Goal: Task Accomplishment & Management: Manage account settings

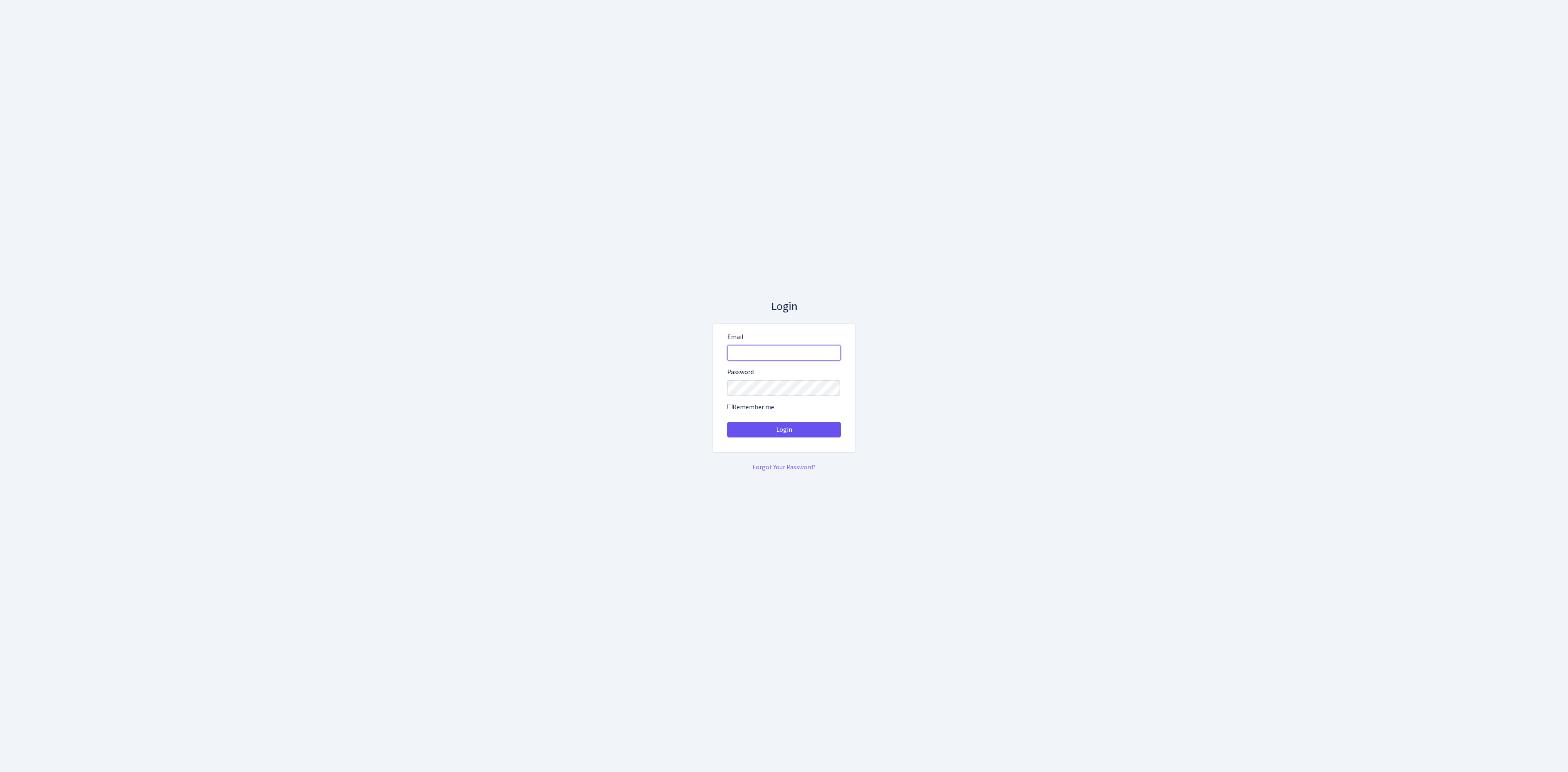
type input "[EMAIL_ADDRESS][DOMAIN_NAME]"
click at [790, 427] on button "Login" at bounding box center [784, 430] width 114 height 16
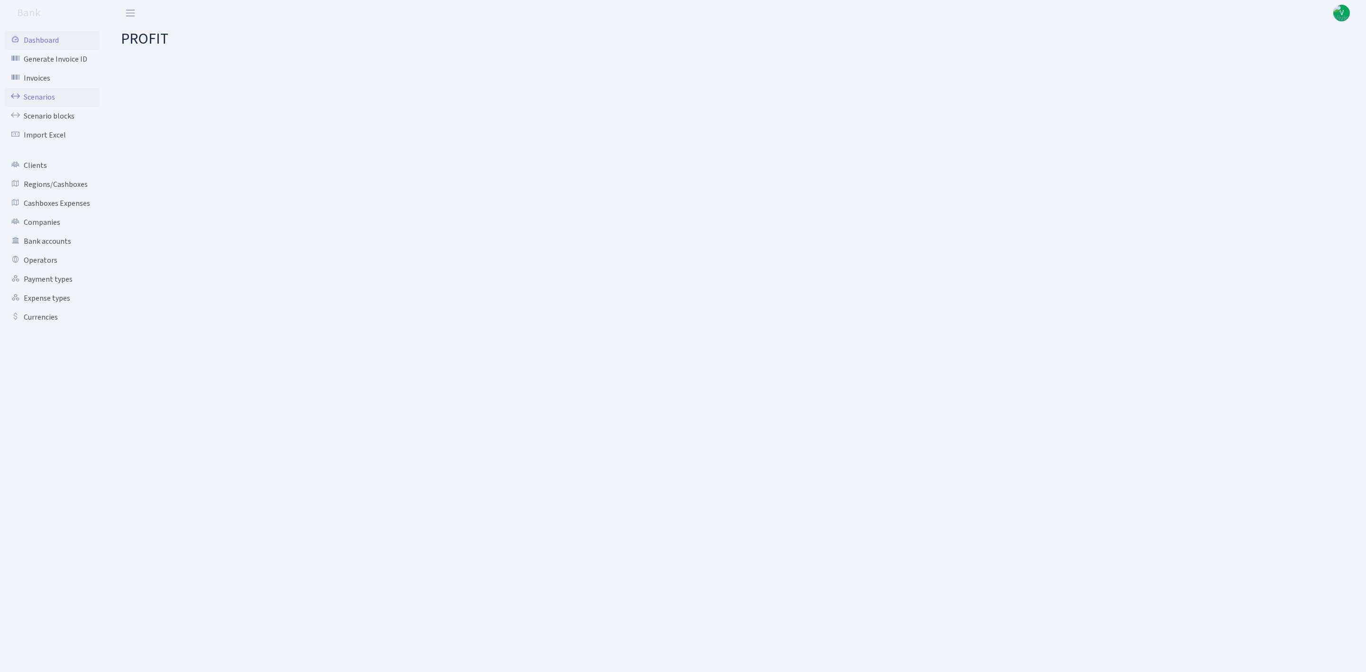
click at [47, 92] on link "Scenarios" at bounding box center [52, 97] width 95 height 19
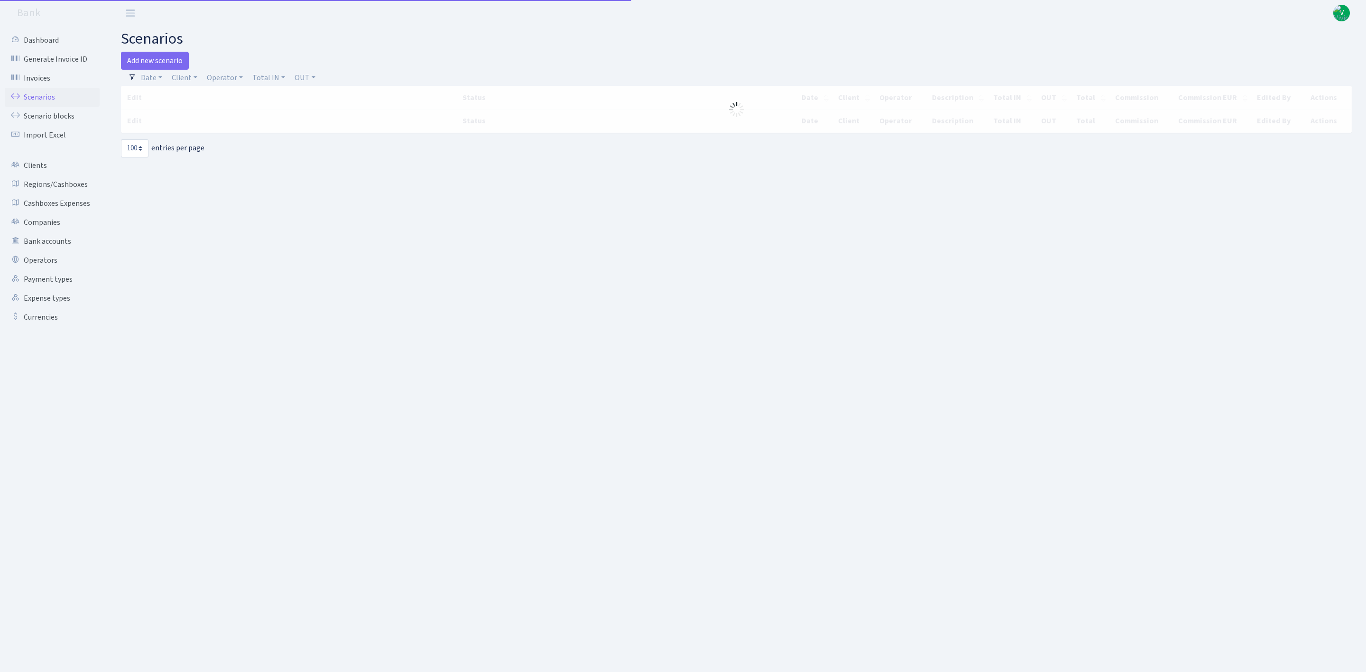
select select "100"
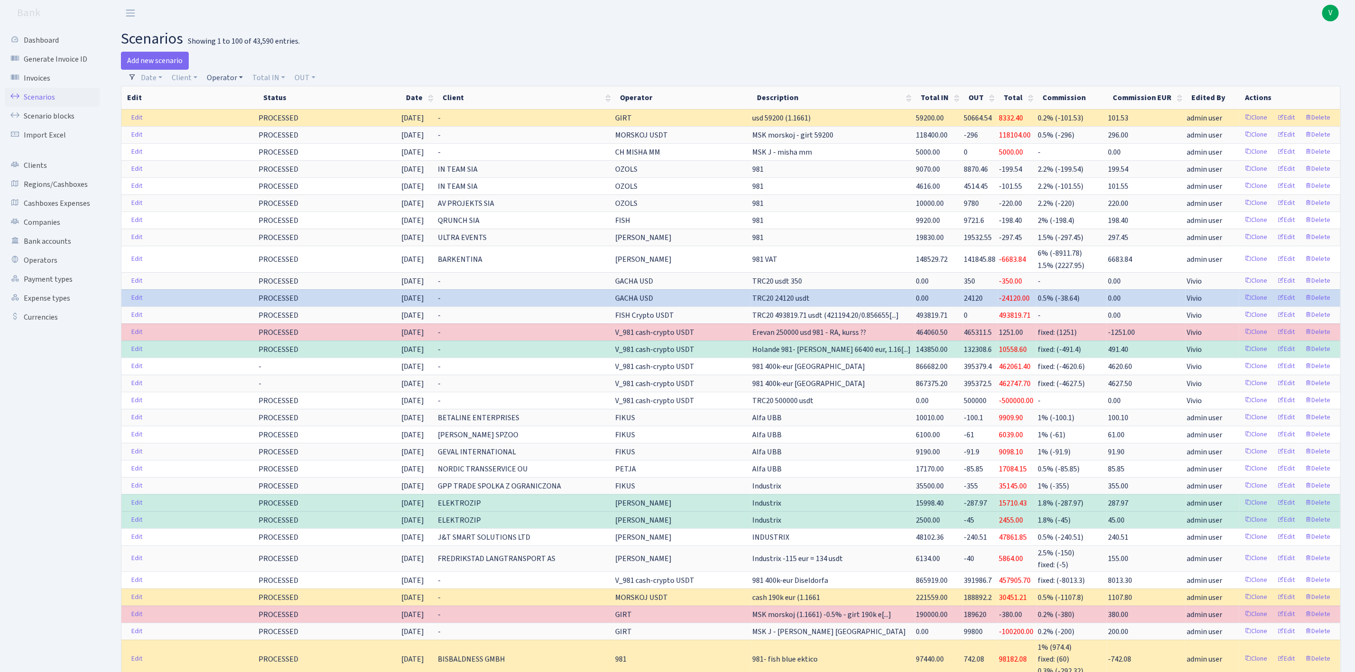
click at [228, 73] on link "Operator" at bounding box center [225, 78] width 44 height 16
click at [248, 110] on input "search" at bounding box center [241, 111] width 70 height 15
type input "vanja"
click at [252, 129] on li "VANJA" at bounding box center [241, 129] width 72 height 17
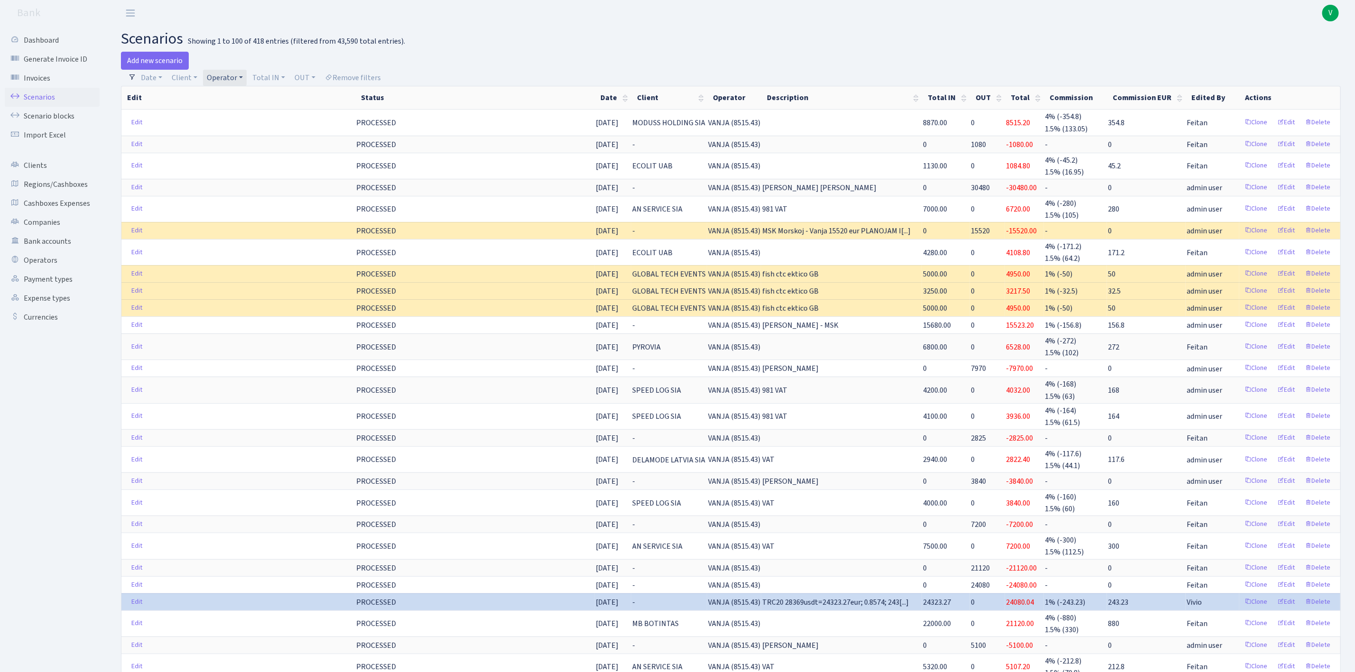
click at [223, 81] on link "Operator" at bounding box center [225, 78] width 44 height 16
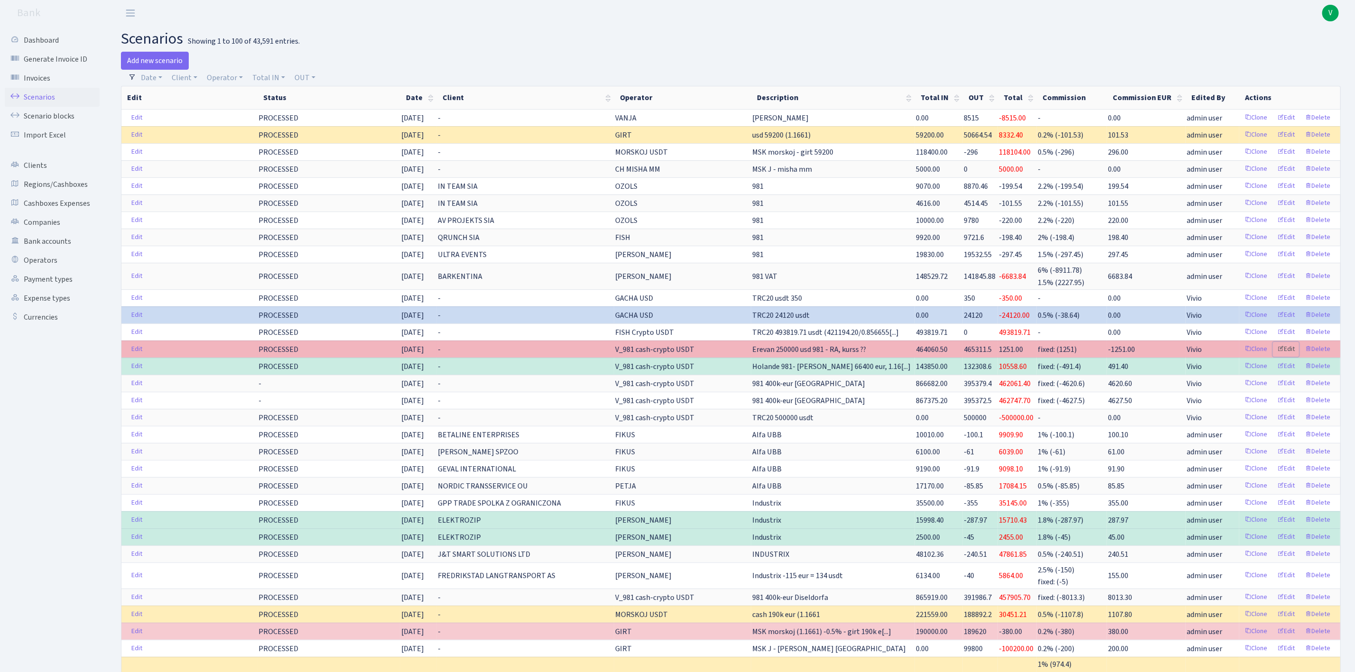
click at [1287, 355] on link "Edit" at bounding box center [1286, 349] width 26 height 15
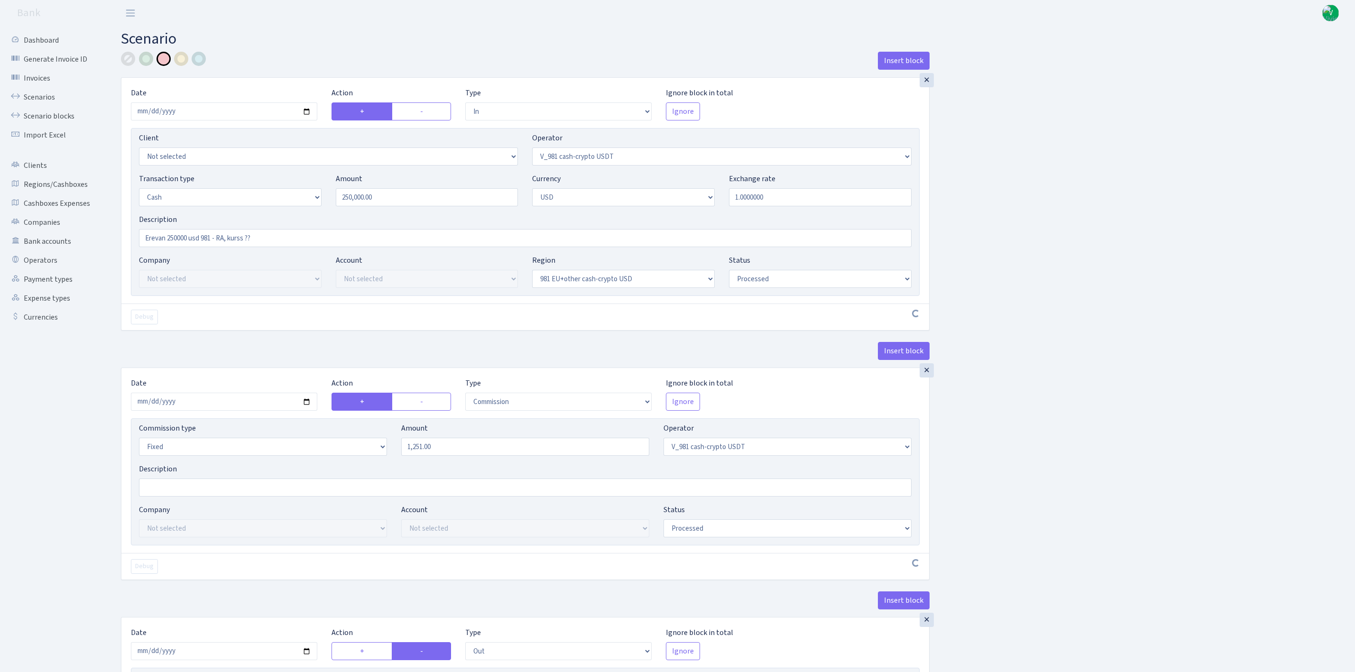
select select "in"
select select "435"
select select "1"
select select "2"
select select "23"
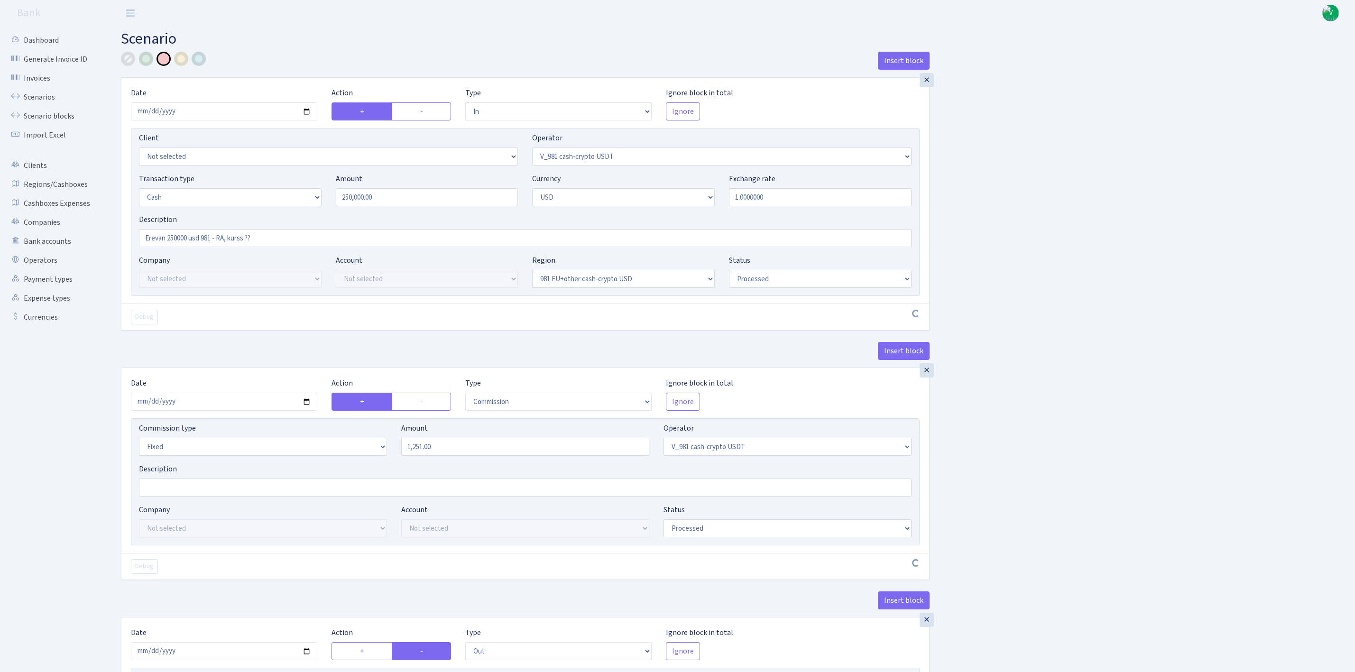
select select "processed"
select select "commission"
select select "fixed"
select select "435"
select select "processed"
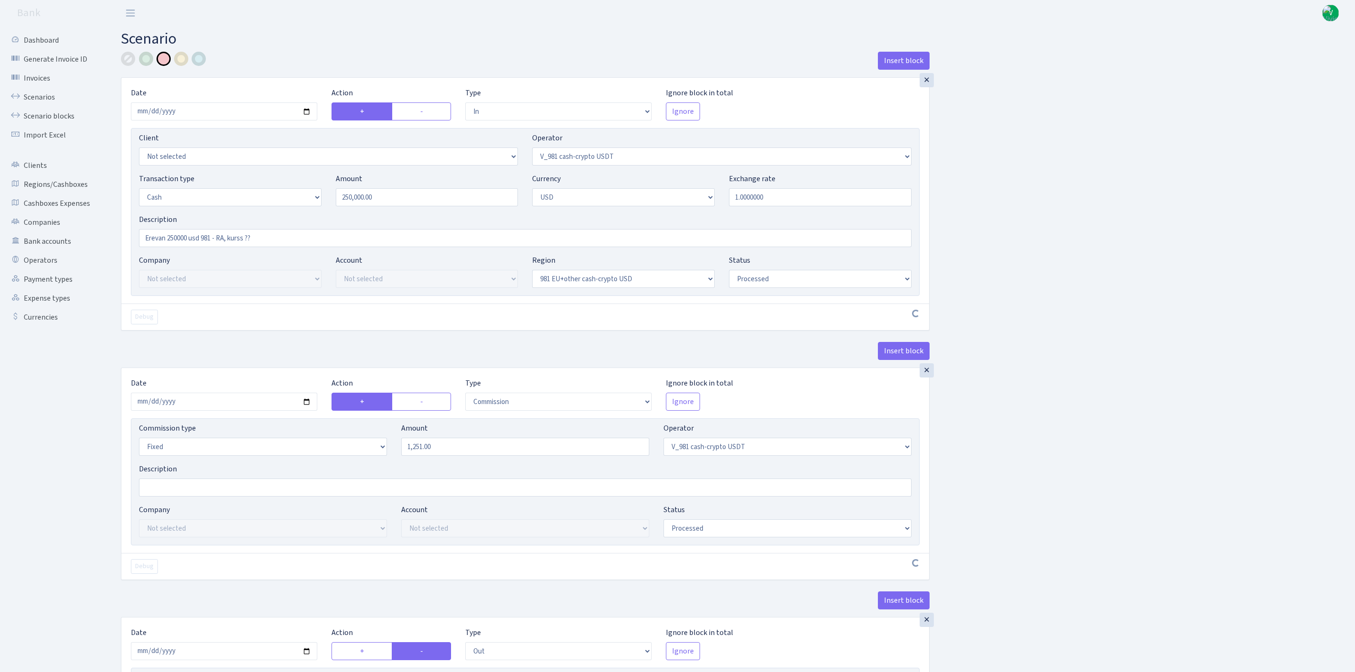
select select "out"
select select "15"
select select "2"
select select "23"
select select "processed"
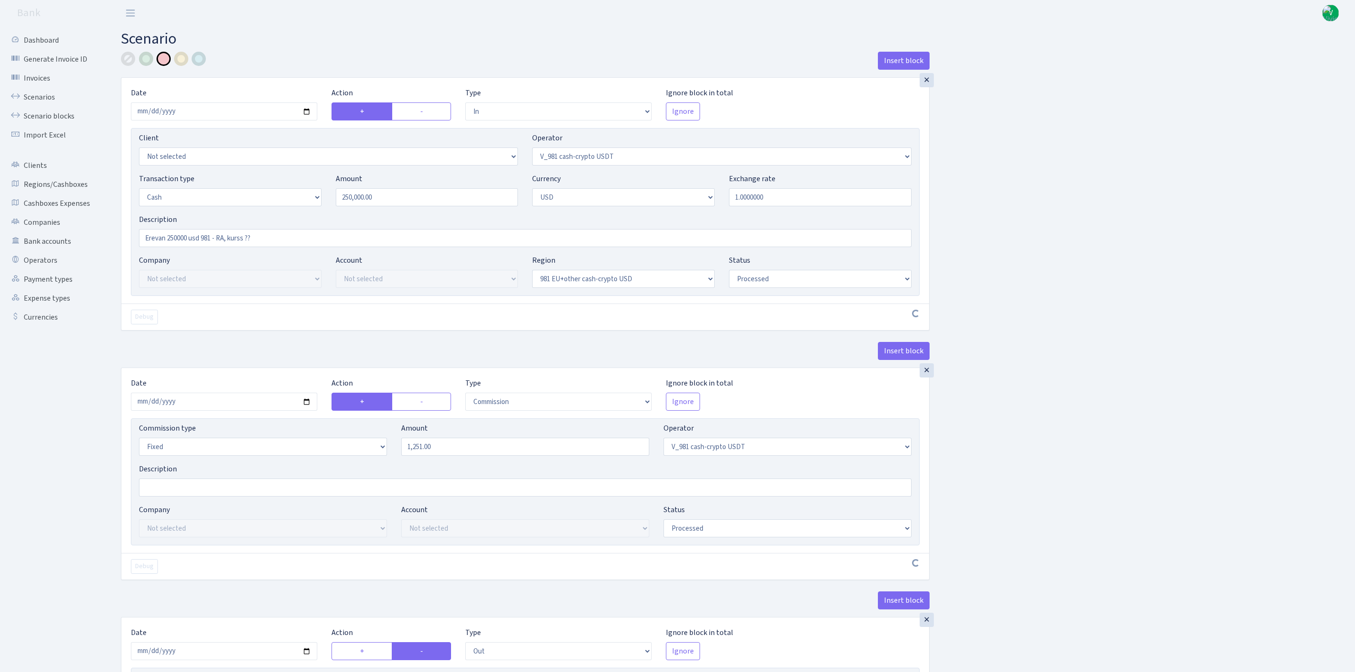
select select "in"
select select "15"
select select "2"
select select "22"
select select "processed"
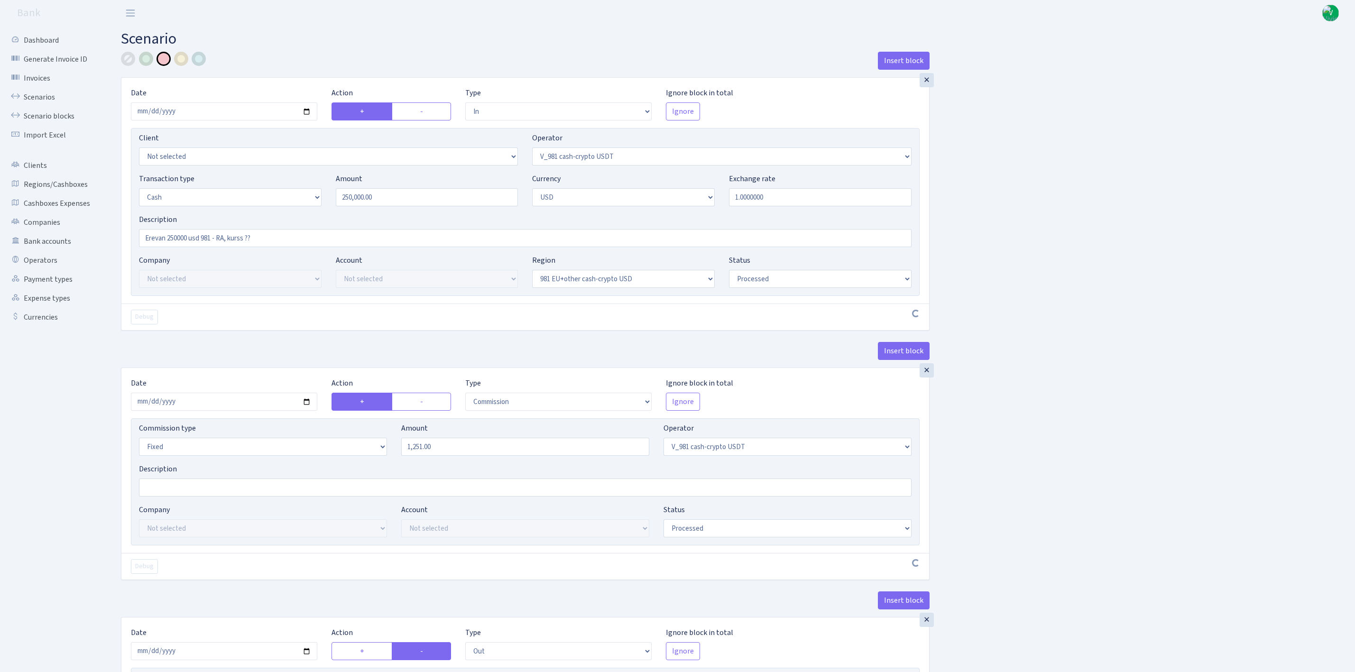
select select "out"
select select "45"
select select "1"
select select "2"
select select "22"
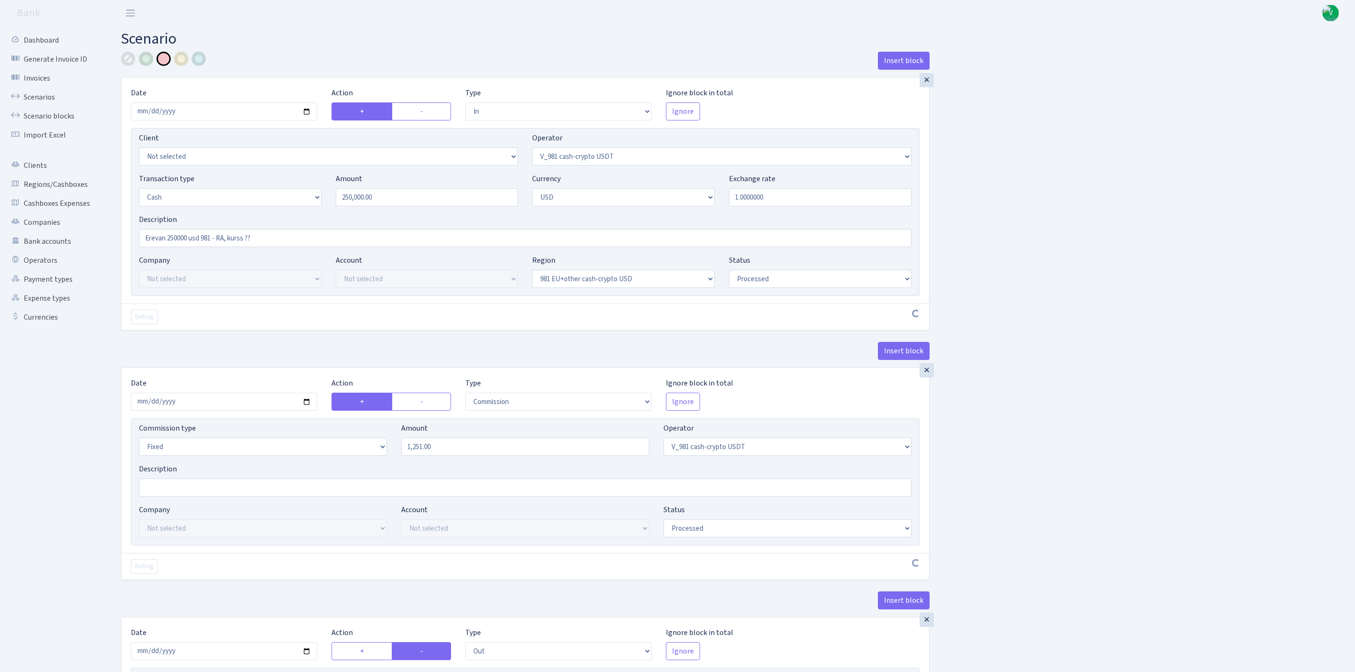
select select "processed"
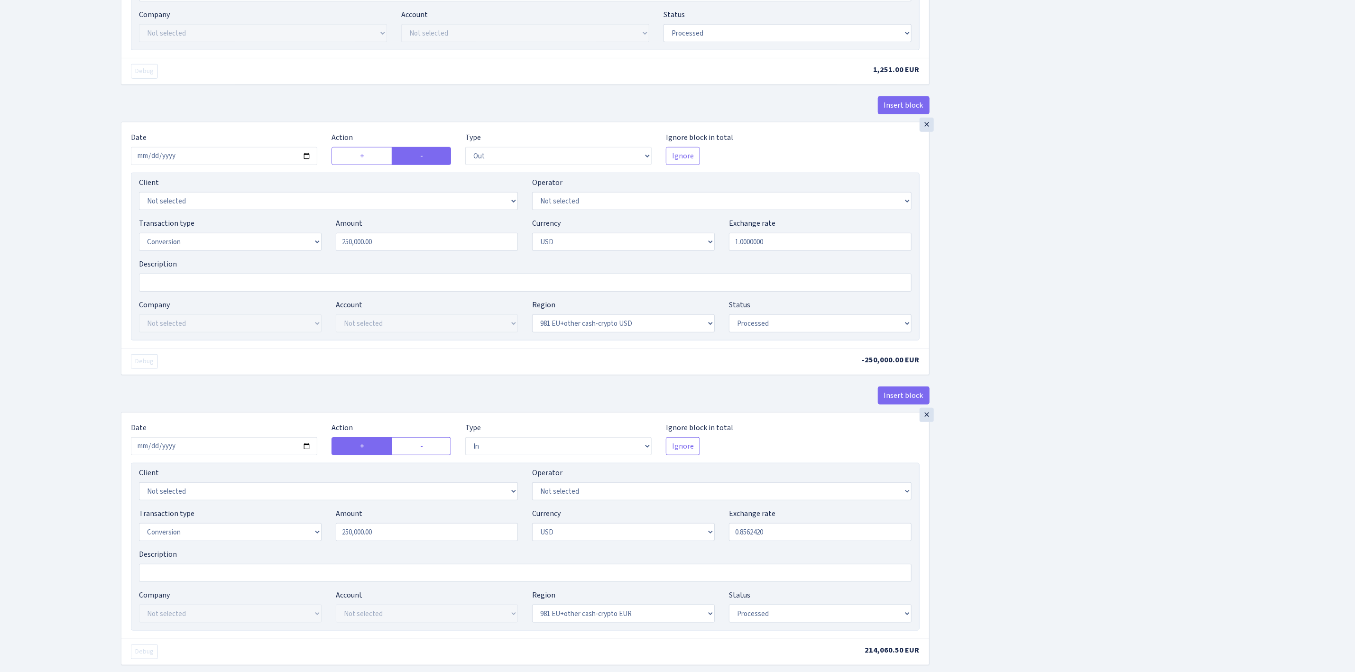
scroll to position [711, 0]
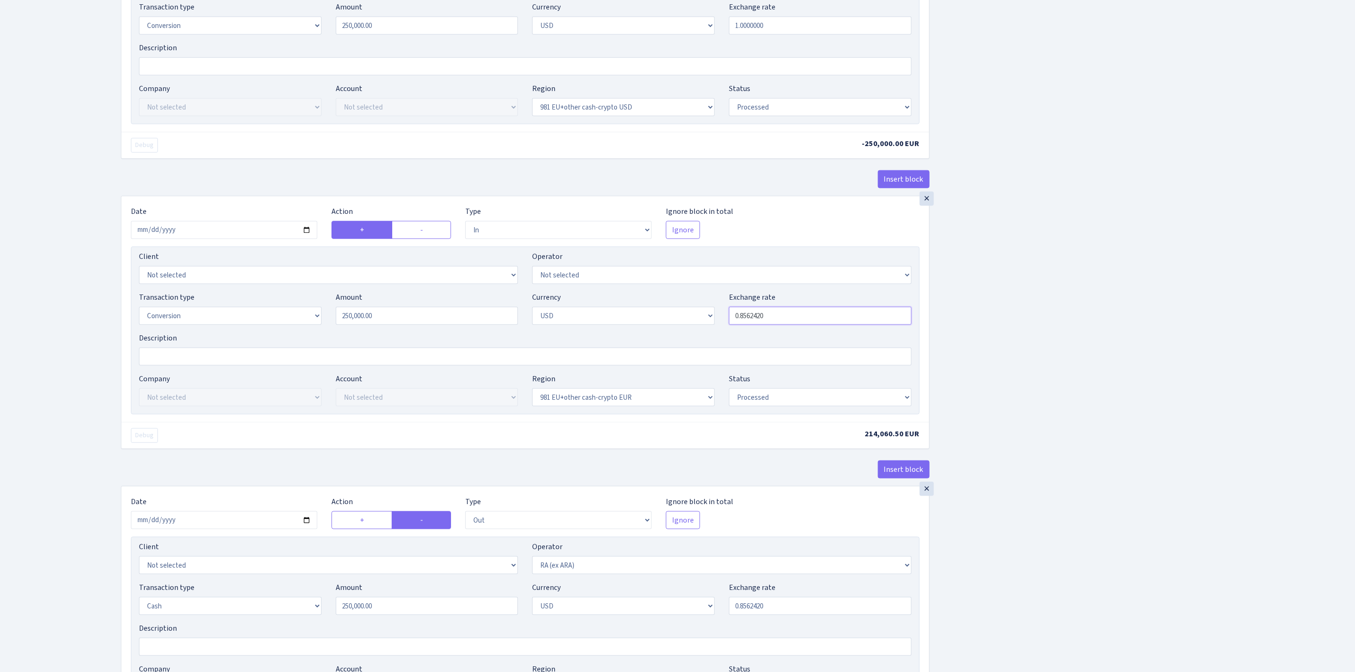
drag, startPoint x: 754, startPoint y: 322, endPoint x: 857, endPoint y: 322, distance: 102.4
click at [857, 322] on input "0.8562420" at bounding box center [820, 316] width 183 height 18
click at [1054, 319] on div "Insert block × Date 2025-08-29 Action + - Type --- In Out Commission Field requ…" at bounding box center [731, 79] width 1234 height 1479
type input "0.8579000"
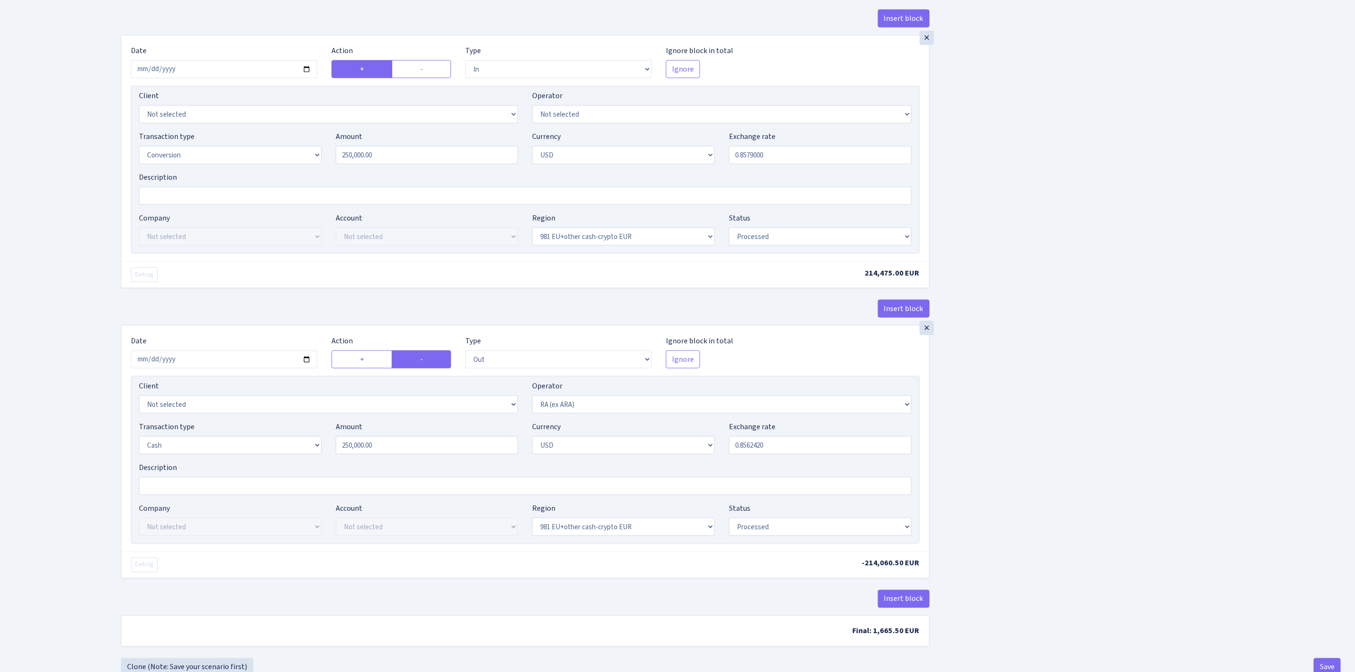
scroll to position [914, 0]
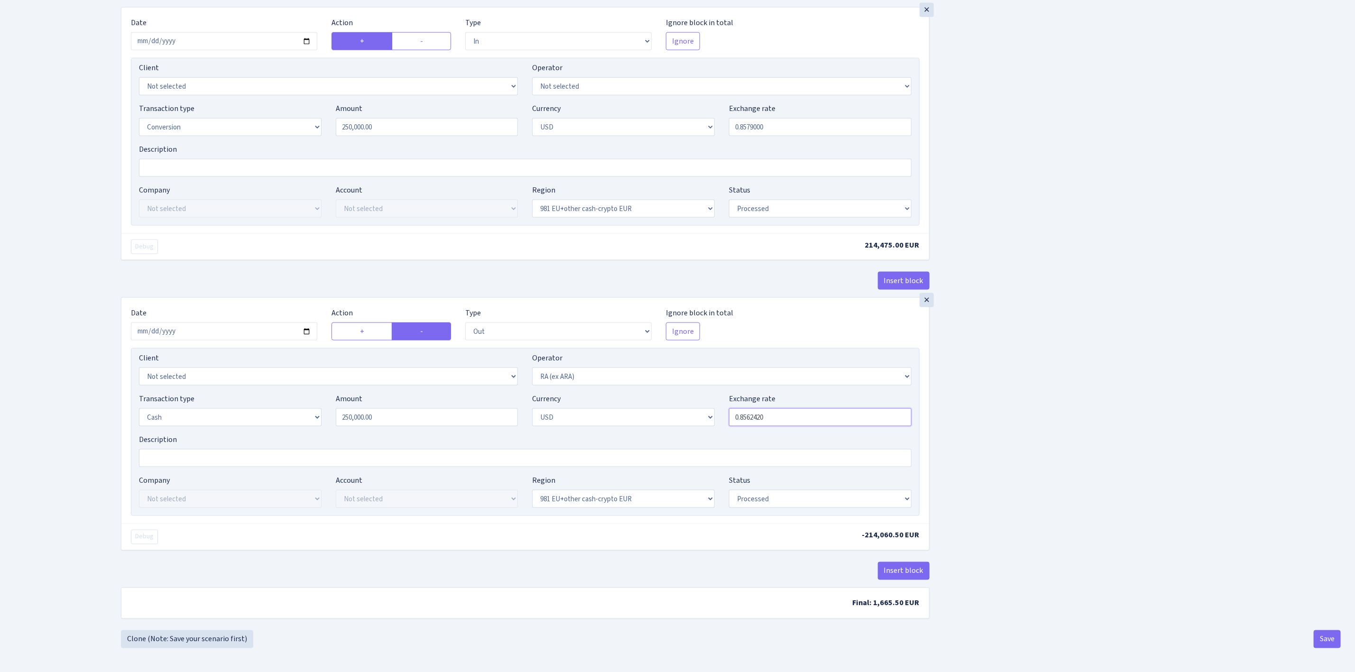
drag, startPoint x: 747, startPoint y: 410, endPoint x: 848, endPoint y: 411, distance: 101.0
click at [848, 411] on input "0.8562420" at bounding box center [820, 417] width 183 height 18
type input "0.8579000"
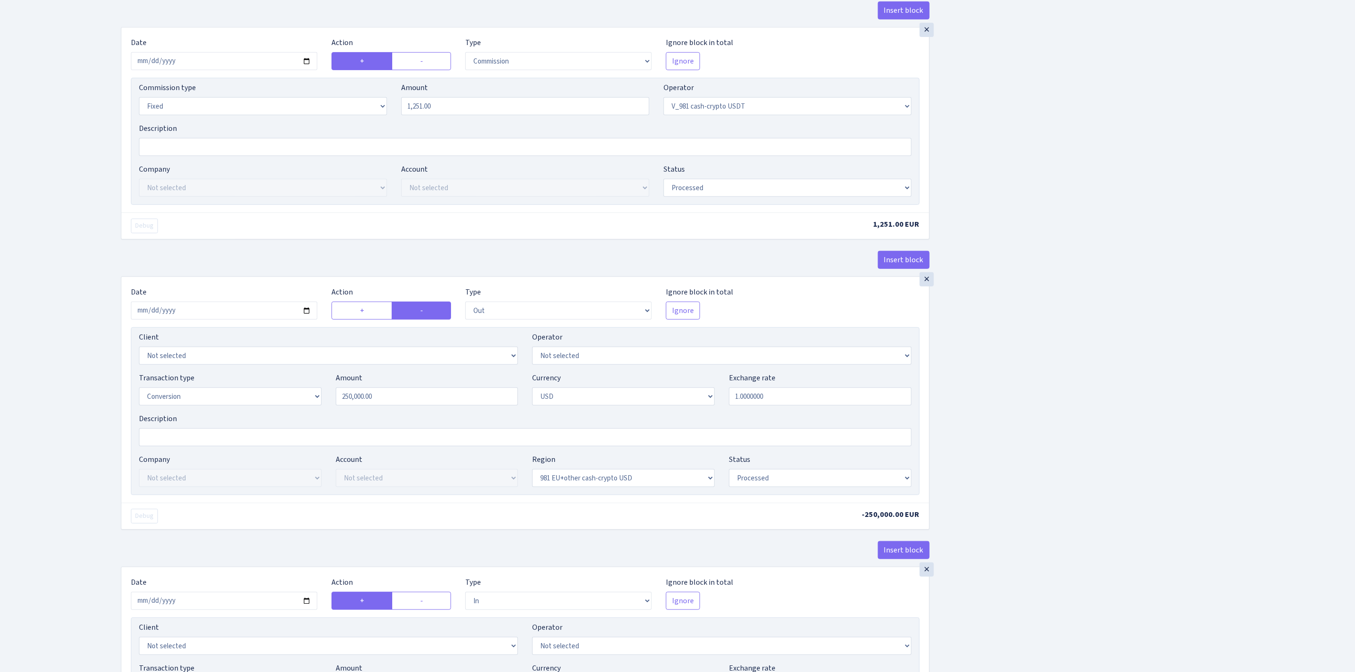
scroll to position [0, 0]
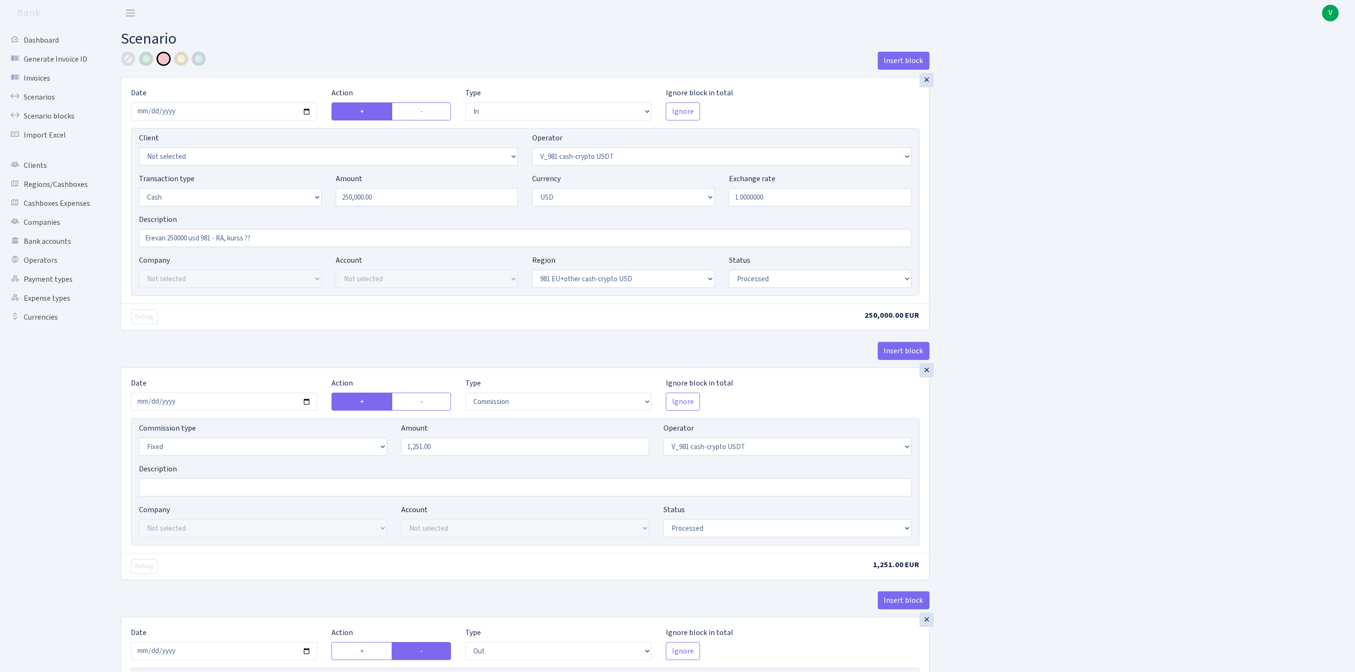
click at [128, 60] on div at bounding box center [128, 59] width 14 height 14
drag, startPoint x: 228, startPoint y: 240, endPoint x: 386, endPoint y: 239, distance: 157.4
click at [386, 239] on input "Erevan 250000 usd 981 - RA, kurss ??" at bounding box center [525, 238] width 772 height 18
type input "Erevan 250000 usd 981 - RA, 0.8579"
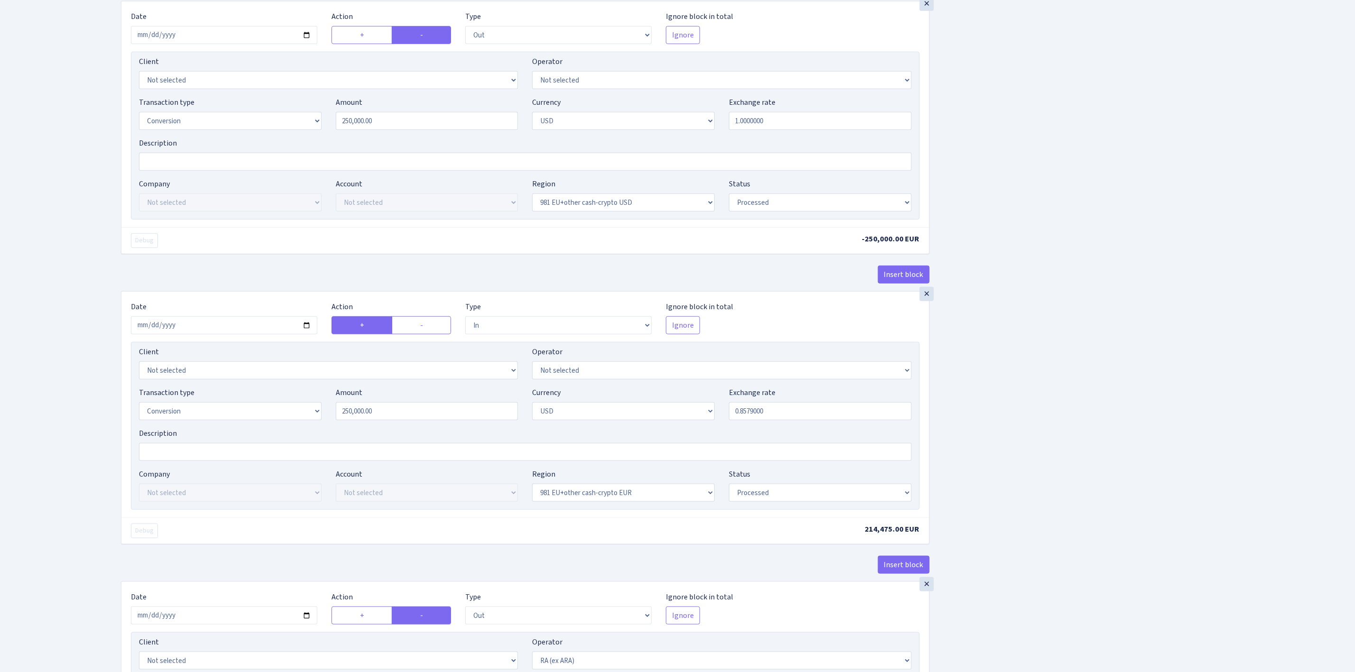
scroll to position [914, 0]
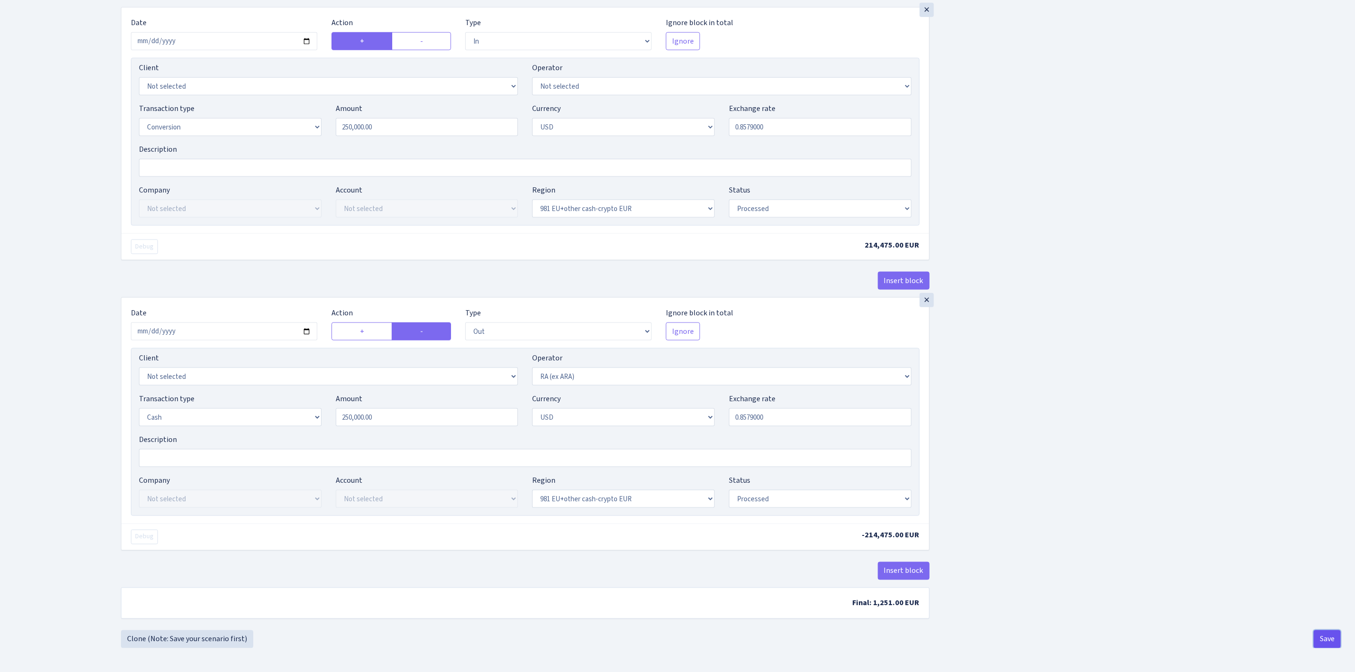
click at [1329, 635] on button "Save" at bounding box center [1327, 639] width 27 height 18
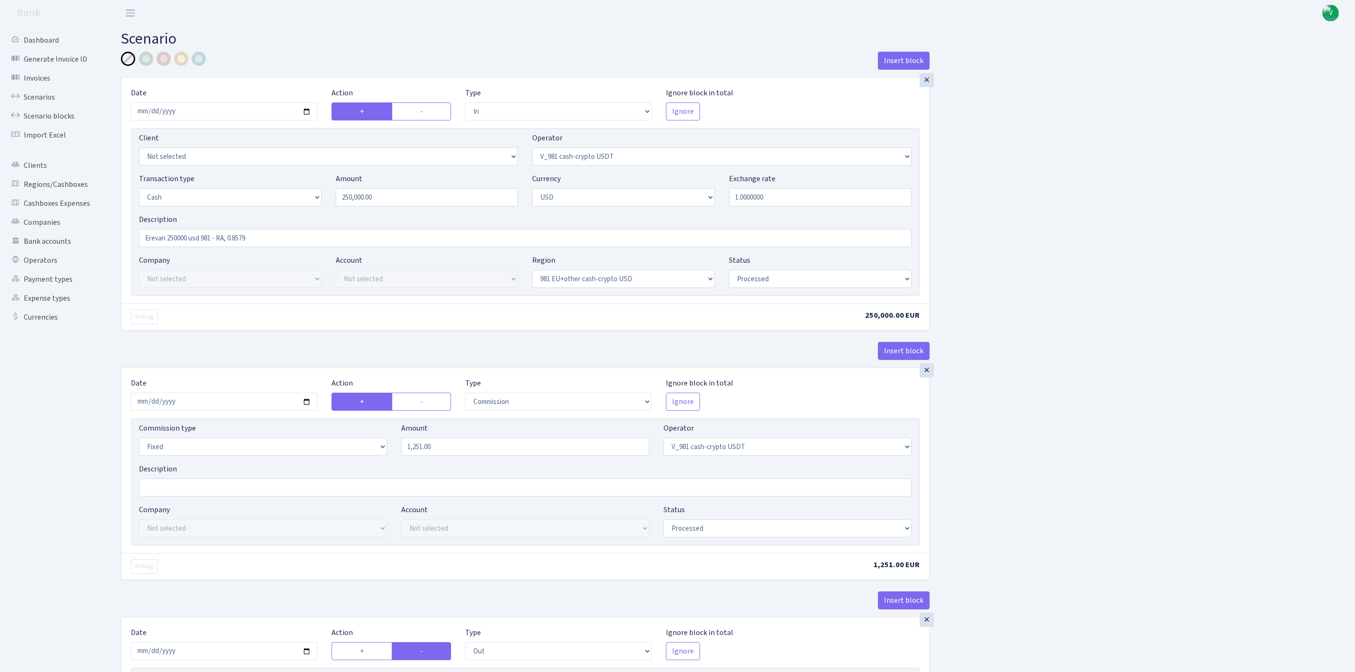
select select "in"
select select "435"
select select "1"
select select "2"
select select "23"
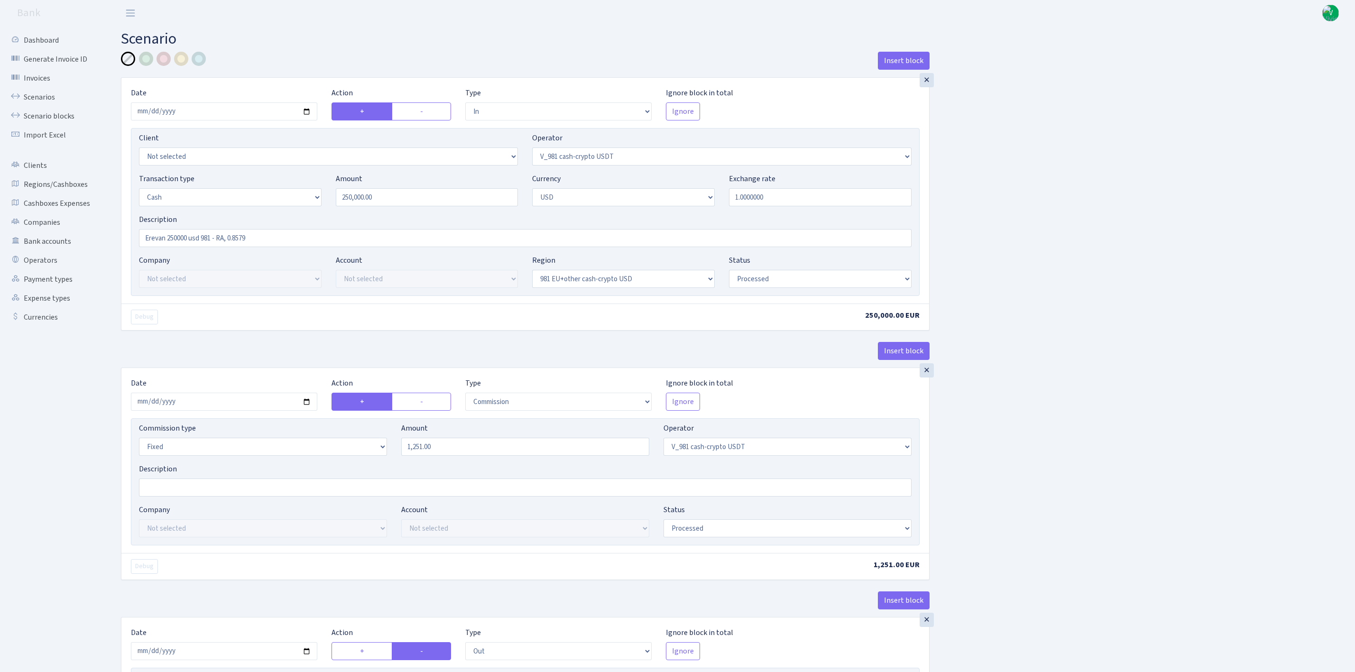
select select "processed"
select select "commission"
select select "fixed"
select select "435"
select select "processed"
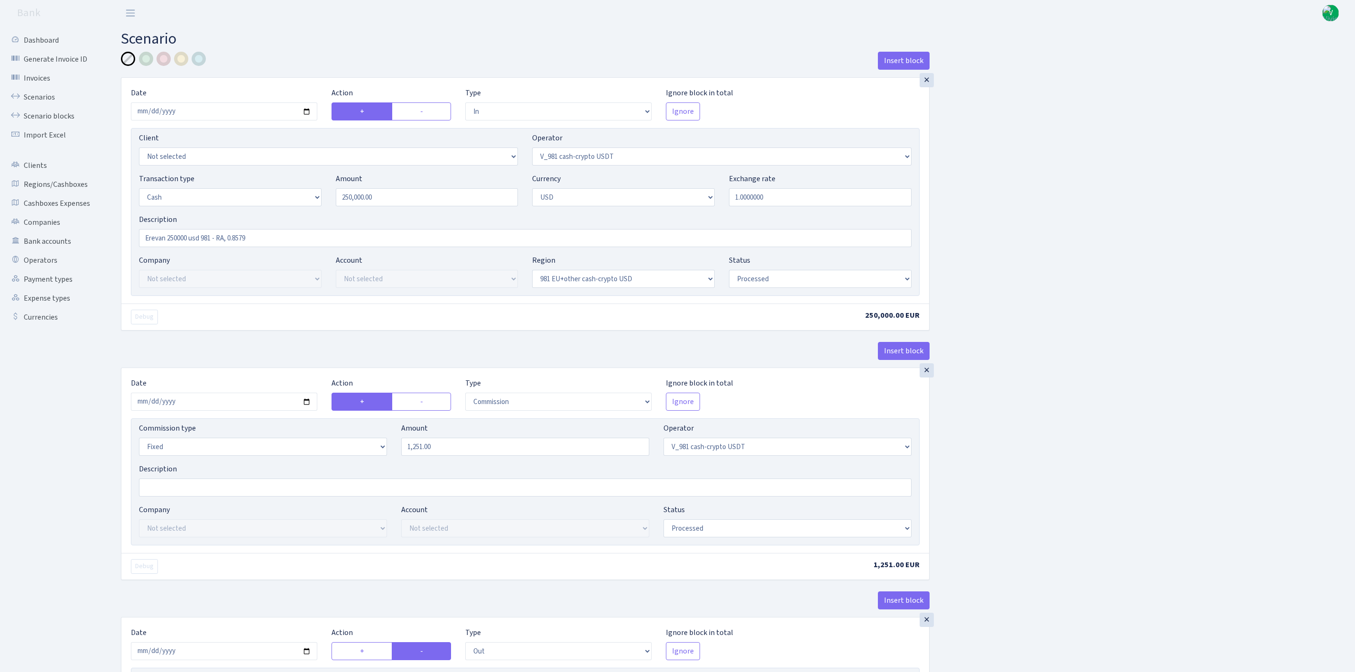
select select "out"
select select "15"
select select "2"
select select "23"
select select "processed"
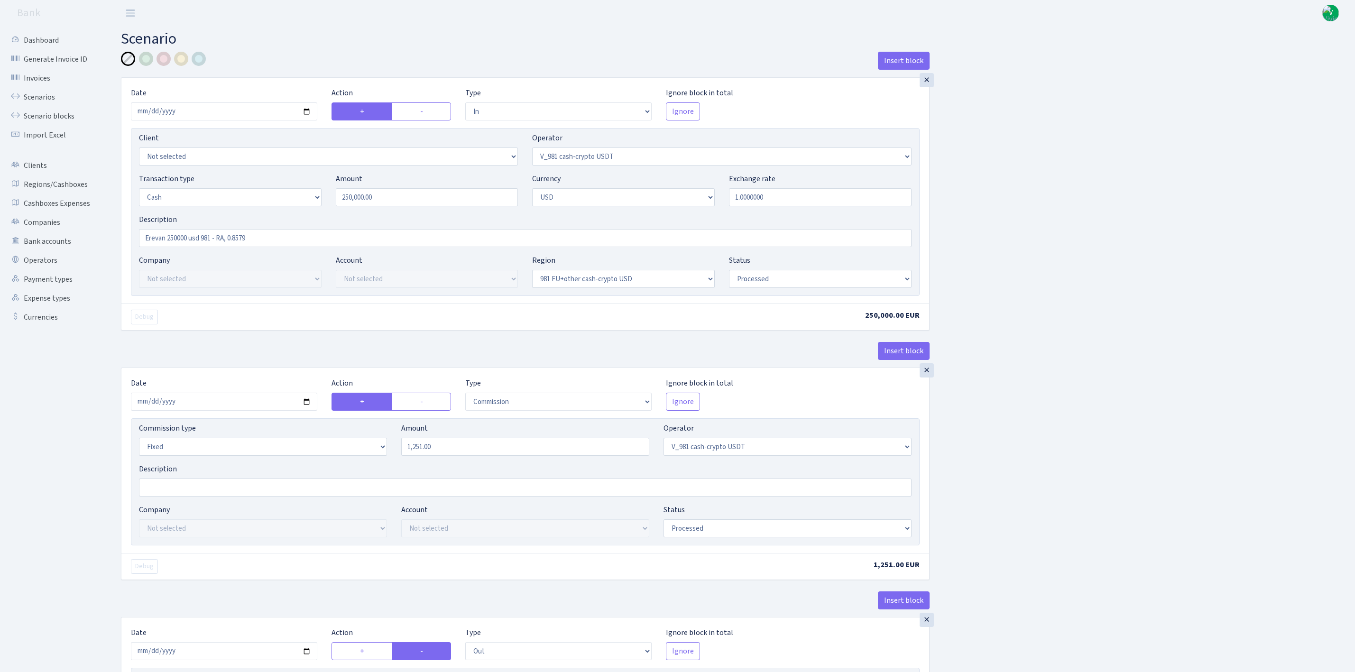
select select "in"
select select "15"
select select "2"
select select "22"
select select "processed"
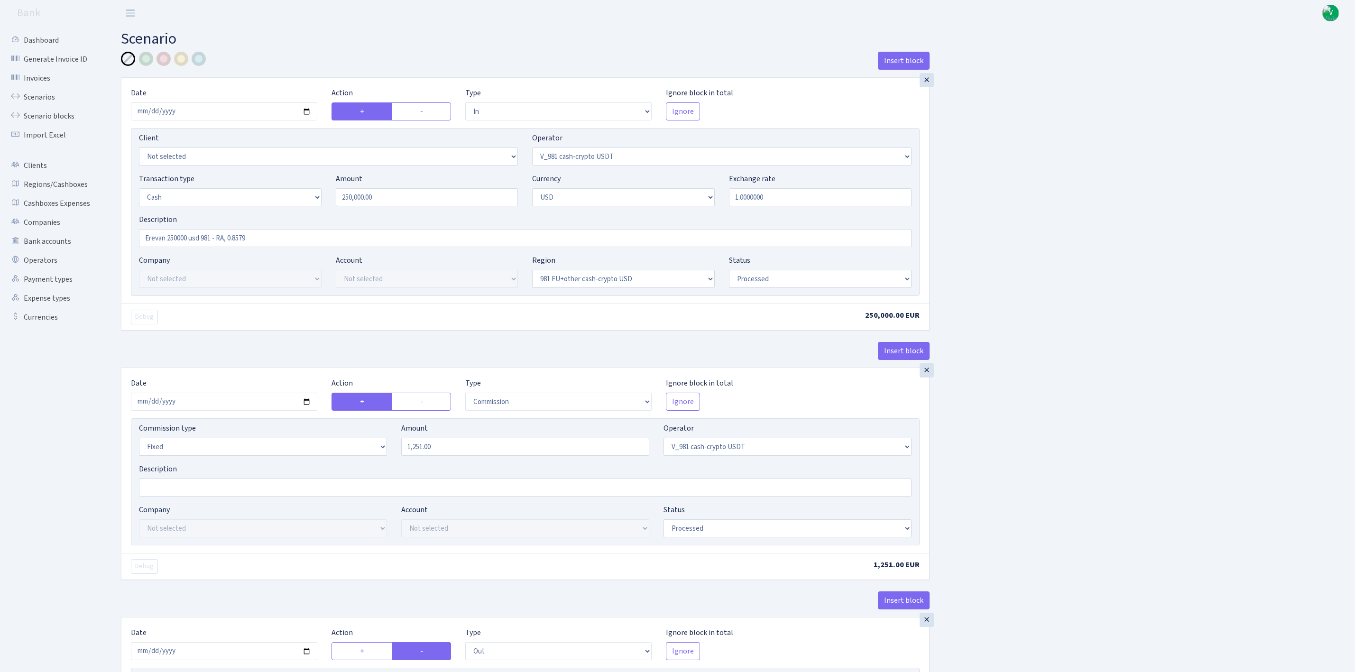
select select "out"
select select "45"
select select "1"
select select "2"
select select "22"
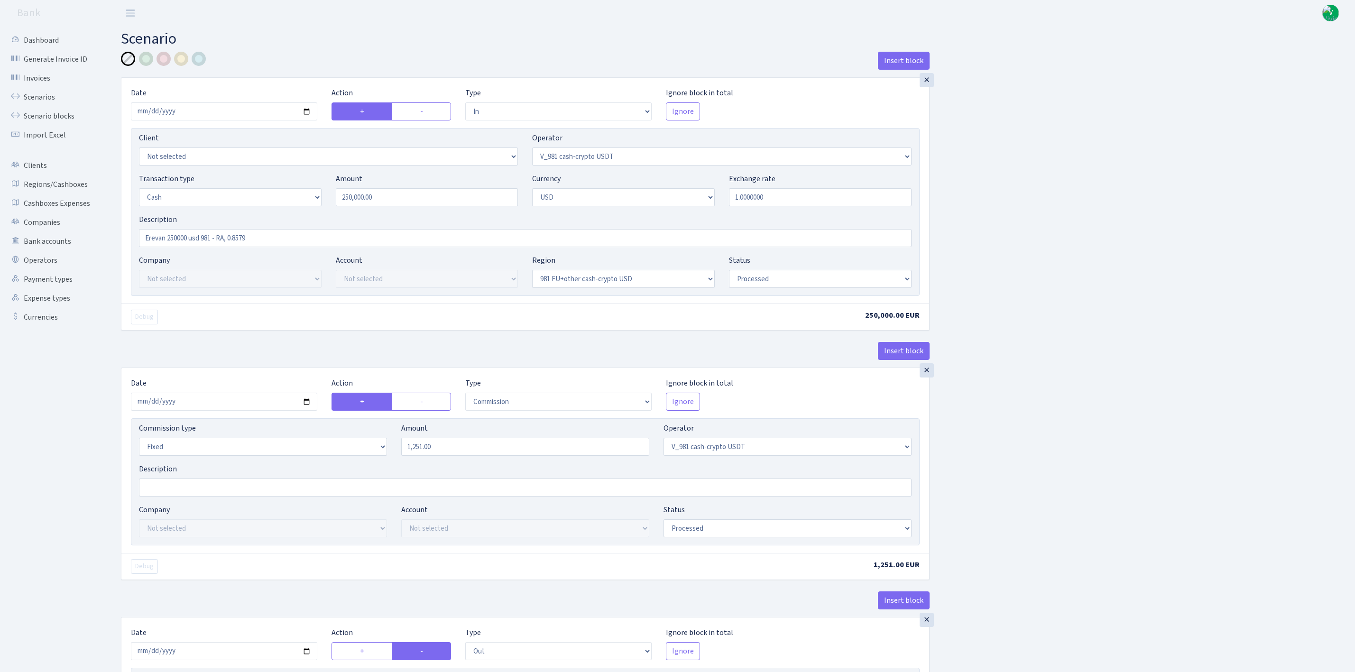
select select "processed"
click at [31, 91] on link "Scenarios" at bounding box center [52, 97] width 95 height 19
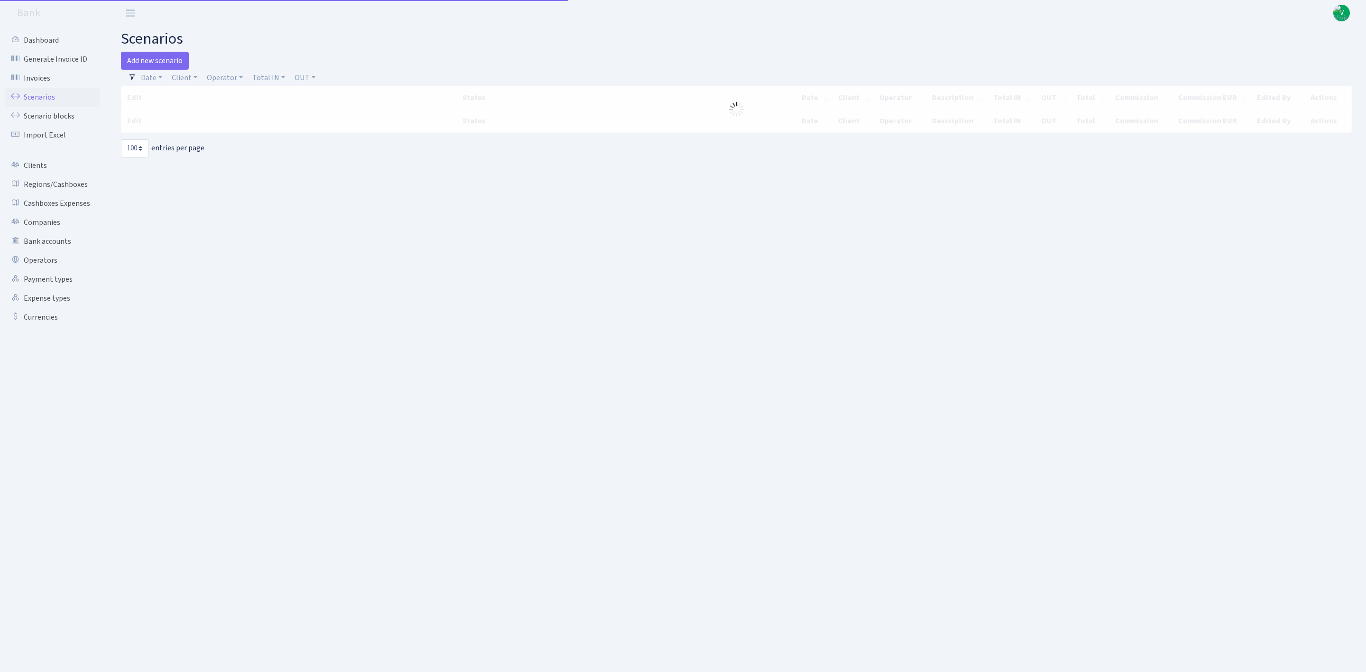
select select "100"
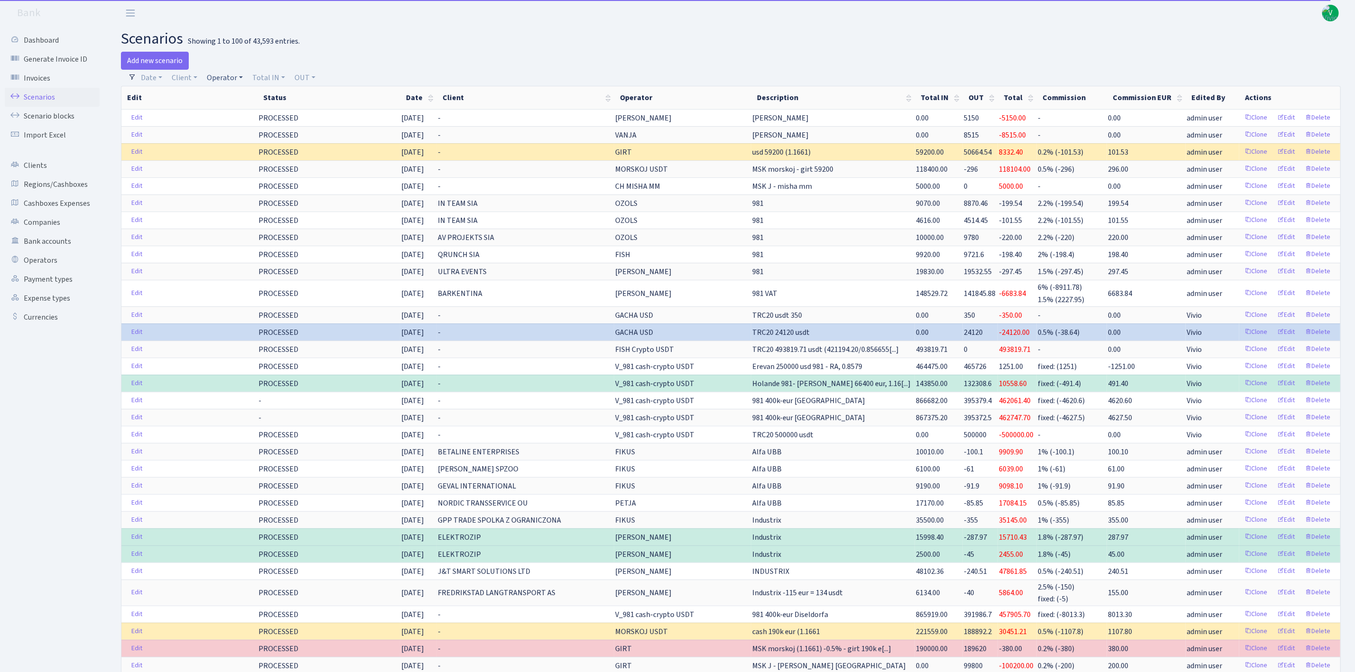
click at [230, 73] on link "Operator" at bounding box center [225, 78] width 44 height 16
click at [235, 110] on input "search" at bounding box center [241, 111] width 70 height 15
type input "ara"
click at [263, 164] on li "RA (ex ARA)" at bounding box center [241, 162] width 72 height 17
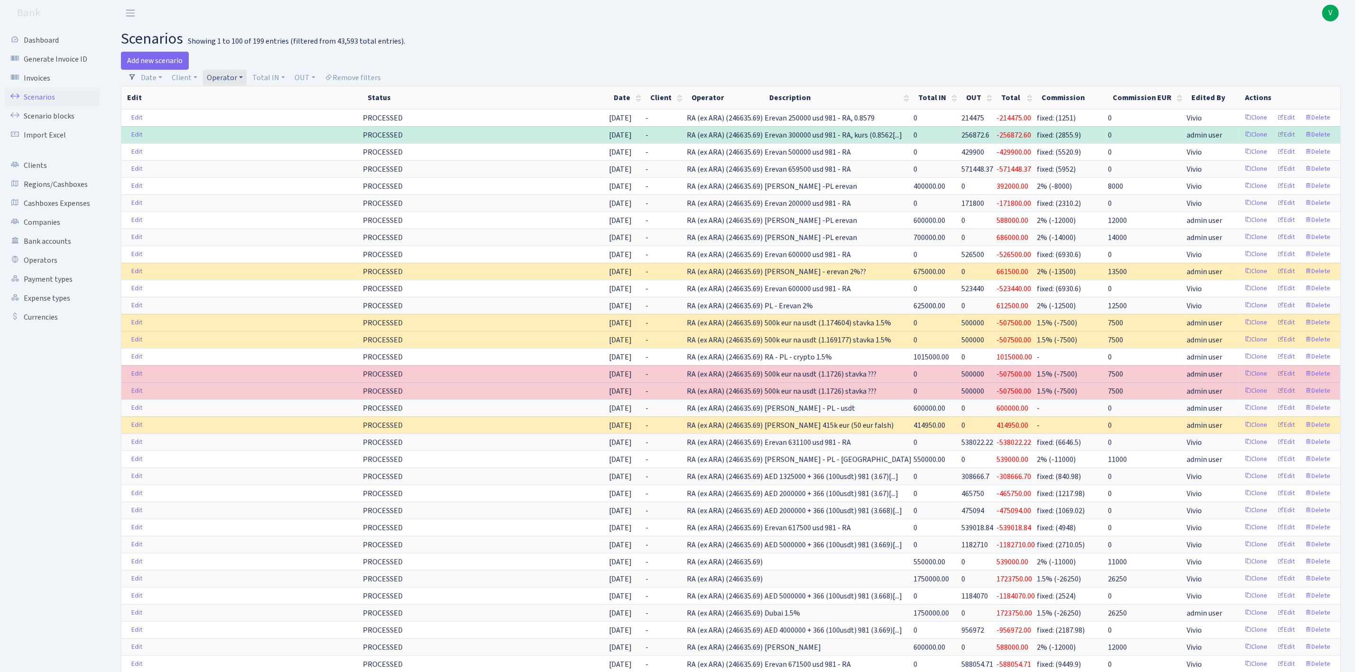
click at [231, 75] on link "Operator" at bounding box center [225, 78] width 44 height 16
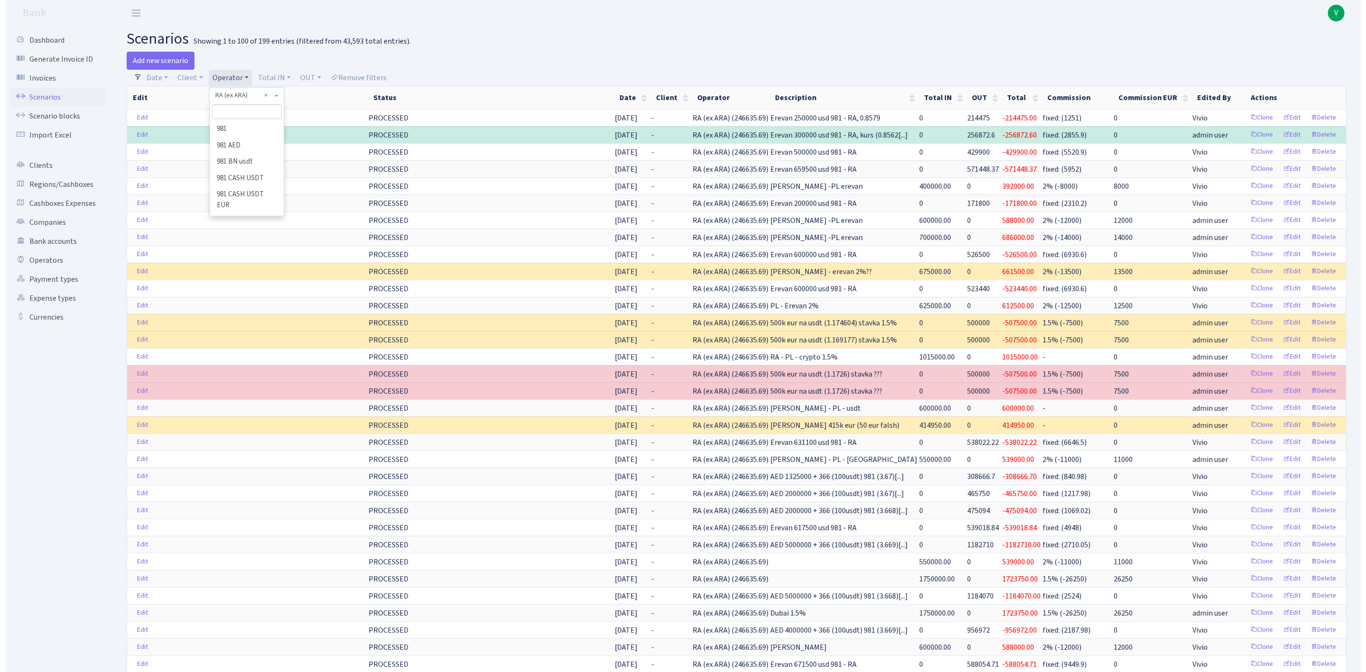
scroll to position [4709, 0]
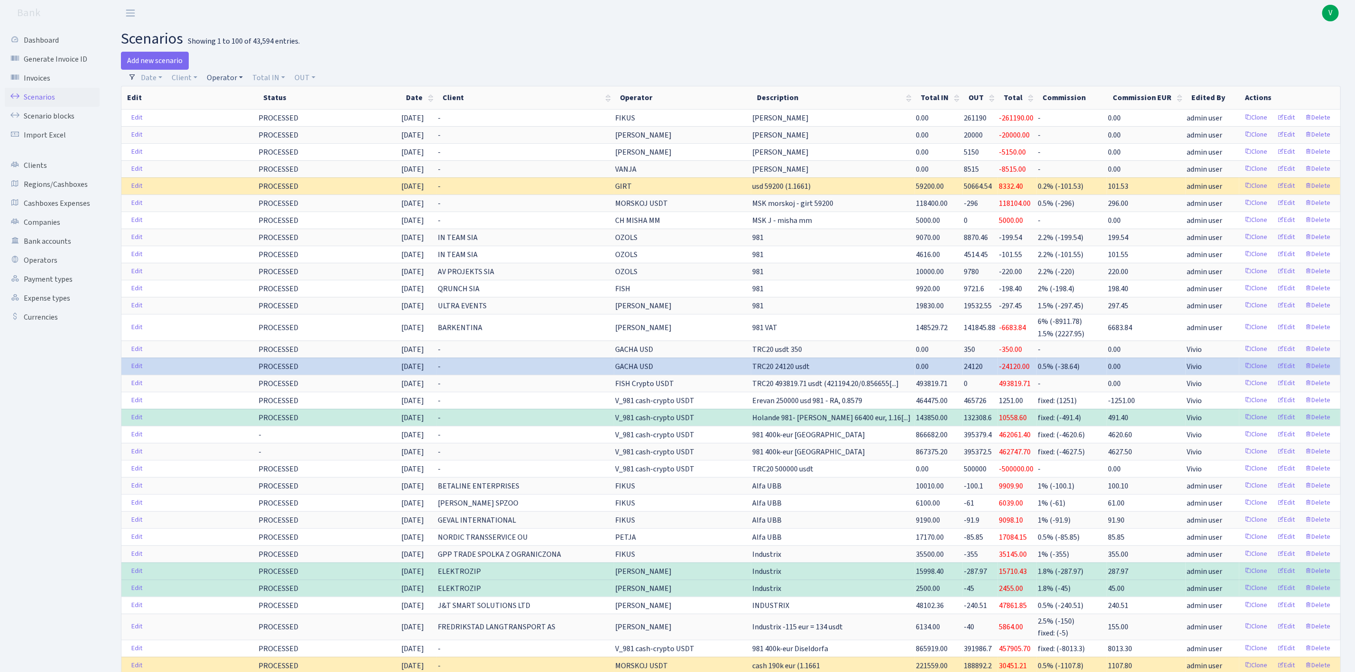
click at [216, 77] on link "Operator" at bounding box center [225, 78] width 44 height 16
click at [233, 111] on input "search" at bounding box center [241, 111] width 70 height 15
type input "wagner"
click at [246, 140] on li "[PERSON_NAME] usdt" at bounding box center [241, 151] width 72 height 27
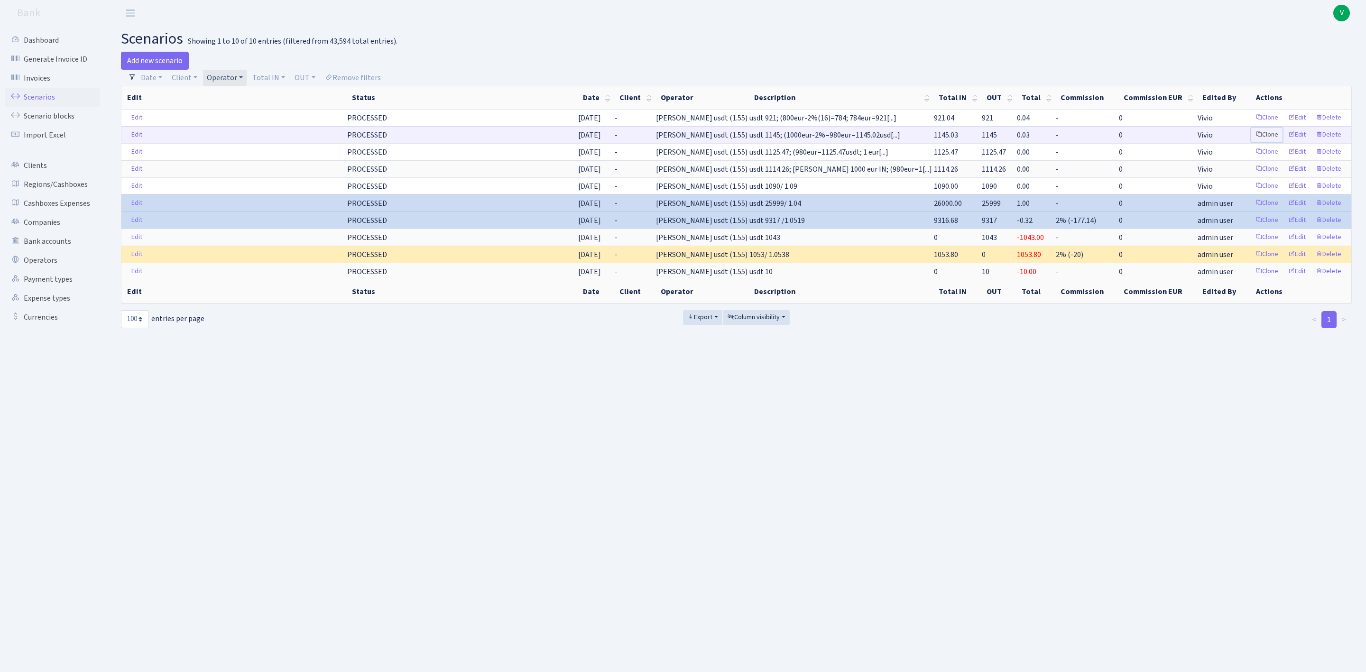
click at [1265, 136] on link "Clone" at bounding box center [1266, 135] width 31 height 15
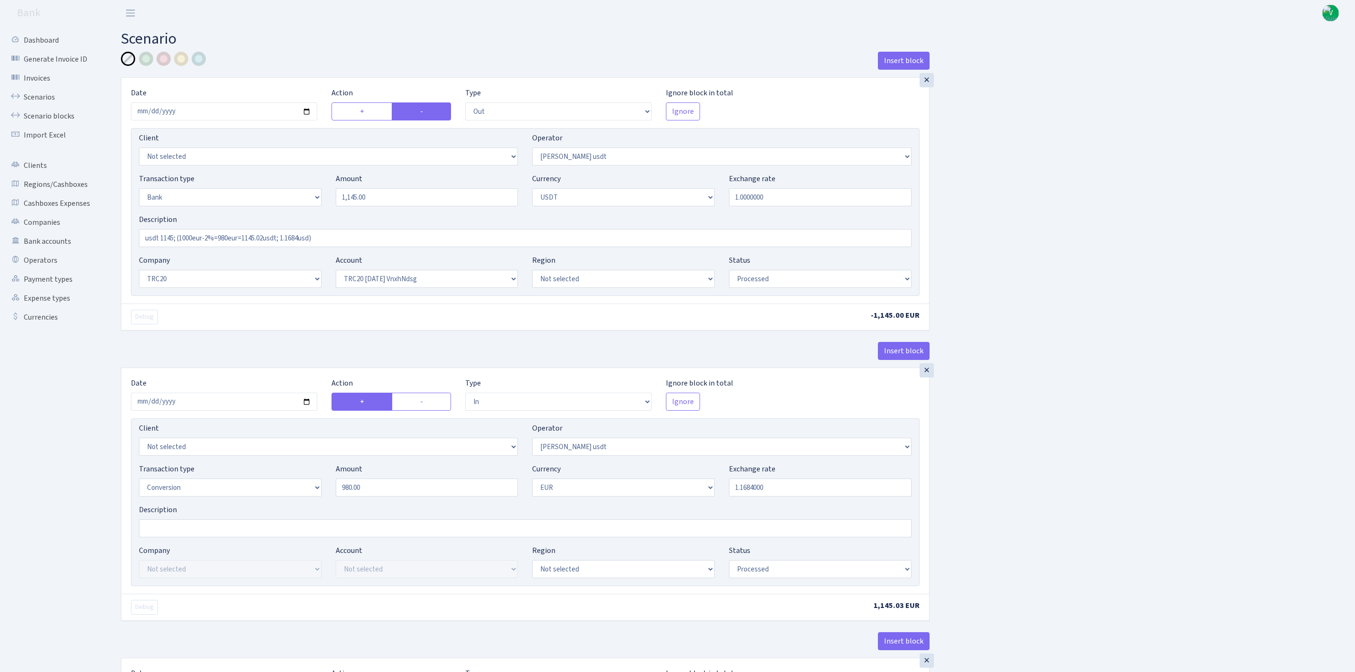
select select "out"
select select "421"
select select "2"
select select "6"
select select "20"
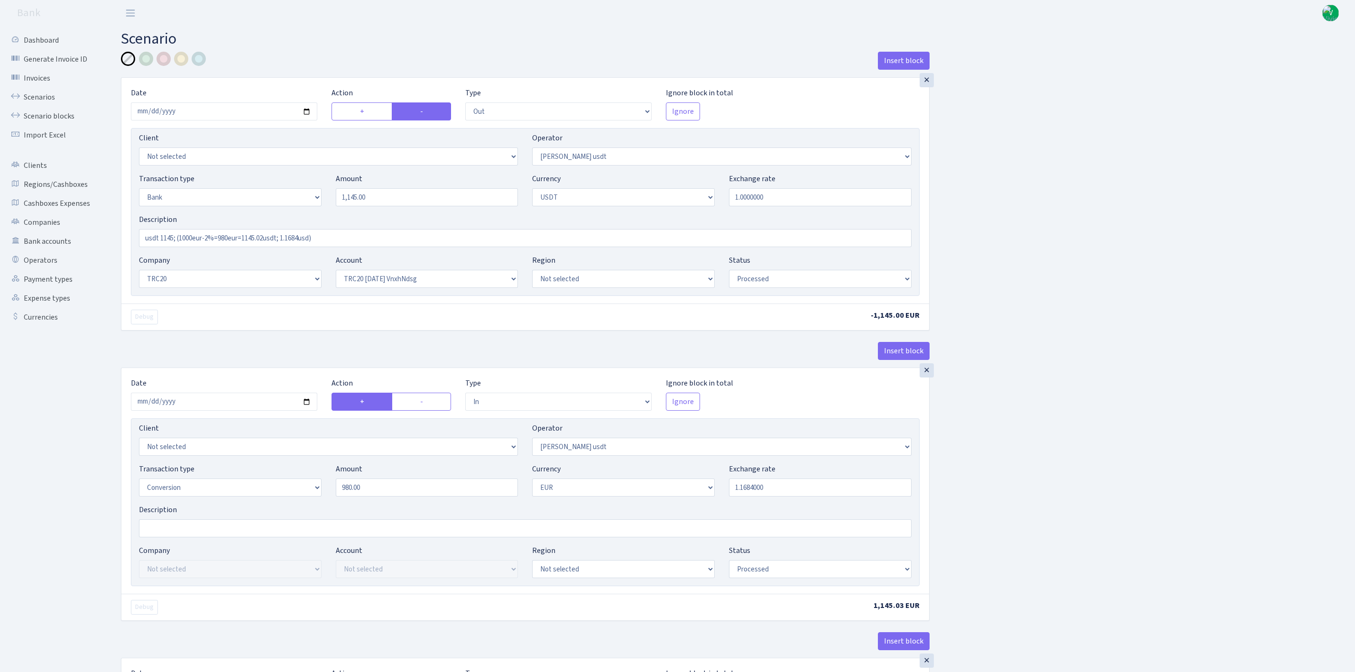
select select "66"
select select "processed"
select select "in"
select select "421"
select select "15"
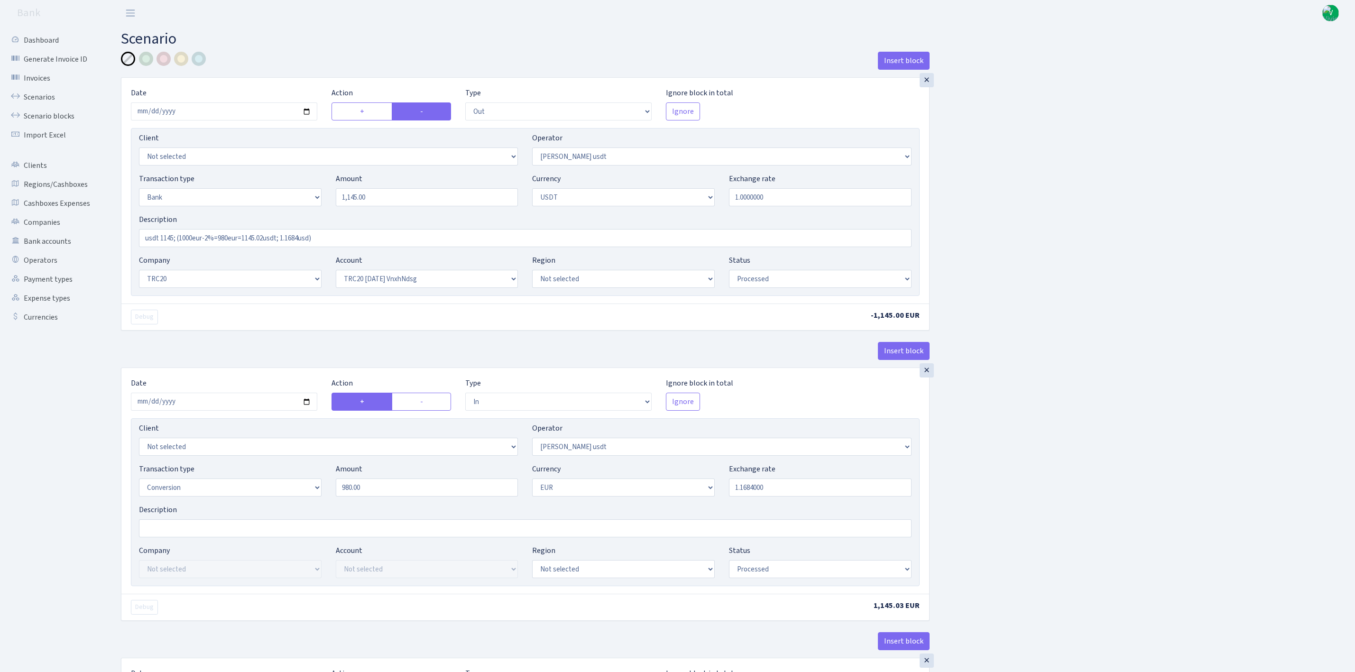
select select "1"
select select "processed"
select select "out"
select select "422"
select select "15"
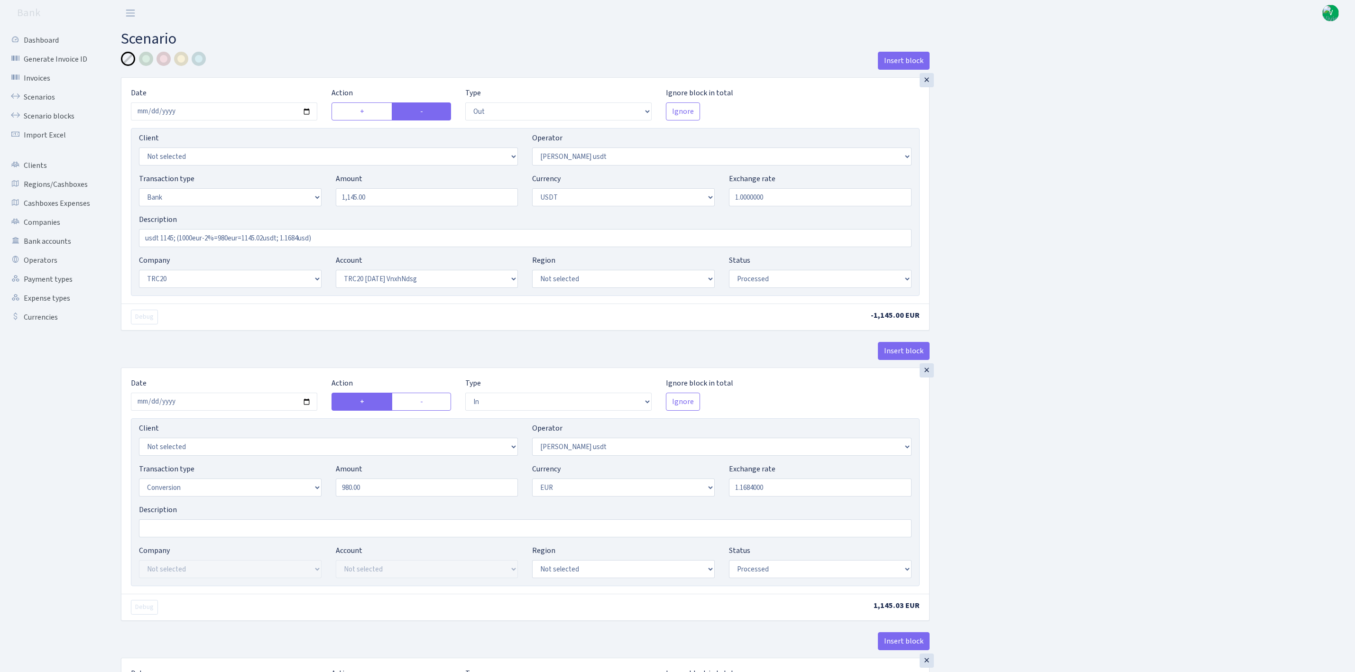
select select "1"
select select "processed"
click at [308, 111] on input "2025-07-15" at bounding box center [224, 111] width 186 height 18
type input "[DATE]"
drag, startPoint x: 359, startPoint y: 199, endPoint x: 398, endPoint y: 199, distance: 39.4
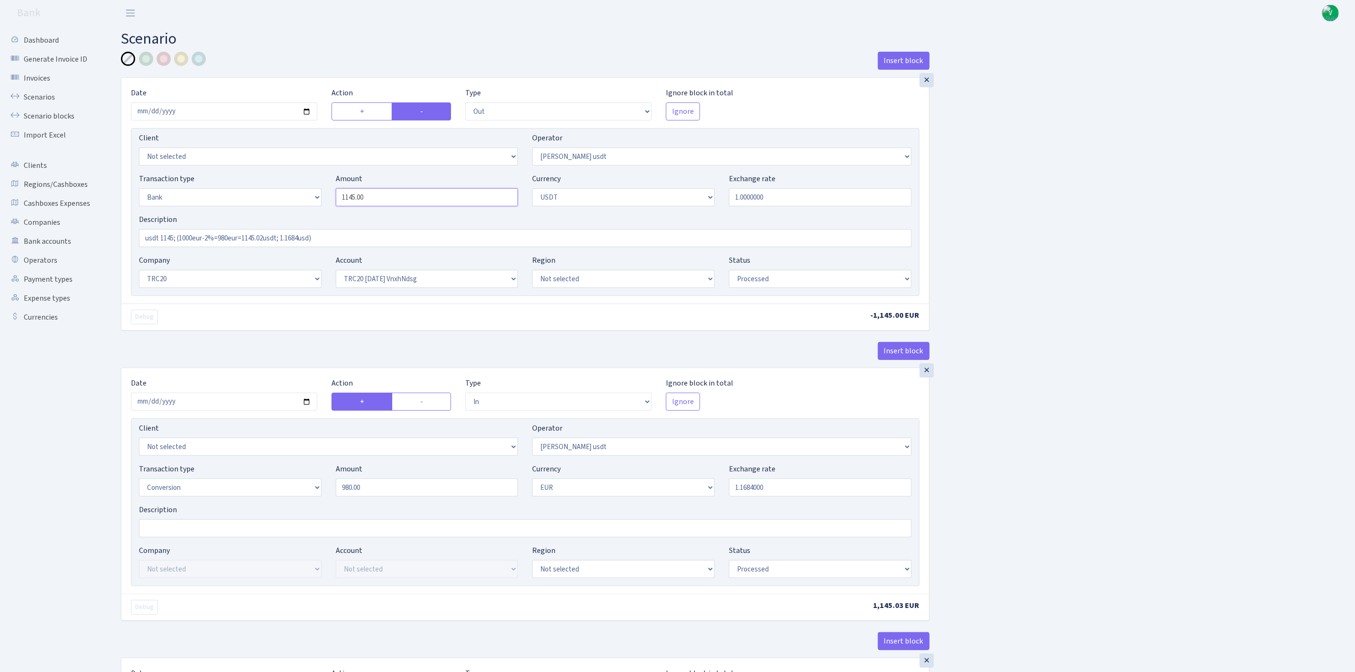
click at [398, 199] on input "1145.00" at bounding box center [427, 197] width 183 height 18
click at [786, 195] on input "1.0000000" at bounding box center [820, 197] width 183 height 18
type input "1,145.23"
click at [173, 239] on input "usdt 1145; (1000eur-2%=980eur=1145.02usdt; 1.1684usd)" at bounding box center [525, 238] width 772 height 18
click at [235, 235] on input "usdt 1145.23; (1000eur-2%=980eur=1145.02usdt; 1.1684usd)" at bounding box center [525, 238] width 772 height 18
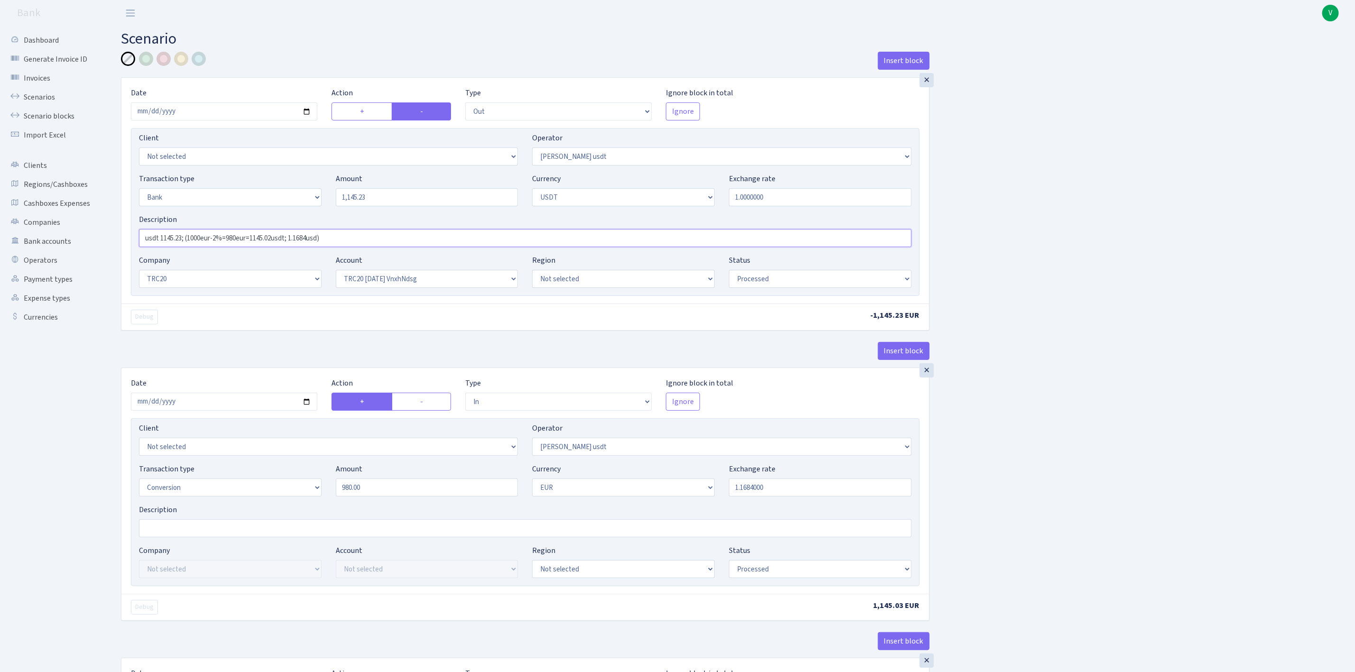
drag, startPoint x: 189, startPoint y: 238, endPoint x: 321, endPoint y: 237, distance: 131.4
click at [321, 236] on input "usdt 1145.23; (1000eur-2%=980eur=1145.02usdt; 1.1684usd)" at bounding box center [525, 238] width 772 height 18
paste input "= 980eur=1145.23usdt; 1.1686"
type input "usdt 1145.23; (1000eur-2% = 980eur=1145.23usdt; 1.1686)"
click at [1034, 276] on div "Insert block × Date 2025-08-29 Action + - Type --- In Out Commission Field requ…" at bounding box center [731, 521] width 1234 height 939
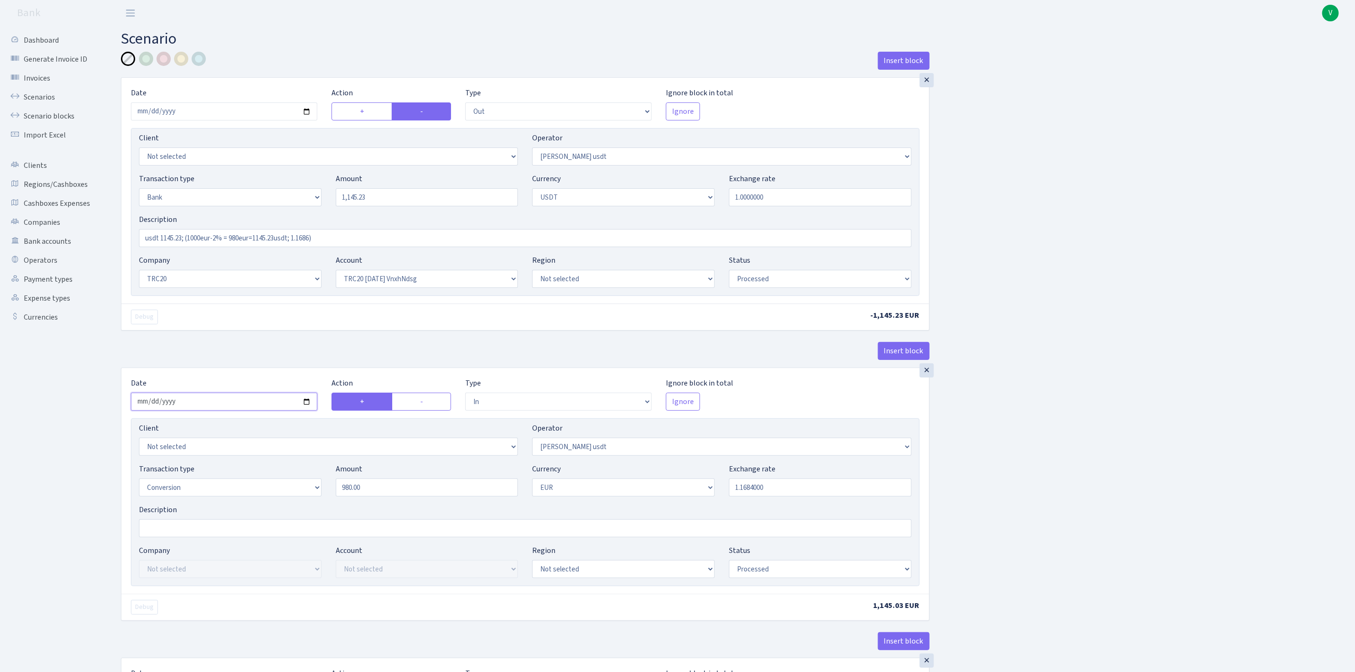
click at [309, 401] on input "2025-07-15" at bounding box center [224, 402] width 186 height 18
type input "2025-08-29"
drag, startPoint x: 752, startPoint y: 488, endPoint x: 813, endPoint y: 495, distance: 61.5
click at [813, 495] on input "1.1684000" at bounding box center [820, 487] width 183 height 18
click at [1031, 491] on div "Insert block × Date 2025-08-29 Action + - Type --- In Out Commission Field requ…" at bounding box center [731, 521] width 1234 height 939
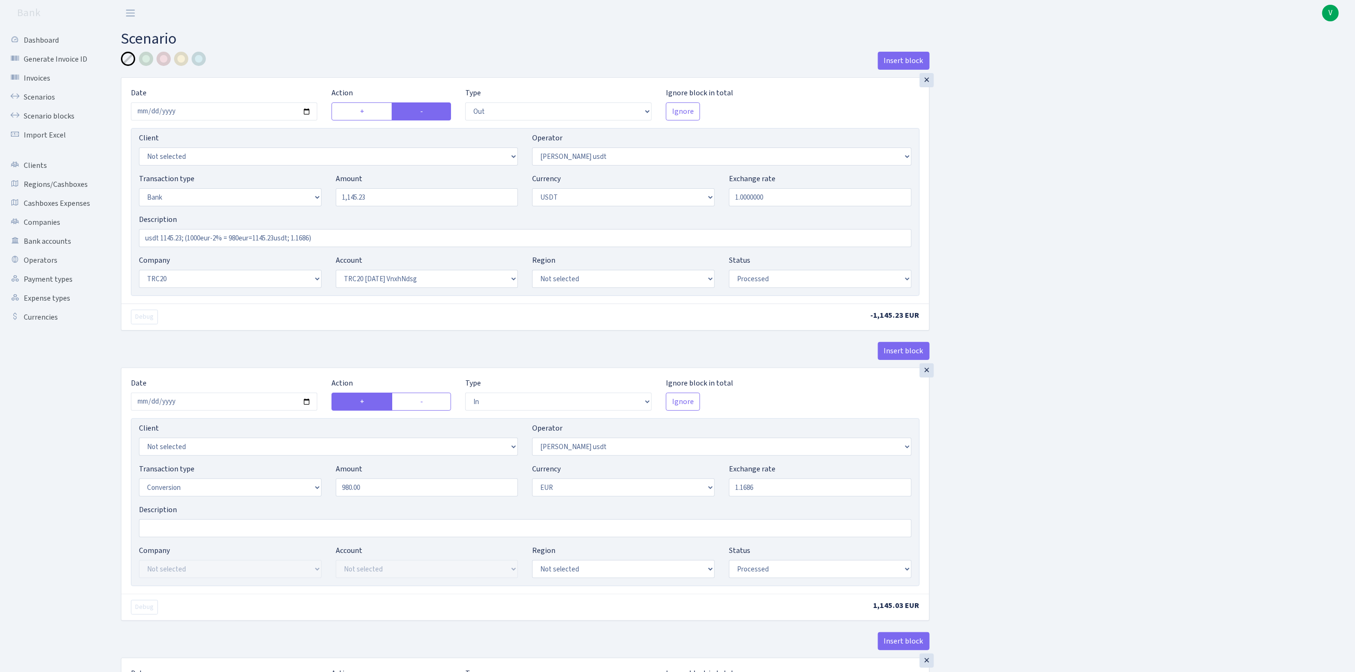
type input "1.1686000"
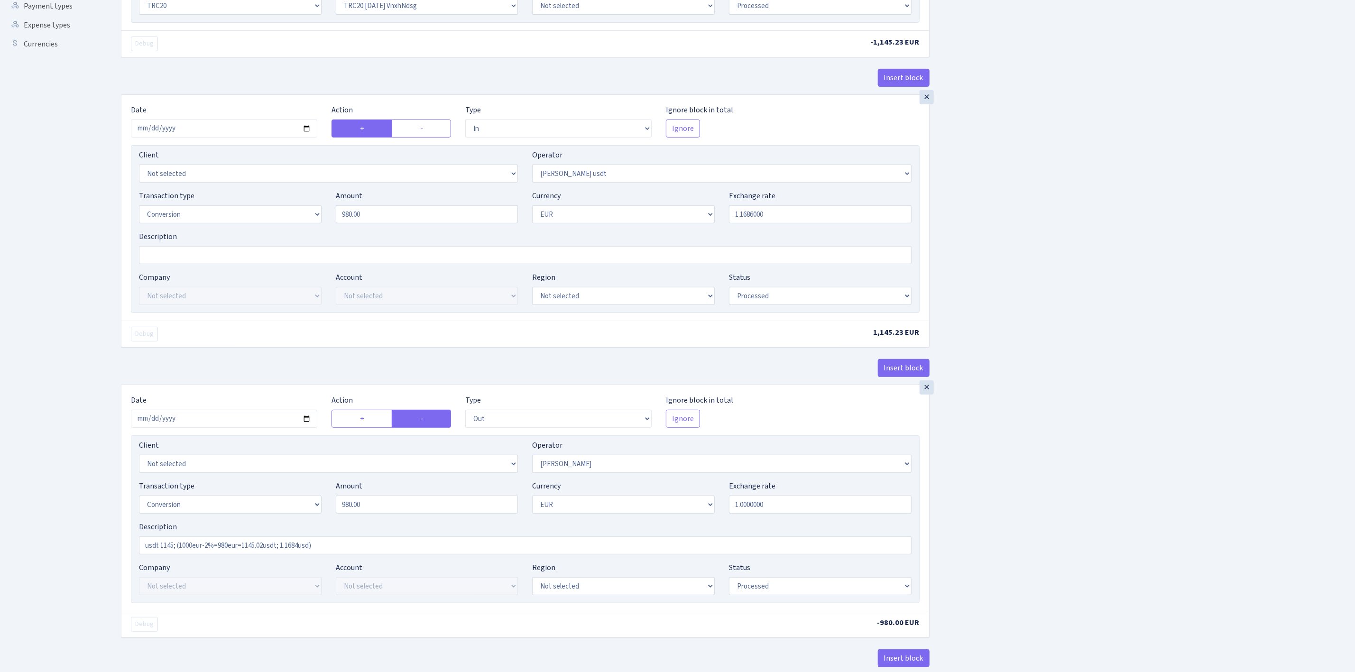
scroll to position [285, 0]
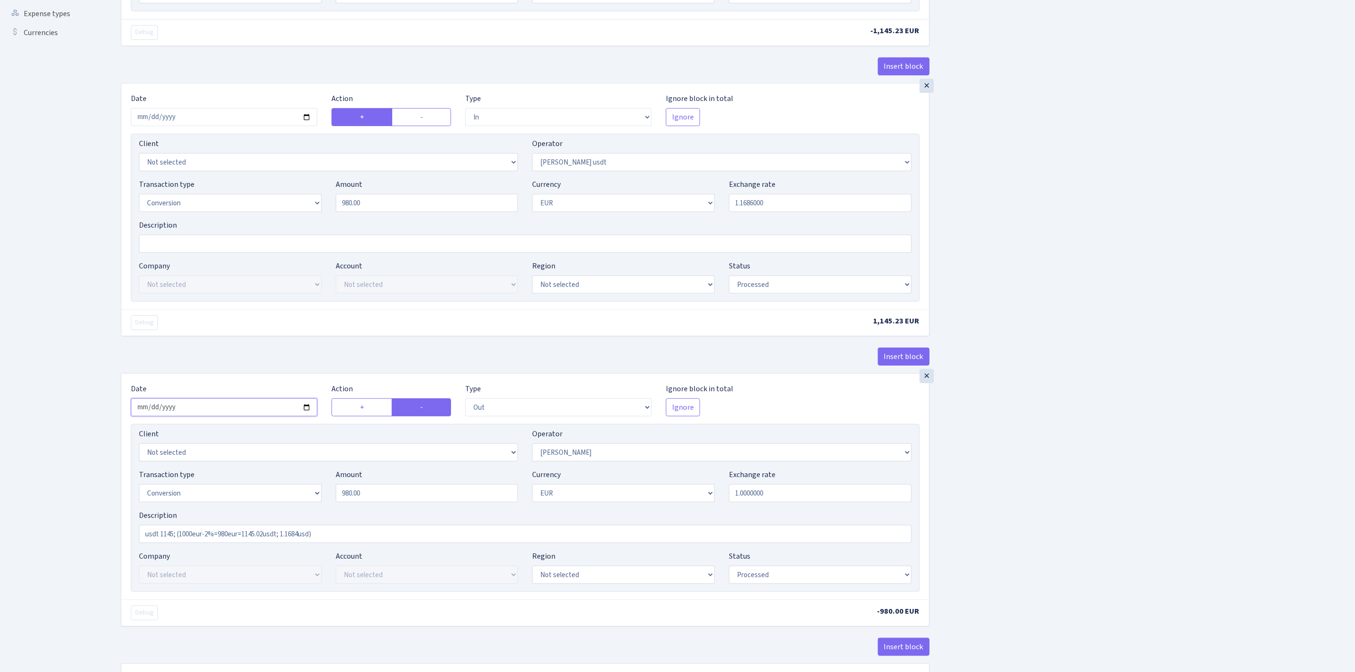
click at [305, 410] on input "2025-07-15" at bounding box center [224, 407] width 186 height 18
type input "2025-08-29"
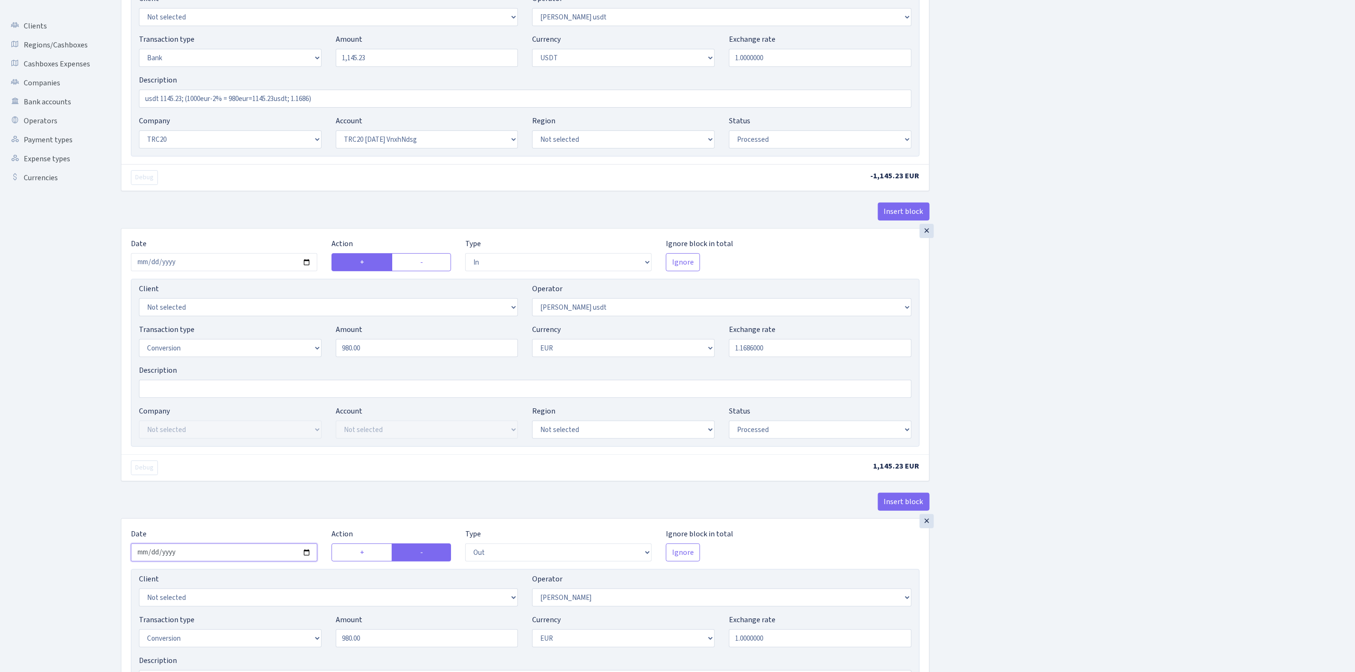
scroll to position [0, 0]
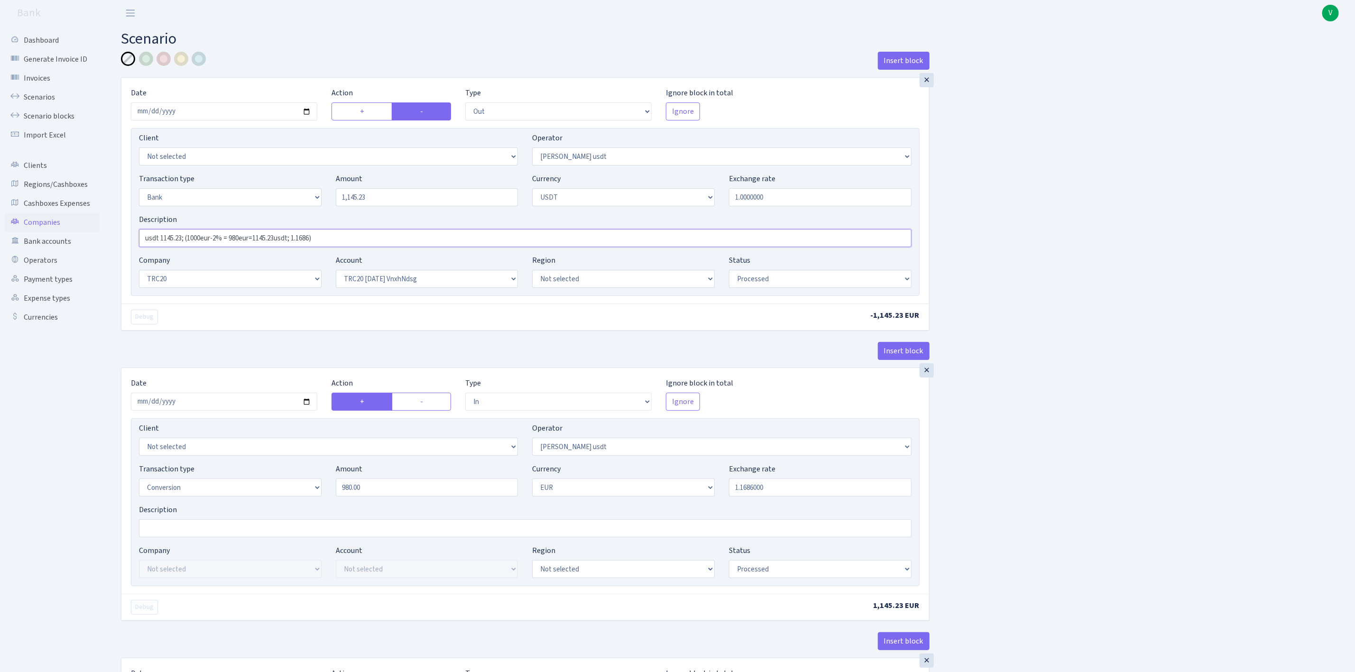
drag, startPoint x: 329, startPoint y: 235, endPoint x: 90, endPoint y: 217, distance: 239.7
click at [90, 217] on div "Dashboard Generate Invoice ID Invoices Scenarios Scenario blocks Import Excel C…" at bounding box center [677, 517] width 1355 height 983
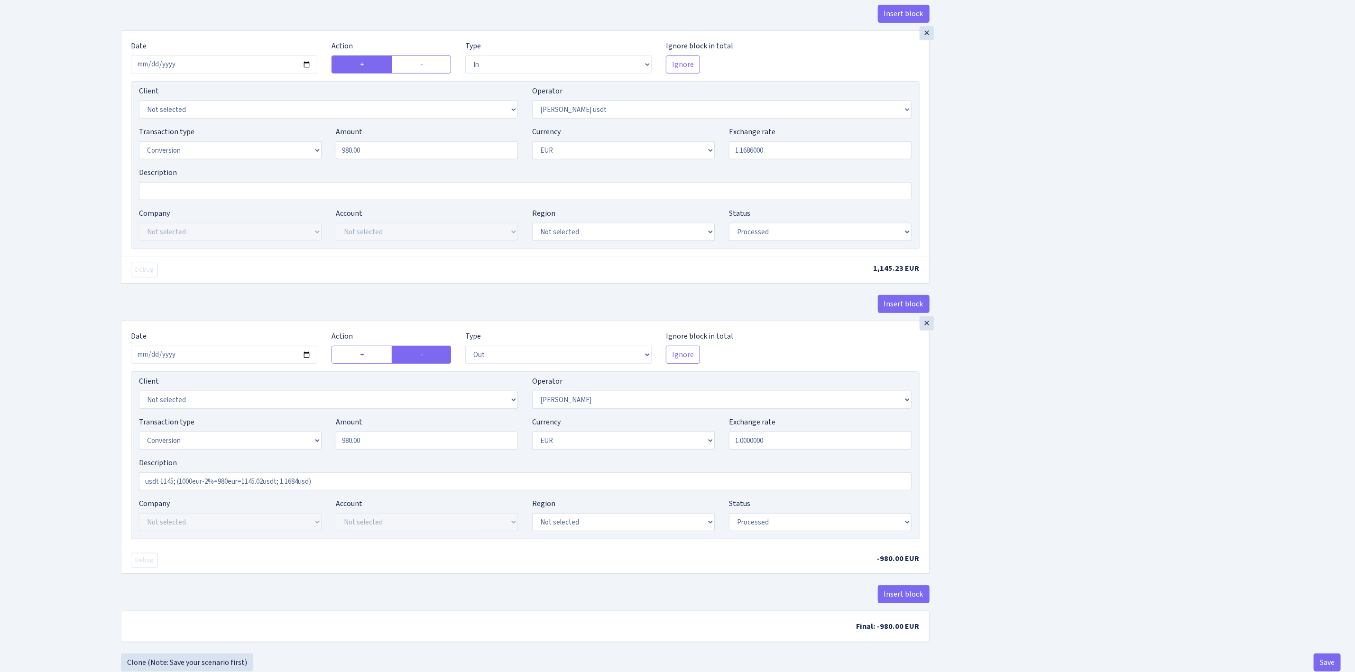
scroll to position [369, 0]
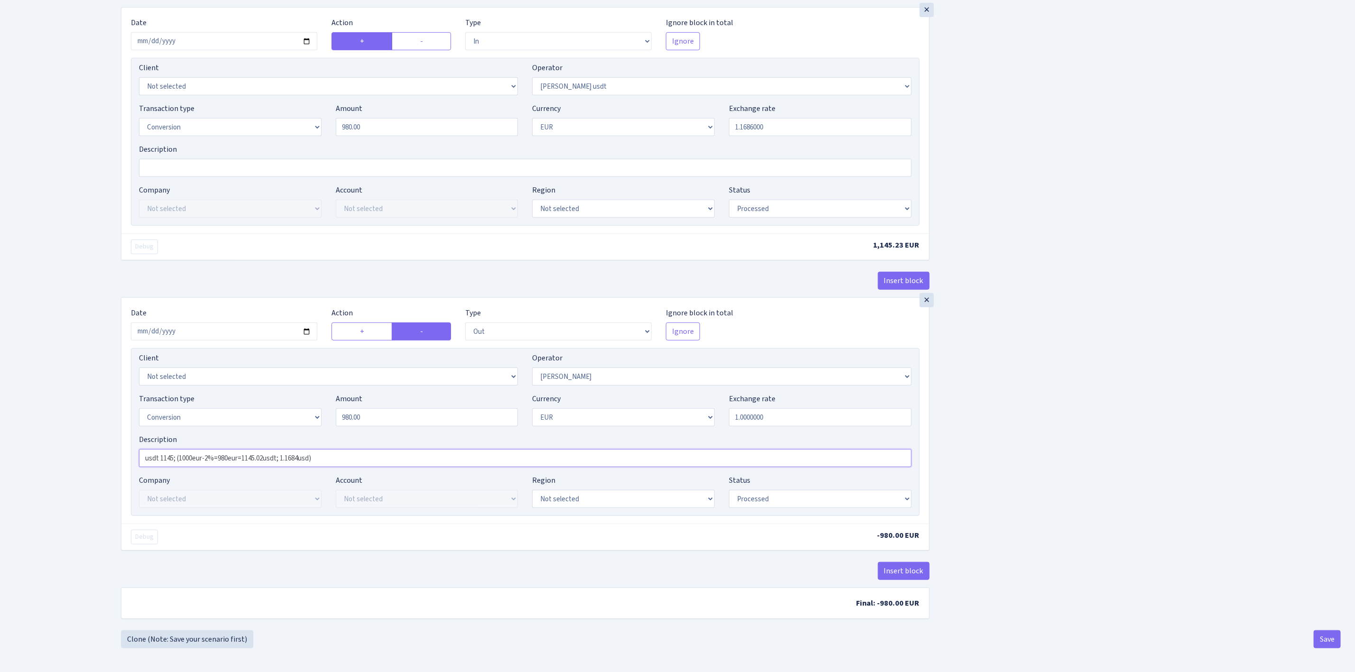
drag, startPoint x: 357, startPoint y: 453, endPoint x: 99, endPoint y: 437, distance: 259.0
click at [99, 437] on div "Dashboard Generate Invoice ID Invoices Scenarios Scenario blocks Import Excel C…" at bounding box center [677, 157] width 1355 height 983
paste input ".23; (1000eur-2% = 980eur=1145.23usdt; 1.1686"
type input "usdt 1145.23; (1000eur-2% = 980eur=1145.23usdt; 1.1686)"
click at [1078, 515] on div "Insert block × Date 2025-08-29 Action + - Type --- In Out Commission Field requ…" at bounding box center [731, 160] width 1234 height 939
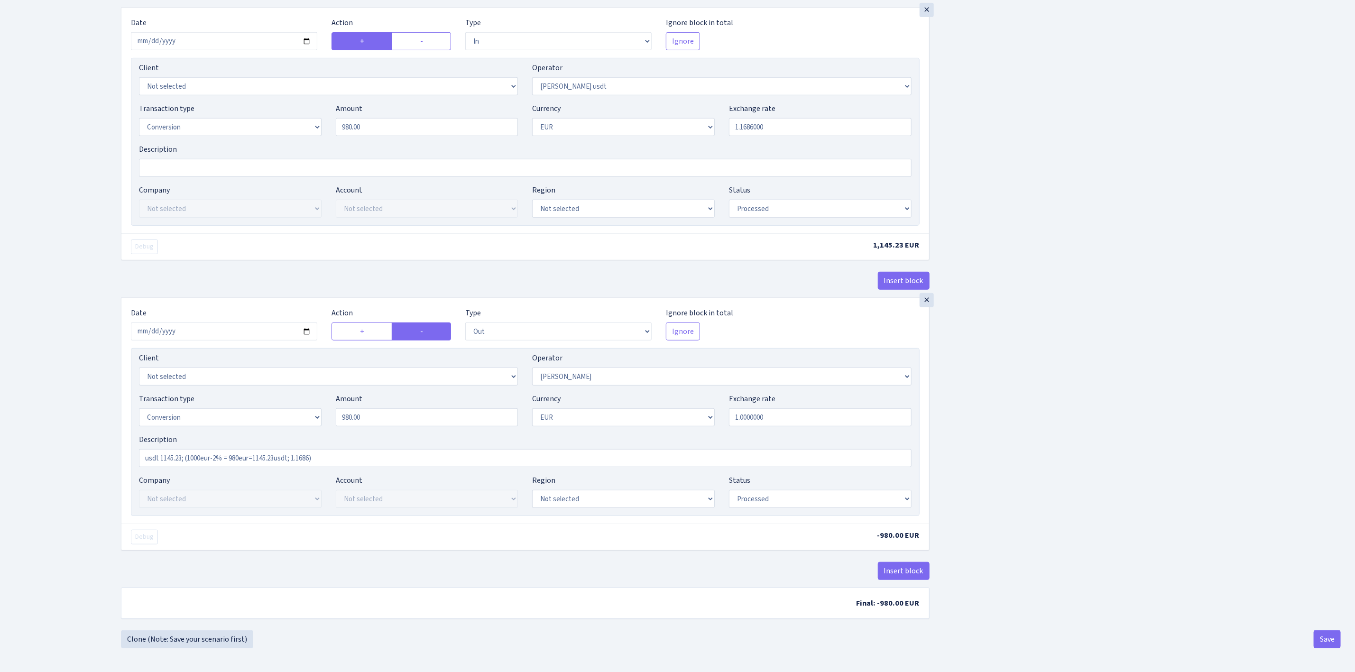
click at [1071, 495] on div "Insert block × Date 2025-08-29 Action + - Type --- In Out Commission Field requ…" at bounding box center [731, 160] width 1234 height 939
click at [1326, 635] on button "Save" at bounding box center [1327, 639] width 27 height 18
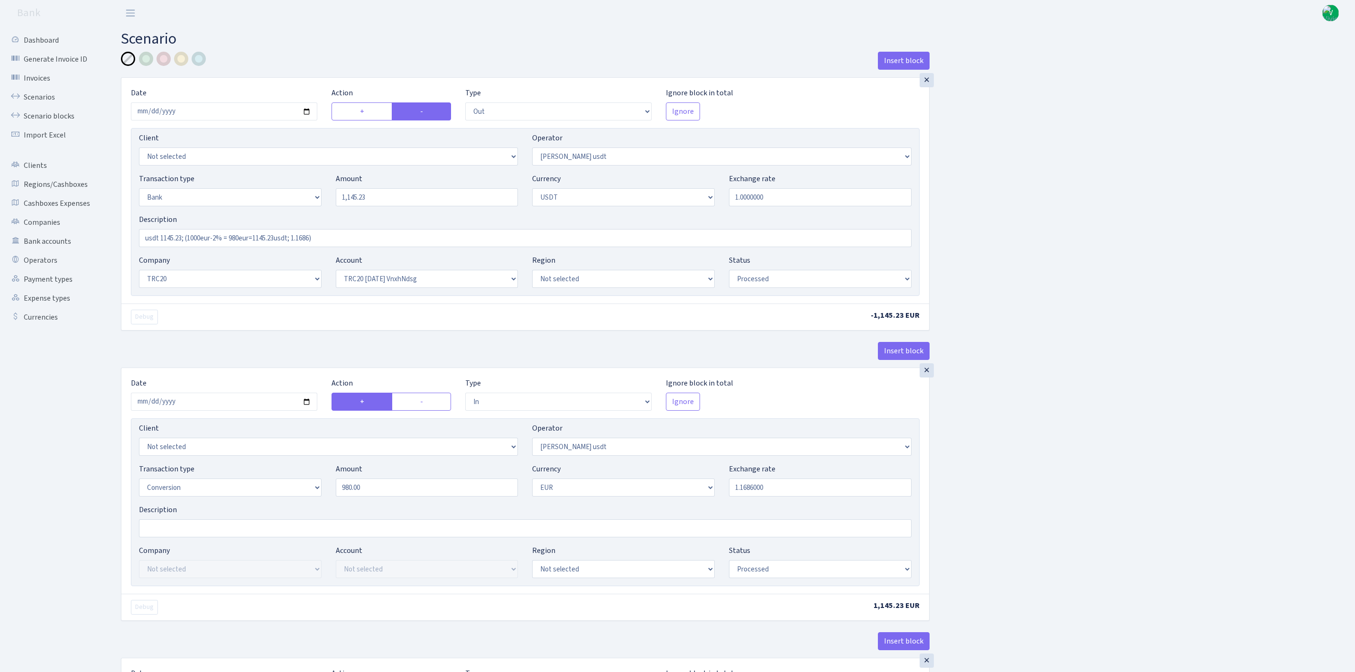
select select "out"
select select "421"
select select "2"
select select "6"
select select "20"
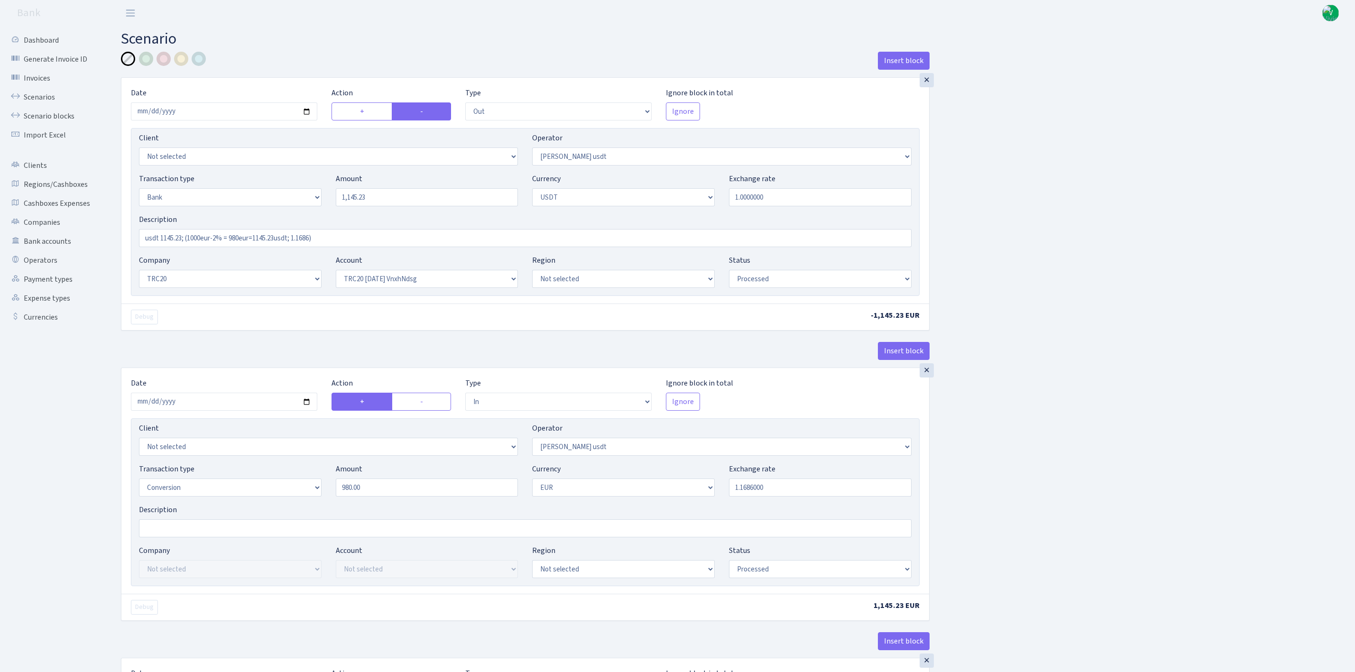
select select "66"
select select "processed"
select select "in"
select select "421"
select select "15"
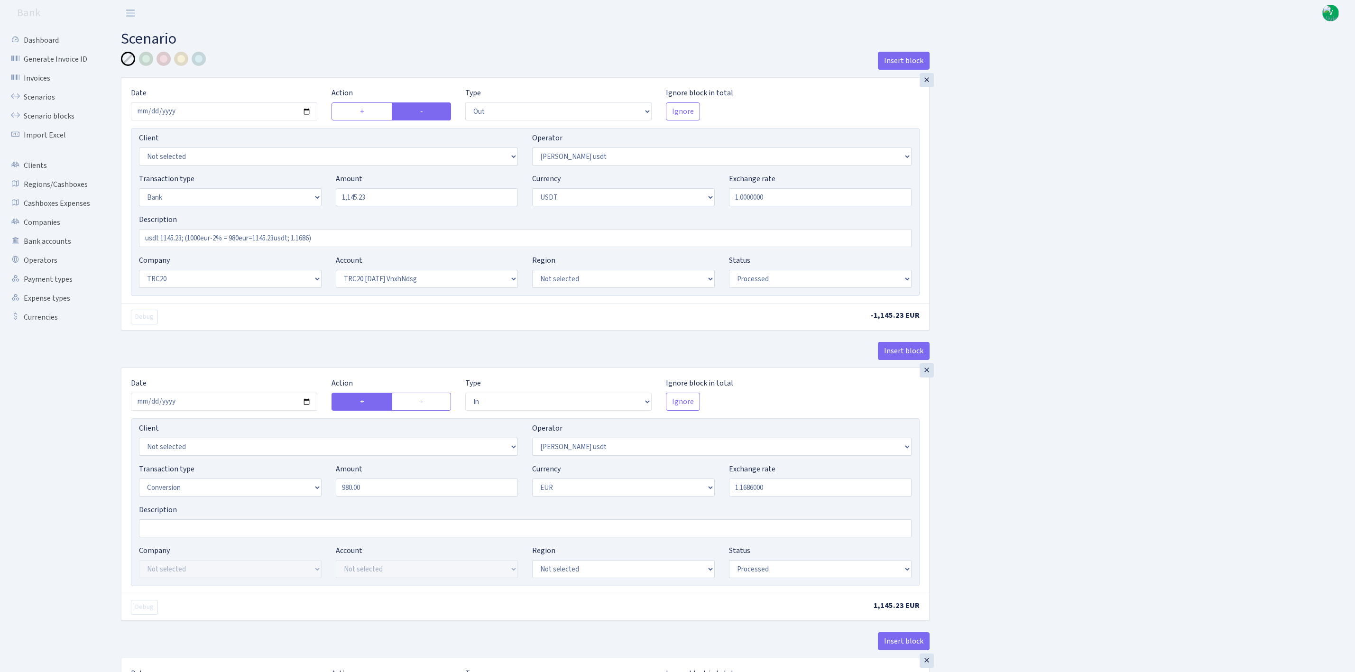
select select "1"
select select "processed"
select select "out"
select select "422"
select select "15"
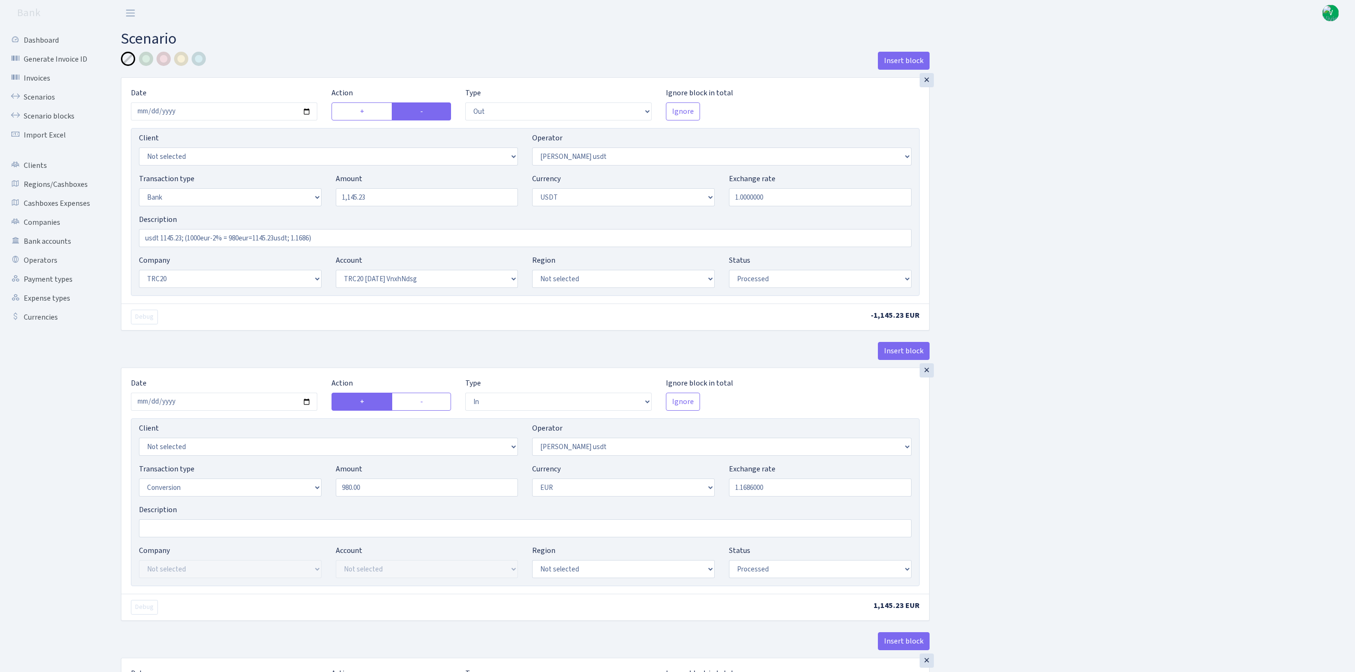
select select "1"
select select "processed"
click at [56, 91] on link "Scenarios" at bounding box center [52, 97] width 95 height 19
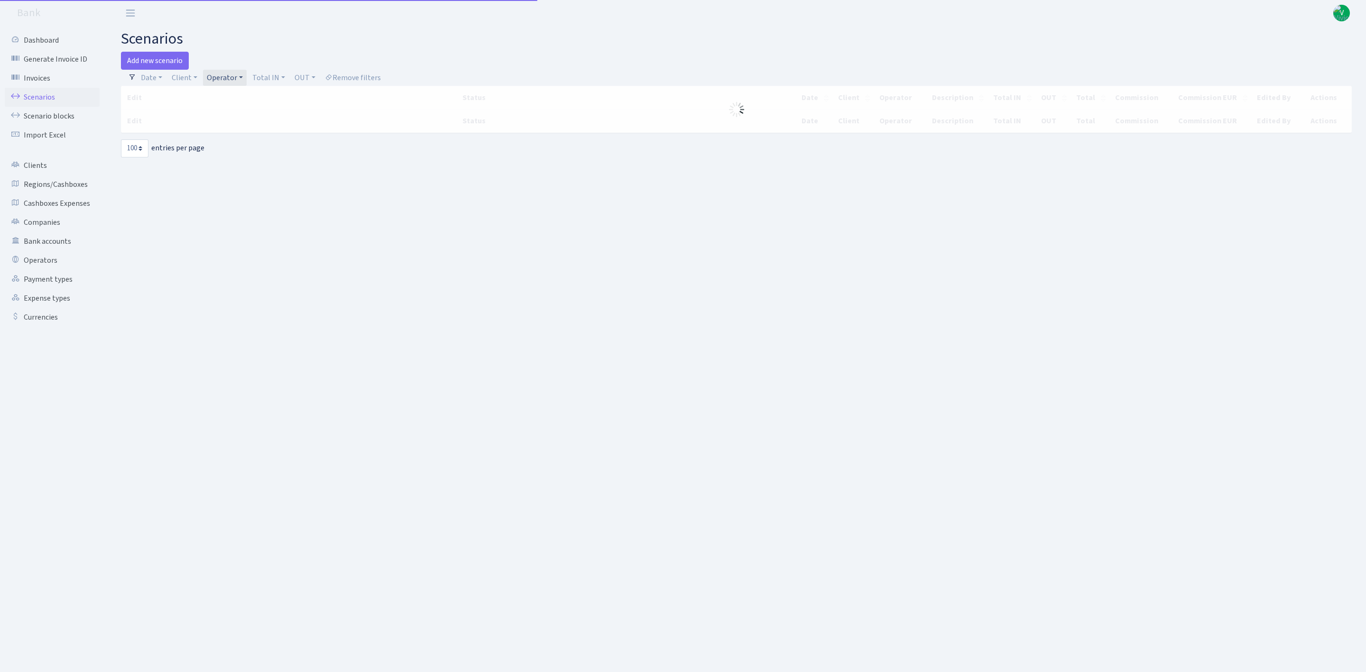
select select "100"
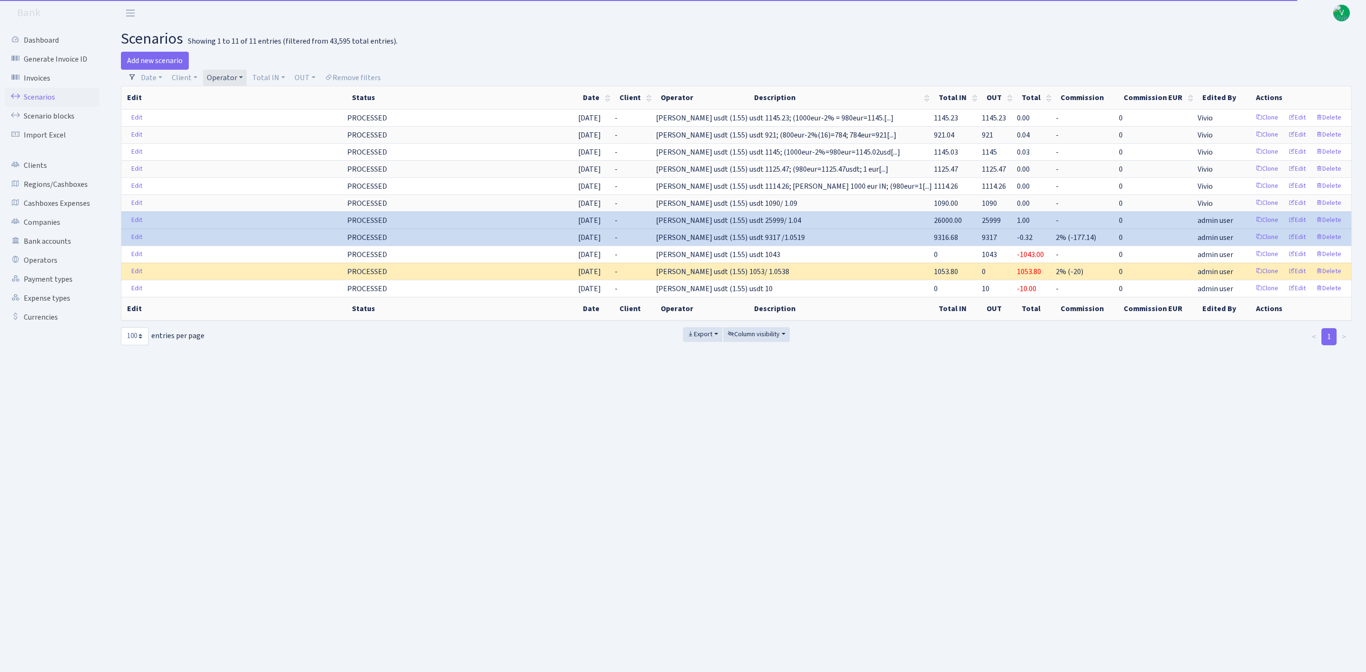
click at [225, 73] on link "Operator" at bounding box center [225, 78] width 44 height 16
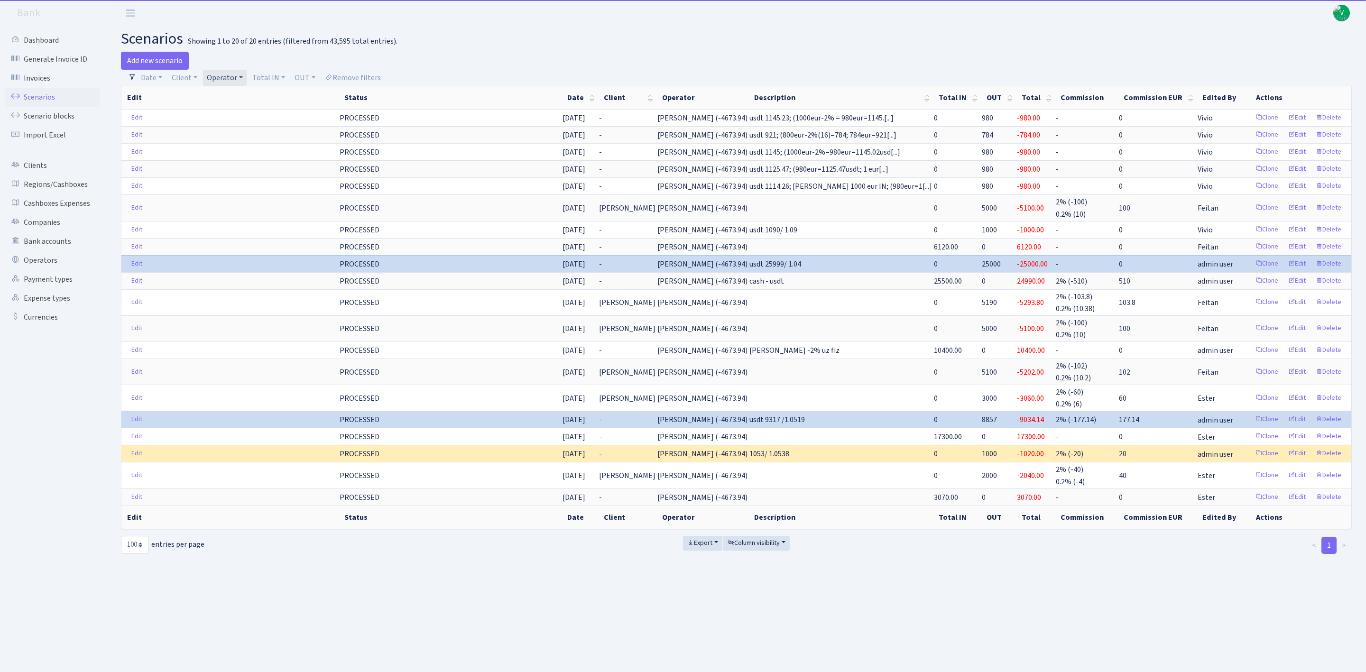
click at [236, 74] on link "Operator" at bounding box center [225, 78] width 44 height 16
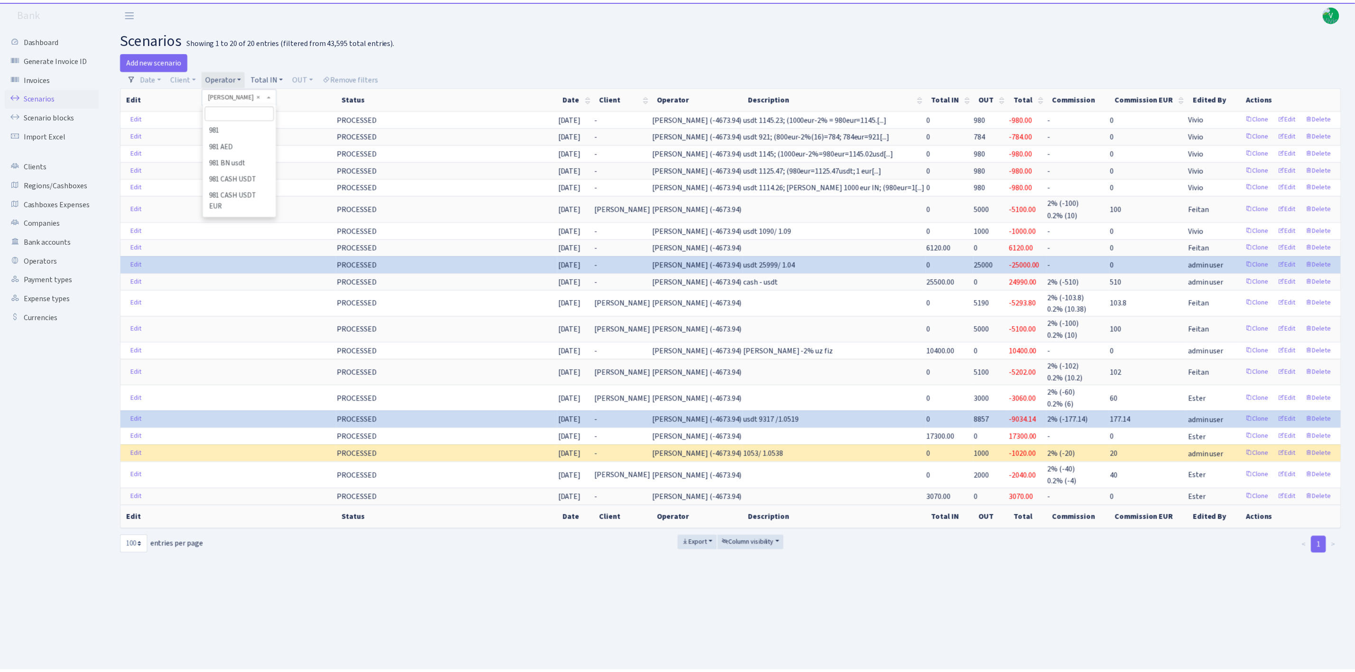
scroll to position [6722, 0]
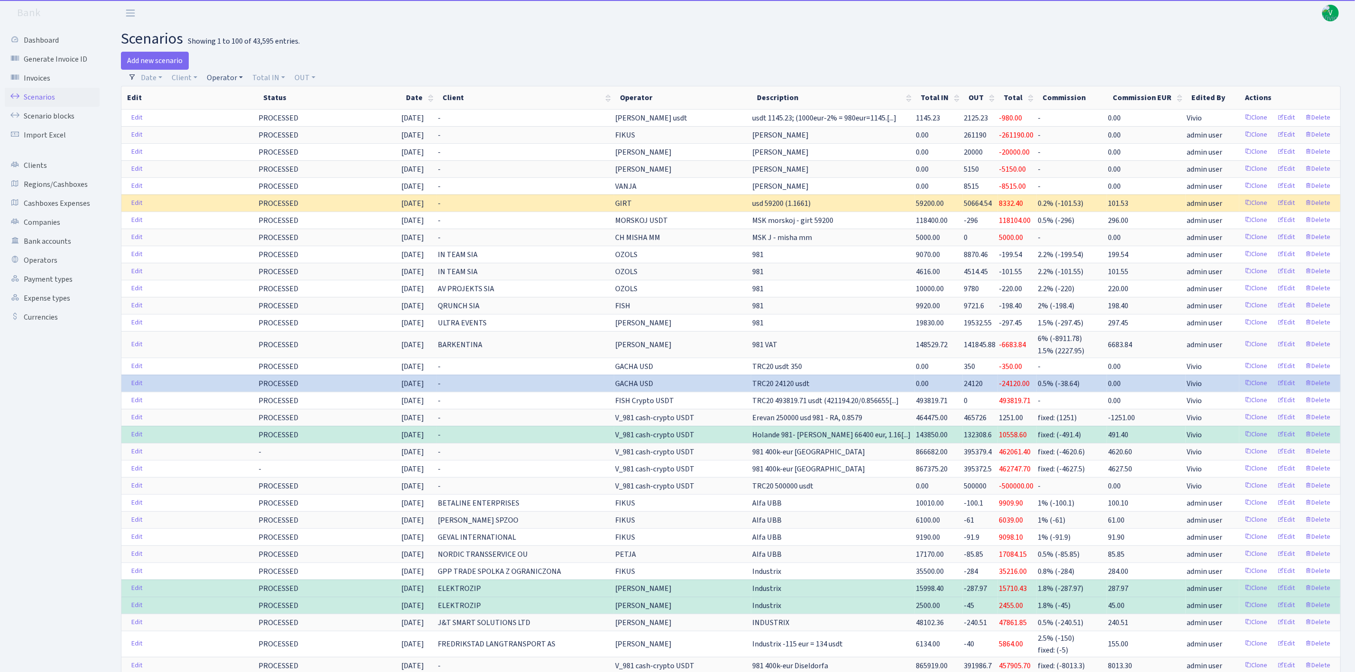
click at [227, 74] on link "Operator" at bounding box center [225, 78] width 44 height 16
click at [235, 112] on input "search" at bounding box center [241, 111] width 70 height 15
type input "green"
click at [252, 201] on li "GREEN% eur (cash P)" at bounding box center [241, 199] width 72 height 27
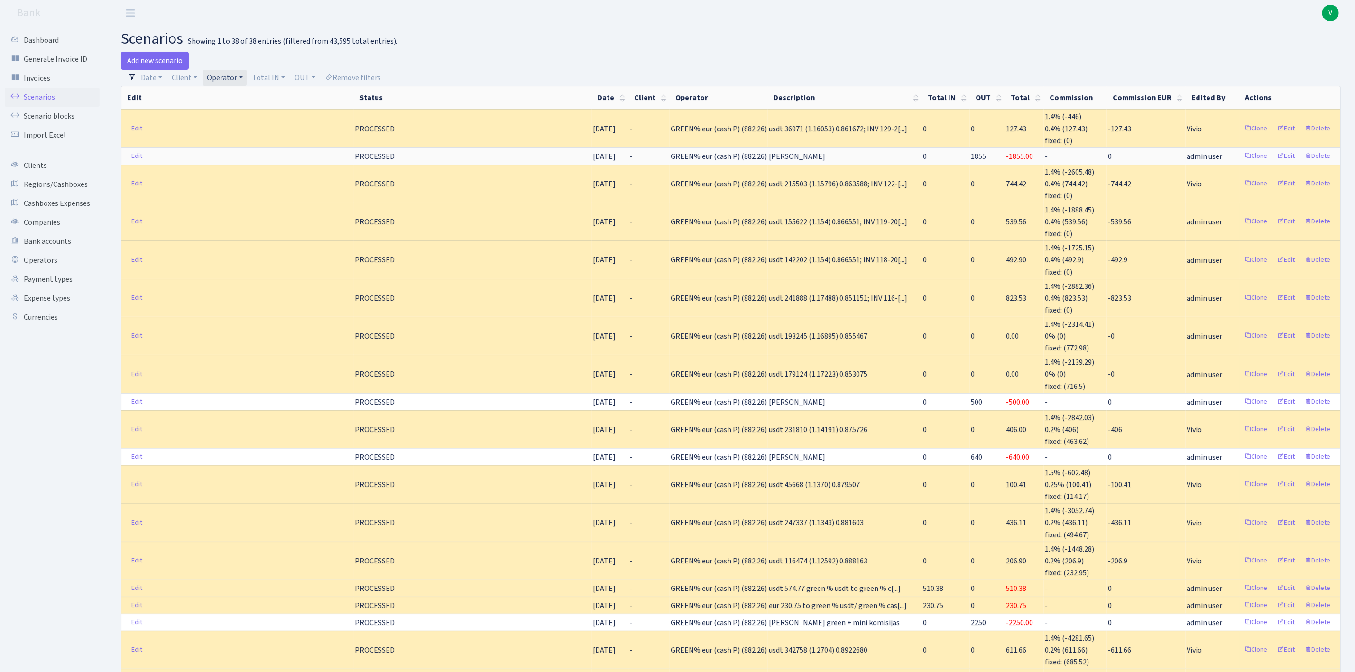
click at [228, 74] on link "Operator" at bounding box center [225, 78] width 44 height 16
click at [254, 166] on li "GREEN% usdt" at bounding box center [242, 157] width 74 height 17
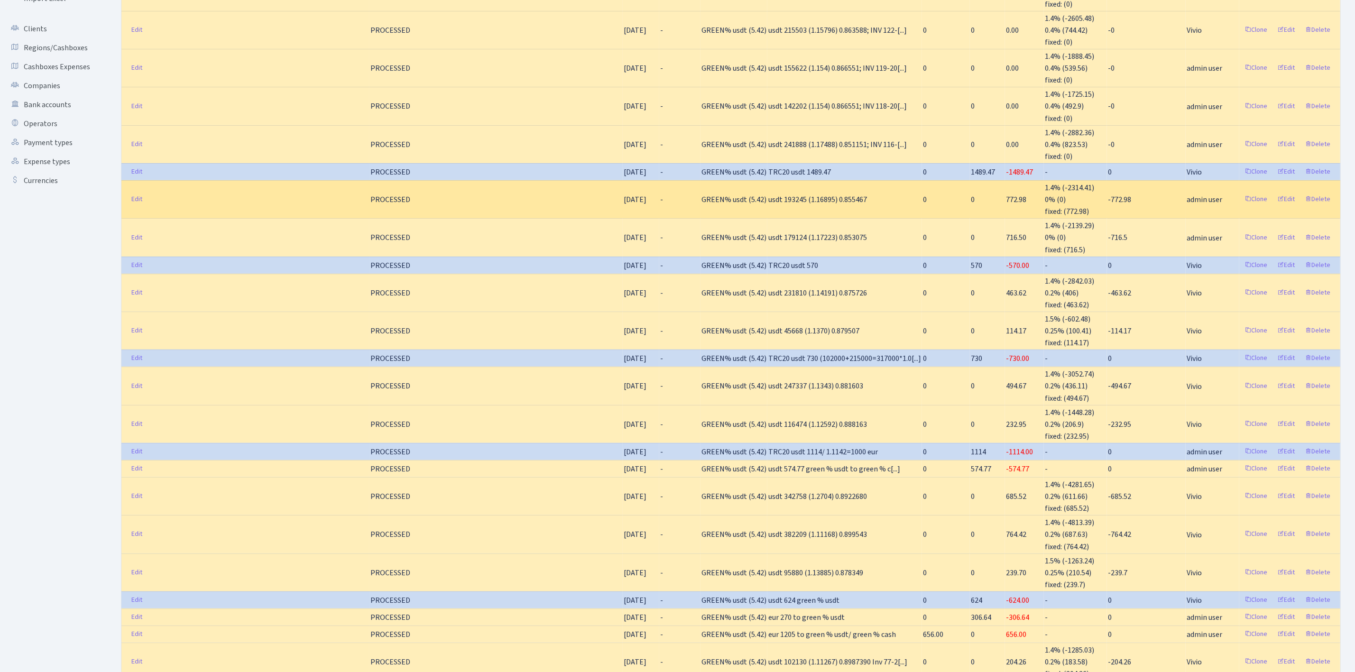
scroll to position [142, 0]
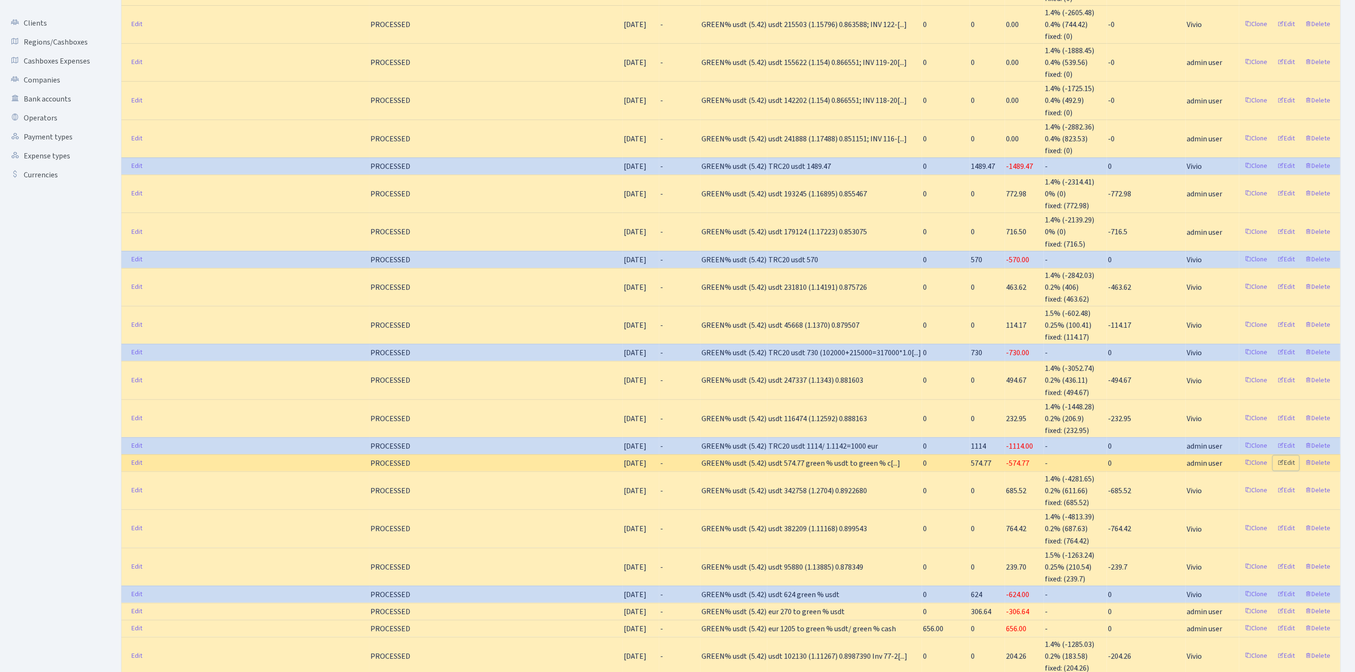
click at [1292, 461] on link "Edit" at bounding box center [1286, 463] width 26 height 15
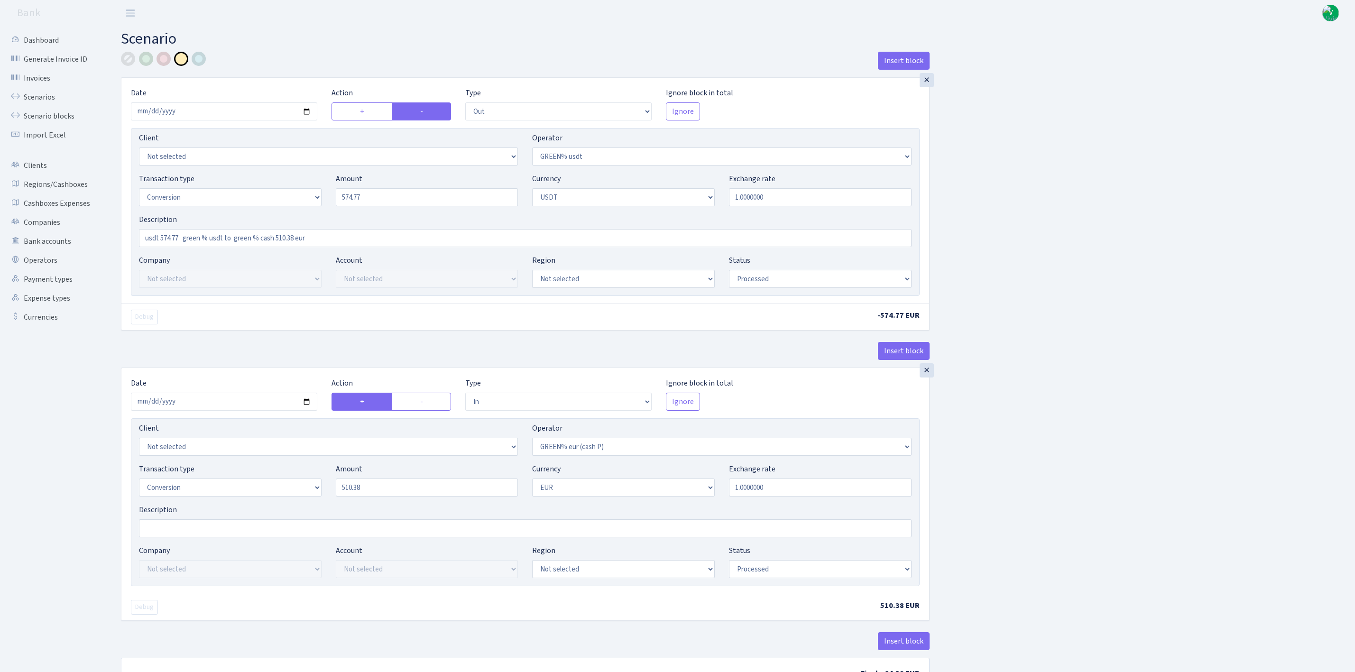
select select "out"
select select "464"
select select "15"
select select "6"
select select "processed"
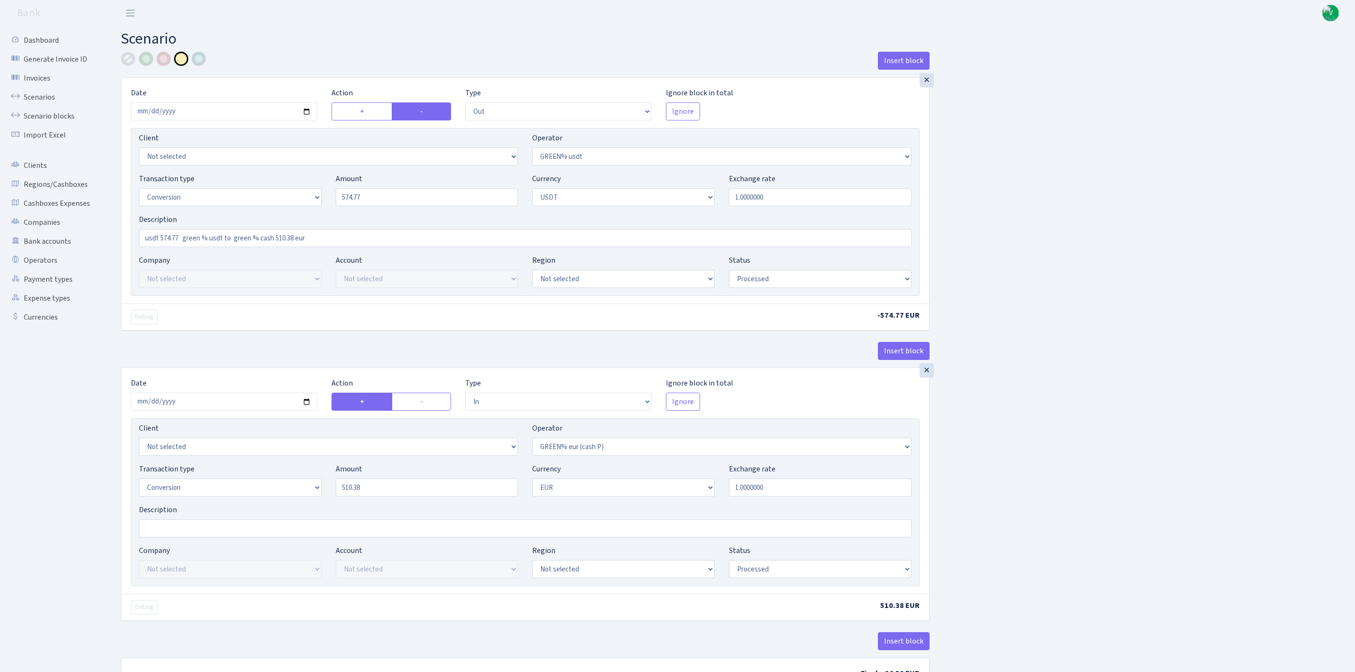
select select "in"
select select "463"
select select "15"
select select "1"
select select "processed"
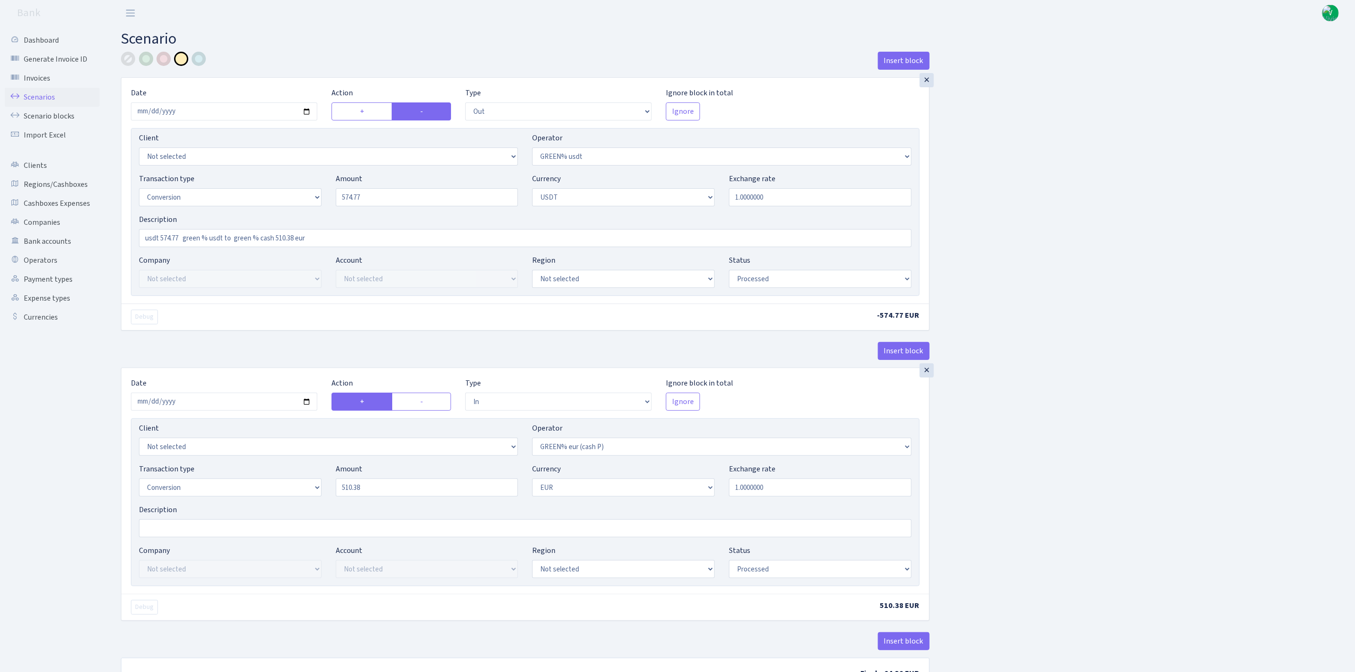
click at [42, 101] on link "Scenarios" at bounding box center [52, 97] width 95 height 19
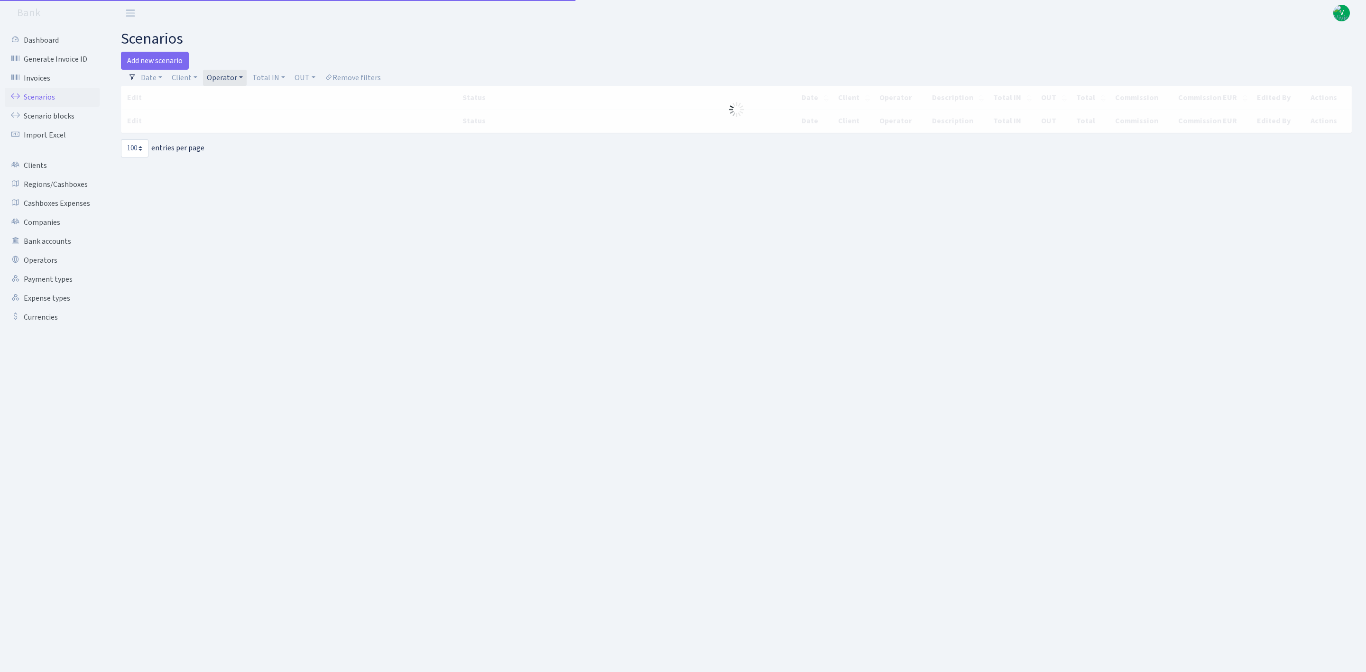
select select "100"
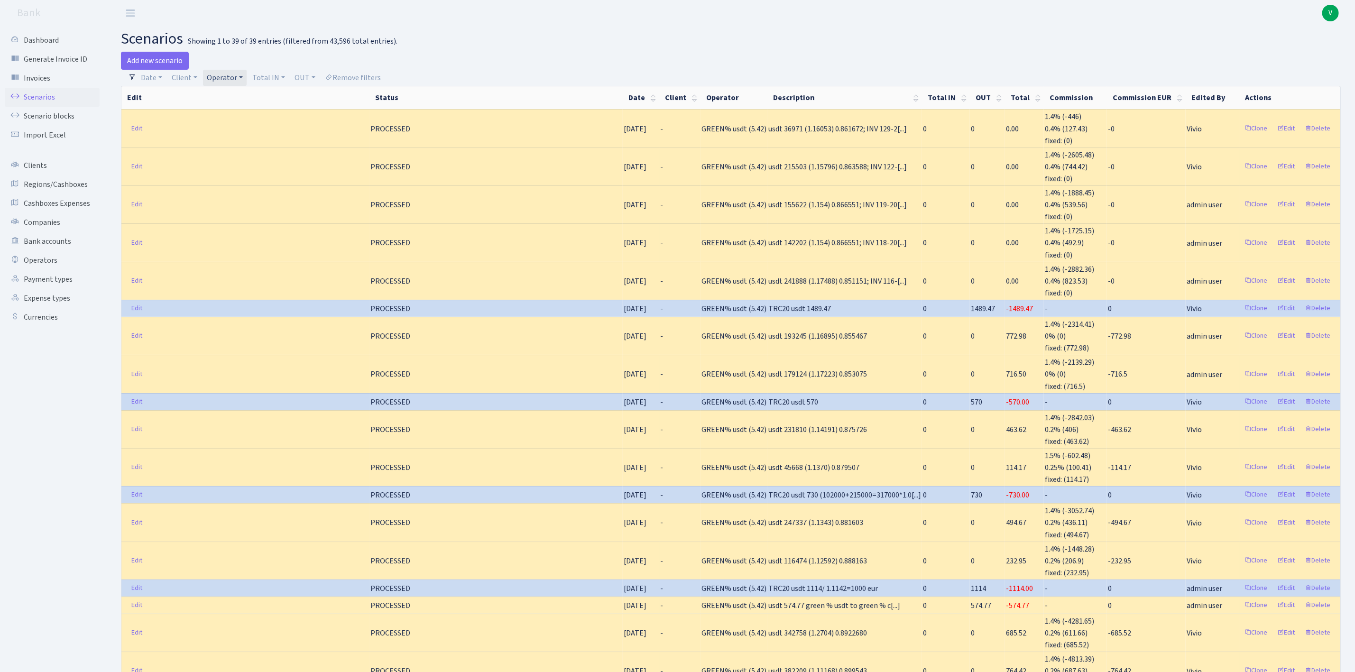
click at [232, 80] on link "Operator" at bounding box center [225, 78] width 44 height 16
select select
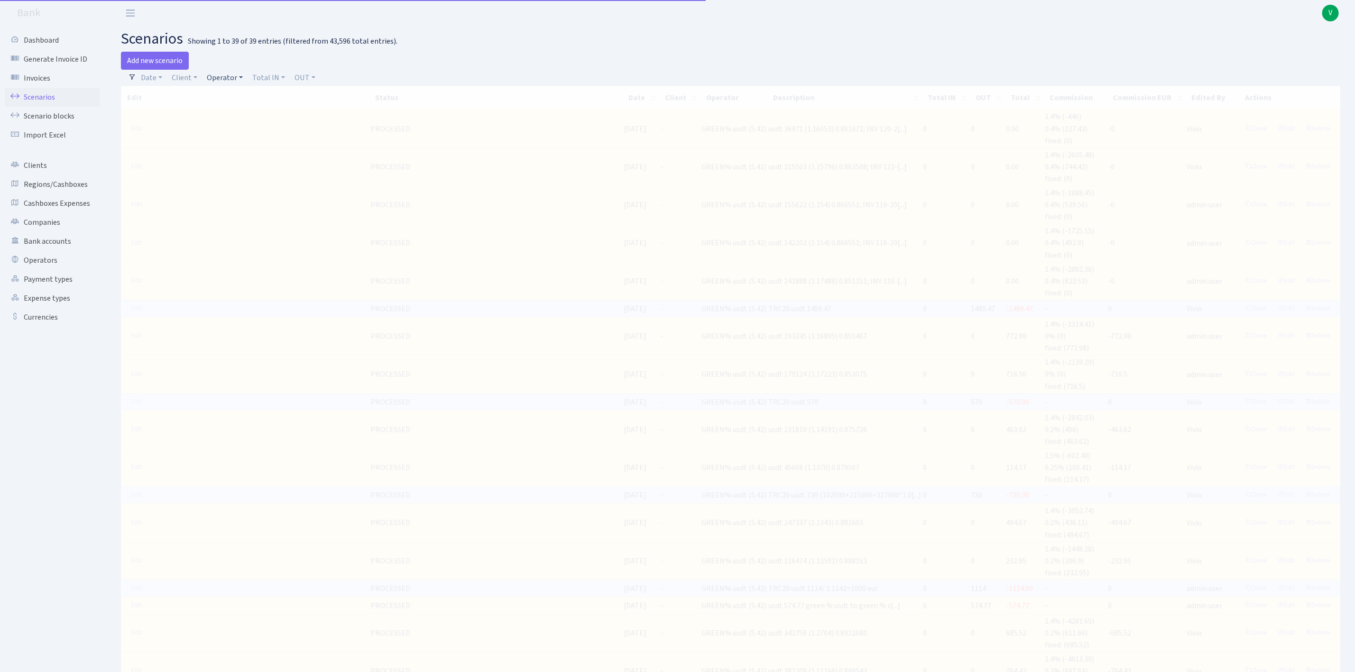
click at [231, 75] on link "Operator" at bounding box center [225, 78] width 44 height 16
drag, startPoint x: 247, startPoint y: 112, endPoint x: 248, endPoint y: 104, distance: 8.2
click at [248, 111] on input "search" at bounding box center [241, 111] width 70 height 15
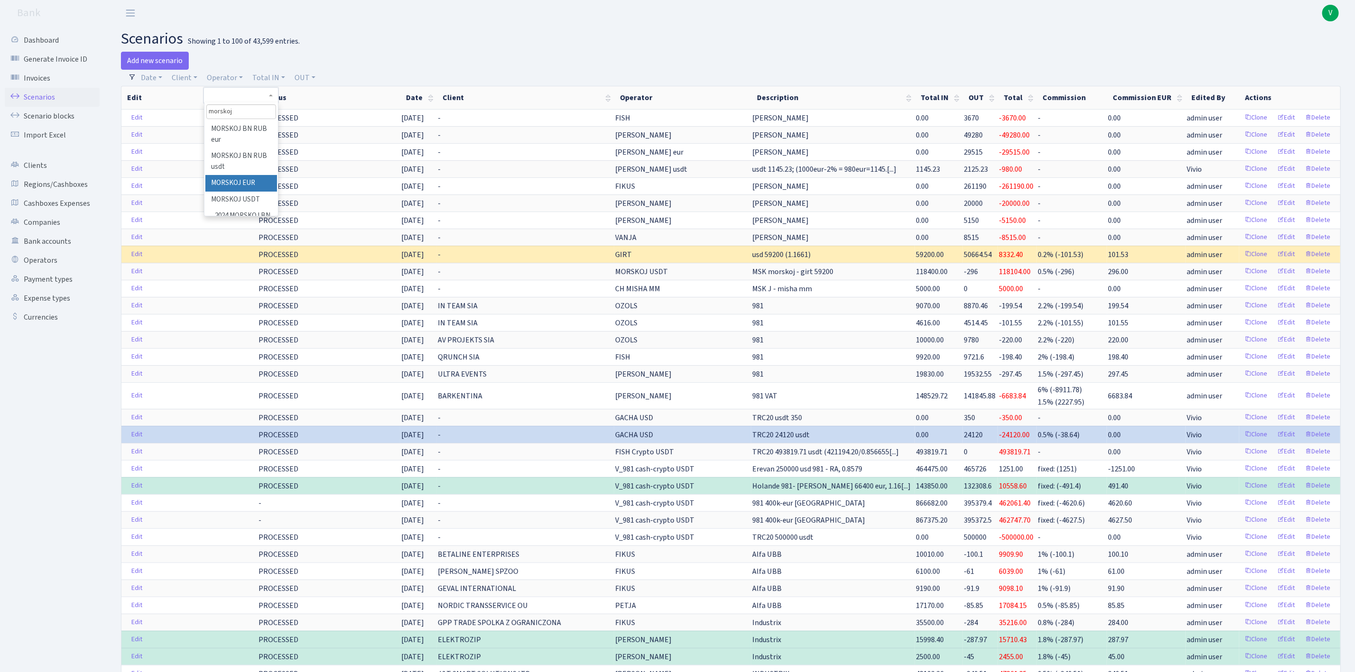
type input "morskoj"
click at [254, 184] on li "MORSKOJ EUR" at bounding box center [241, 183] width 72 height 17
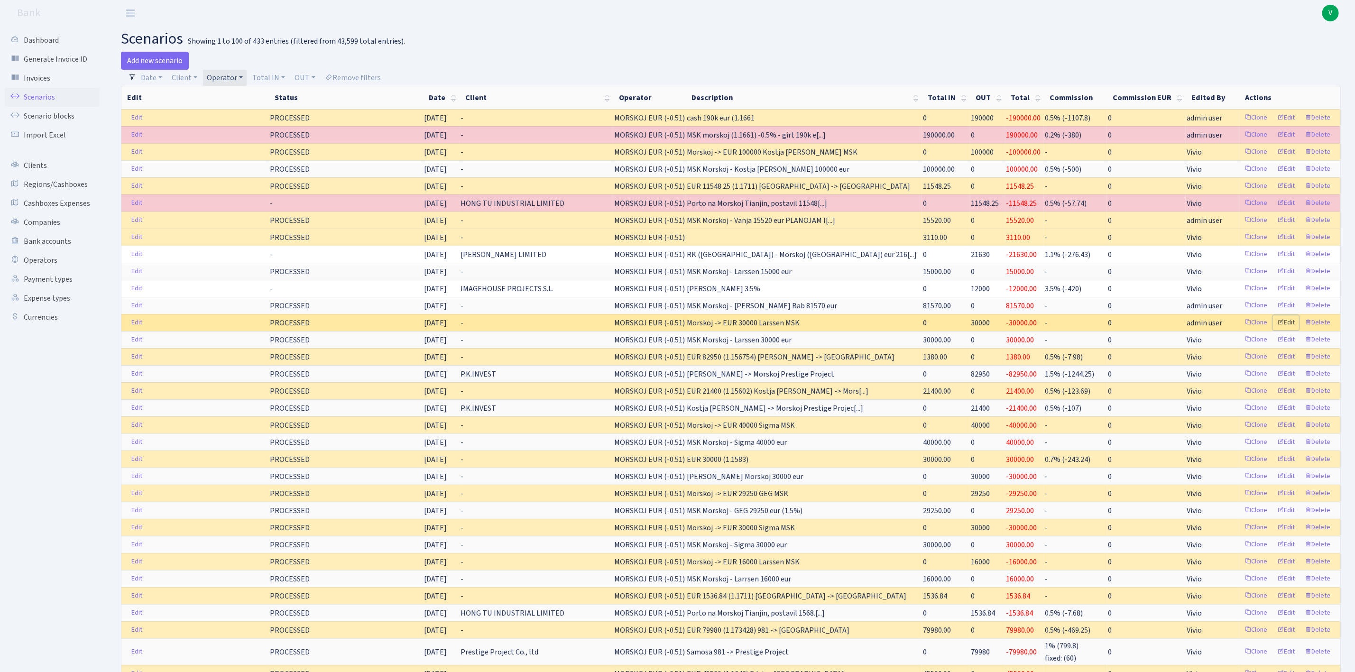
click at [1288, 330] on link "Edit" at bounding box center [1286, 322] width 26 height 15
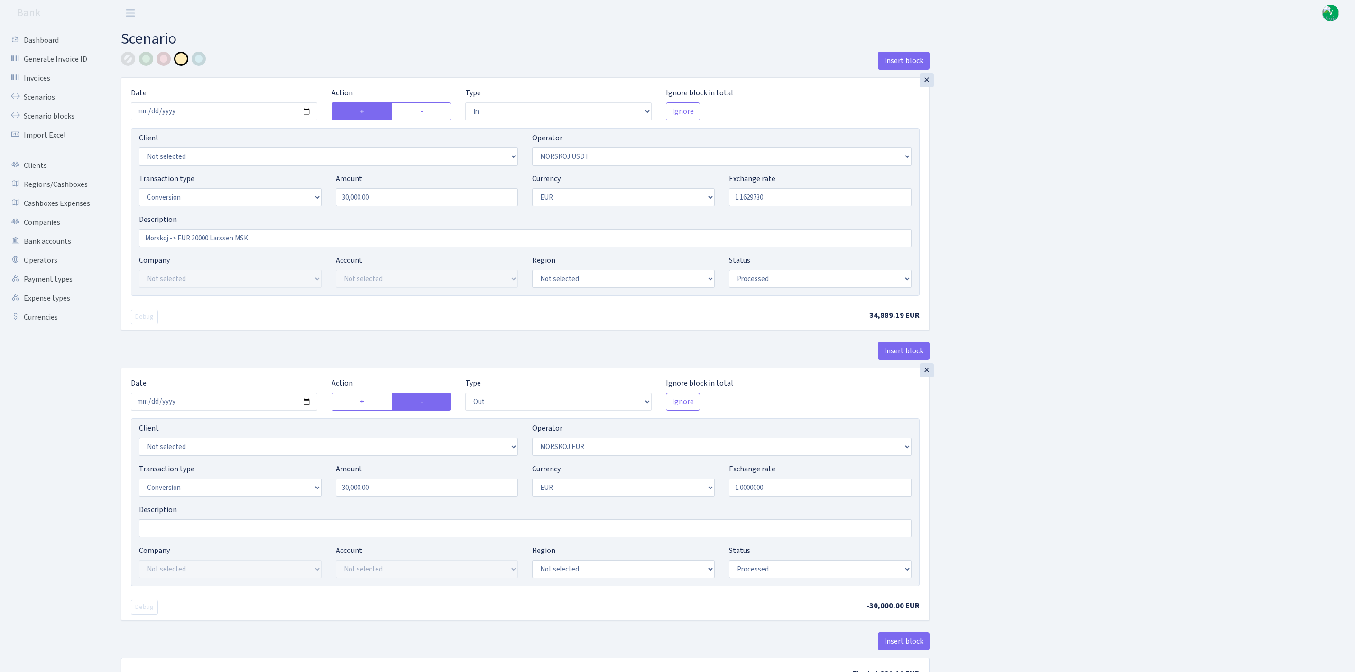
select select "in"
select select "324"
select select "15"
select select "1"
select select "processed"
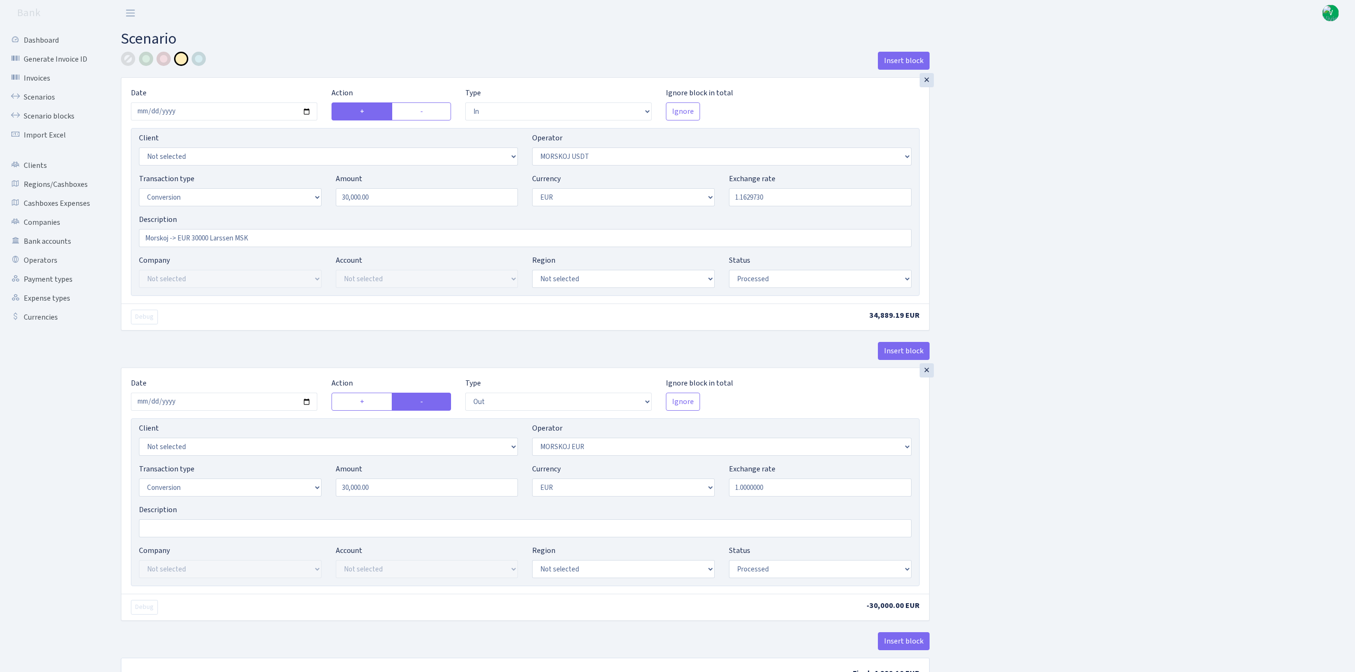
select select "out"
select select "323"
select select "15"
select select "1"
select select "processed"
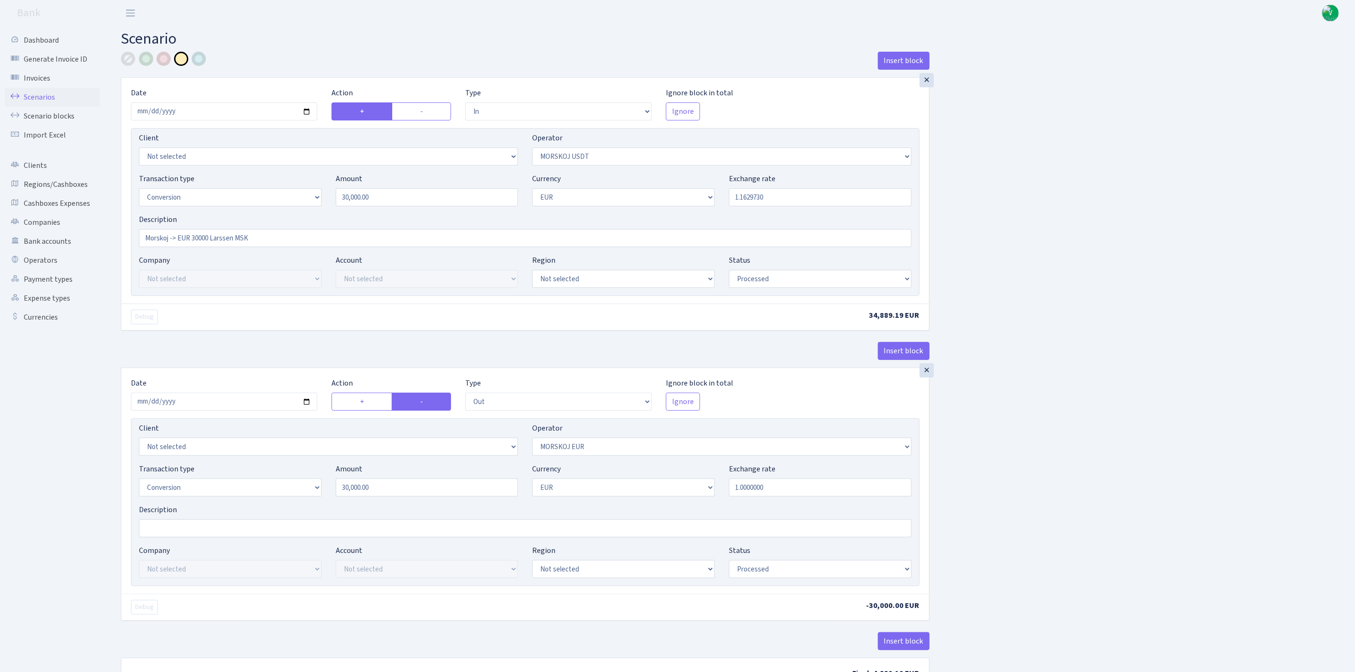
click at [27, 94] on link "Scenarios" at bounding box center [52, 97] width 95 height 19
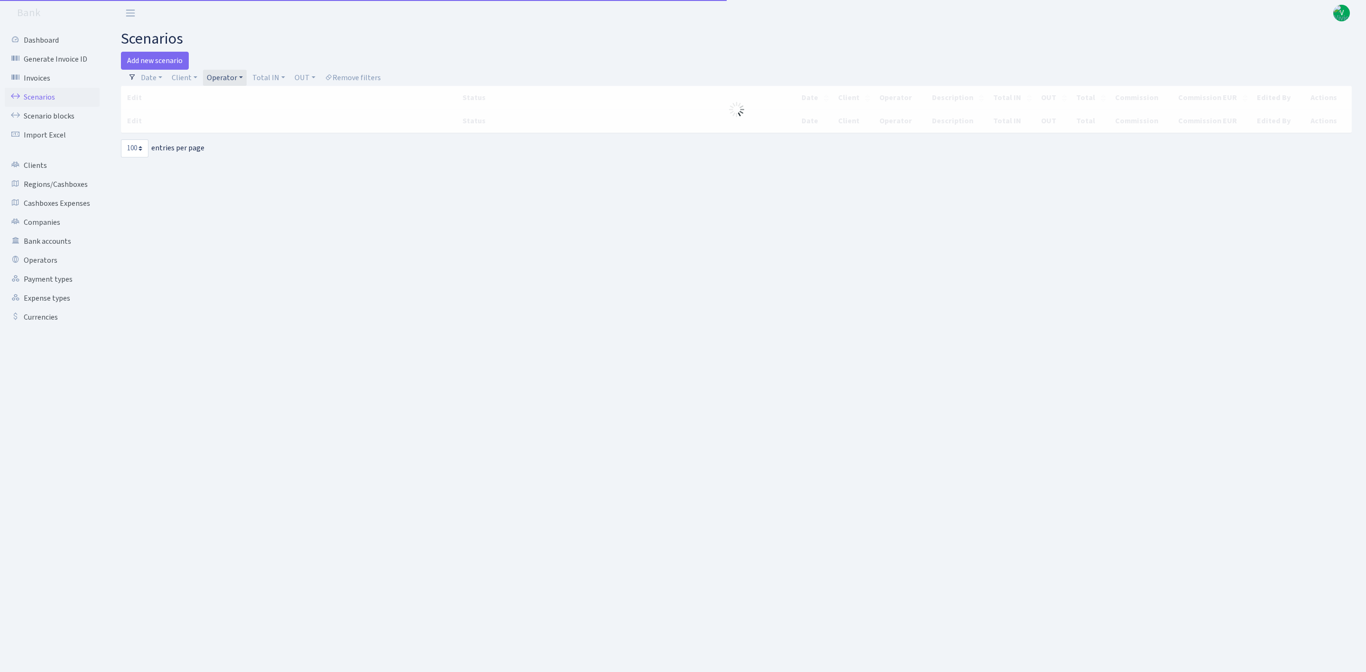
select select "100"
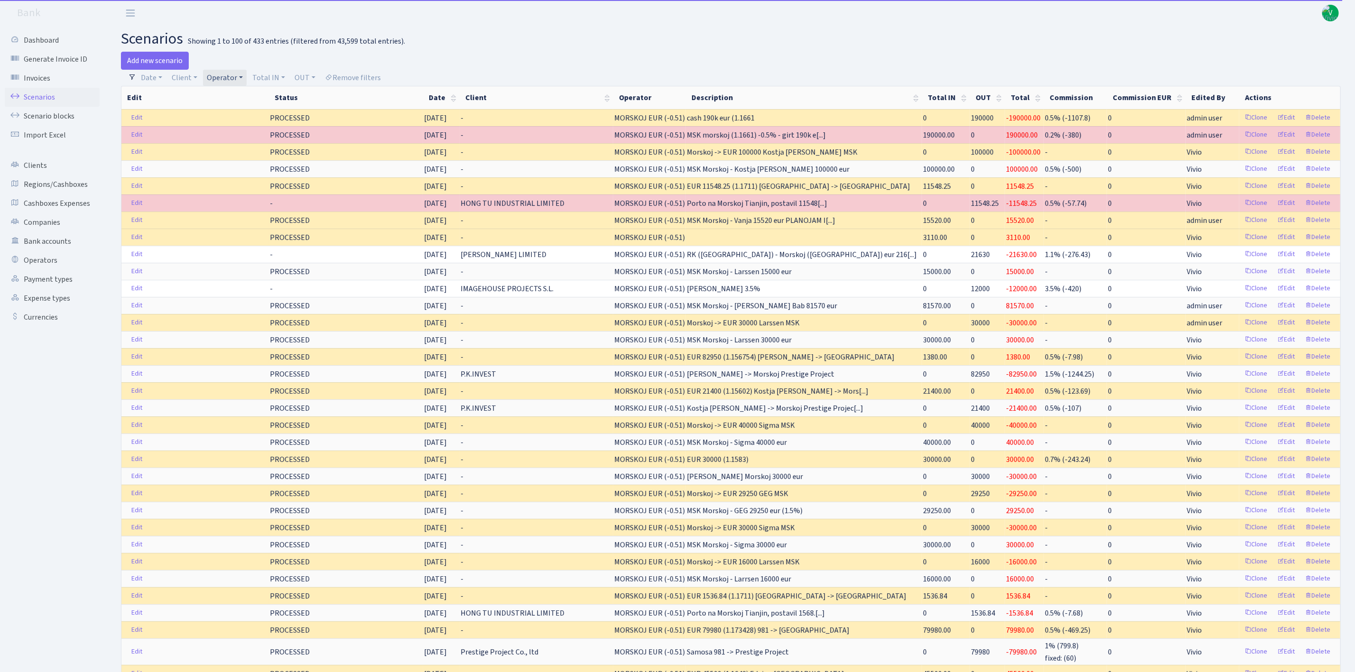
click at [230, 73] on link "Operator" at bounding box center [225, 78] width 44 height 16
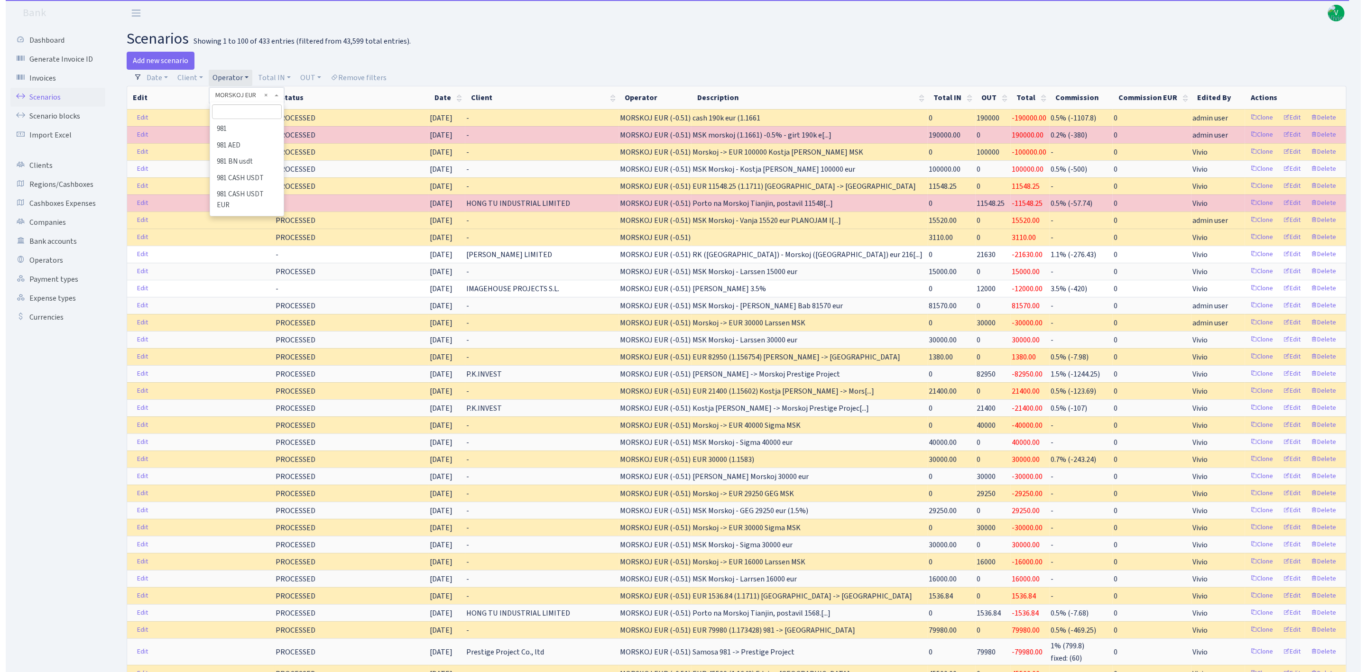
scroll to position [4074, 0]
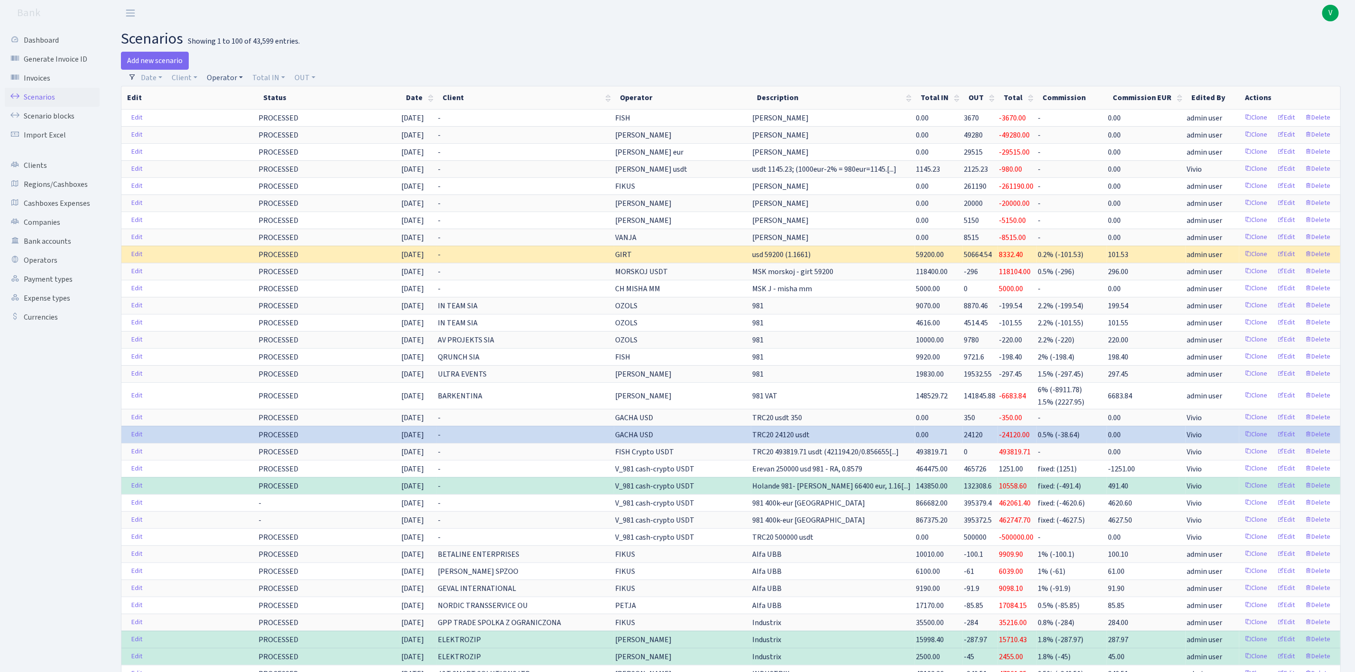
click at [230, 70] on link "Operator" at bounding box center [225, 78] width 44 height 16
click at [244, 109] on input "search" at bounding box center [241, 111] width 70 height 15
click at [535, 42] on h2 "scenarios Showing 1 to 100 of 43,599 entries." at bounding box center [731, 39] width 1220 height 18
click at [222, 79] on link "Operator" at bounding box center [225, 78] width 44 height 16
click at [233, 111] on input "search" at bounding box center [241, 111] width 70 height 15
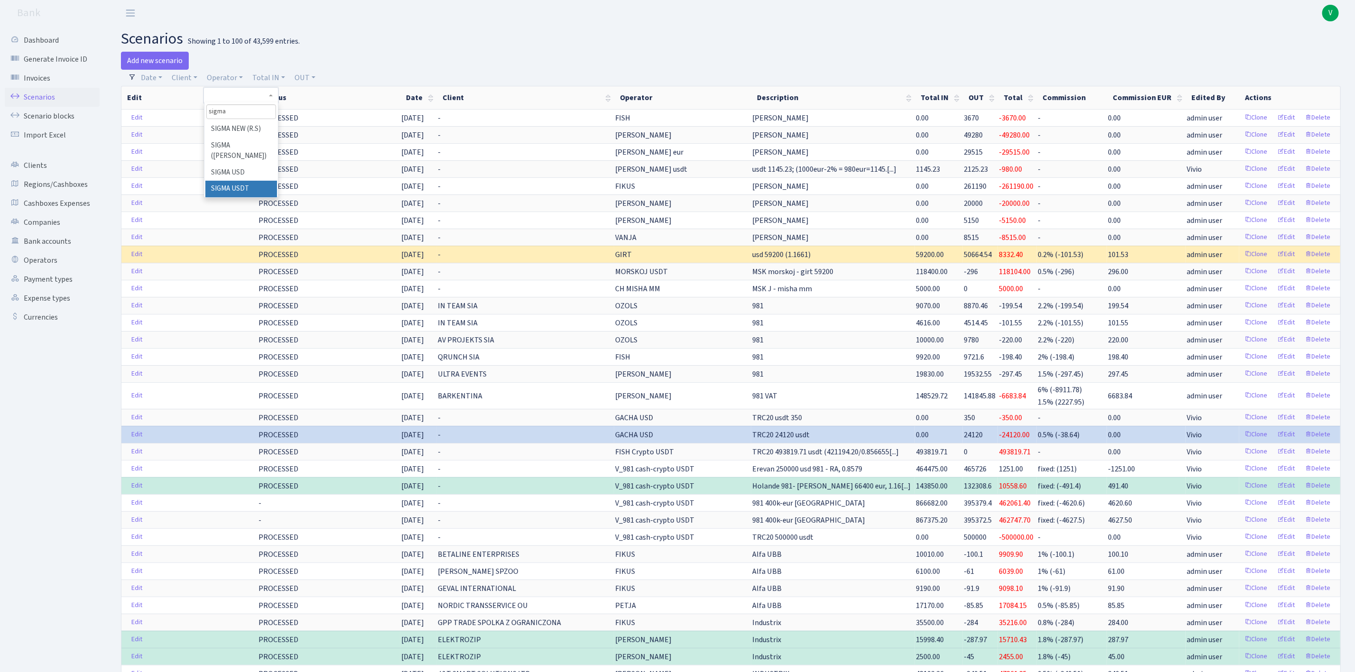
type input "sigma"
click at [255, 197] on li "SIGMA USDT" at bounding box center [241, 189] width 72 height 17
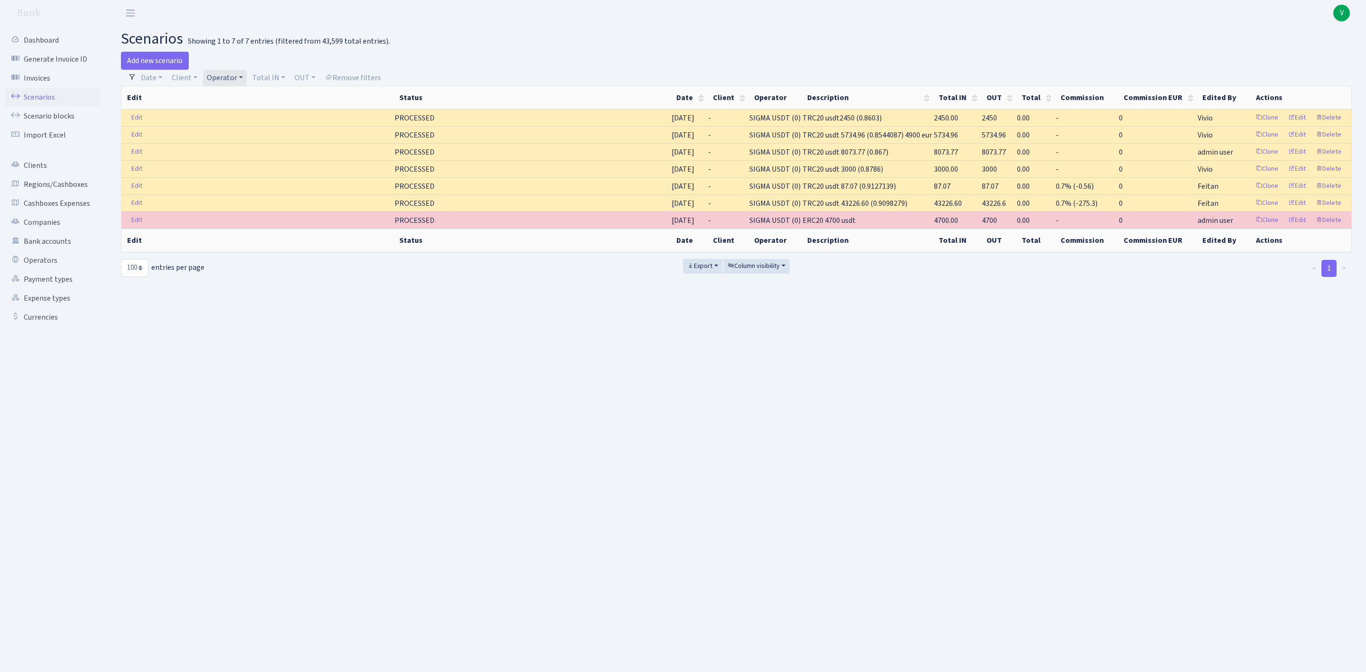
click at [232, 75] on link "Operator" at bounding box center [225, 78] width 44 height 16
click at [240, 47] on li "SIGMA USD" at bounding box center [241, 39] width 72 height 17
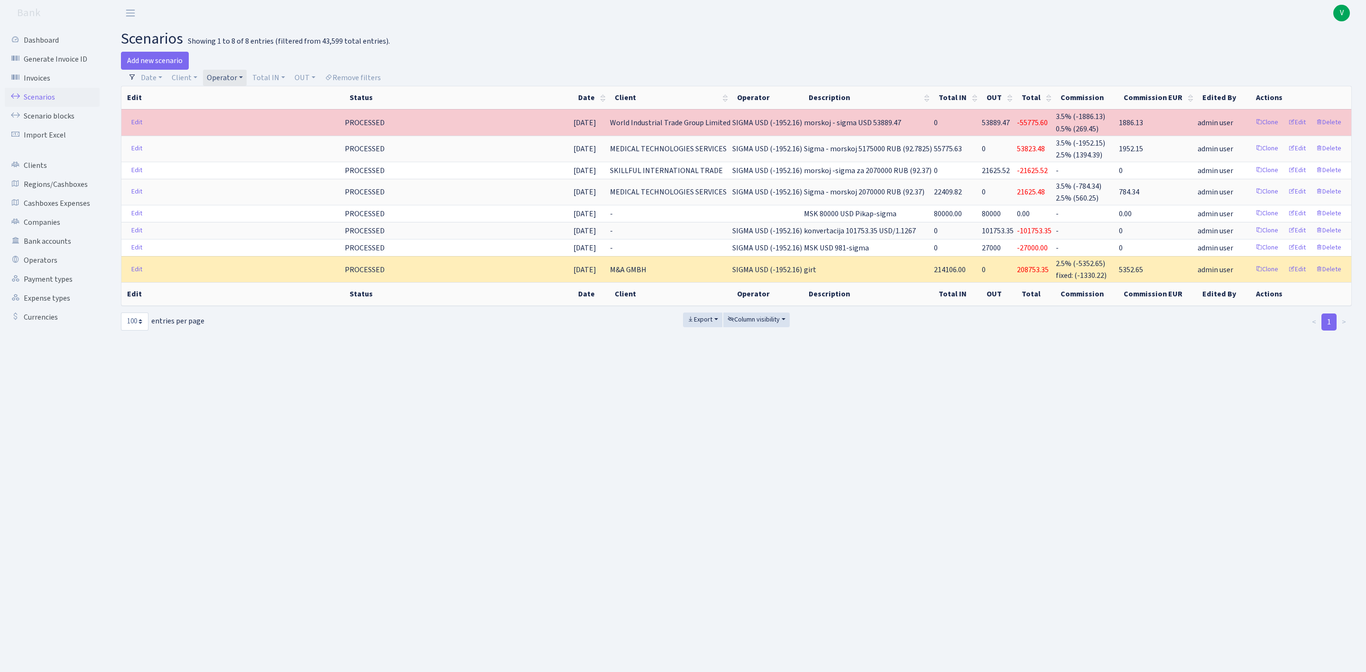
click at [231, 80] on link "Operator" at bounding box center [225, 78] width 44 height 16
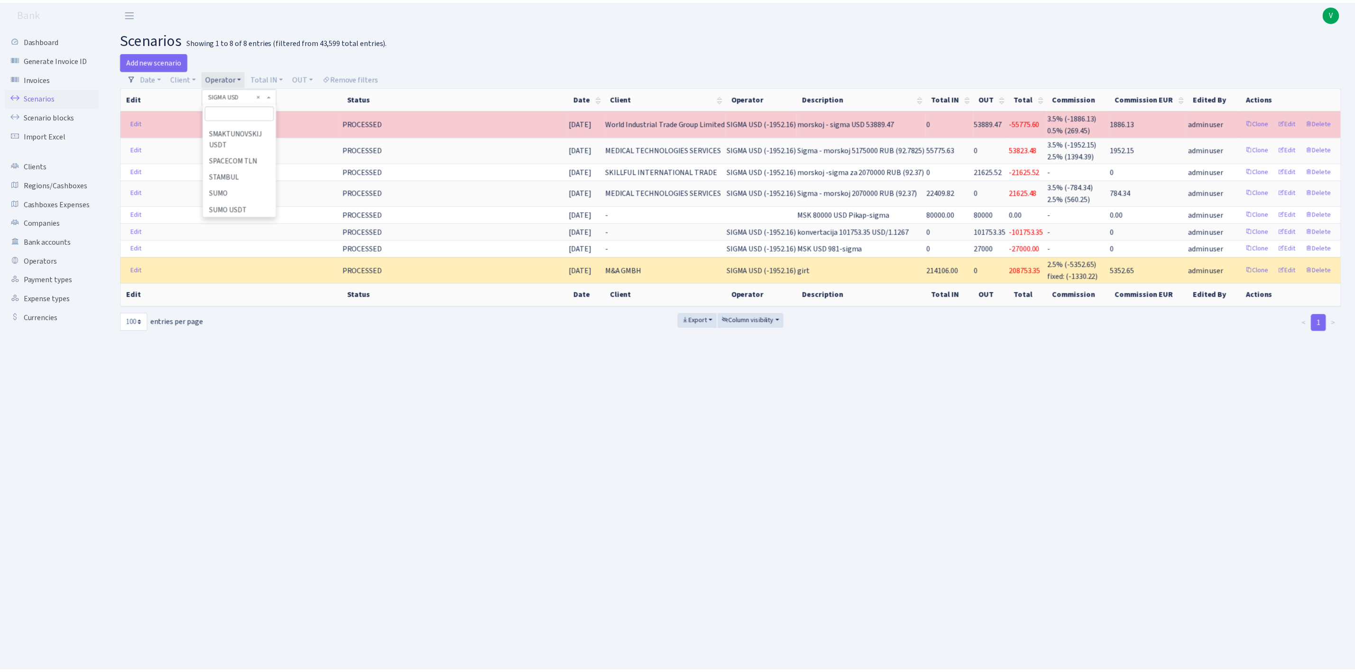
scroll to position [5335, 0]
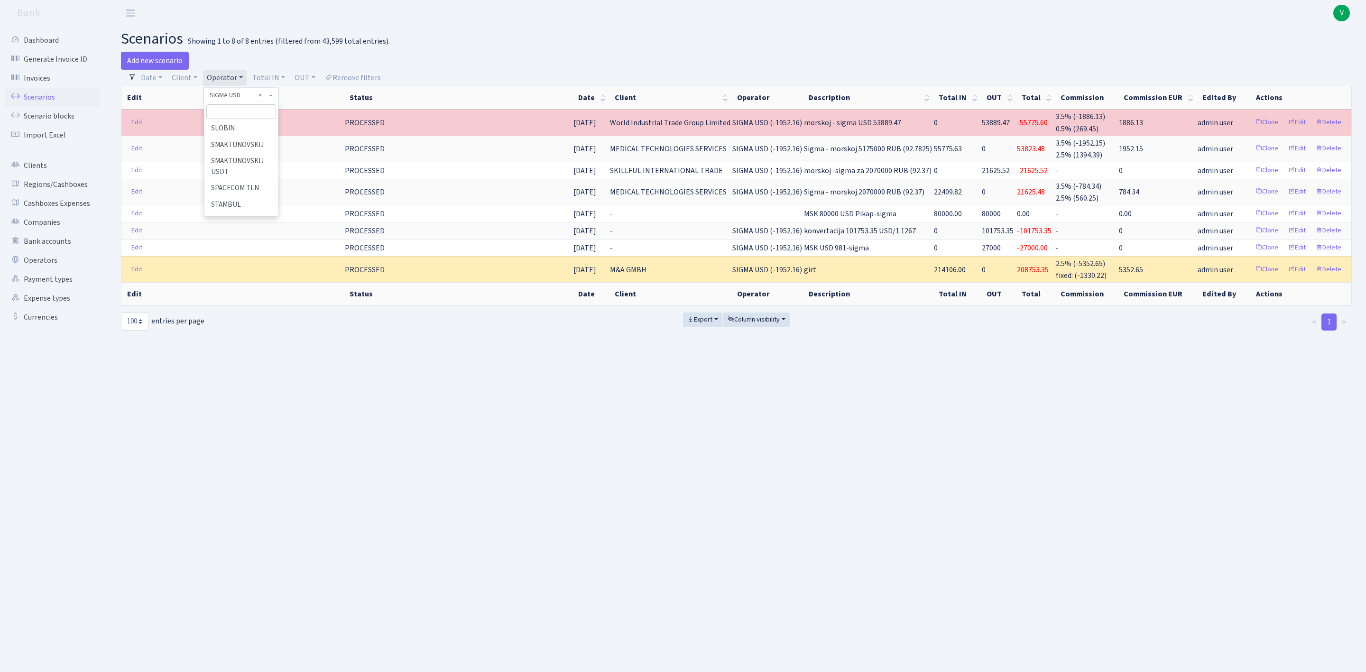
click at [241, 61] on li "SIGMA NEW (R.S)" at bounding box center [241, 53] width 72 height 17
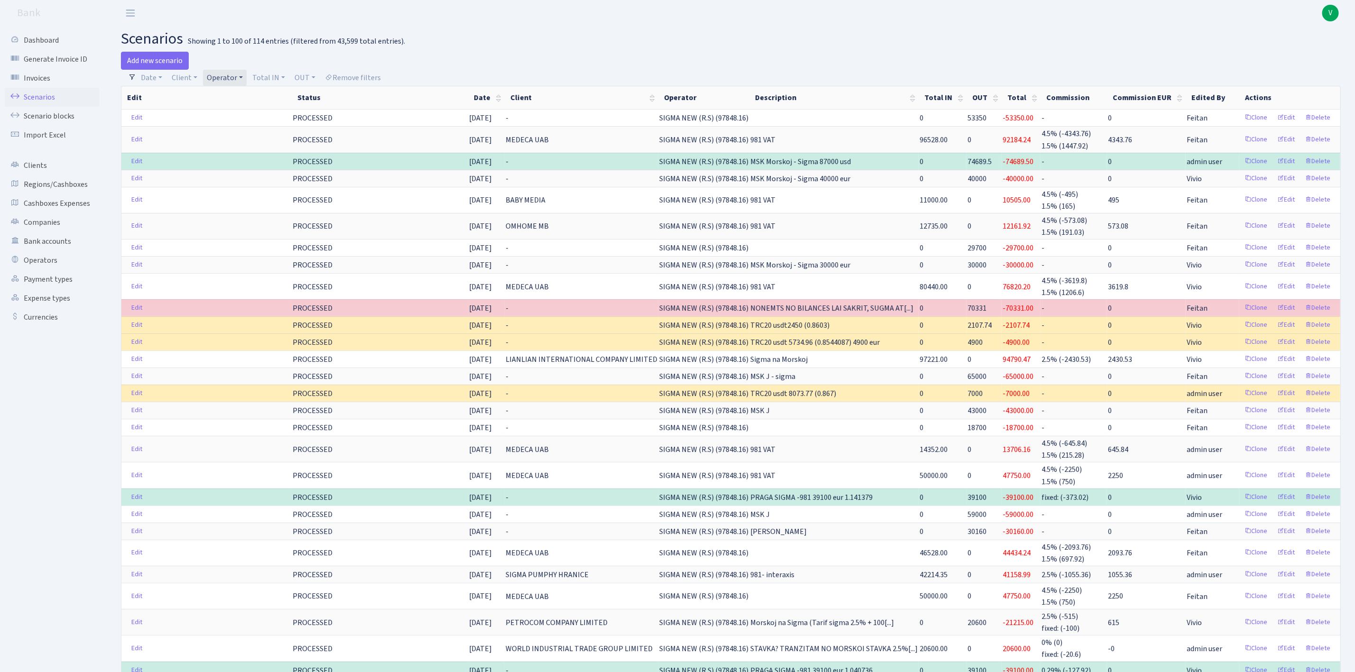
click at [235, 73] on link "Operator" at bounding box center [225, 78] width 44 height 16
select select
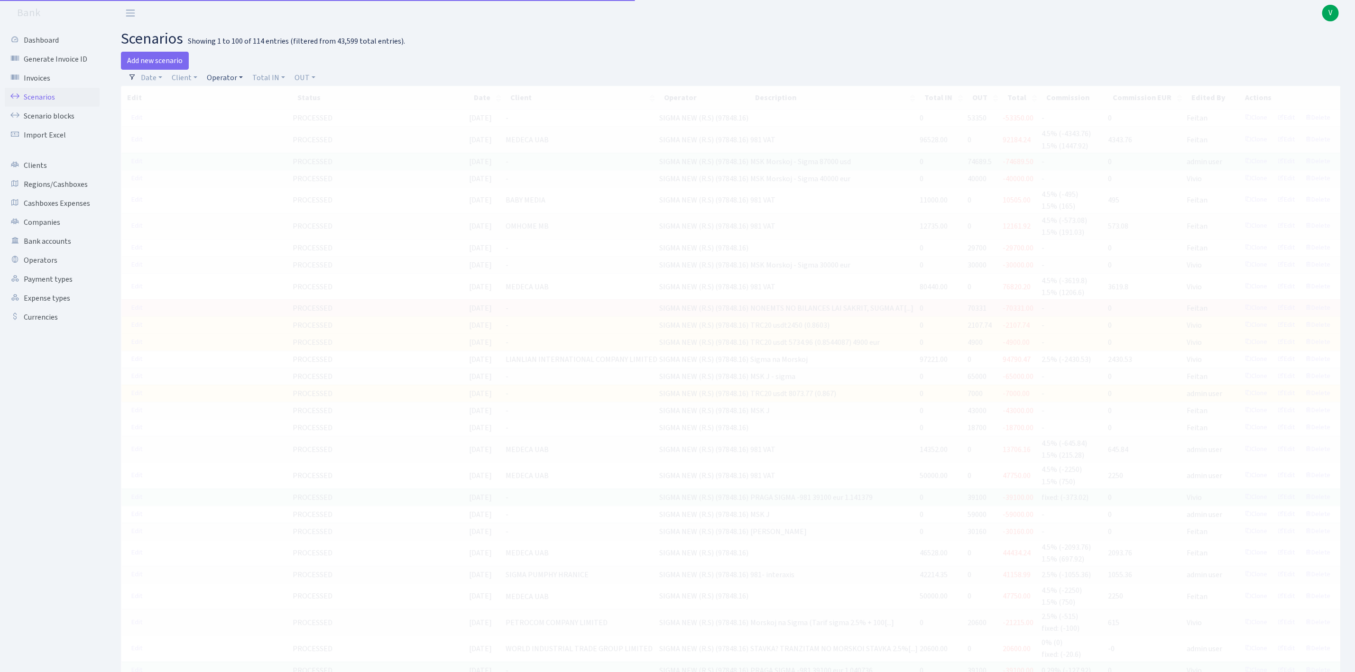
click at [226, 75] on link "Operator" at bounding box center [225, 78] width 44 height 16
click at [235, 110] on input "search" at bounding box center [241, 111] width 70 height 15
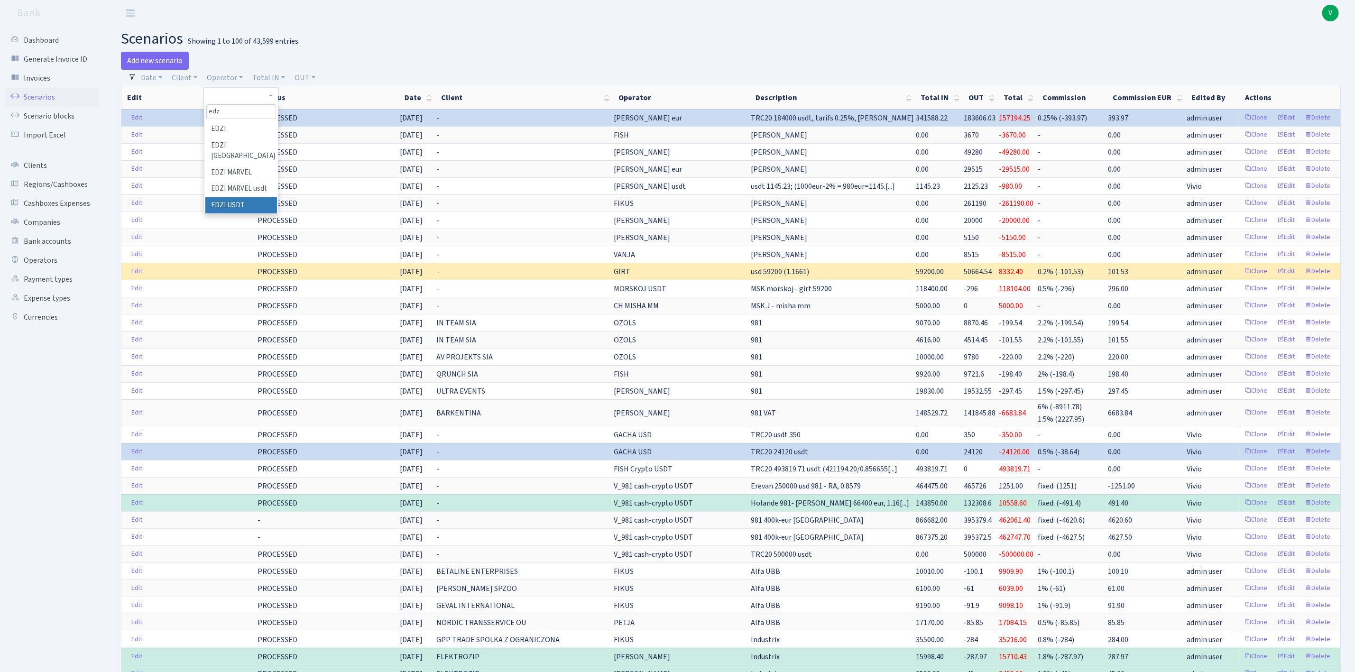
type input "edz"
click at [262, 197] on li "EDZI USDT" at bounding box center [241, 205] width 72 height 17
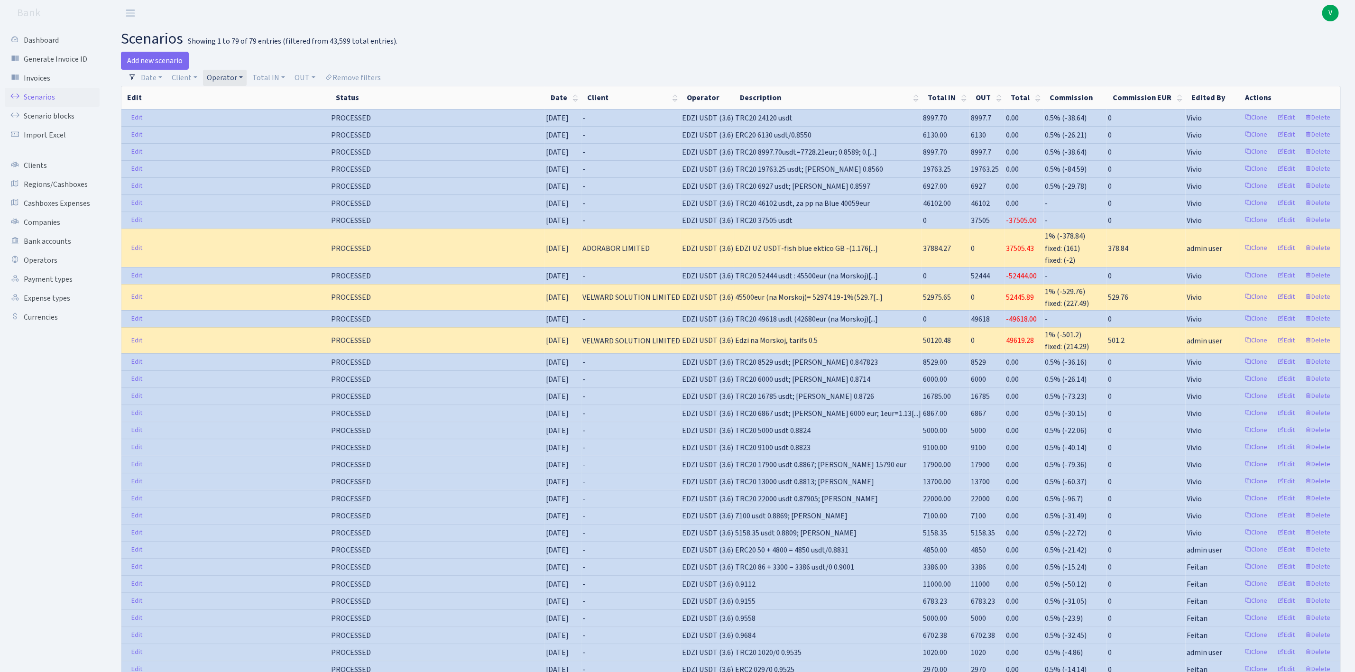
click at [232, 80] on link "Operator" at bounding box center [225, 78] width 44 height 16
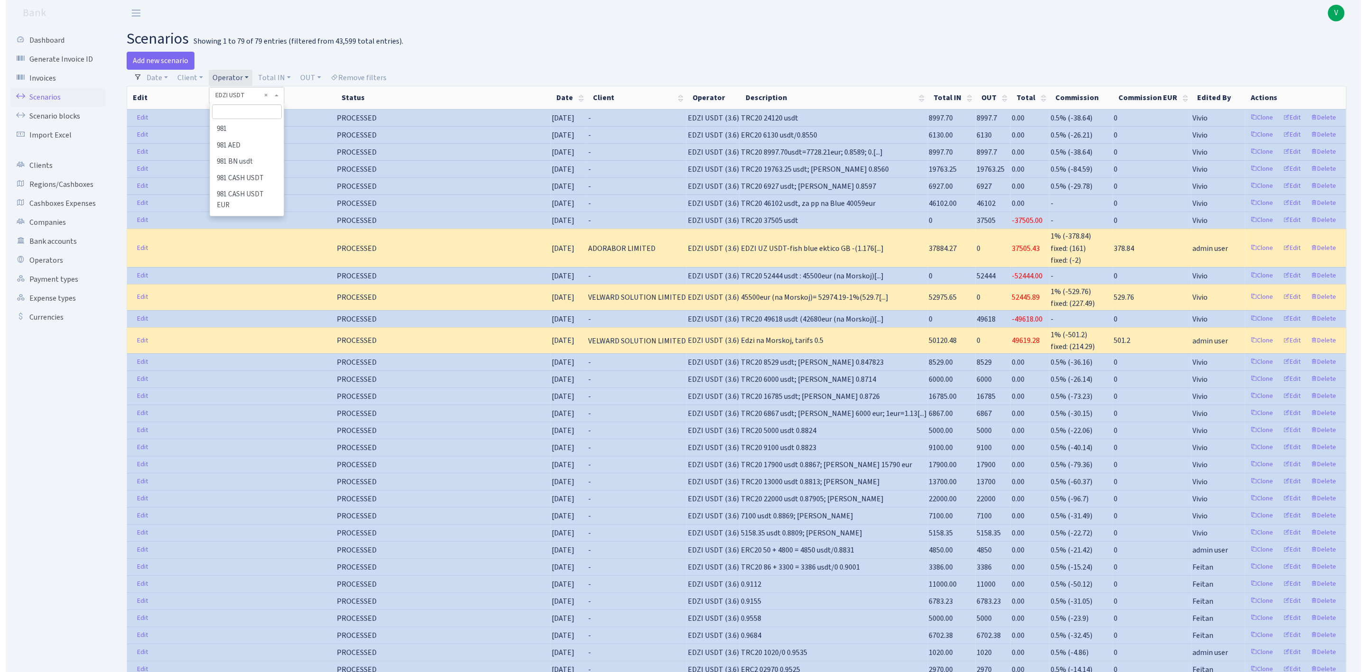
scroll to position [1684, 0]
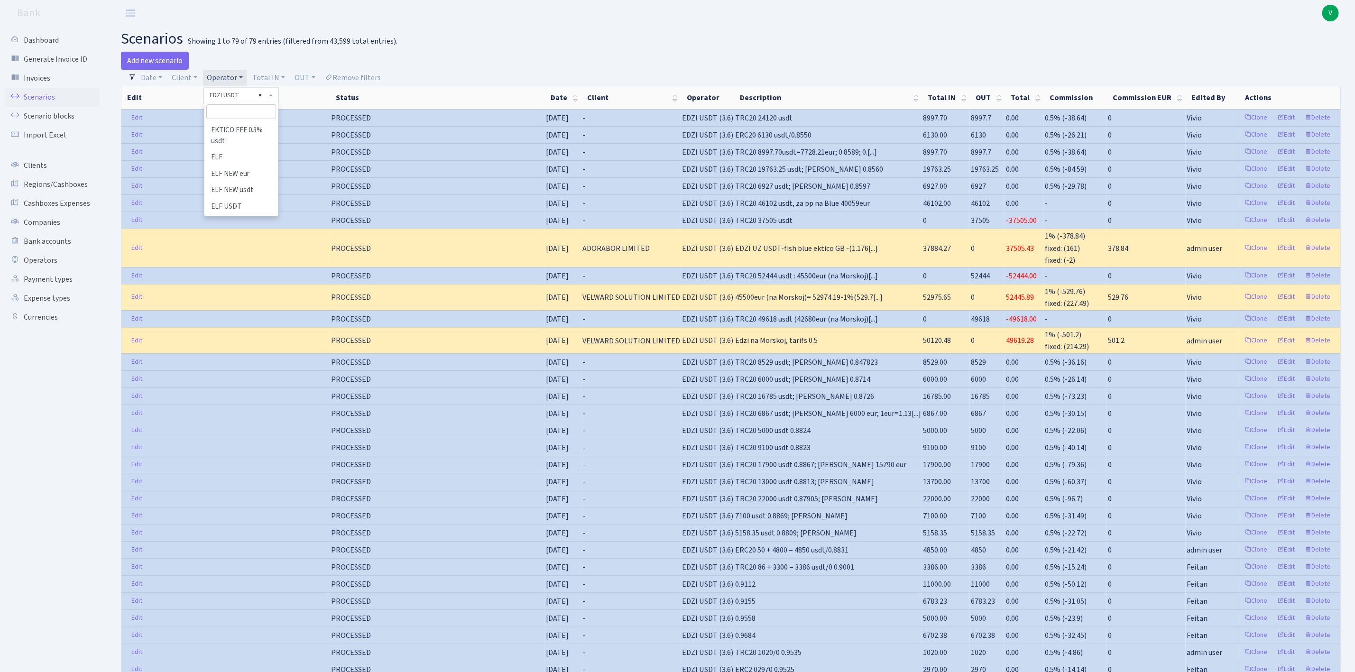
select select
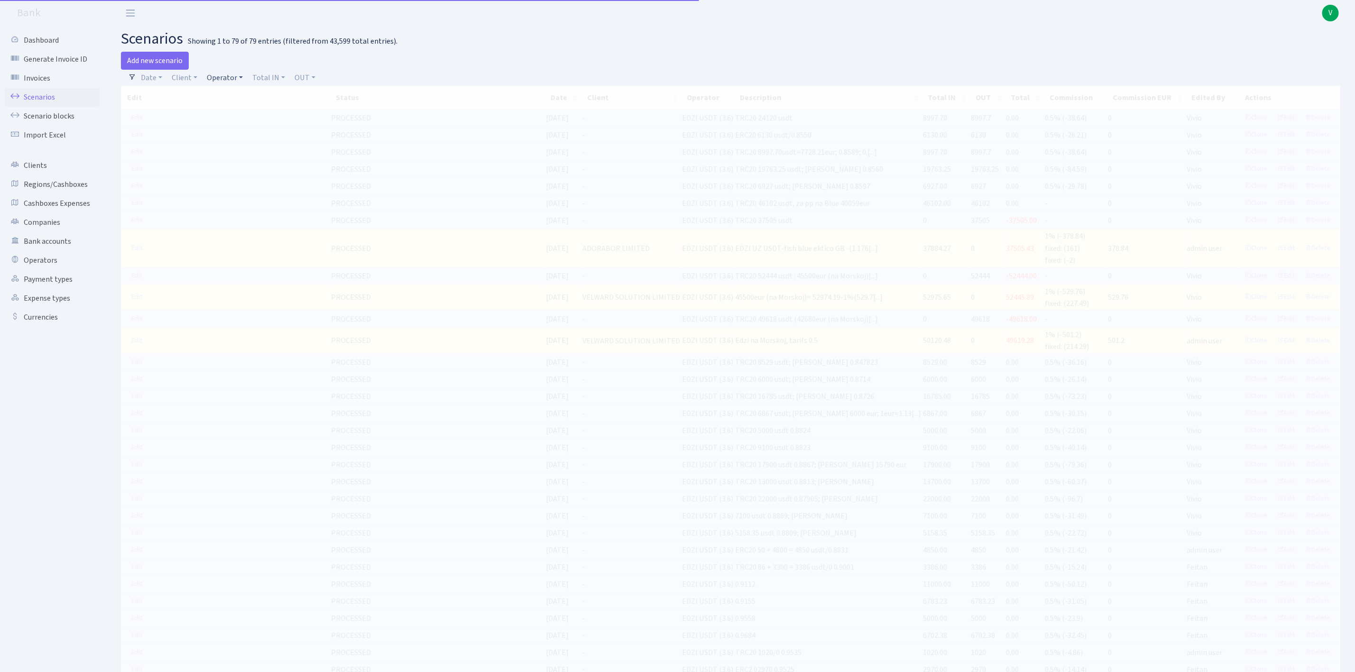
click at [218, 80] on link "Operator" at bounding box center [225, 78] width 44 height 16
click at [234, 118] on input "search" at bounding box center [241, 111] width 70 height 15
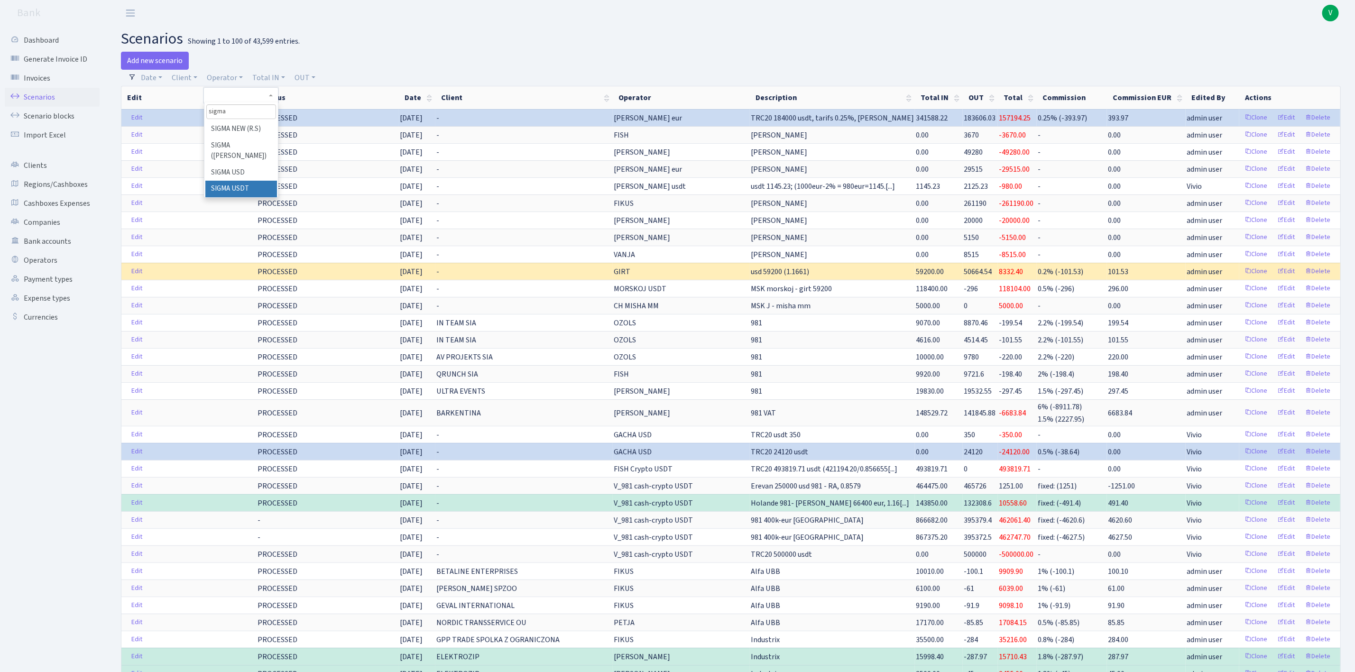
type input "sigma"
click at [254, 197] on li "SIGMA USDT" at bounding box center [241, 189] width 72 height 17
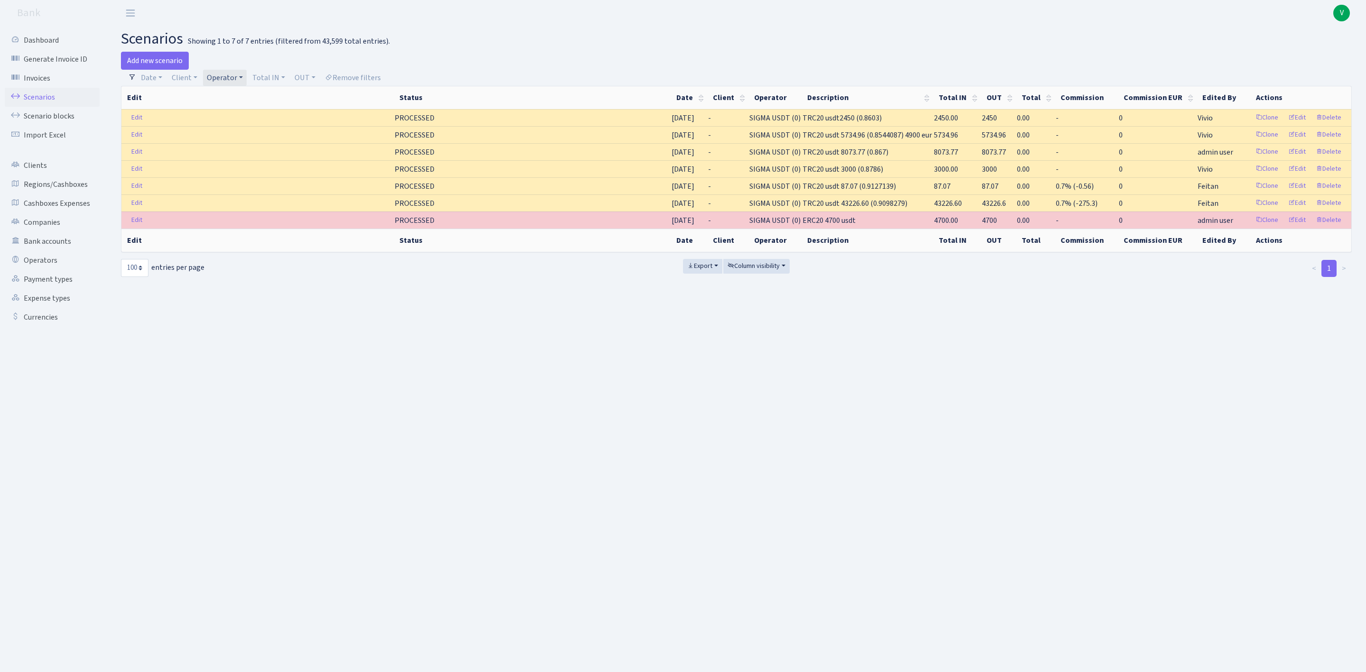
click at [233, 73] on link "Operator" at bounding box center [225, 78] width 44 height 16
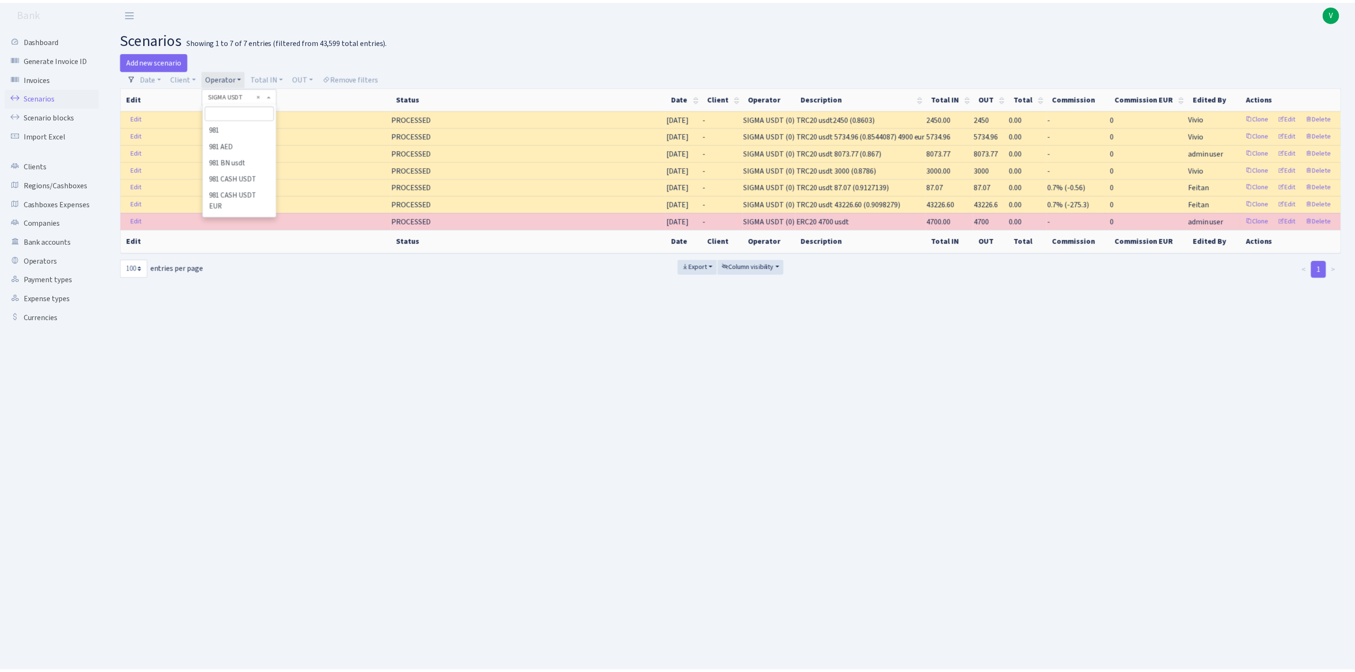
scroll to position [5392, 0]
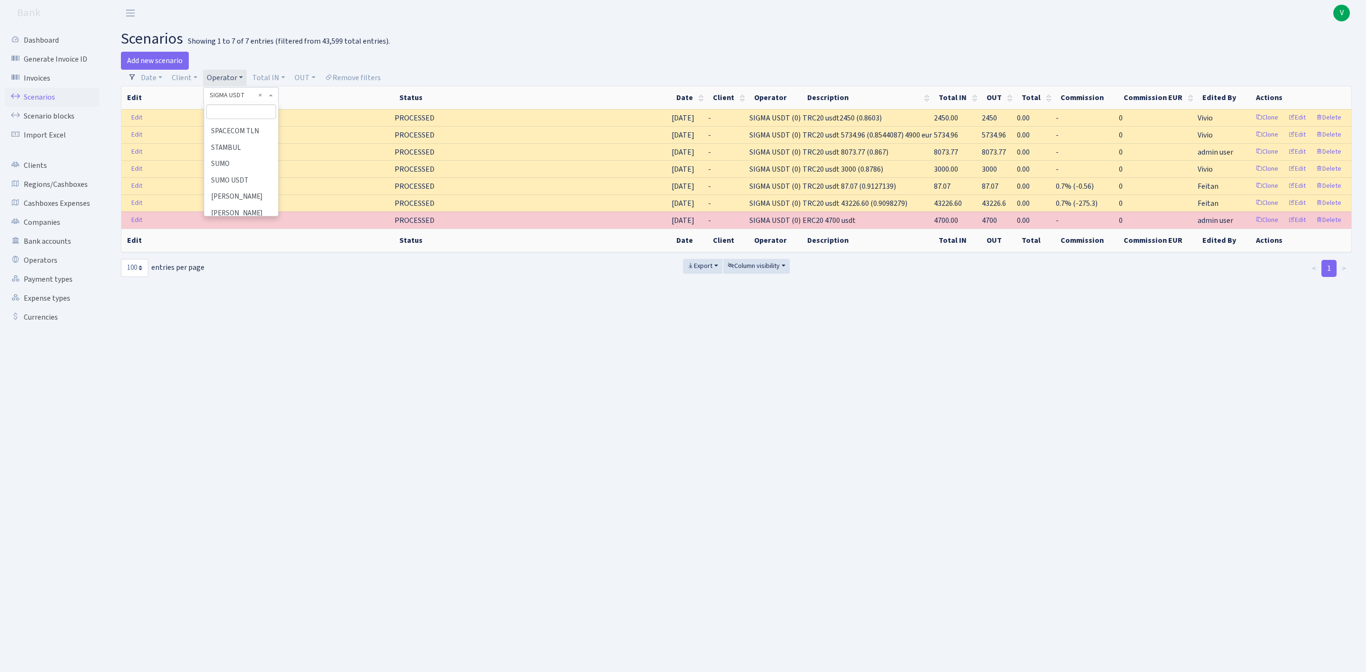
select select
drag, startPoint x: 262, startPoint y: 95, endPoint x: 239, endPoint y: 97, distance: 22.8
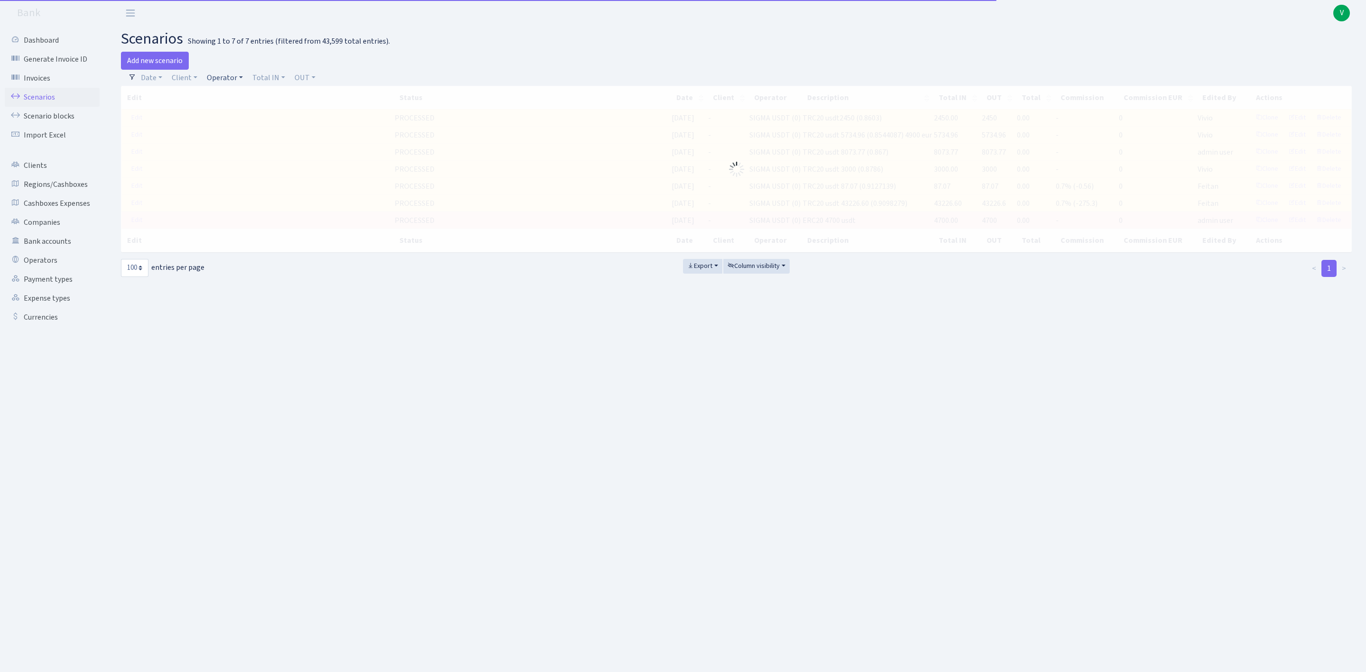
click at [225, 79] on link "Operator" at bounding box center [225, 78] width 44 height 16
click at [242, 114] on input "search" at bounding box center [241, 111] width 70 height 15
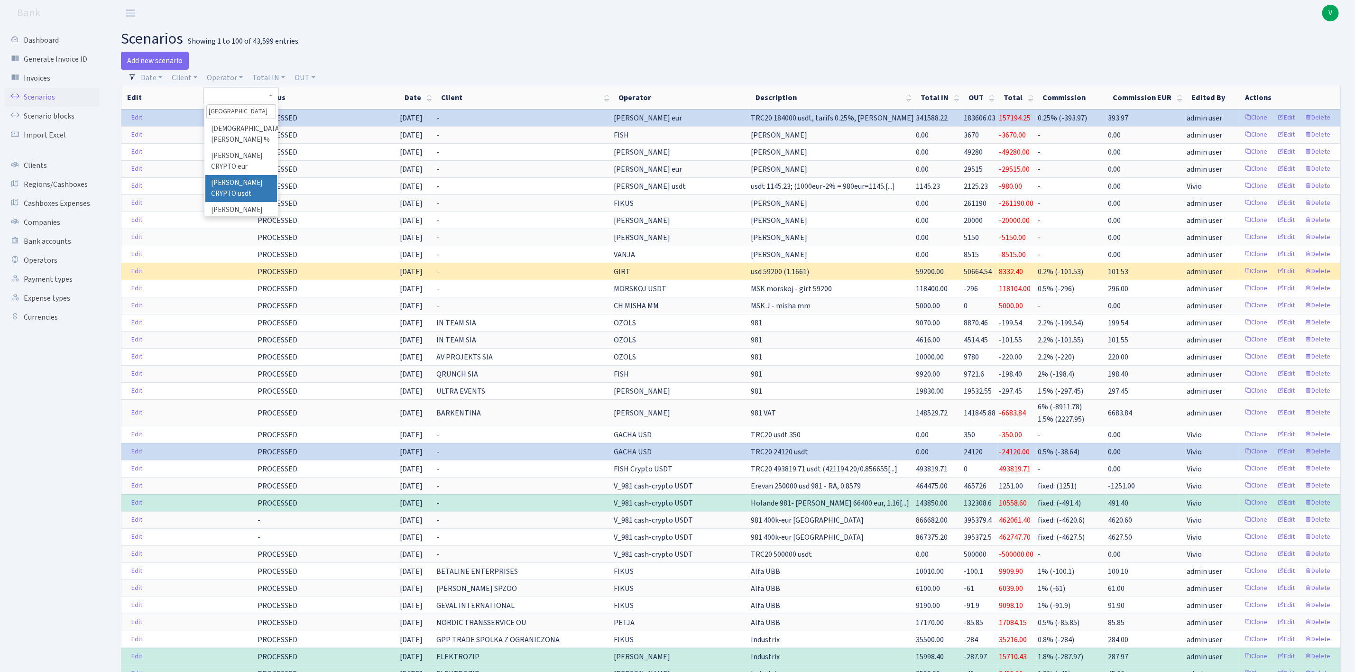
type input "roma"
click at [245, 175] on li "[PERSON_NAME] CRYPTO usdt" at bounding box center [241, 188] width 72 height 27
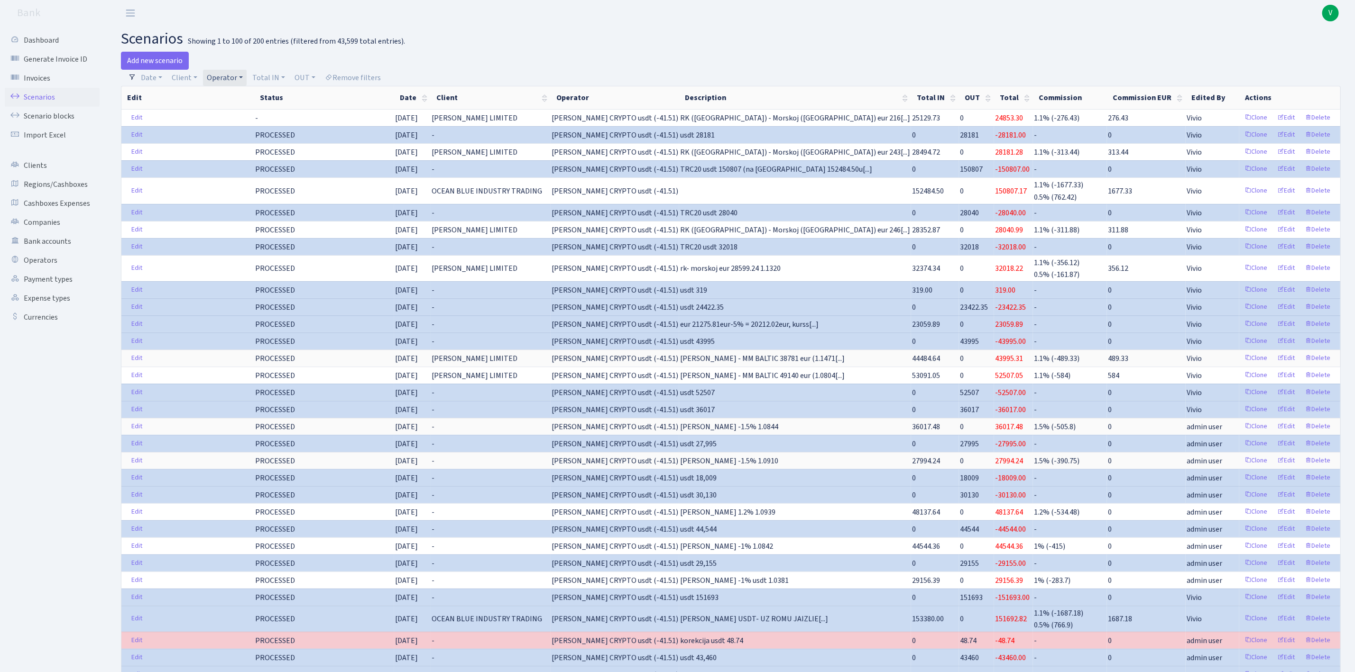
click at [225, 75] on link "Operator" at bounding box center [225, 78] width 44 height 16
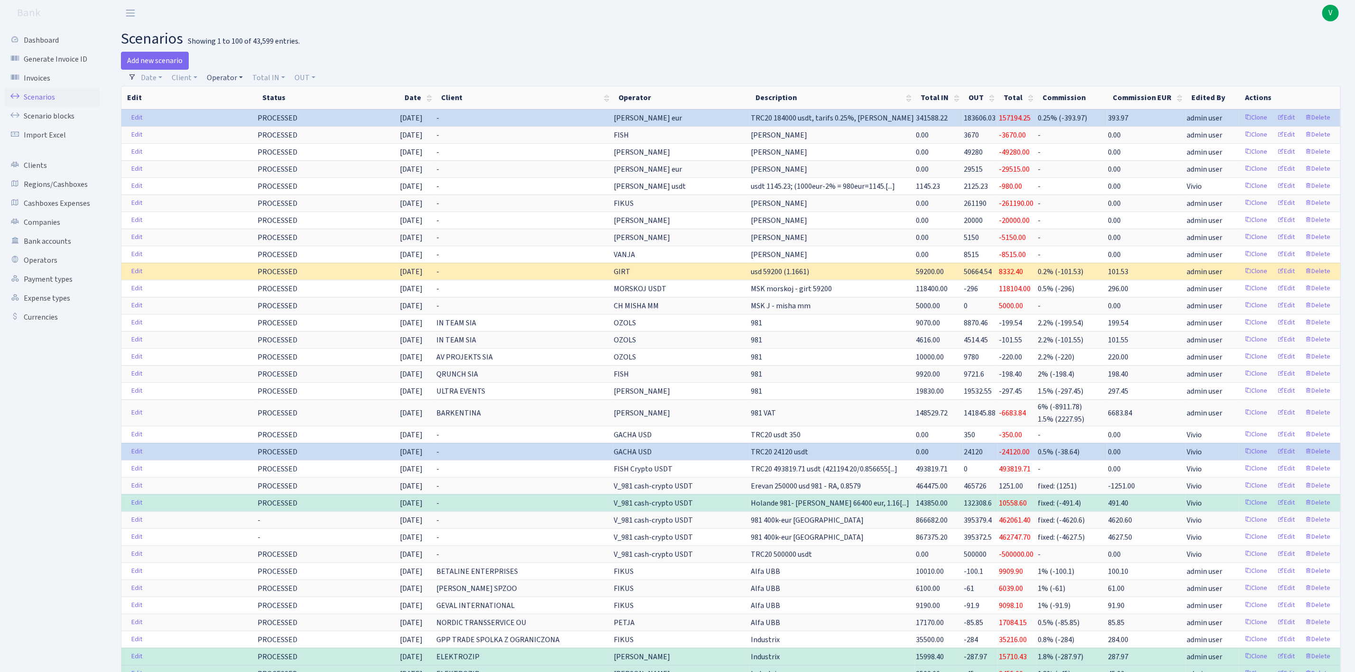
click at [225, 71] on link "Operator" at bounding box center [225, 78] width 44 height 16
click at [244, 109] on input "search" at bounding box center [241, 111] width 70 height 15
type input "uran"
click at [262, 131] on li "URANIUM eur" at bounding box center [241, 129] width 72 height 17
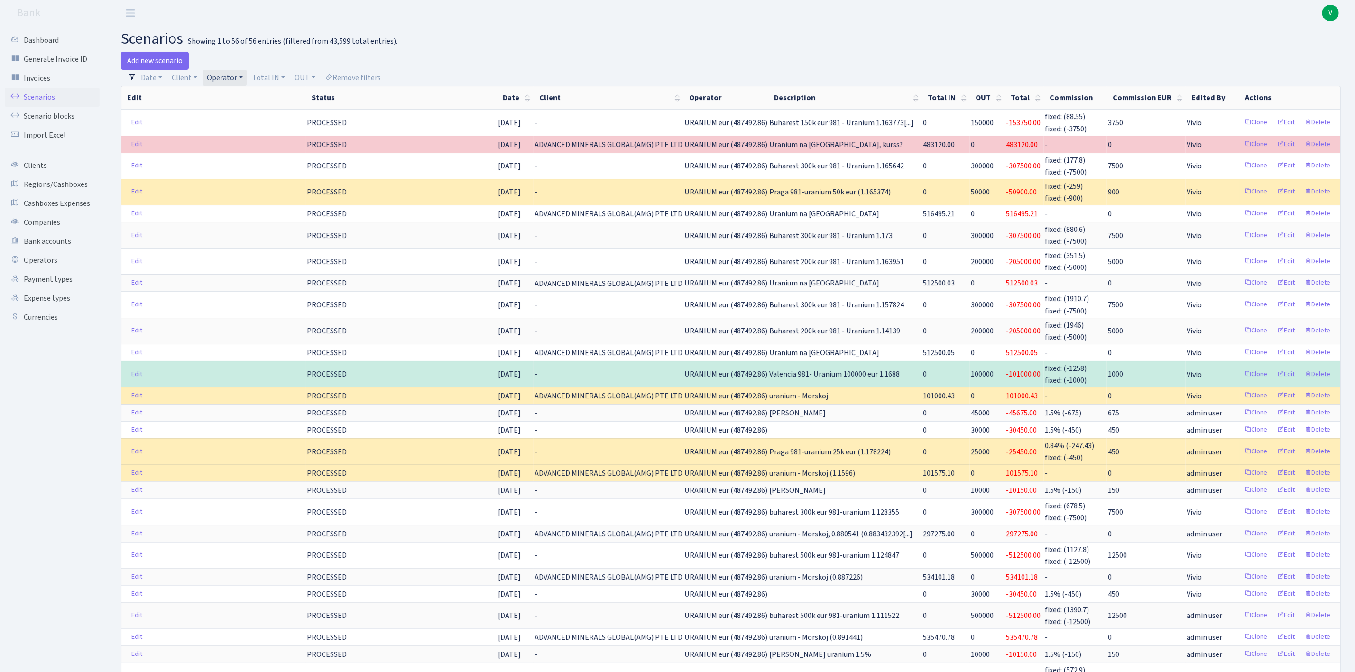
click at [226, 74] on link "Operator" at bounding box center [225, 78] width 44 height 16
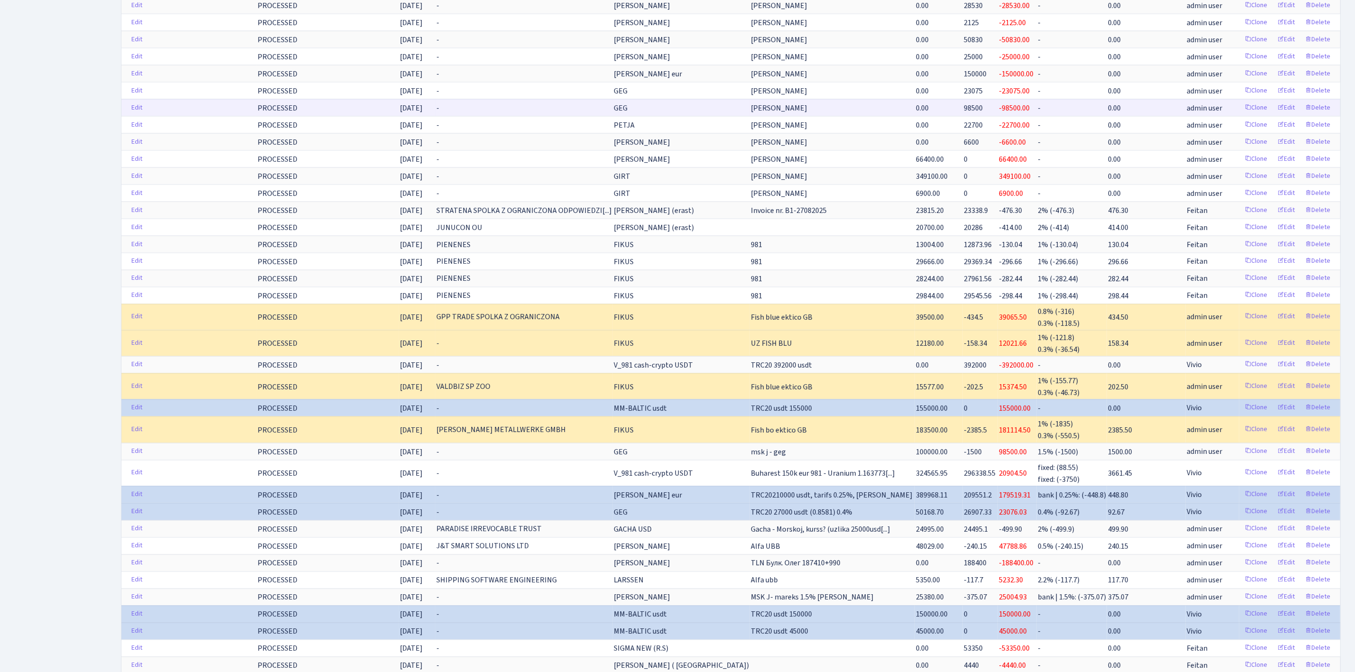
scroll to position [1209, 0]
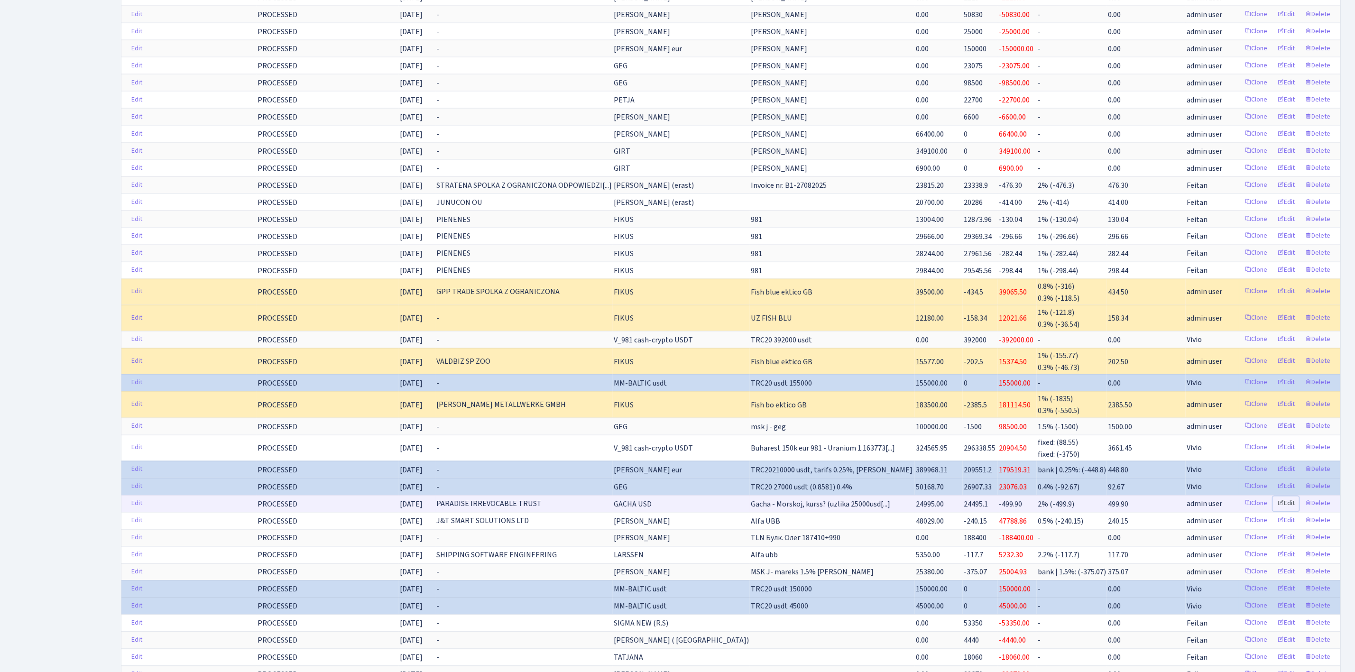
click at [1287, 511] on link "Edit" at bounding box center [1286, 504] width 26 height 15
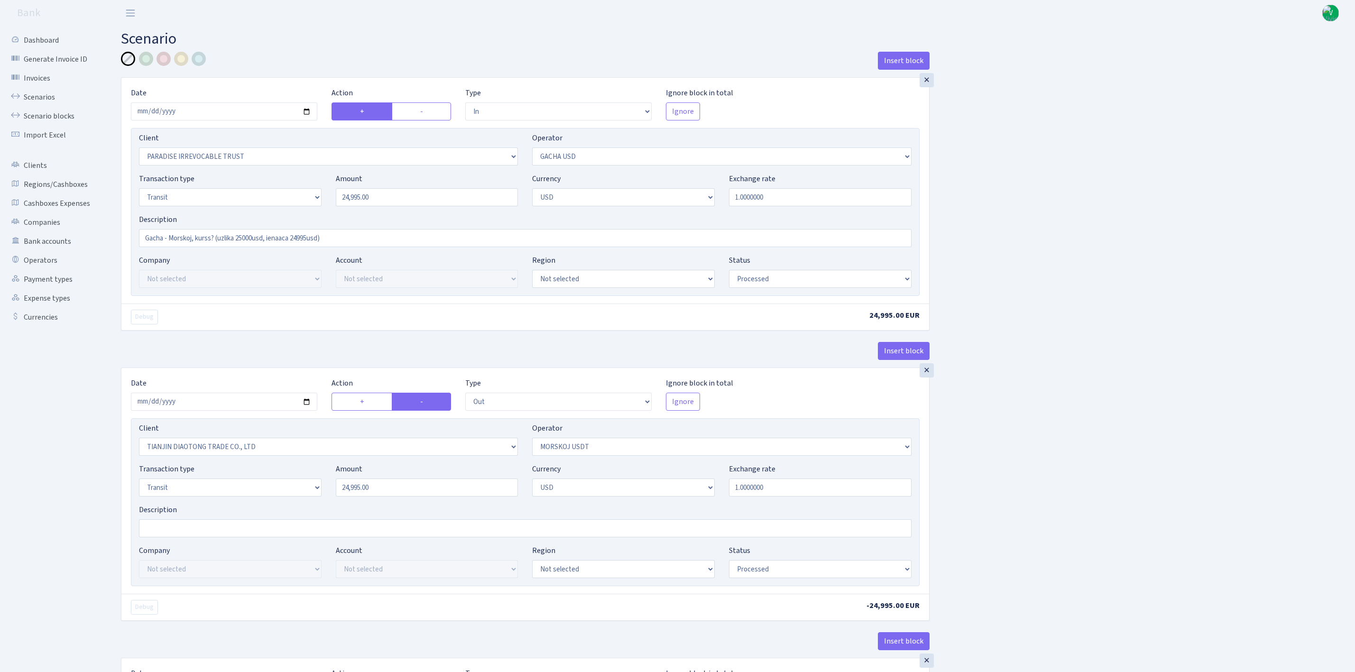
select select "in"
select select "3324"
select select "316"
select select "5"
select select "2"
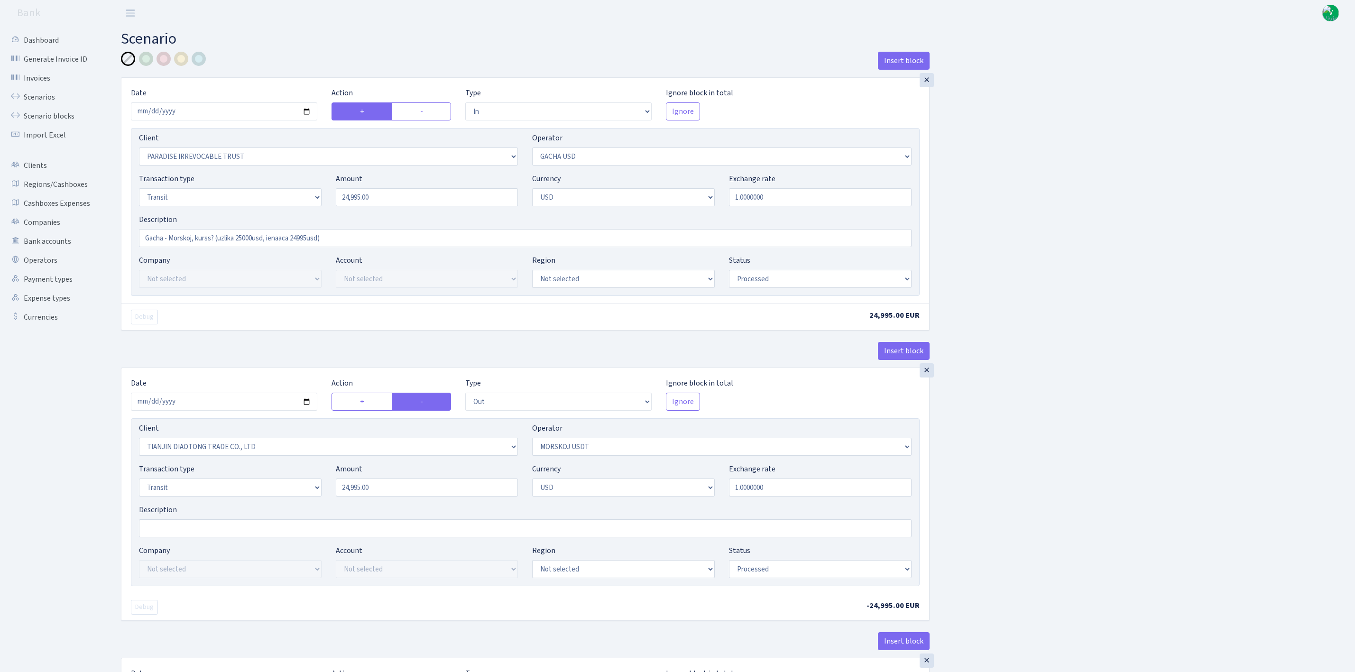
select select "processed"
select select "out"
select select "2041"
select select "324"
select select "5"
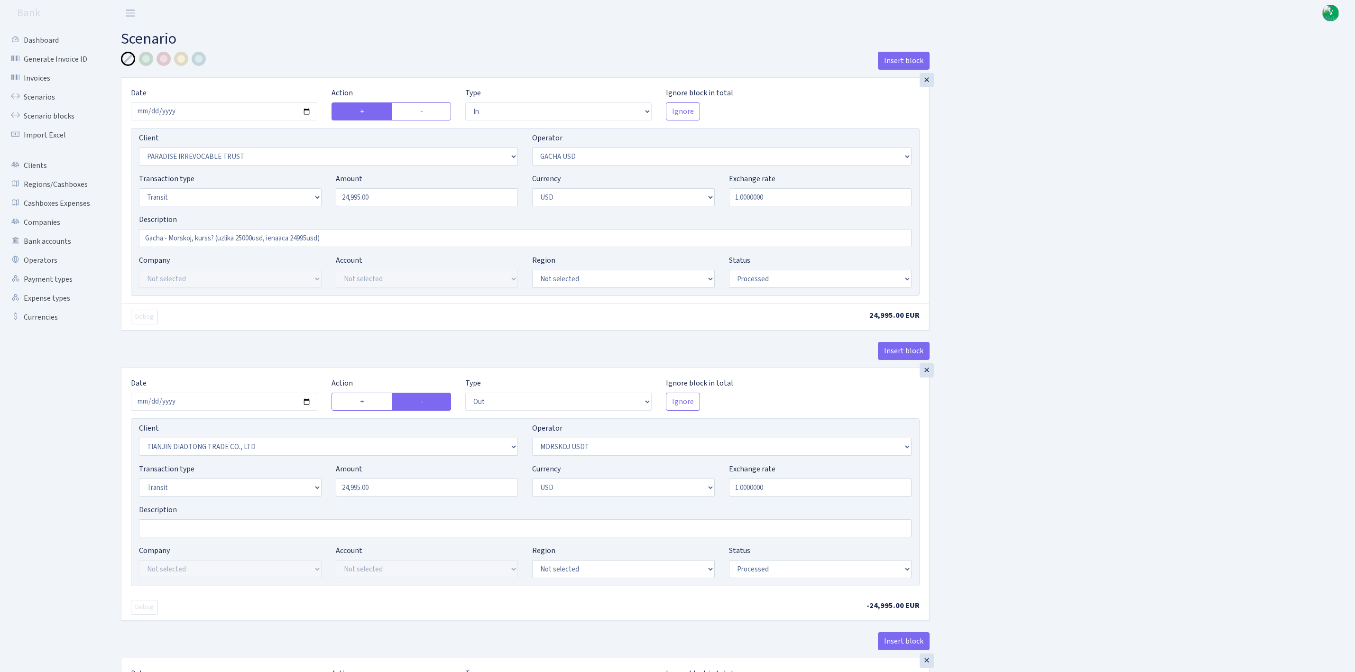
select select "2"
select select "processed"
select select "commission"
select select "316"
select select "processed"
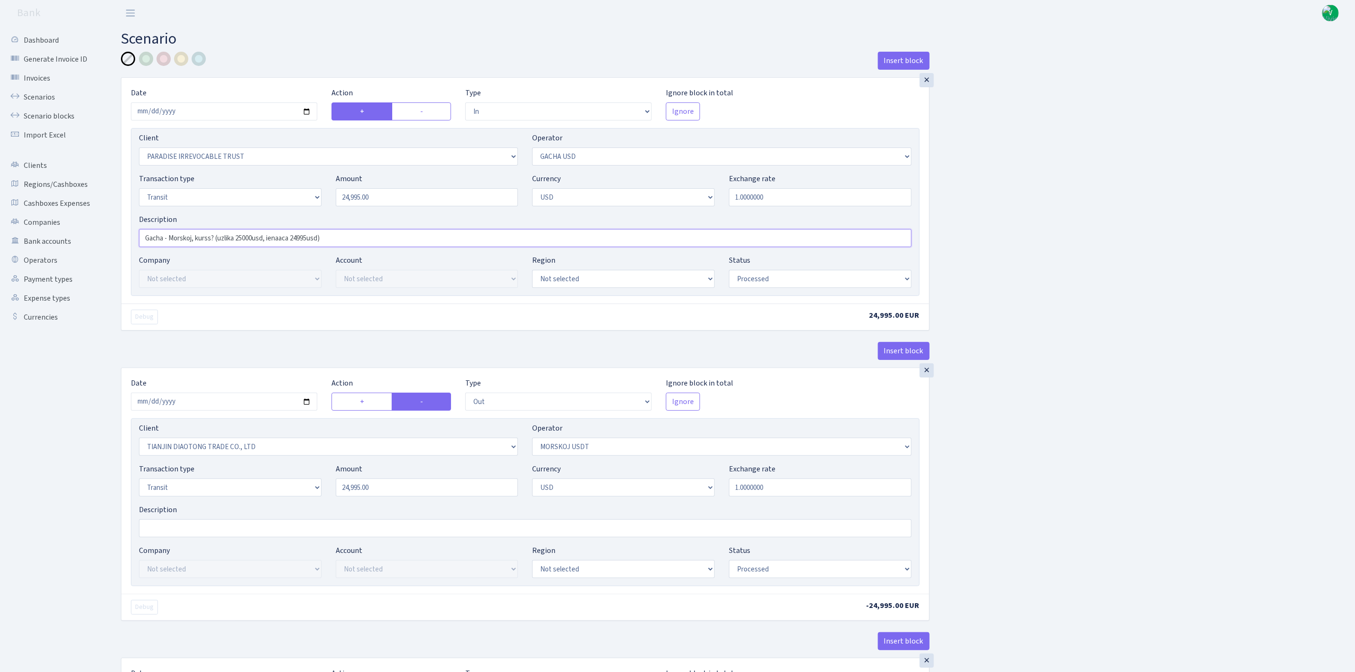
drag, startPoint x: 198, startPoint y: 238, endPoint x: 213, endPoint y: 238, distance: 15.7
click at [213, 238] on input "Gacha - Morskoj, kurss? (uzlika 25000usd, ienaaca 24995usd)" at bounding box center [525, 238] width 772 height 18
type input "Gacha - Morskoj, (uzlika 25000usd, ienaaca 24995usd)"
click at [1208, 273] on div "Insert block × Date 2025-08-20 Action + - Type --- In Out Commission Field requ…" at bounding box center [731, 501] width 1234 height 898
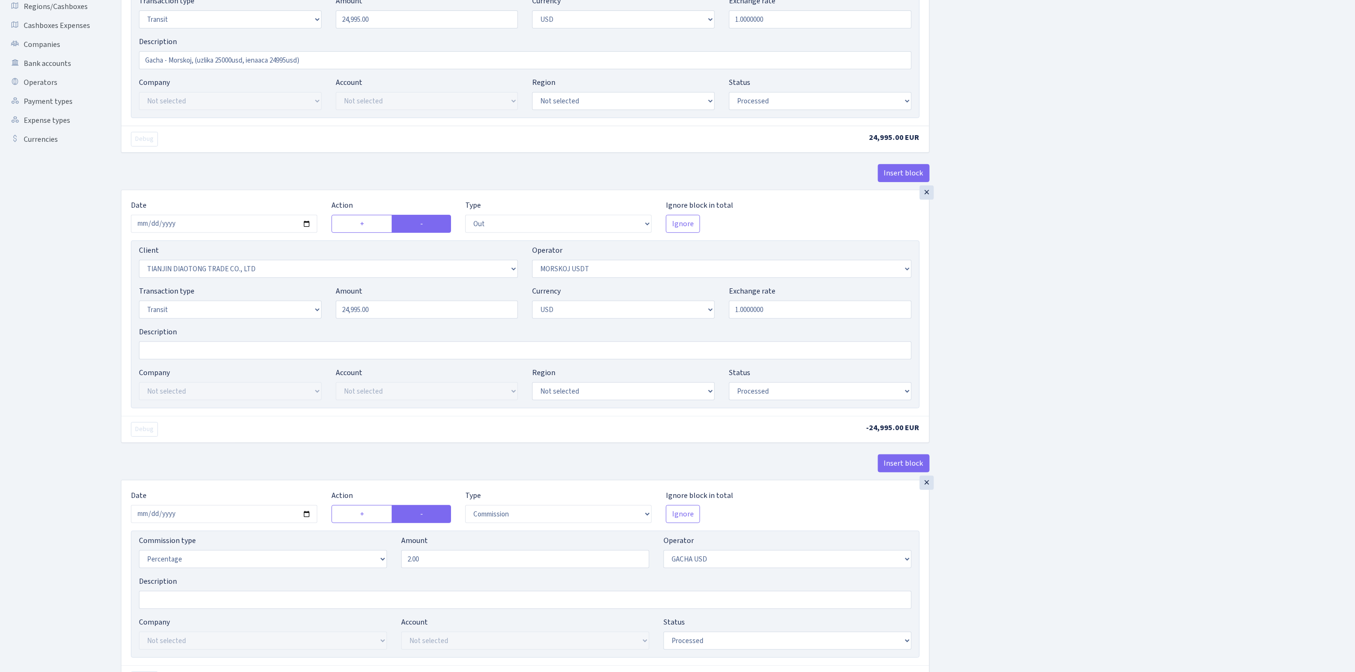
scroll to position [329, 0]
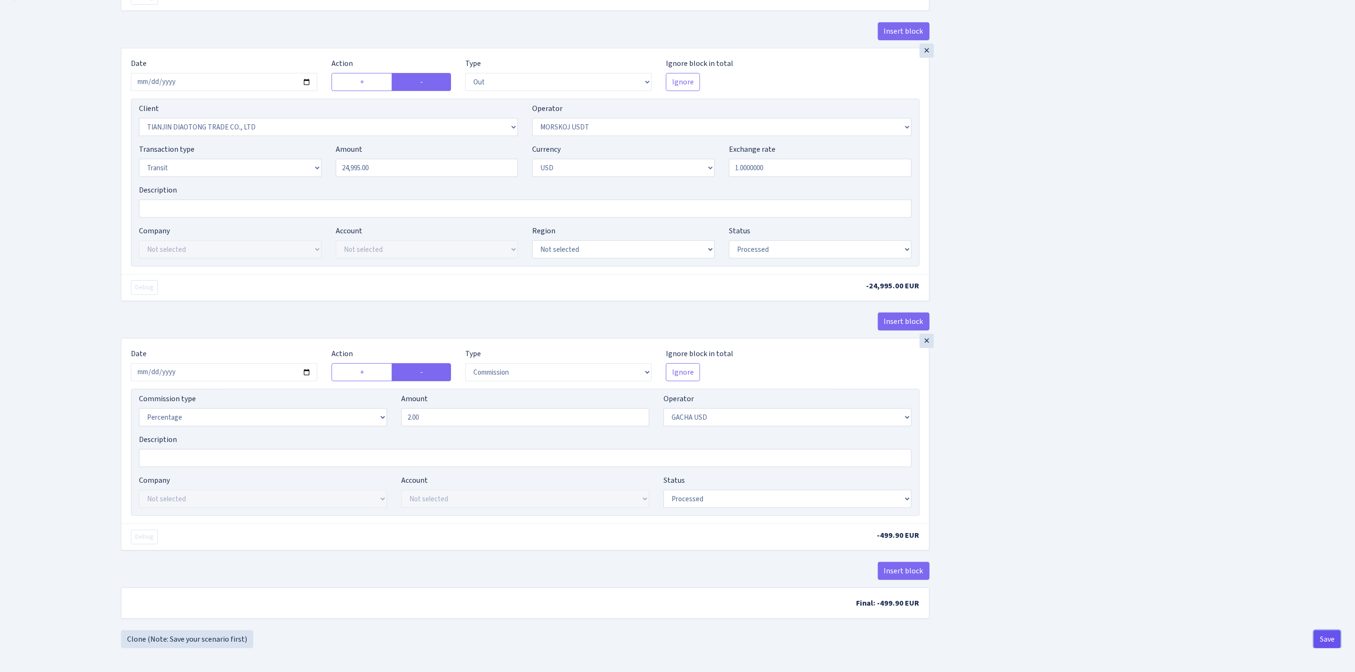
click at [1326, 637] on button "Save" at bounding box center [1327, 639] width 27 height 18
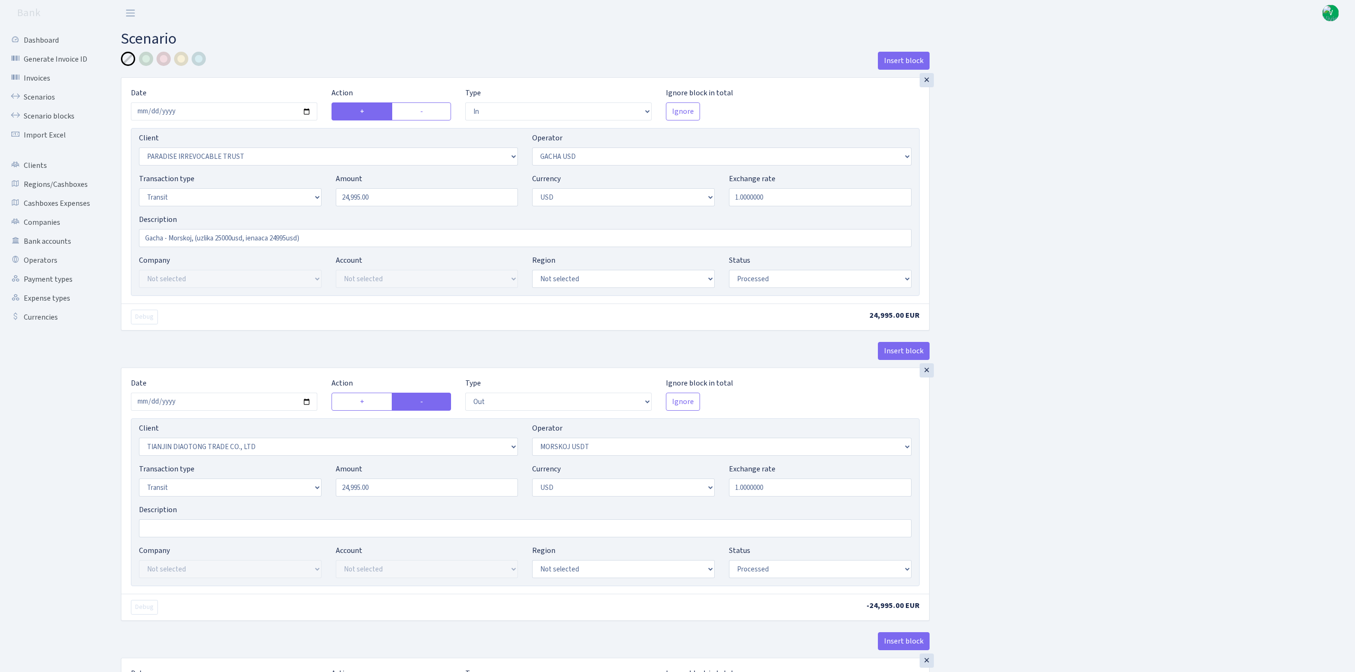
select select "in"
select select "3324"
select select "316"
select select "5"
select select "2"
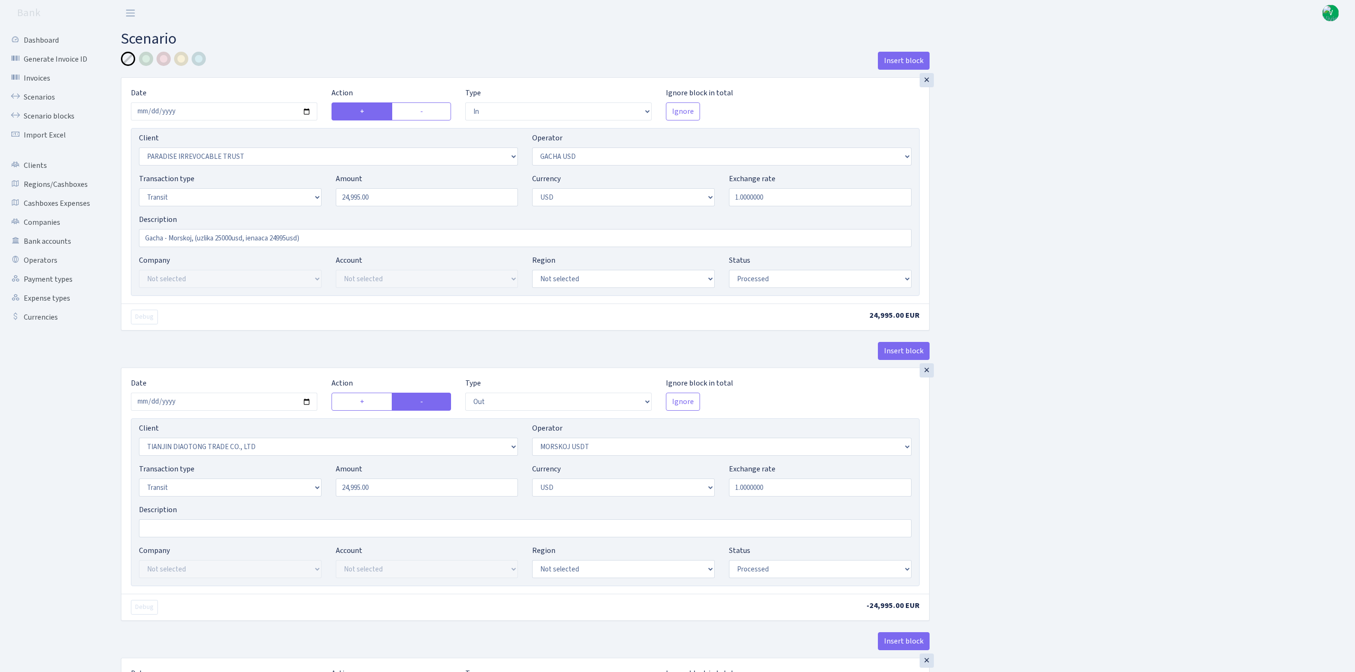
select select "processed"
select select "out"
select select "2041"
select select "324"
select select "5"
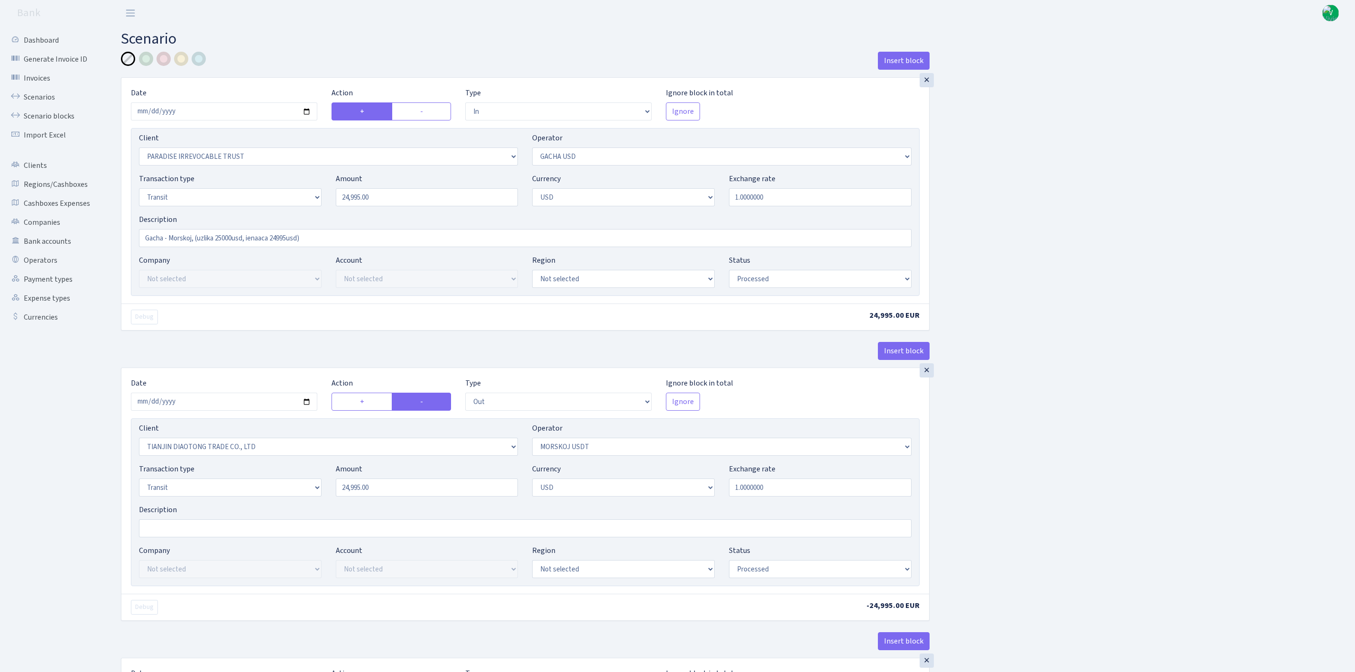
select select "2"
select select "processed"
select select "commission"
select select "316"
select select "processed"
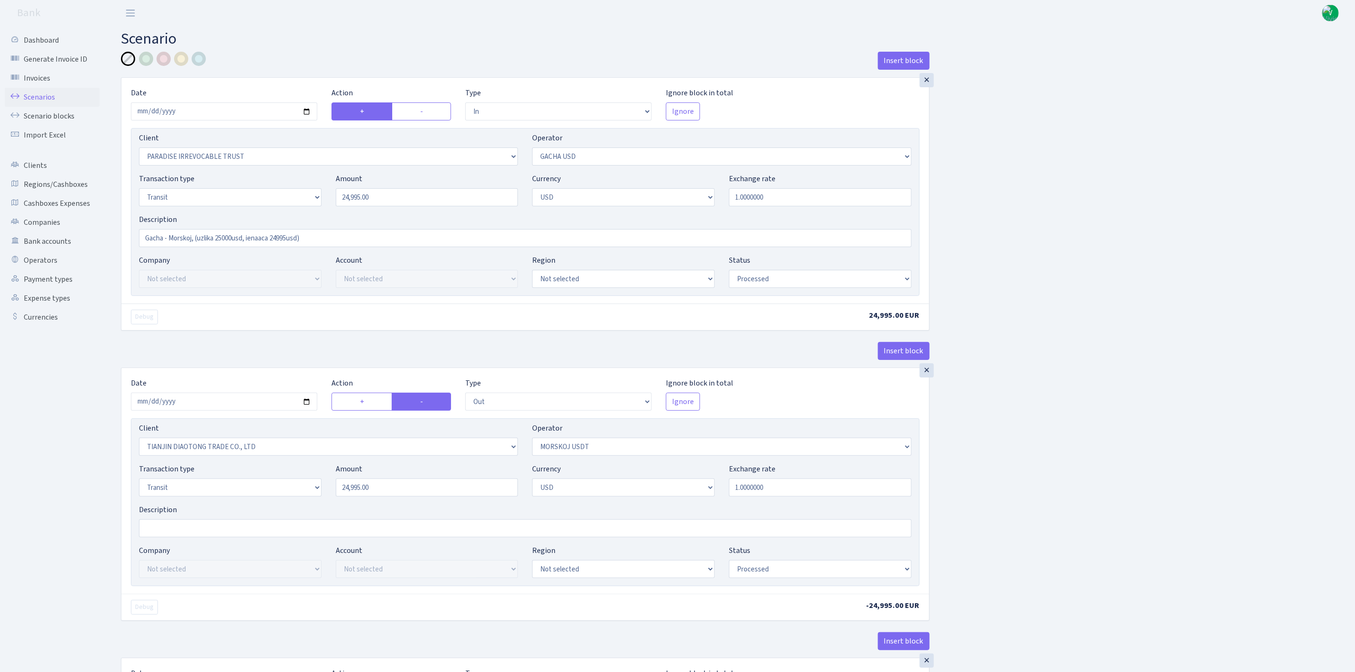
click at [46, 96] on link "Scenarios" at bounding box center [52, 97] width 95 height 19
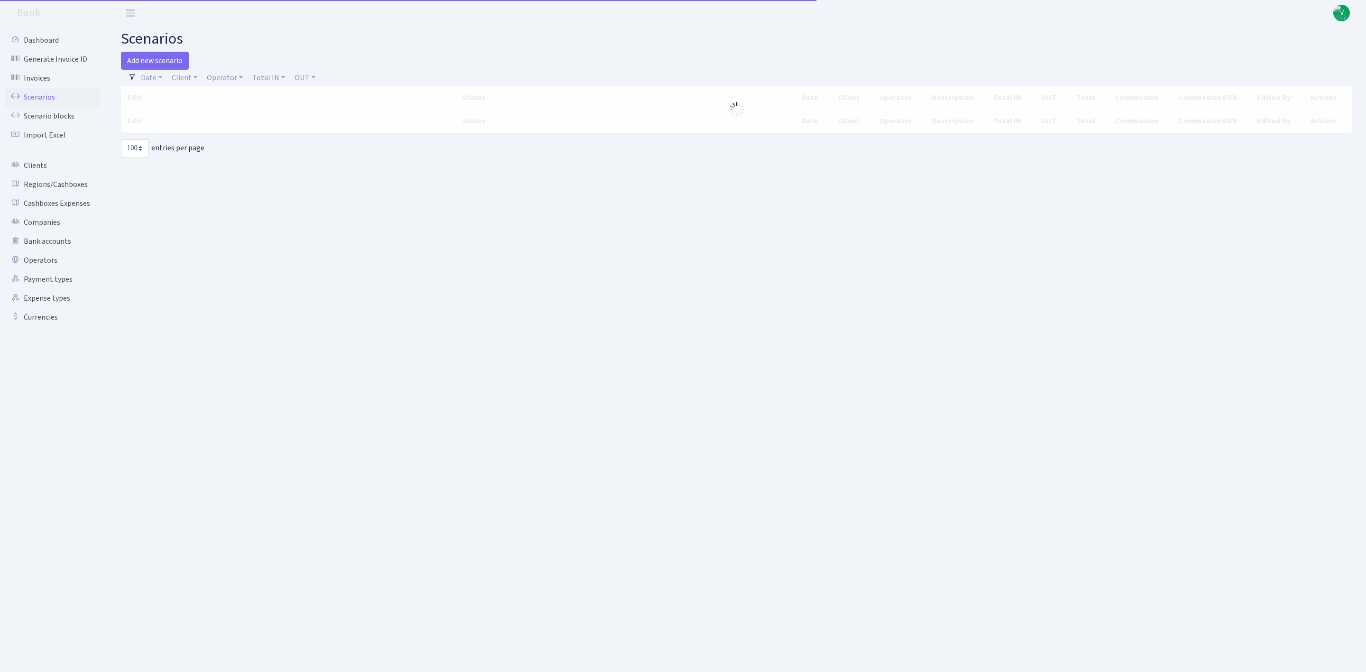
select select "100"
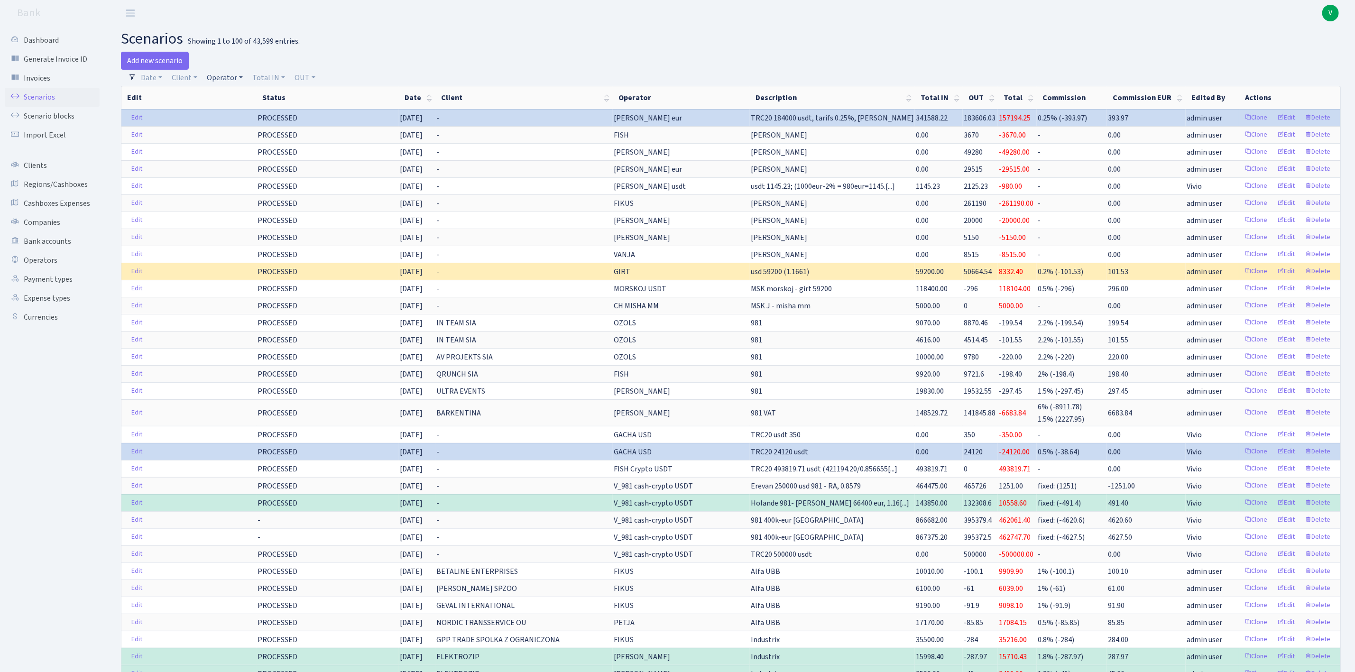
click at [221, 80] on link "Operator" at bounding box center [225, 78] width 44 height 16
click at [246, 111] on input "search" at bounding box center [241, 111] width 70 height 15
type input "yanus"
click at [261, 165] on li "[PERSON_NAME] USDT" at bounding box center [241, 178] width 72 height 27
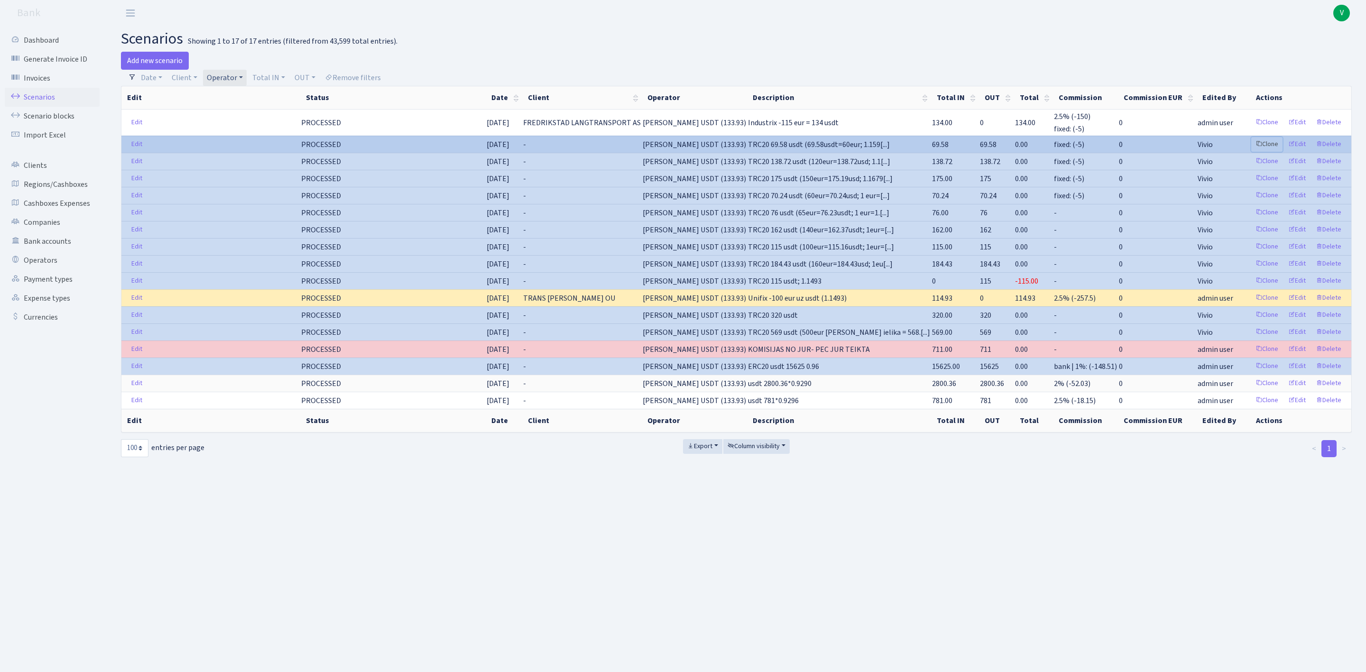
click at [1262, 144] on link "Clone" at bounding box center [1266, 144] width 31 height 15
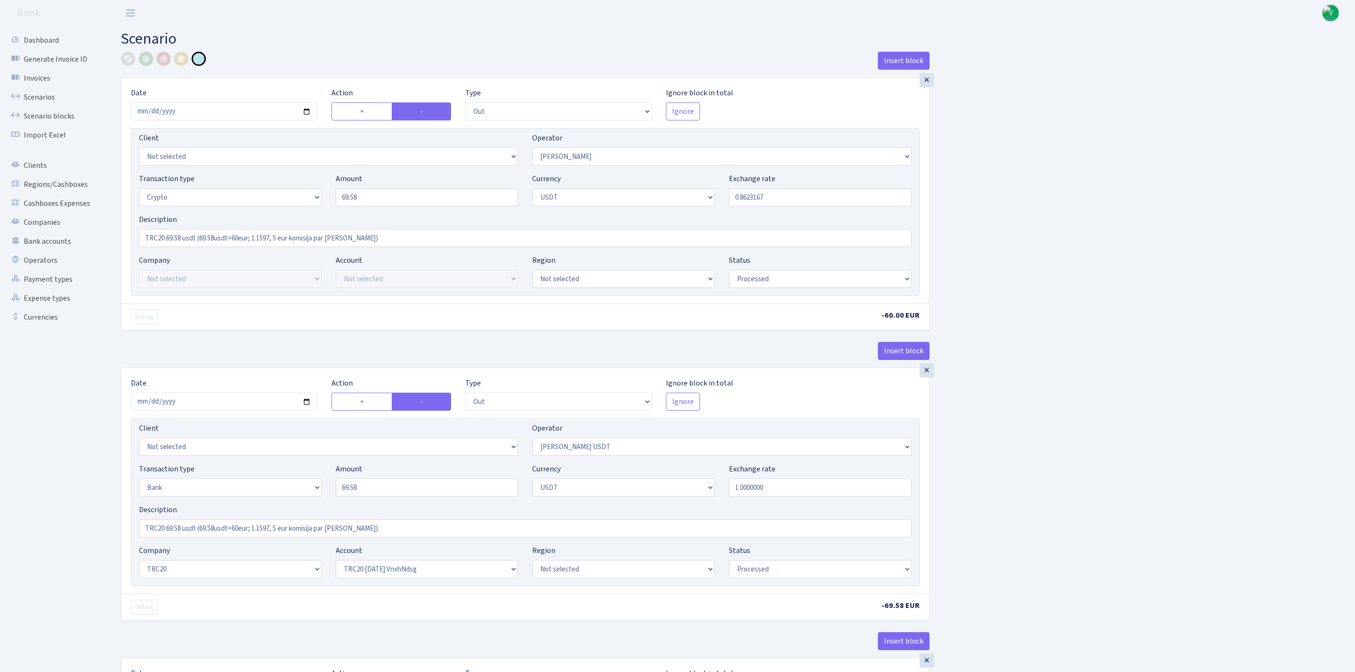
select select "out"
select select "72"
select select "3"
select select "6"
select select "processed"
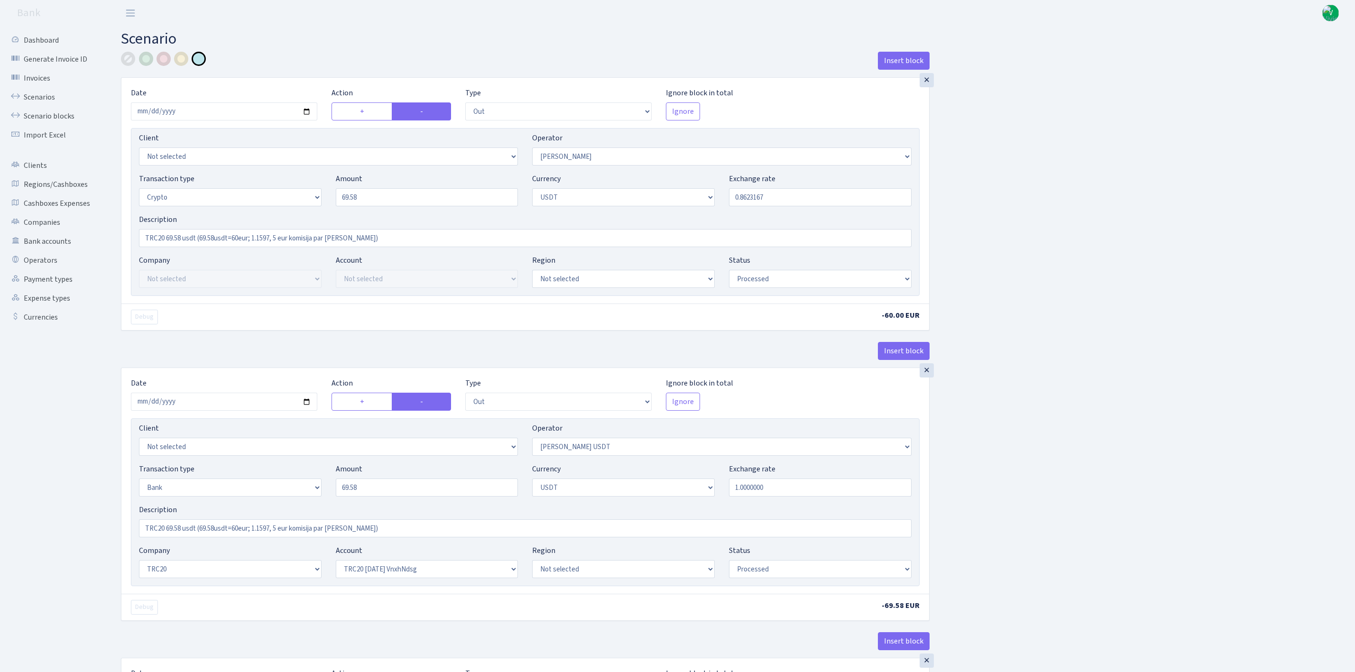
select select "out"
select select "289"
select select "2"
select select "6"
select select "20"
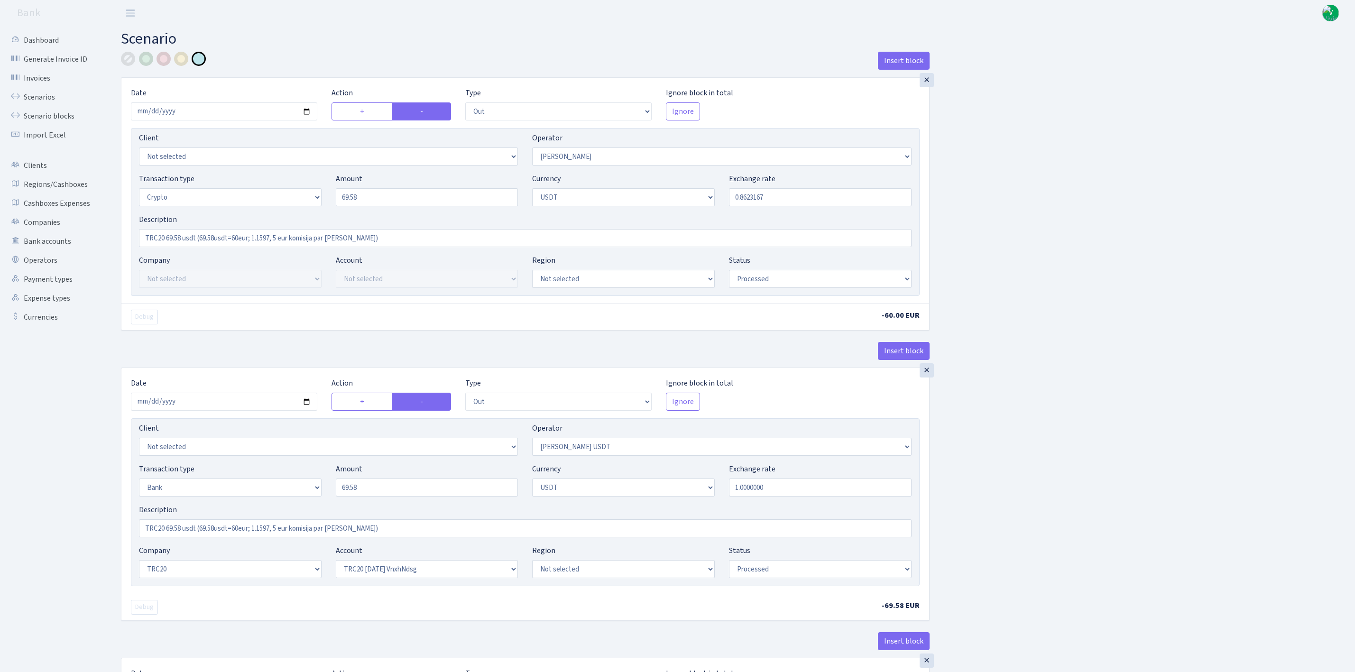
select select "66"
select select "processed"
select select "in"
select select "289"
select select "15"
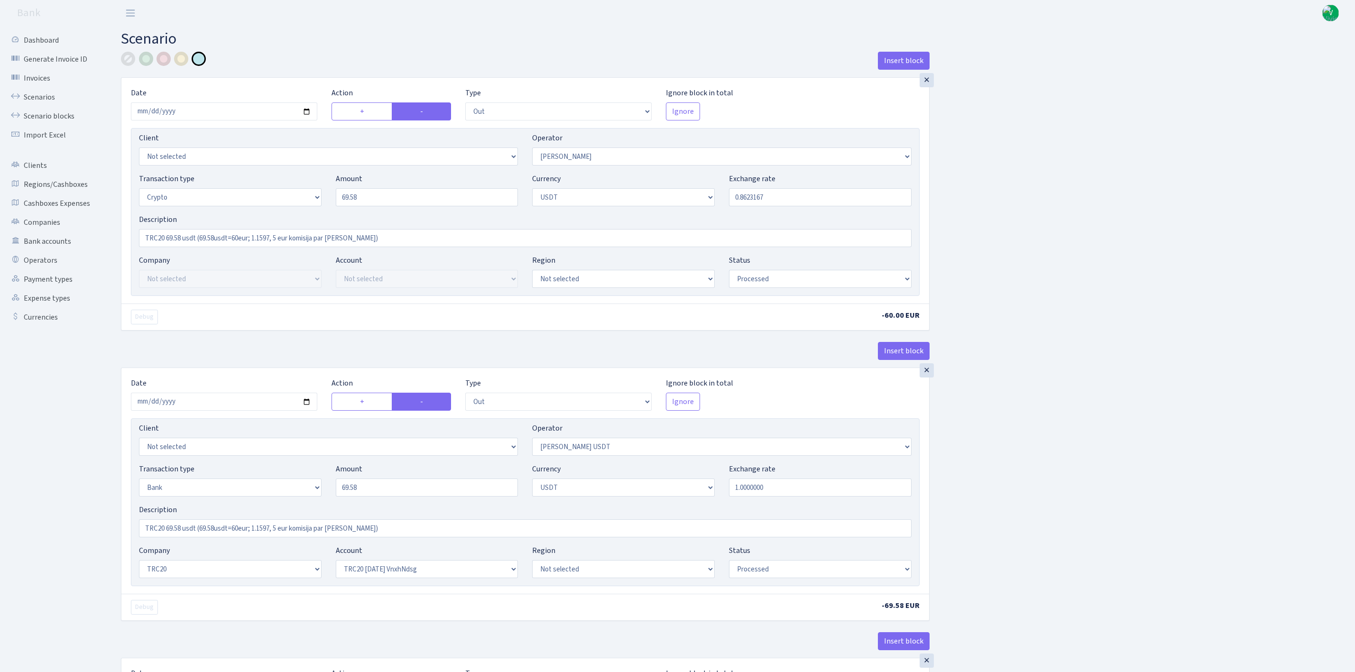
select select "6"
select select "processed"
select select "commission"
select select "fixed"
select select "72"
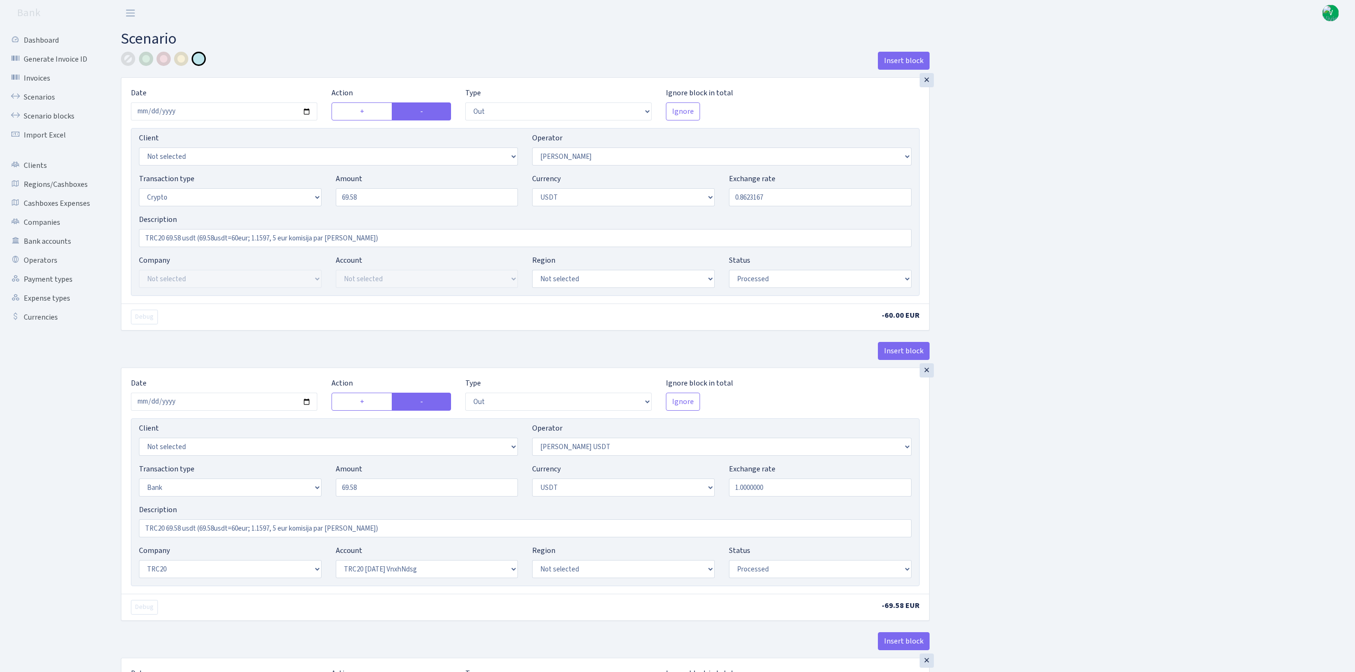
select select "processed"
click at [308, 112] on input "2025-08-22" at bounding box center [224, 111] width 186 height 18
type input "[DATE]"
drag, startPoint x: 382, startPoint y: 199, endPoint x: 272, endPoint y: 185, distance: 110.4
click at [272, 185] on div "Transaction type Not selected 981 ELF FISH crypto GIRT IVO dekl MM-BALTIC eur U…" at bounding box center [525, 193] width 787 height 41
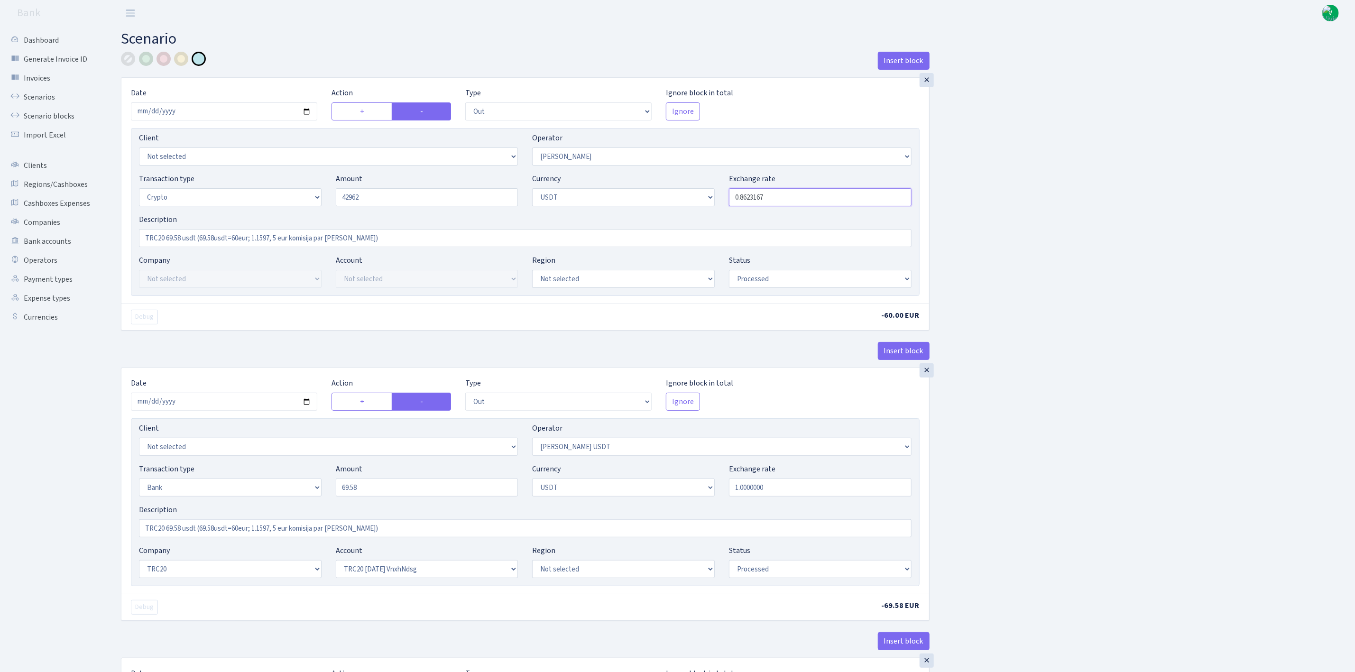
click at [753, 201] on input "0.8623167" at bounding box center [820, 197] width 183 height 18
type input "42,962.00"
drag, startPoint x: 744, startPoint y: 195, endPoint x: 882, endPoint y: 193, distance: 138.0
click at [882, 193] on input "0.8623167" at bounding box center [820, 197] width 183 height 18
click at [1193, 177] on div "Insert block × Date [DATE] Action + - Type --- In Out Commission Field required…" at bounding box center [731, 646] width 1234 height 1188
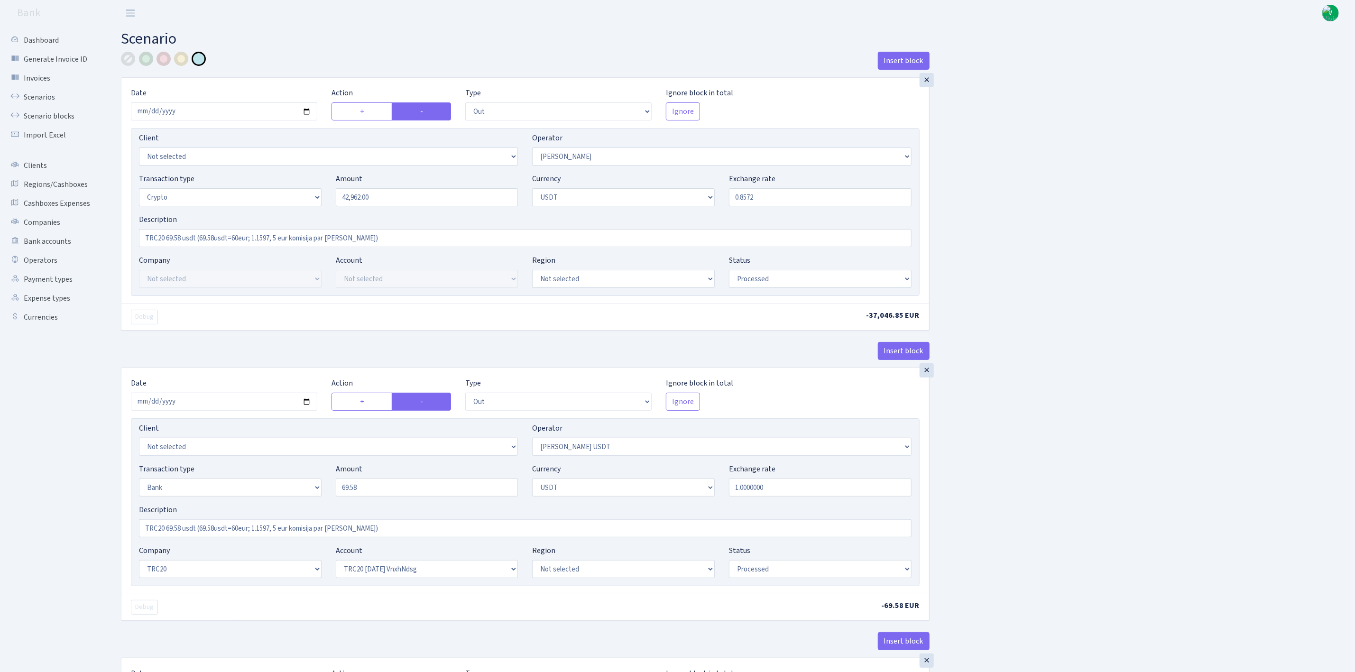
type input "0.8572000"
drag, startPoint x: 167, startPoint y: 238, endPoint x: 184, endPoint y: 238, distance: 16.6
click at [184, 238] on input "TRC20 69.58 usdt (69.58usdt=60eur; 1.1597, 5 eur komisija par dariijumu)" at bounding box center [525, 238] width 772 height 18
drag, startPoint x: 229, startPoint y: 233, endPoint x: 505, endPoint y: 230, distance: 276.0
click at [505, 230] on div "Description TRC20 42962usdt (69.58usdt=60eur; 1.1597, 5 eur komisija par dariij…" at bounding box center [525, 230] width 772 height 33
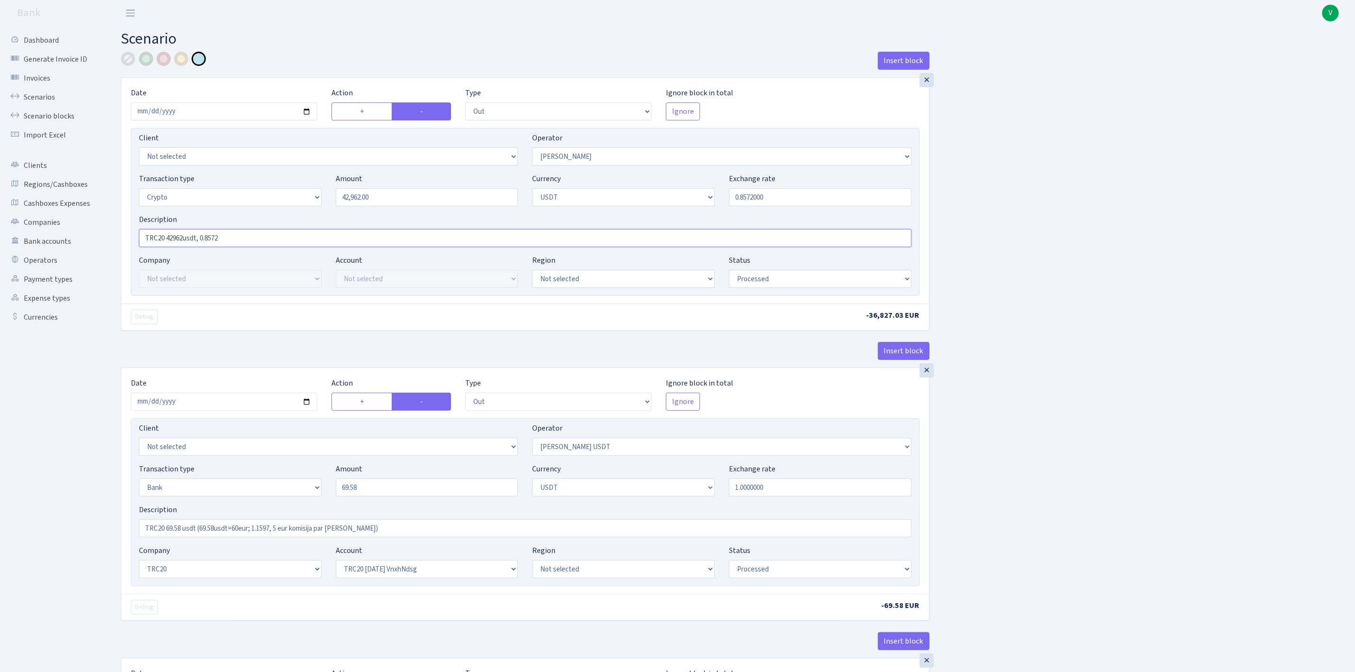
type input "TRC20 42962usdt, 0.8572"
click at [1212, 252] on div "Insert block × Date 2025-08-29 Action + - Type --- In Out Commission Field requ…" at bounding box center [731, 646] width 1234 height 1188
click at [703, 156] on select "Not selected 981 981 AED 981 BN usdt 981 CASH USDT 981 CASH USDT EUR 981 GOLD 9…" at bounding box center [721, 156] width 379 height 18
select select "370"
click at [532, 149] on select "Not selected 981 981 AED 981 BN usdt 981 CASH USDT 981 CASH USDT EUR 981 GOLD 9…" at bounding box center [721, 156] width 379 height 18
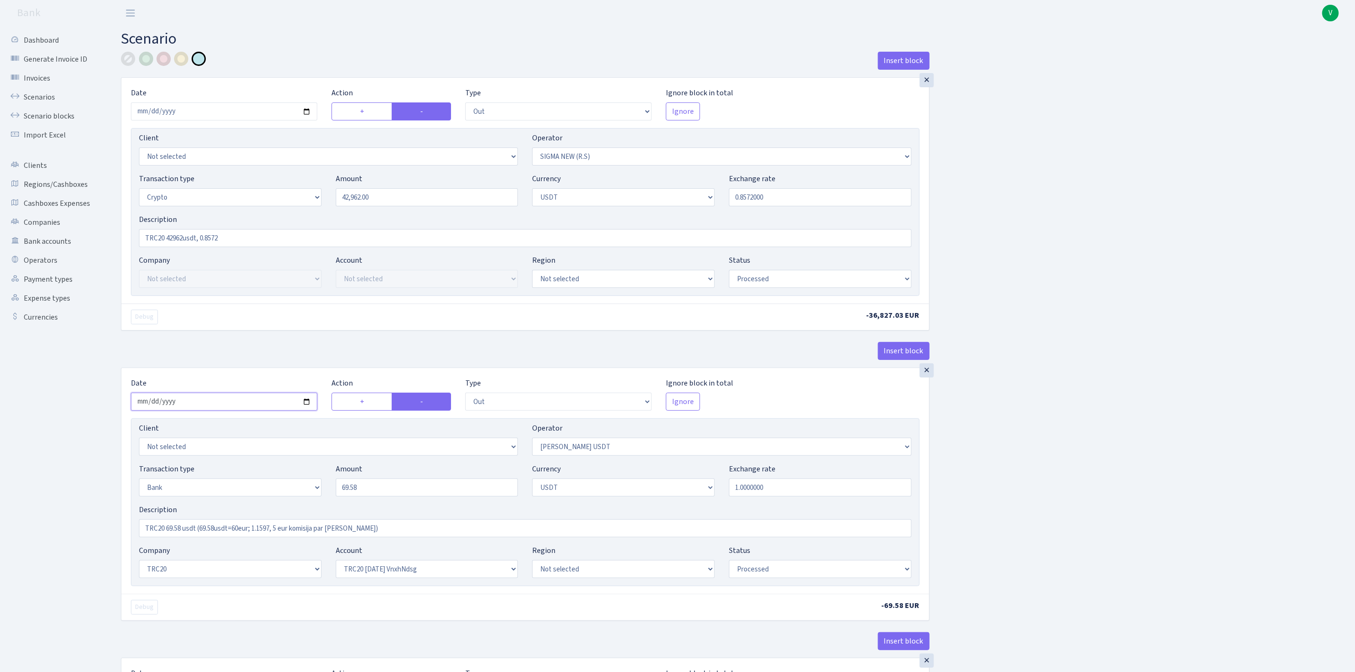
click at [305, 406] on input "2025-08-22" at bounding box center [224, 402] width 186 height 18
type input "[DATE]"
drag, startPoint x: 248, startPoint y: 240, endPoint x: 101, endPoint y: 221, distance: 147.8
click at [101, 221] on div "Dashboard Generate Invoice ID Invoices Scenarios Scenario blocks Import Excel C…" at bounding box center [677, 642] width 1355 height 1232
drag, startPoint x: 262, startPoint y: 533, endPoint x: 270, endPoint y: 531, distance: 8.5
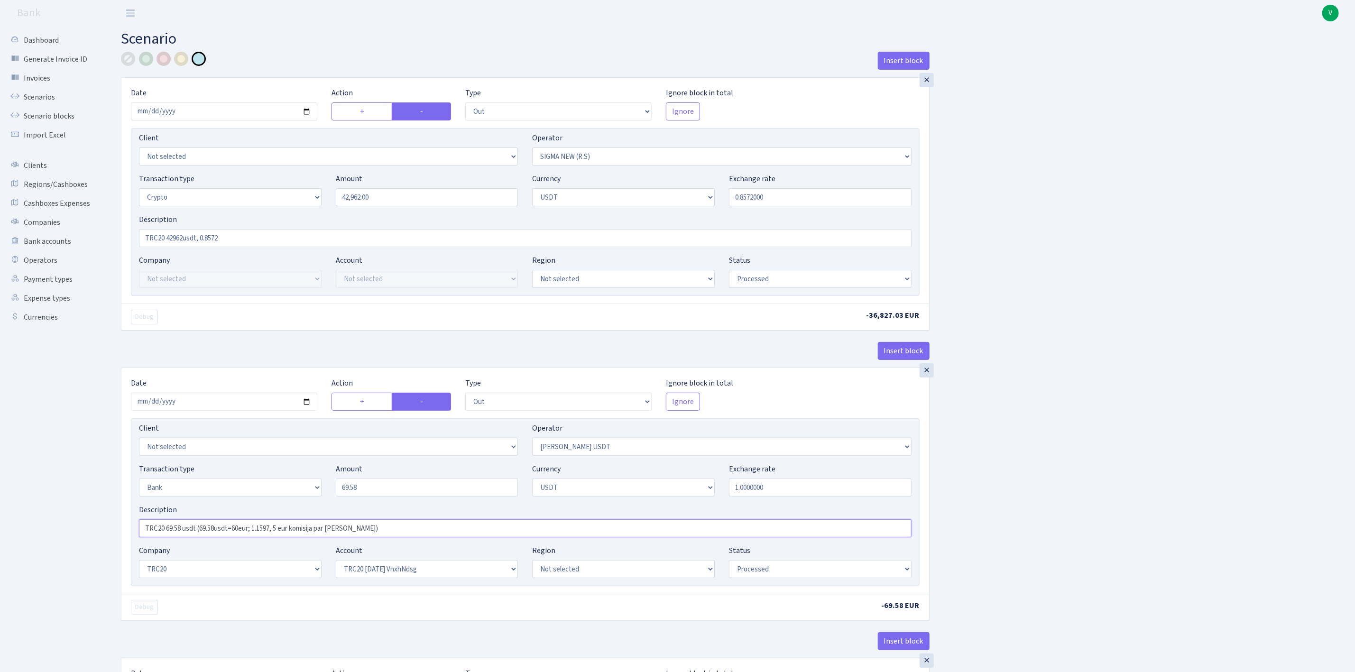
click at [262, 533] on input "TRC20 69.58 usdt (69.58usdt=60eur; 1.1597, 5 eur komisija par dariijumu)" at bounding box center [525, 528] width 772 height 18
drag, startPoint x: 378, startPoint y: 535, endPoint x: 70, endPoint y: 518, distance: 308.7
click at [70, 518] on div "Dashboard Generate Invoice ID Invoices Scenarios Scenario blocks Import Excel C…" at bounding box center [677, 642] width 1355 height 1232
paste input "42962usdt, 0.8572"
type input "TRC20 42962usdt, 0.8572"
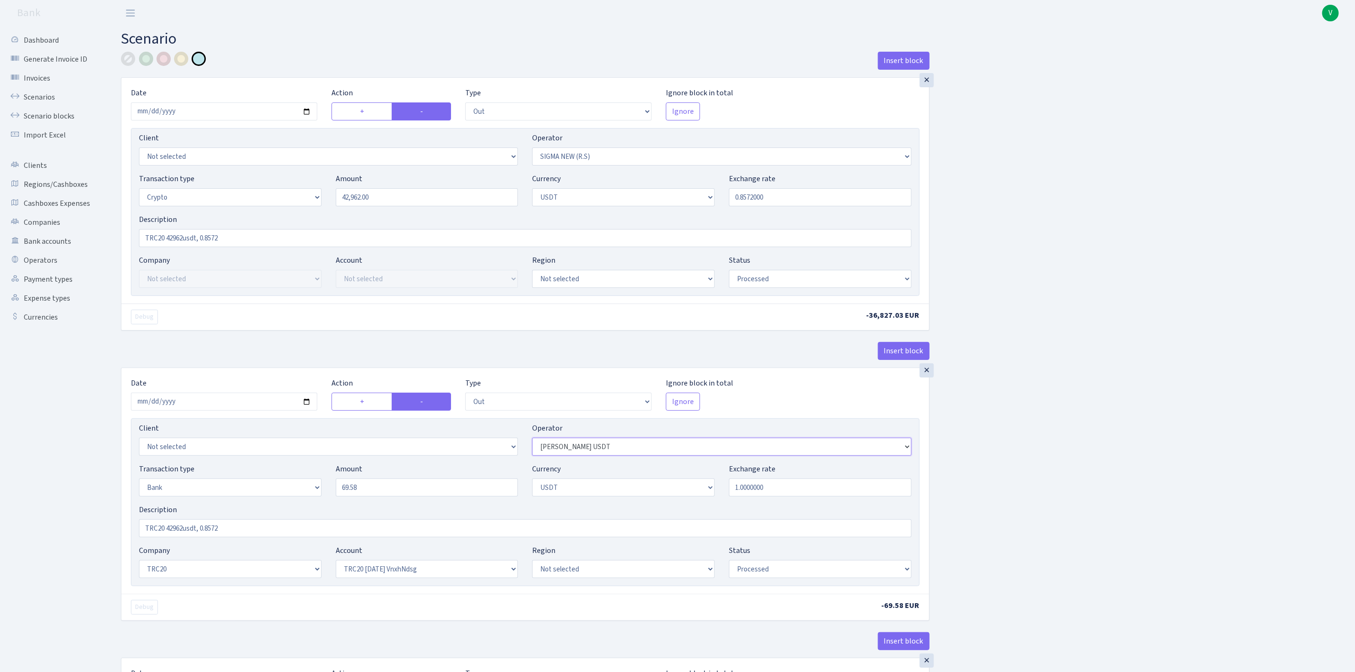
click at [592, 448] on select "Not selected 981 981 AED 981 BN usdt 981 CASH USDT 981 CASH USDT EUR 981 GOLD 9…" at bounding box center [721, 447] width 379 height 18
select select "426"
click at [532, 441] on select "Not selected 981 981 AED 981 BN usdt 981 CASH USDT 981 CASH USDT EUR 981 GOLD 9…" at bounding box center [721, 447] width 379 height 18
click at [1056, 520] on div "Insert block × Date 2025-08-29 Action + - Type --- In Out Commission Field requ…" at bounding box center [731, 646] width 1234 height 1188
click at [442, 571] on select "Not selected TRC20 2024.08.01 S8dYrDY TRC20 2024.09.12 KEMg2gdc TRC20 2024.10.1…" at bounding box center [427, 569] width 183 height 18
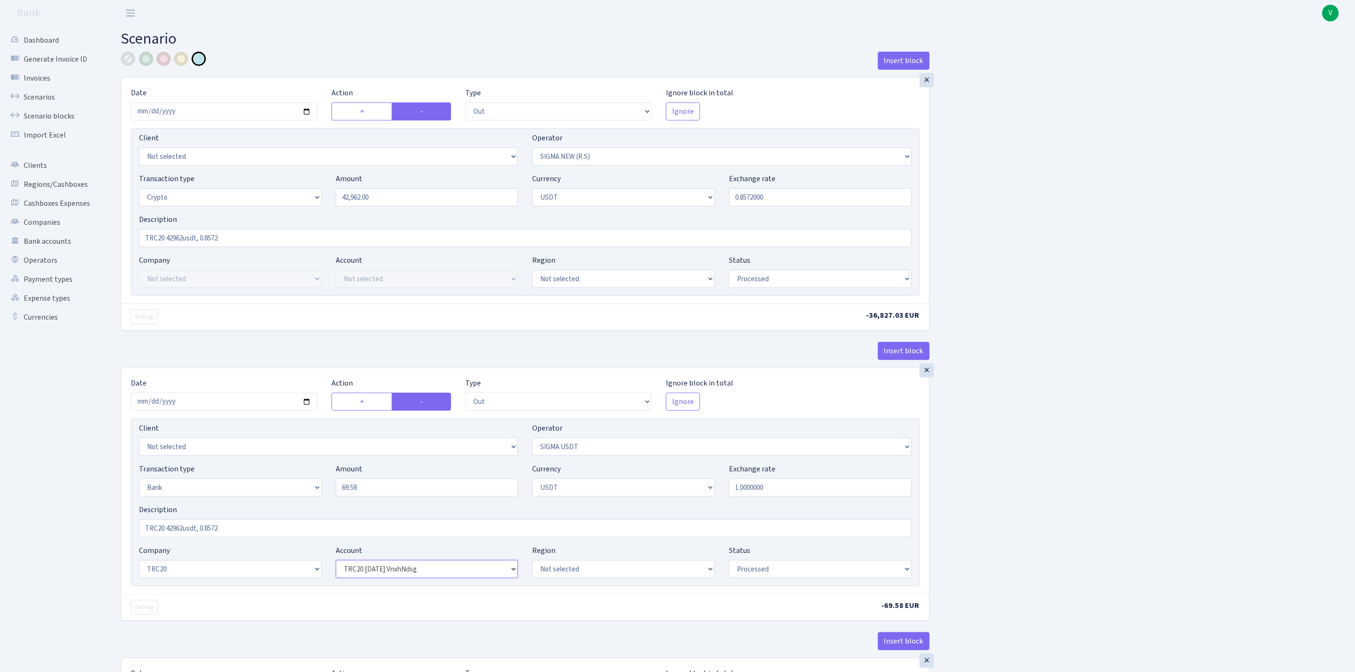
select select "61"
click at [336, 564] on select "Not selected TRC20 2024.08.01 S8dYrDY TRC20 2024.09.12 KEMg2gdc TRC20 2024.10.1…" at bounding box center [427, 569] width 183 height 18
click at [1019, 469] on div "Insert block × Date 2025-08-29 Action + - Type --- In Out Commission Field requ…" at bounding box center [731, 646] width 1234 height 1188
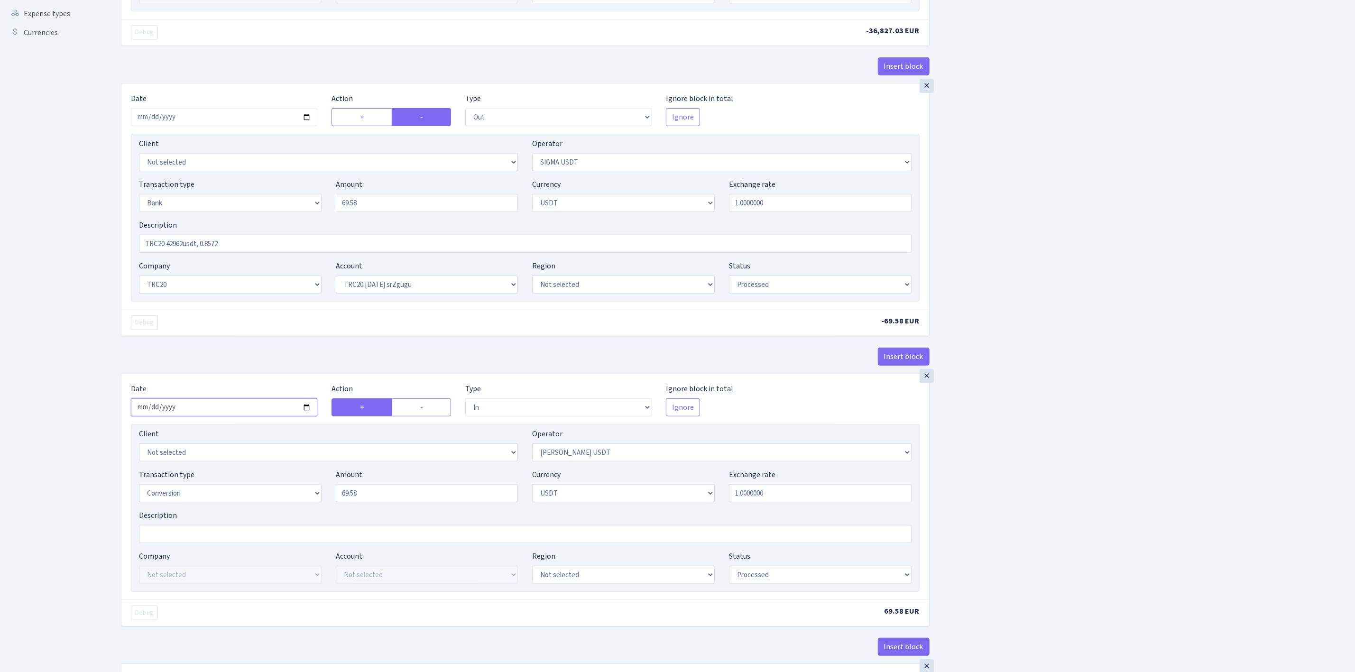
click at [303, 409] on input "2025-08-22" at bounding box center [224, 407] width 186 height 18
type input "2025-08-29"
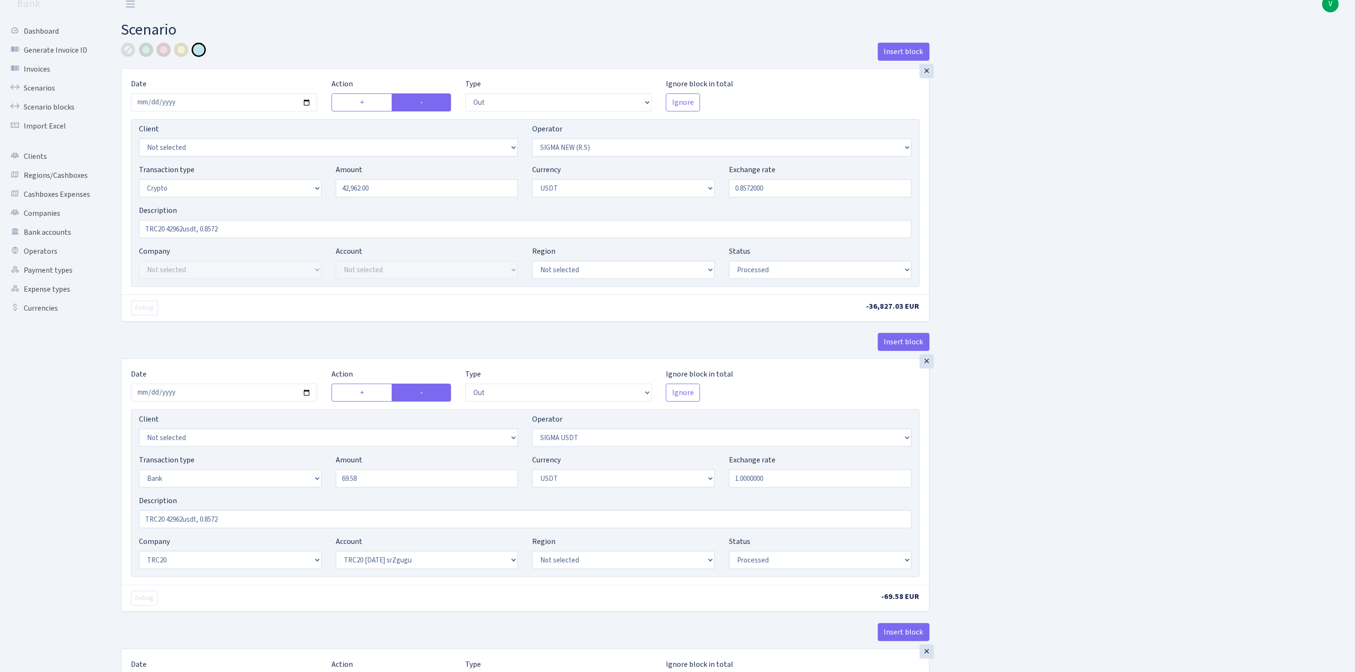
scroll to position [0, 0]
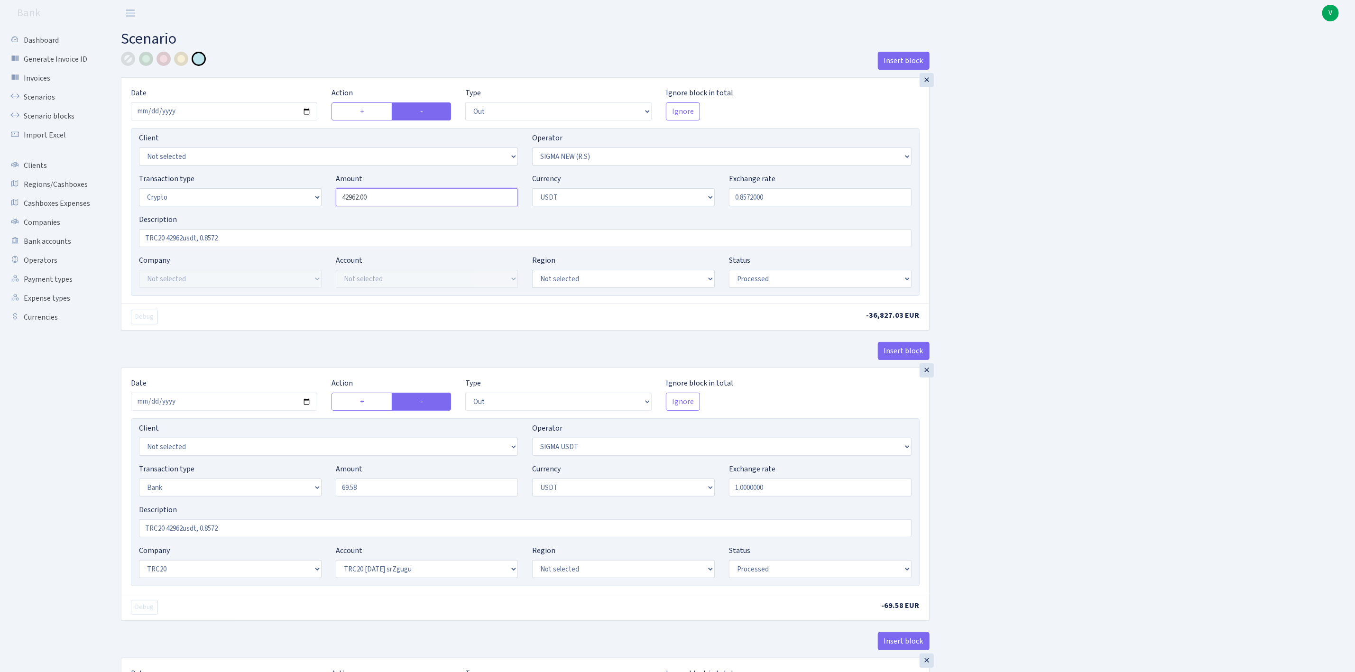
drag, startPoint x: 325, startPoint y: 193, endPoint x: 267, endPoint y: 191, distance: 57.4
click at [267, 190] on div "Transaction type Not selected 981 ELF FISH crypto GIRT IVO dekl MM-BALTIC eur U…" at bounding box center [525, 193] width 787 height 41
click at [353, 488] on input "69.58" at bounding box center [427, 487] width 183 height 18
type input "42,962.00"
drag, startPoint x: 383, startPoint y: 486, endPoint x: 291, endPoint y: 478, distance: 92.3
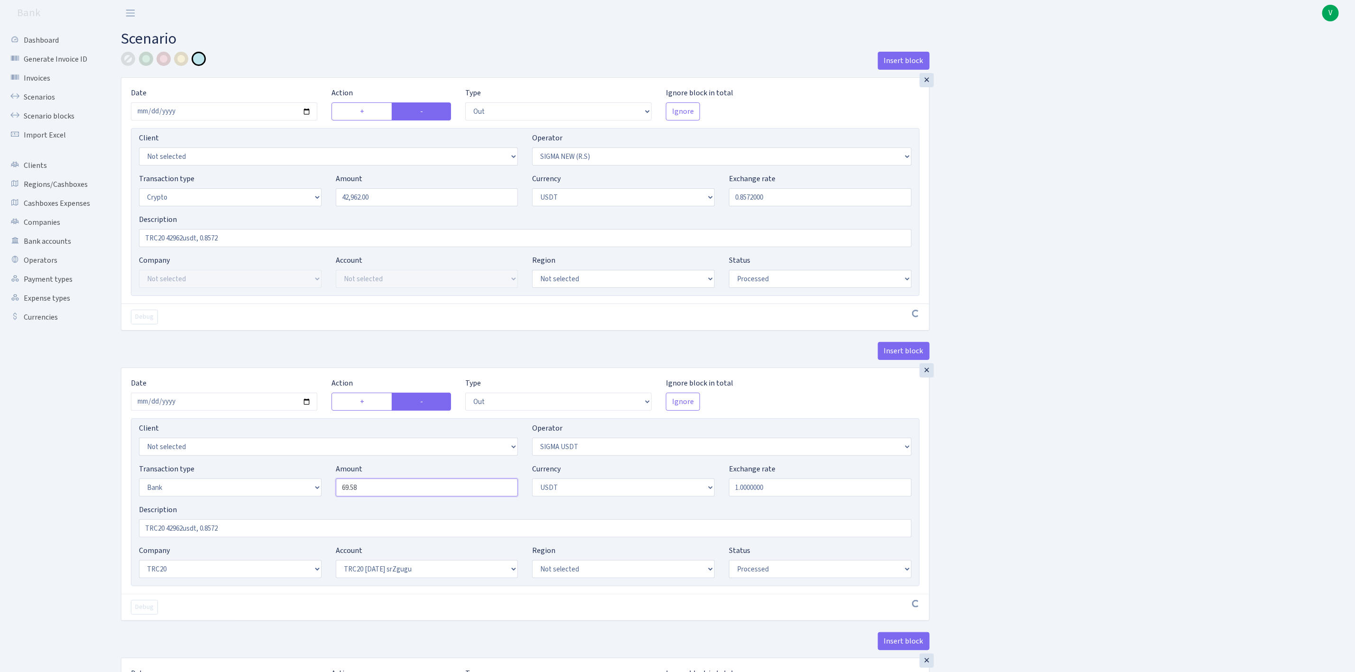
click at [292, 478] on div "Transaction type Not selected 981 ELF FISH crypto GIRT IVO dekl MM-BALTIC eur U…" at bounding box center [525, 483] width 787 height 41
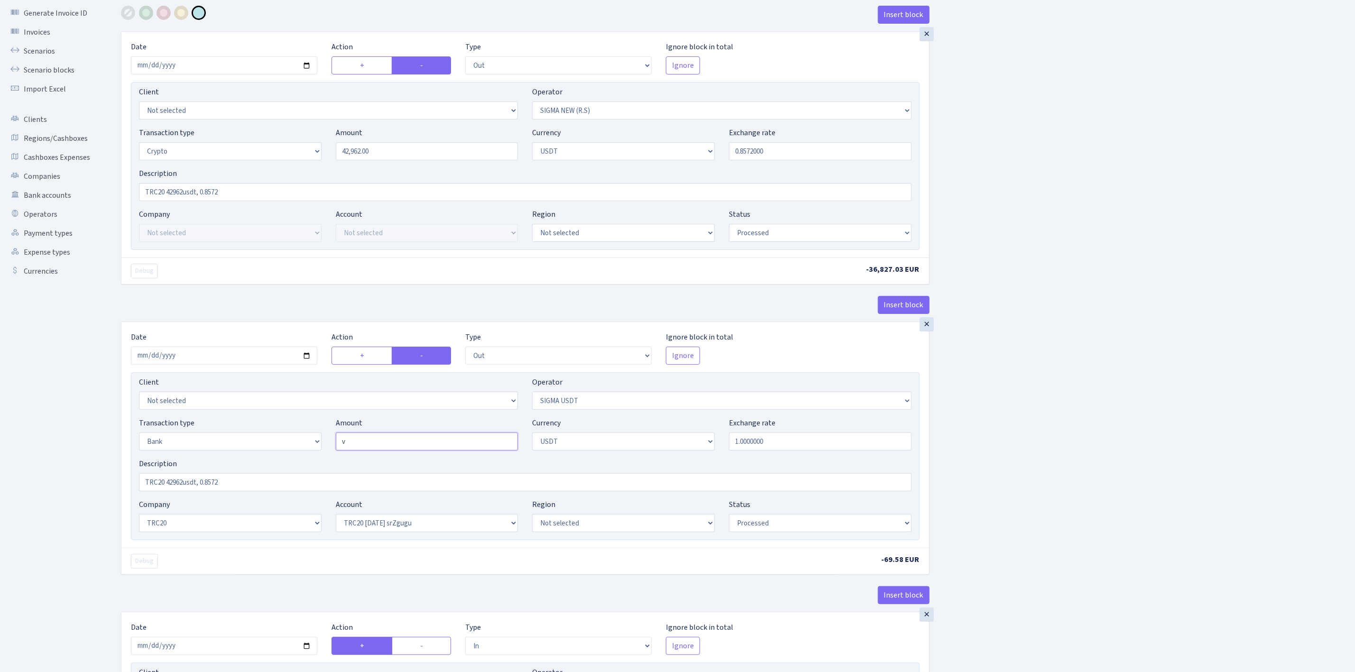
scroll to position [71, 0]
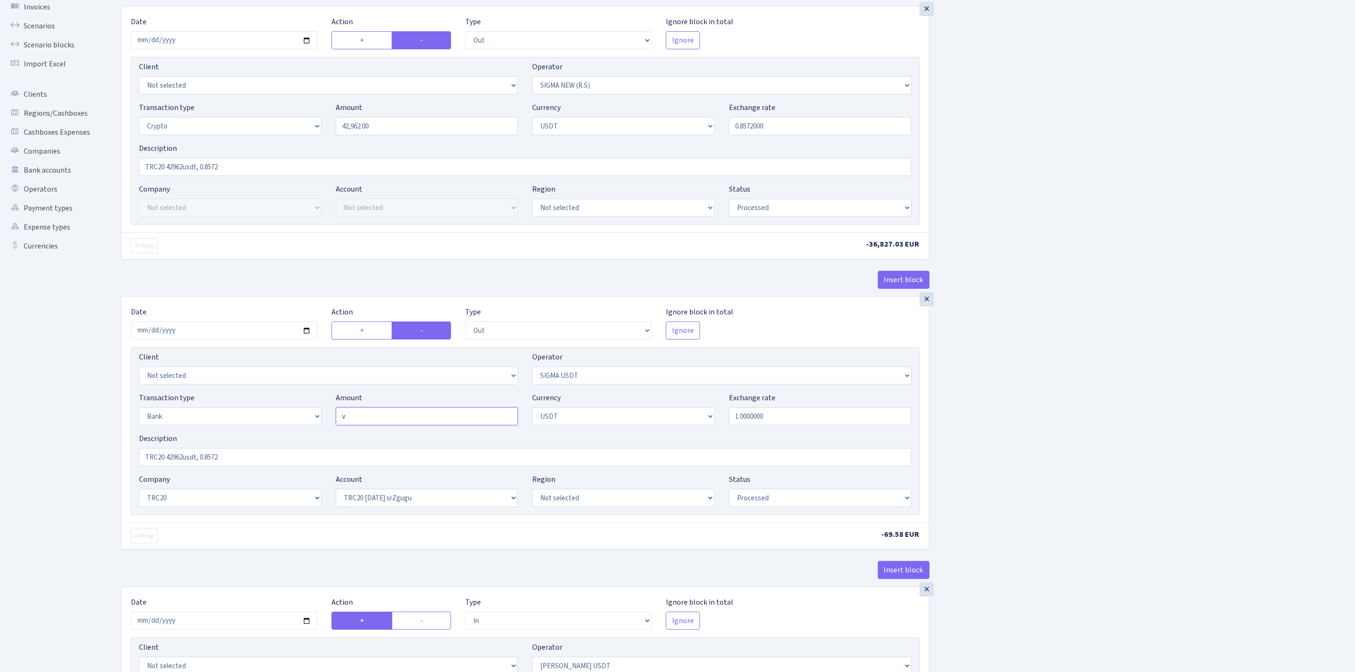
drag, startPoint x: 368, startPoint y: 423, endPoint x: 312, endPoint y: 411, distance: 58.0
click at [312, 411] on div "Transaction type Not selected 981 ELF FISH crypto GIRT IVO dekl MM-BALTIC eur U…" at bounding box center [525, 412] width 787 height 41
paste input "42962.00"
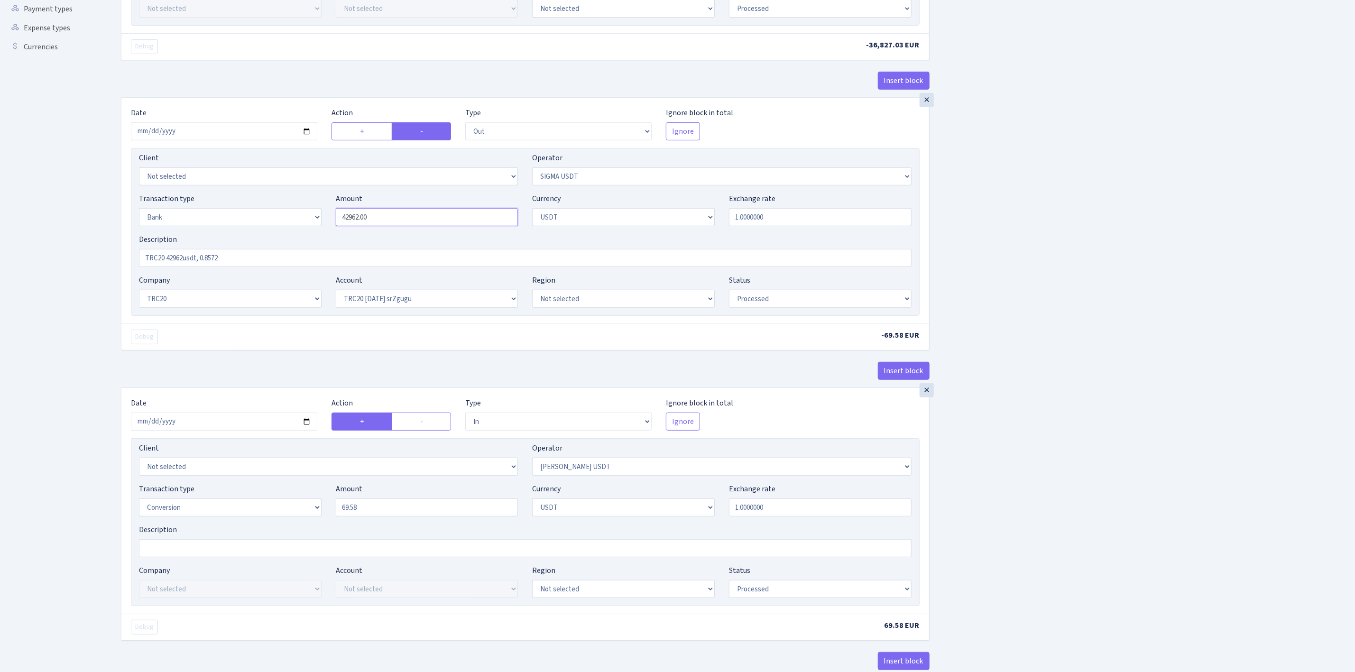
scroll to position [285, 0]
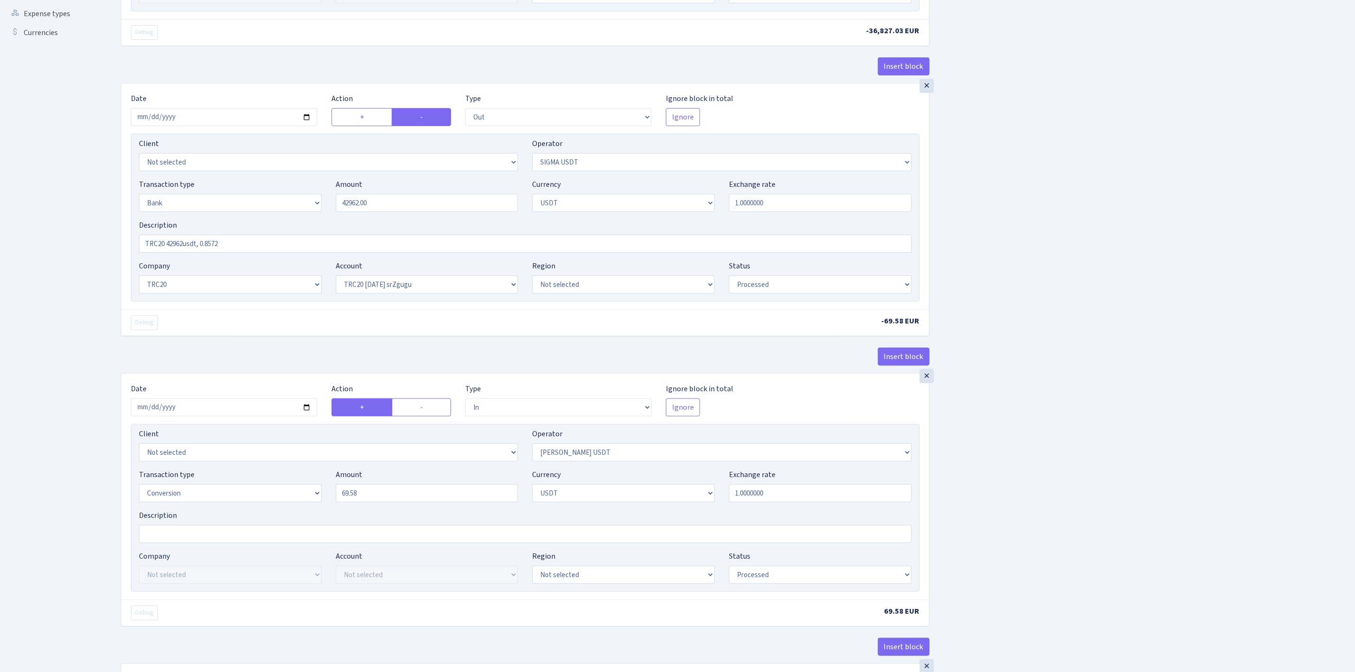
click at [392, 488] on div "Amount 69.58" at bounding box center [427, 485] width 183 height 33
type input "42,962.00"
drag, startPoint x: 407, startPoint y: 497, endPoint x: 303, endPoint y: 491, distance: 103.6
click at [303, 491] on div "Transaction type Not selected 981 ELF FISH crypto GIRT IVO dekl MM-BALTIC eur U…" at bounding box center [525, 489] width 787 height 41
paste input "42962.00"
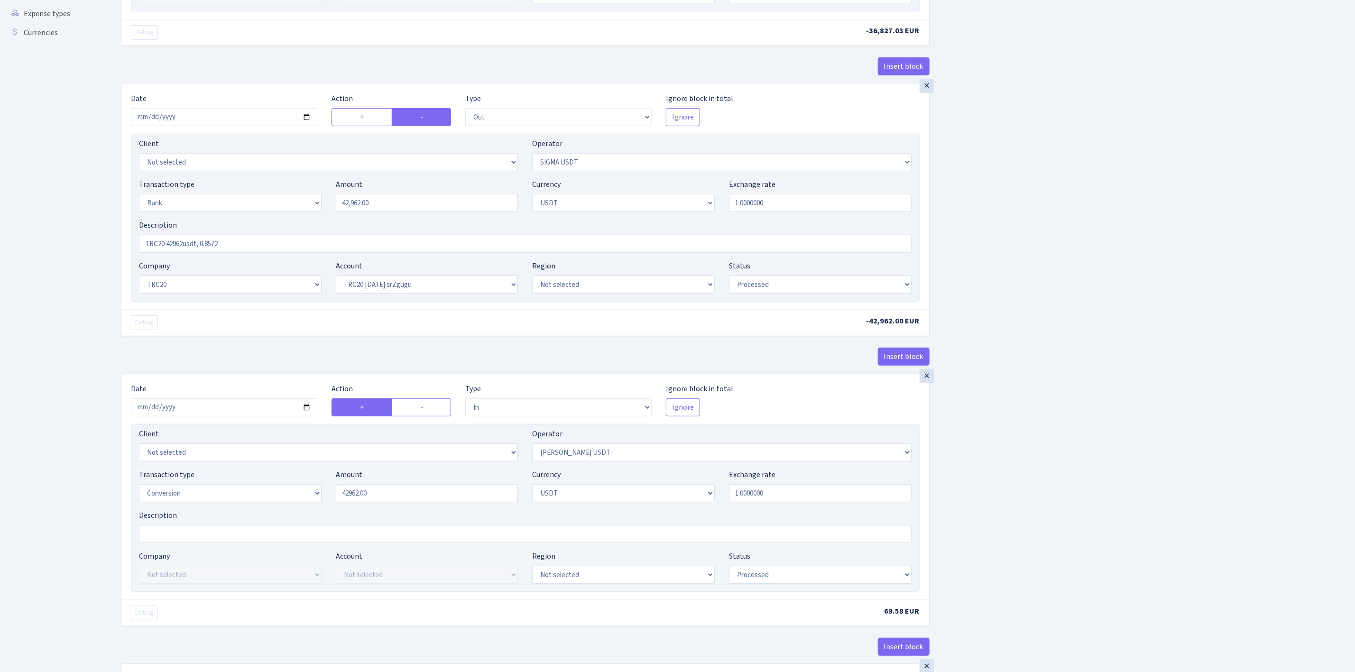
click at [1009, 456] on div "Insert block × Date 2025-08-29 Action + - Type --- In Out Commission Field requ…" at bounding box center [731, 361] width 1234 height 1188
type input "42,962.00"
click at [1002, 471] on div "Insert block × Date 2025-08-29 Action + - Type --- In Out Commission Field requ…" at bounding box center [731, 359] width 1234 height 1185
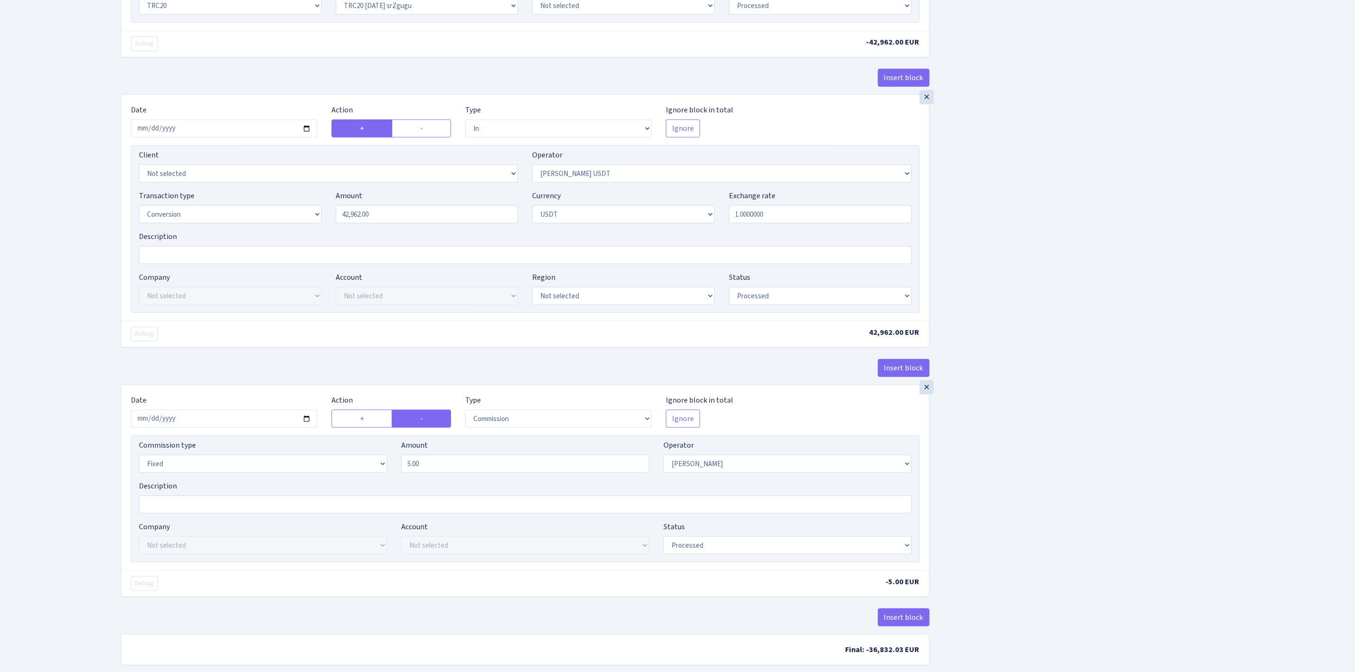
scroll to position [569, 0]
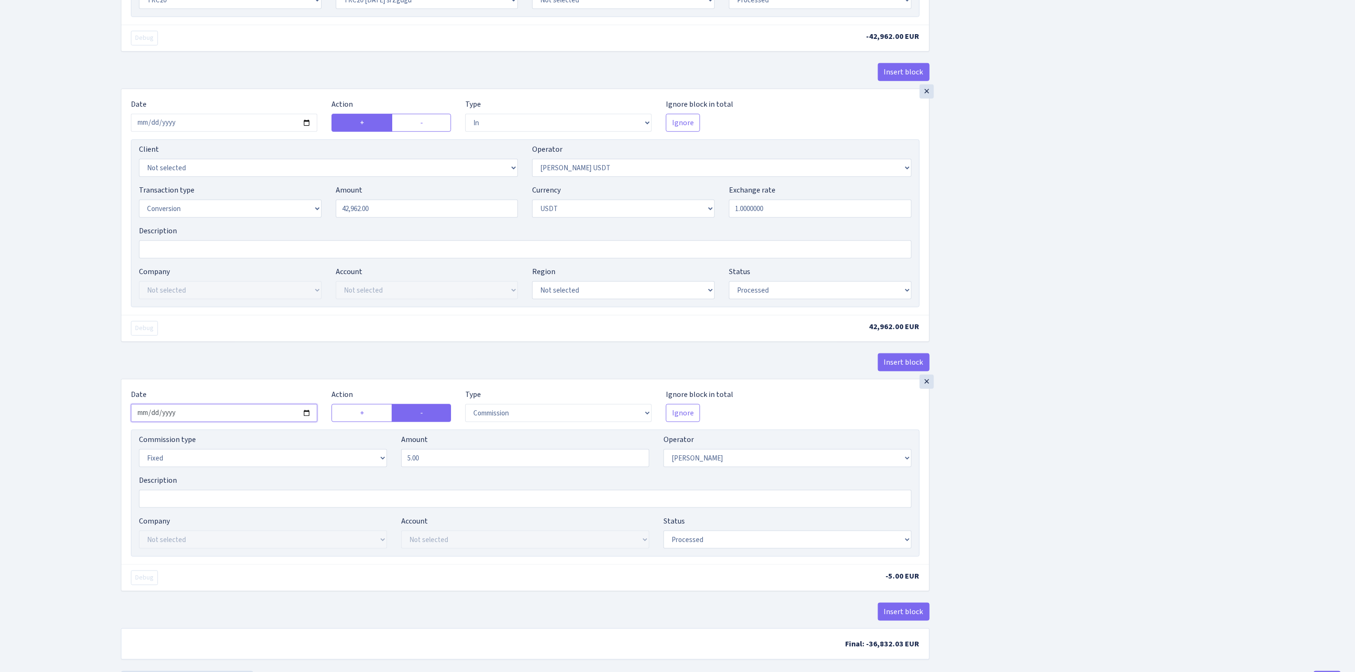
click at [310, 422] on input "2025-08-22" at bounding box center [224, 413] width 186 height 18
type input "2025-08-29"
click at [331, 467] on select "Percentage Fixed Bank" at bounding box center [263, 458] width 248 height 18
select select "percentage"
click at [139, 458] on select "Percentage Fixed Bank" at bounding box center [263, 458] width 248 height 18
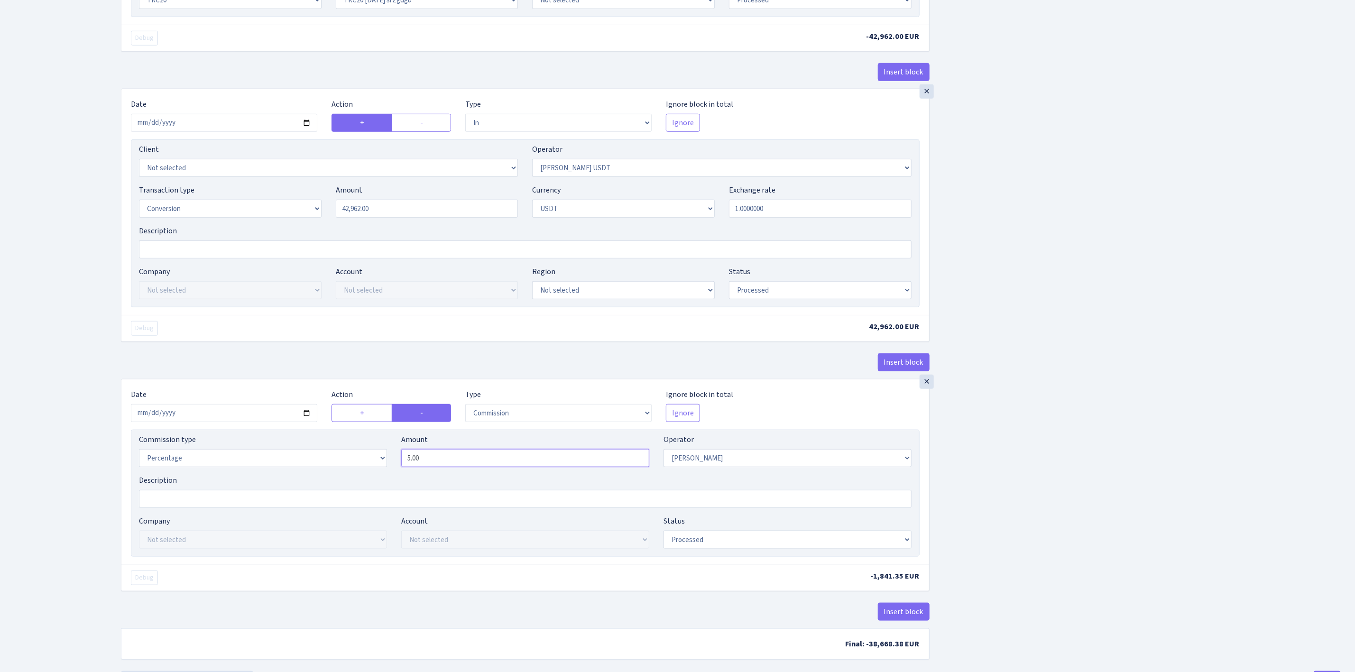
drag, startPoint x: 438, startPoint y: 470, endPoint x: 356, endPoint y: 464, distance: 82.2
click at [356, 464] on div "Commission type Percentage Fixed Bank Amount 5.00 Operator Not selected 981 981…" at bounding box center [525, 454] width 787 height 41
click at [1170, 464] on div "Insert block × Date 2025-08-29 Action + - Type --- In Out Commission Field requ…" at bounding box center [731, 77] width 1234 height 1188
type input "1.50"
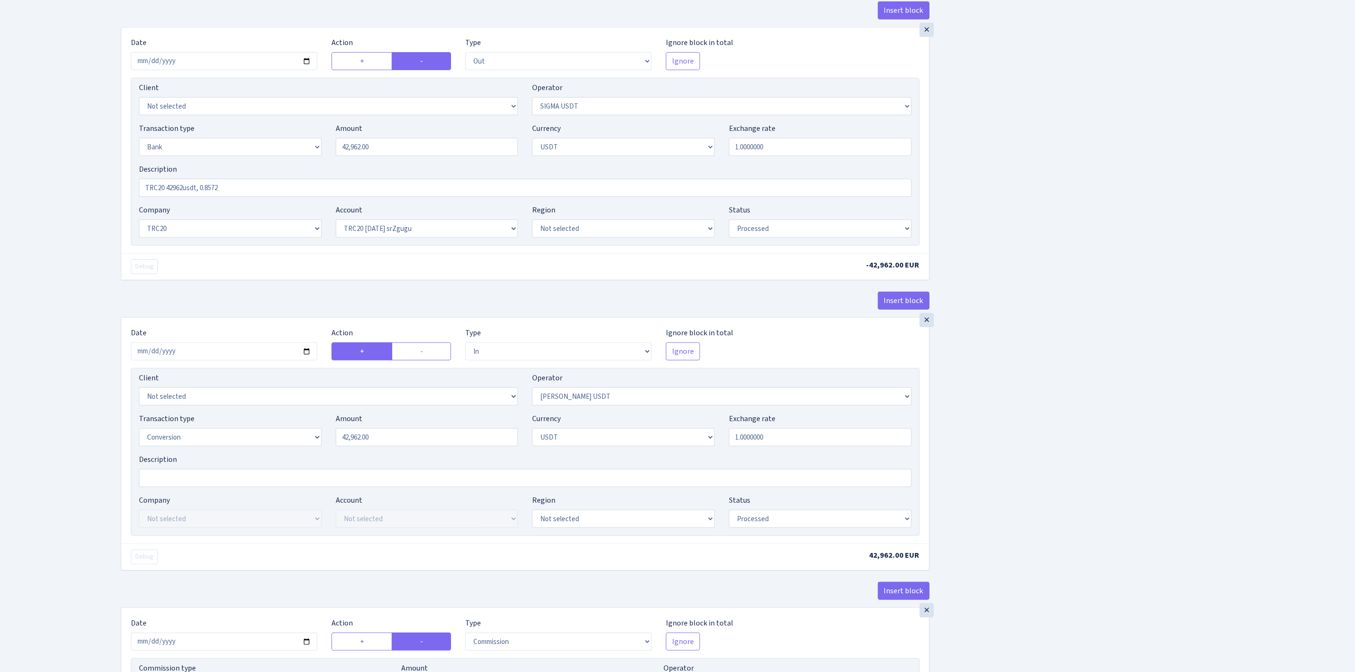
scroll to position [427, 0]
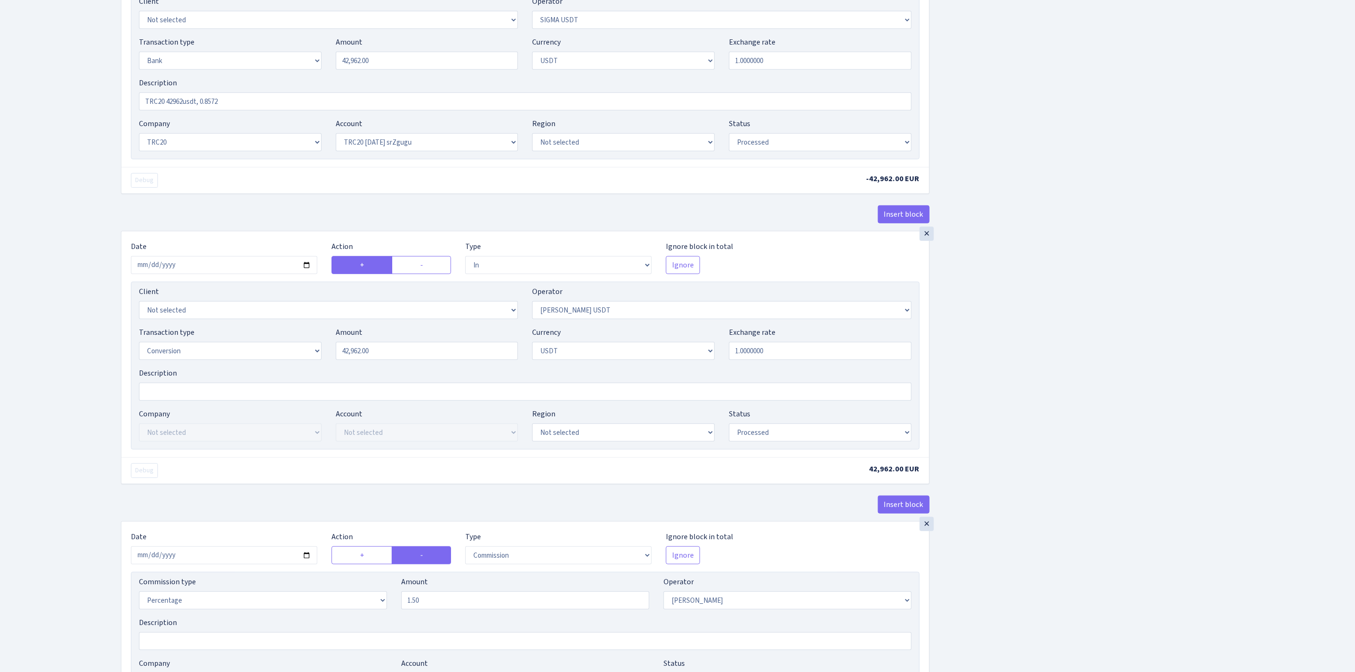
click at [1013, 419] on div "Insert block × Date 2025-08-29 Action + - Type --- In Out Commission Field requ…" at bounding box center [731, 219] width 1234 height 1188
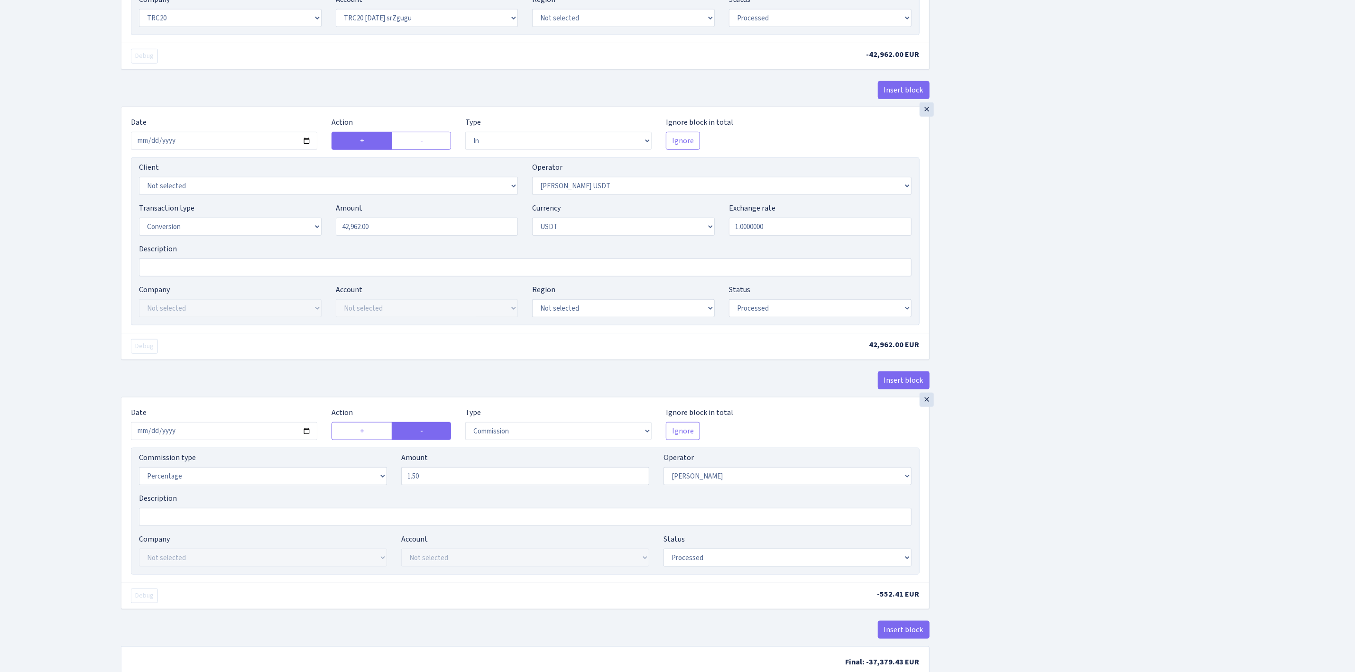
scroll to position [407, 0]
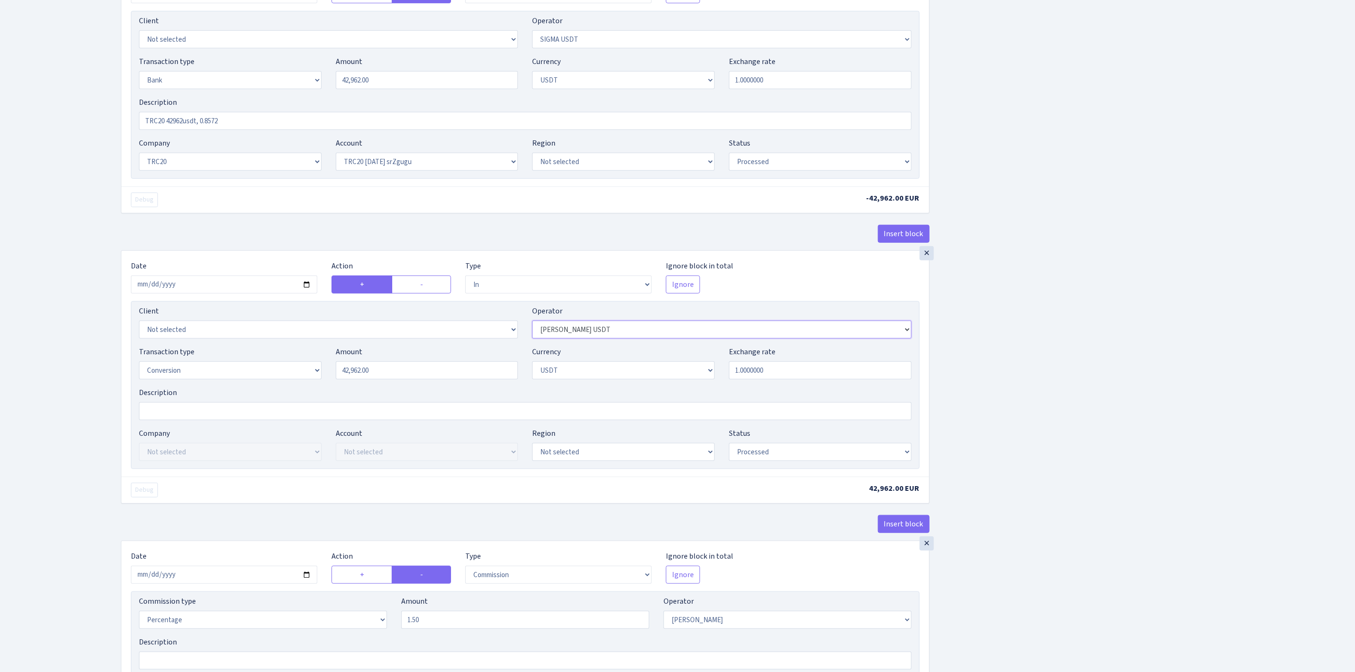
click at [673, 336] on select "Not selected 981 981 AED 981 BN usdt 981 CASH USDT 981 CASH USDT EUR 981 GOLD 9…" at bounding box center [721, 330] width 379 height 18
select select "426"
click at [532, 327] on select "Not selected 981 981 AED 981 BN usdt 981 CASH USDT 981 CASH USDT EUR 981 GOLD 9…" at bounding box center [721, 330] width 379 height 18
click at [1140, 501] on div "Insert block × Date 2025-08-29 Action + - Type --- In Out Commission Field requ…" at bounding box center [731, 238] width 1234 height 1188
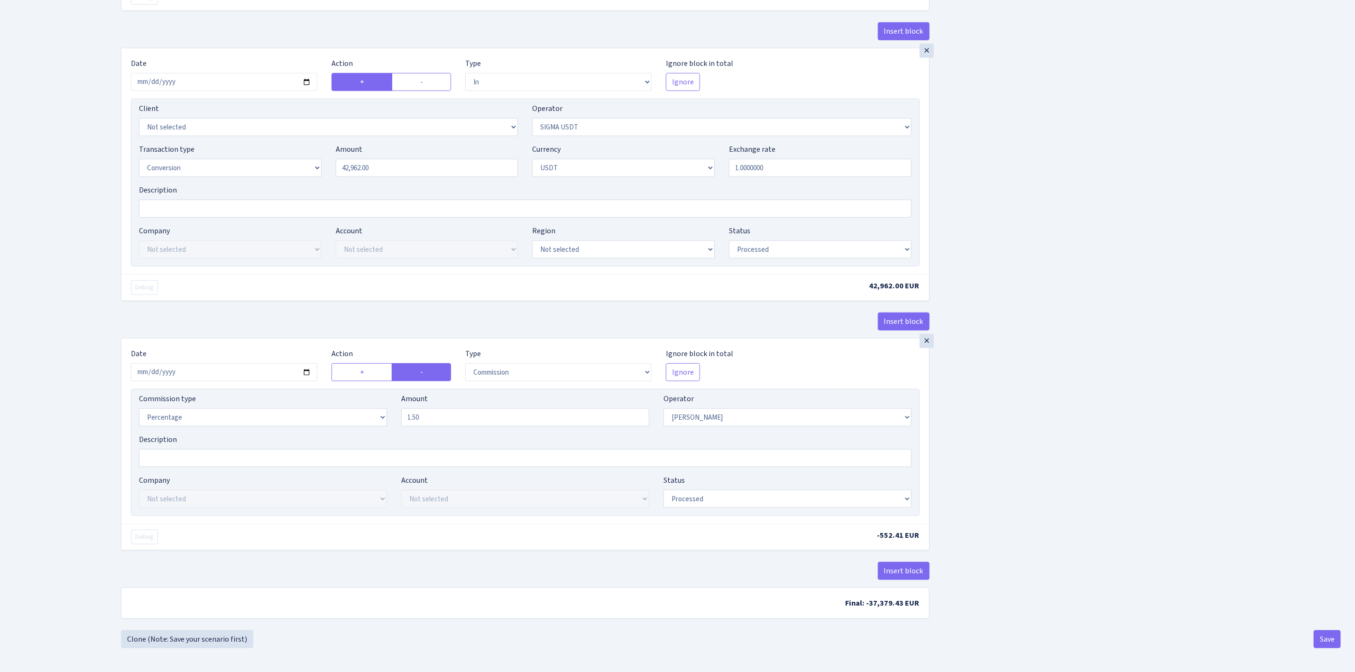
scroll to position [621, 0]
click at [717, 412] on select "Not selected 981 981 AED 981 BN usdt 981 CASH USDT 981 CASH USDT EUR 981 GOLD 9…" at bounding box center [787, 417] width 248 height 18
select select "370"
click at [663, 408] on select "Not selected 981 981 AED 981 BN usdt 981 CASH USDT 981 CASH USDT EUR 981 GOLD 9…" at bounding box center [787, 417] width 248 height 18
click at [1153, 444] on div "Insert block × Date 2025-08-29 Action + - Type --- In Out Commission Field requ…" at bounding box center [731, 36] width 1234 height 1188
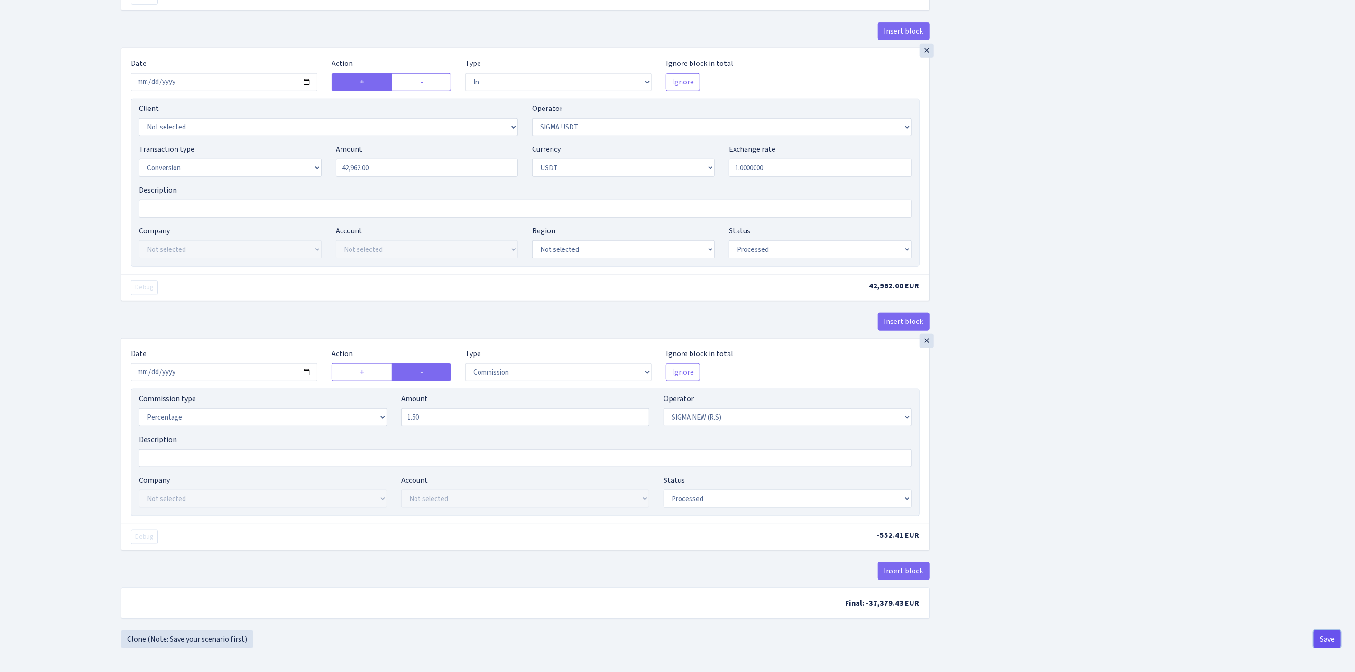
click at [1319, 639] on button "Save" at bounding box center [1327, 639] width 27 height 18
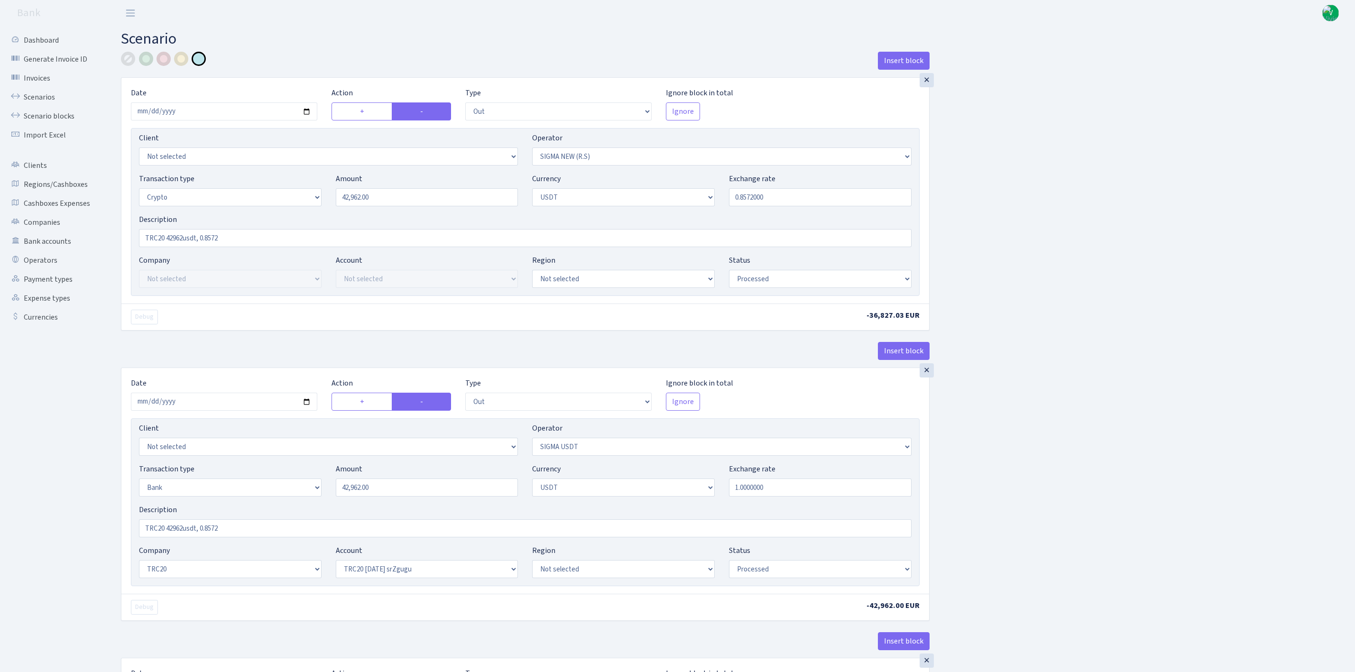
select select "out"
select select "370"
select select "3"
select select "6"
select select "processed"
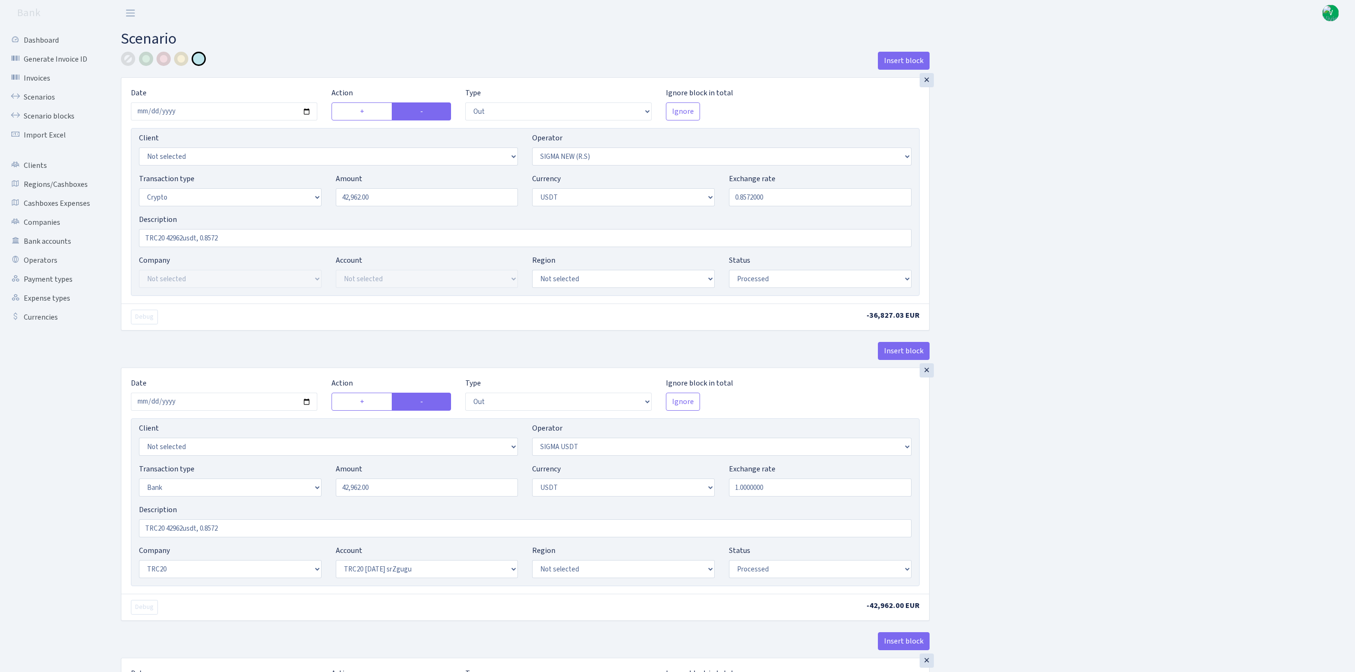
select select "out"
select select "426"
select select "2"
select select "6"
select select "20"
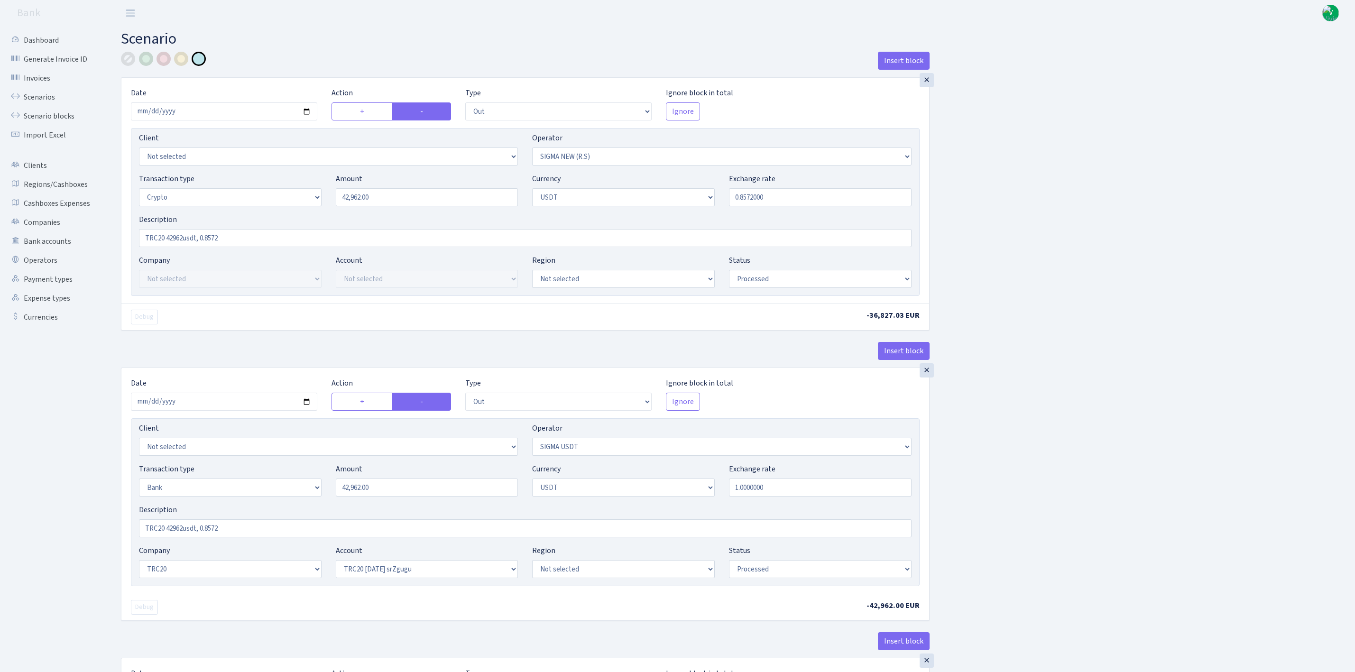
select select "61"
select select "processed"
select select "in"
select select "426"
select select "15"
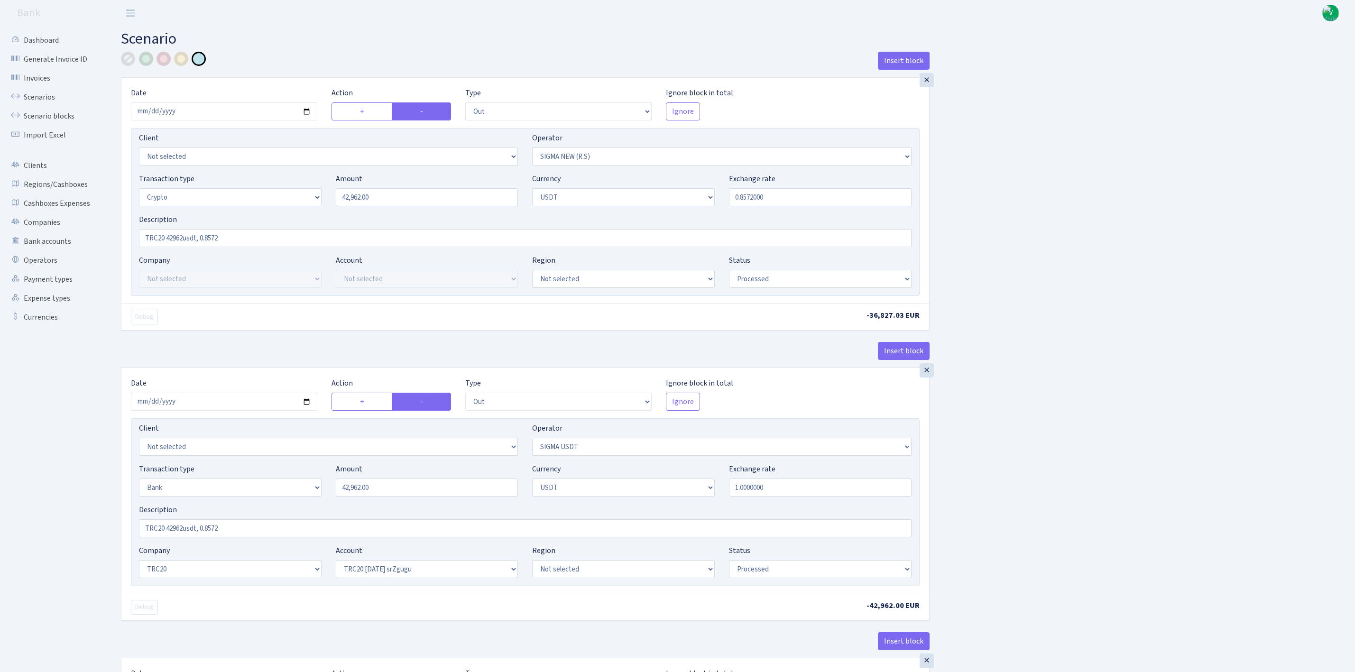
select select "6"
select select "processed"
select select "commission"
select select "370"
select select "processed"
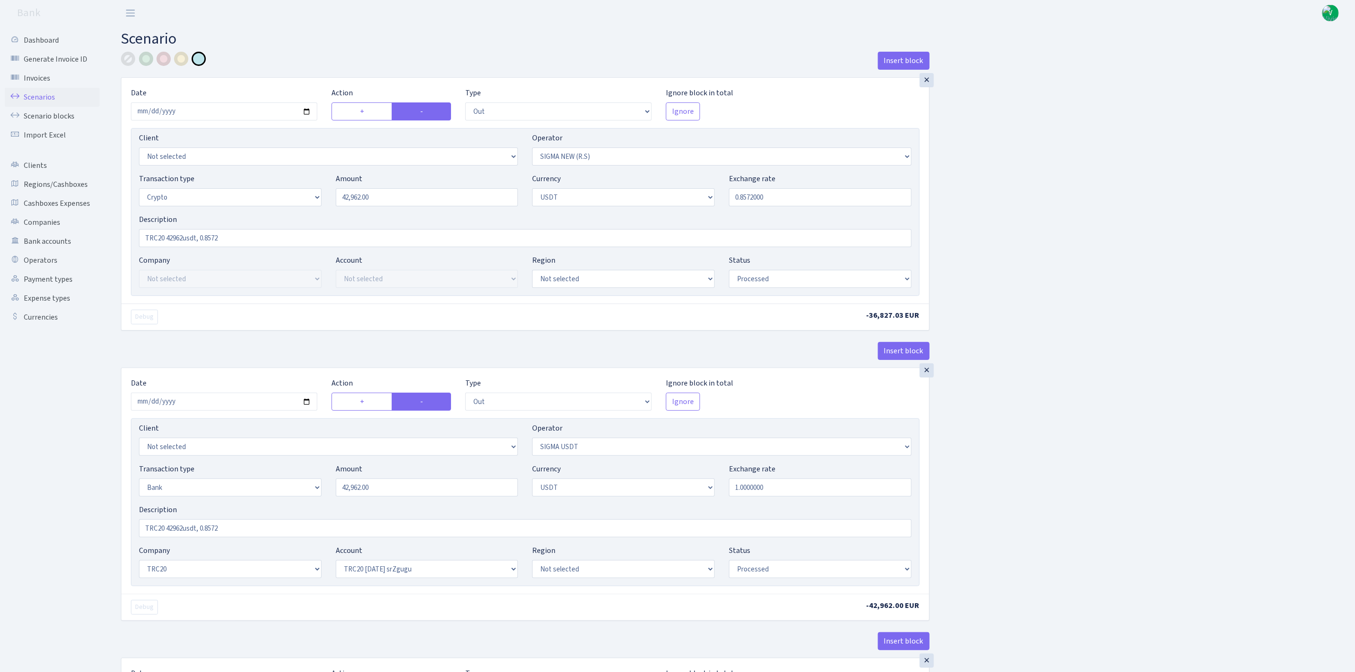
click at [35, 96] on link "Scenarios" at bounding box center [52, 97] width 95 height 19
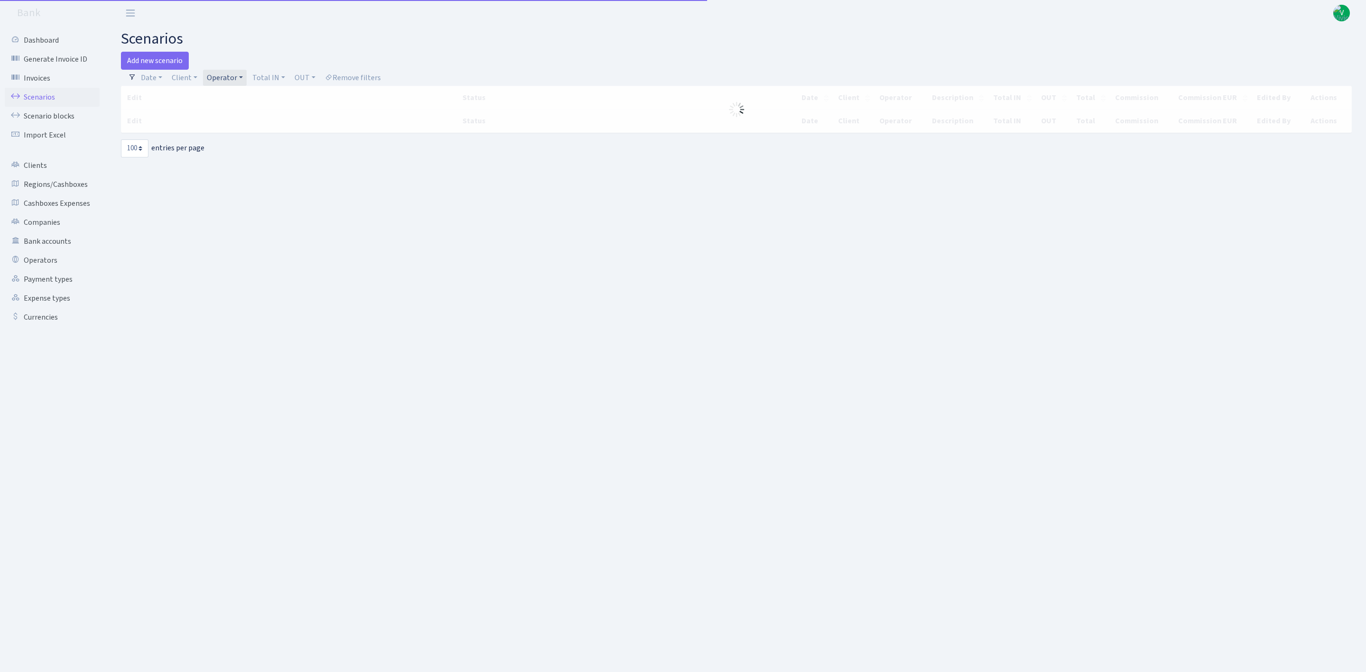
select select "100"
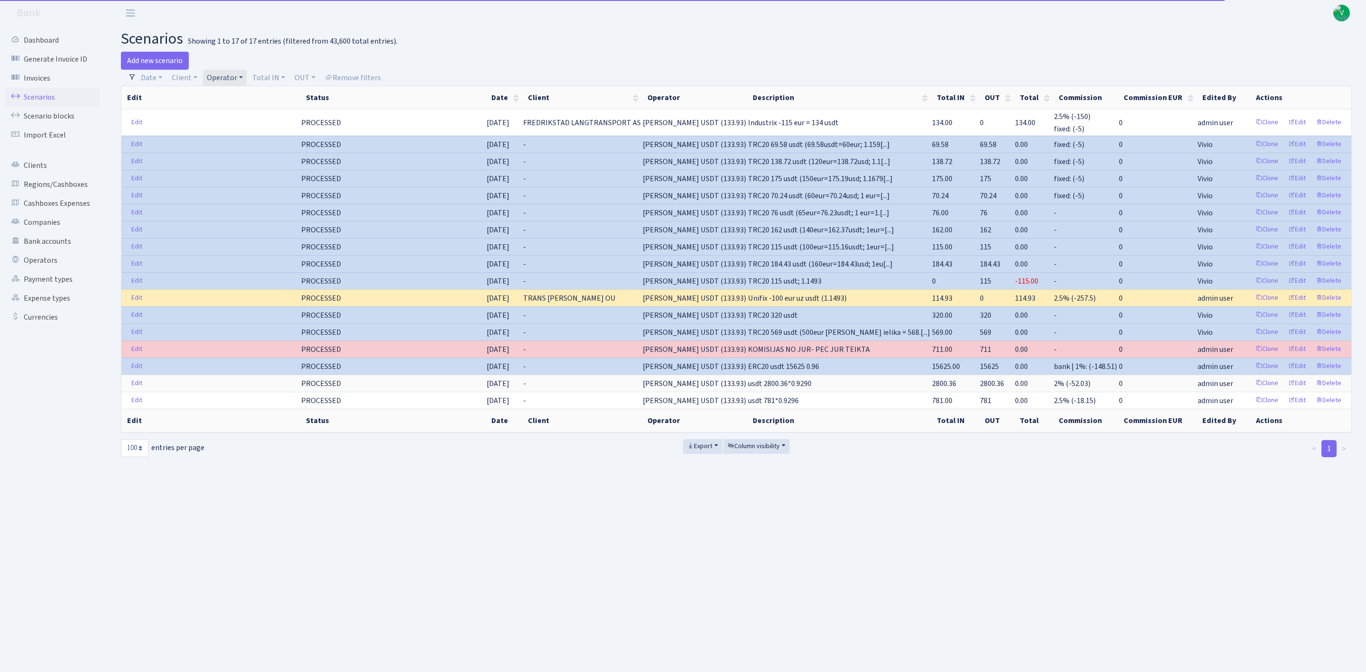
click at [218, 80] on link "Operator" at bounding box center [225, 78] width 44 height 16
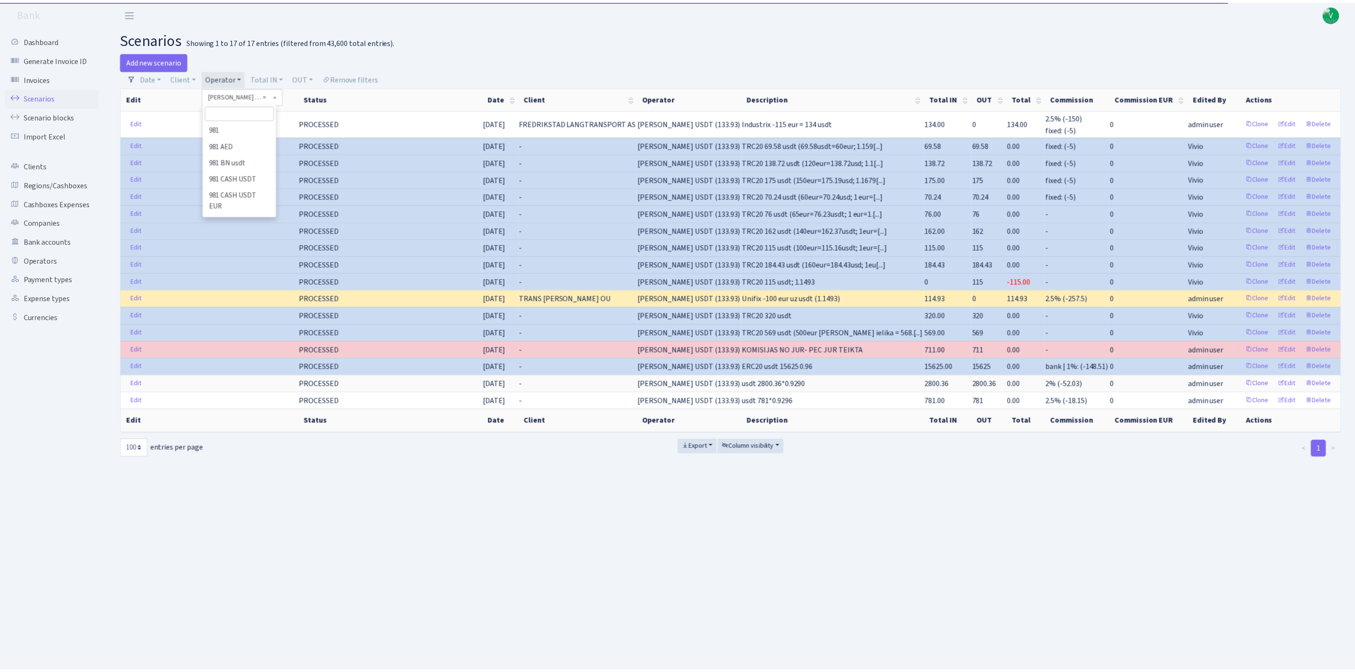
scroll to position [6782, 0]
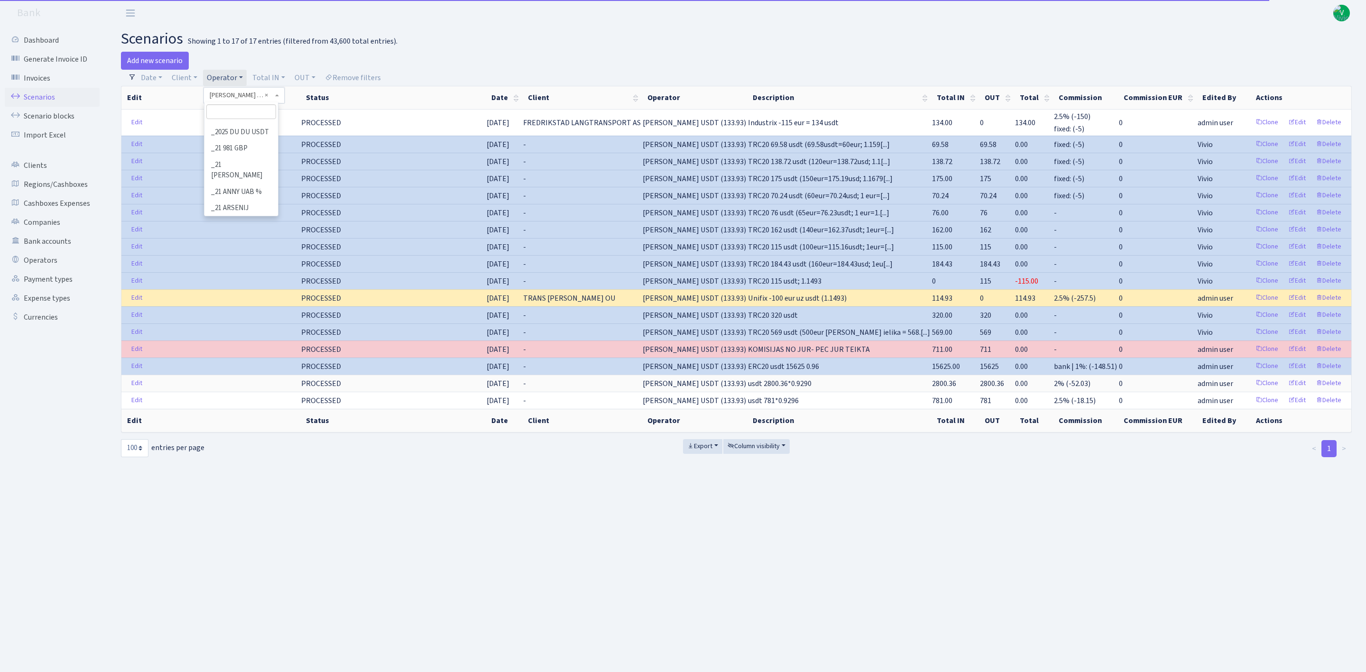
select select
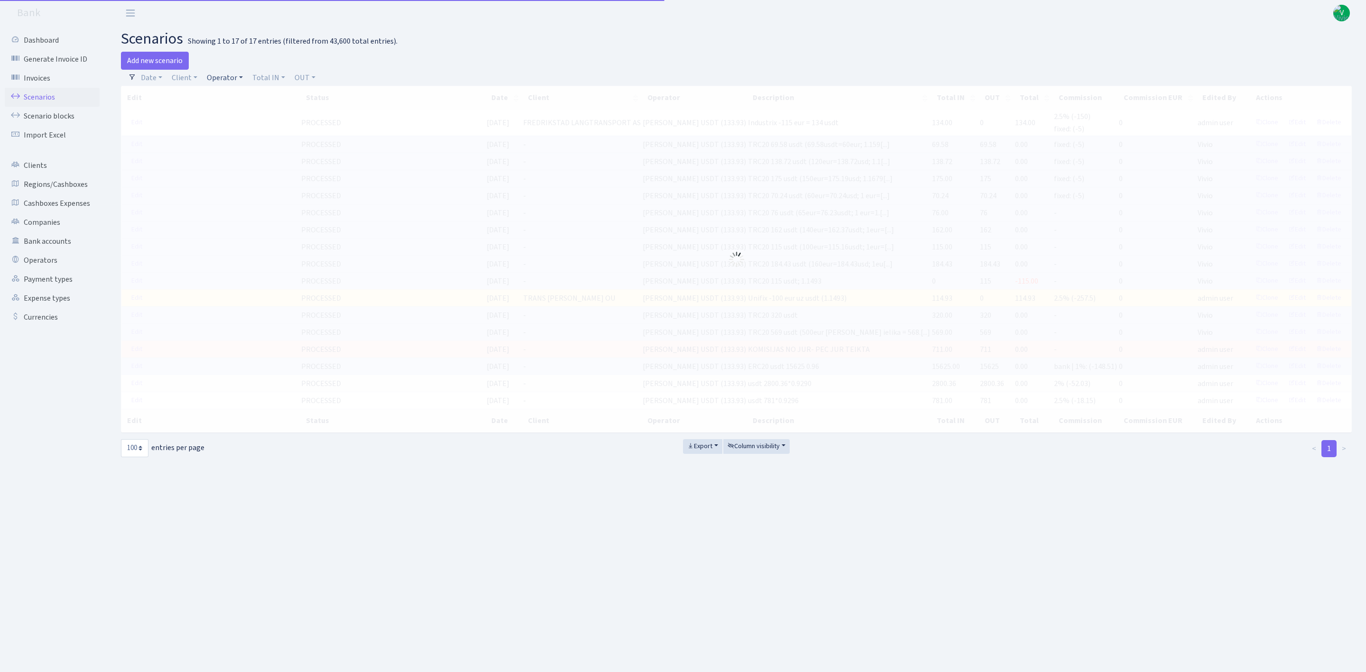
click at [211, 78] on link "Operator" at bounding box center [225, 78] width 44 height 16
click at [238, 101] on span at bounding box center [240, 95] width 75 height 16
drag, startPoint x: 228, startPoint y: 77, endPoint x: 229, endPoint y: 88, distance: 10.9
click at [228, 77] on link "Operator" at bounding box center [225, 78] width 44 height 16
click at [228, 111] on input "search" at bounding box center [241, 111] width 70 height 15
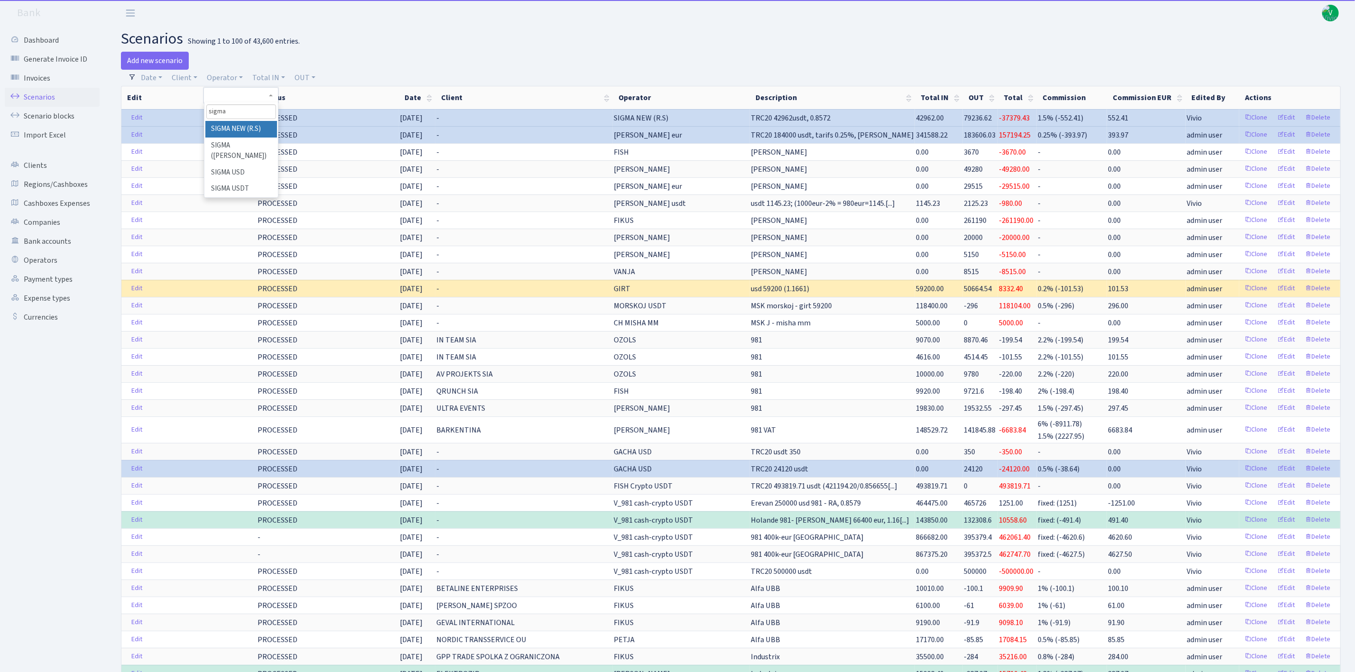
type input "sigma"
click at [239, 134] on li "SIGMA NEW (R.S)" at bounding box center [241, 129] width 72 height 17
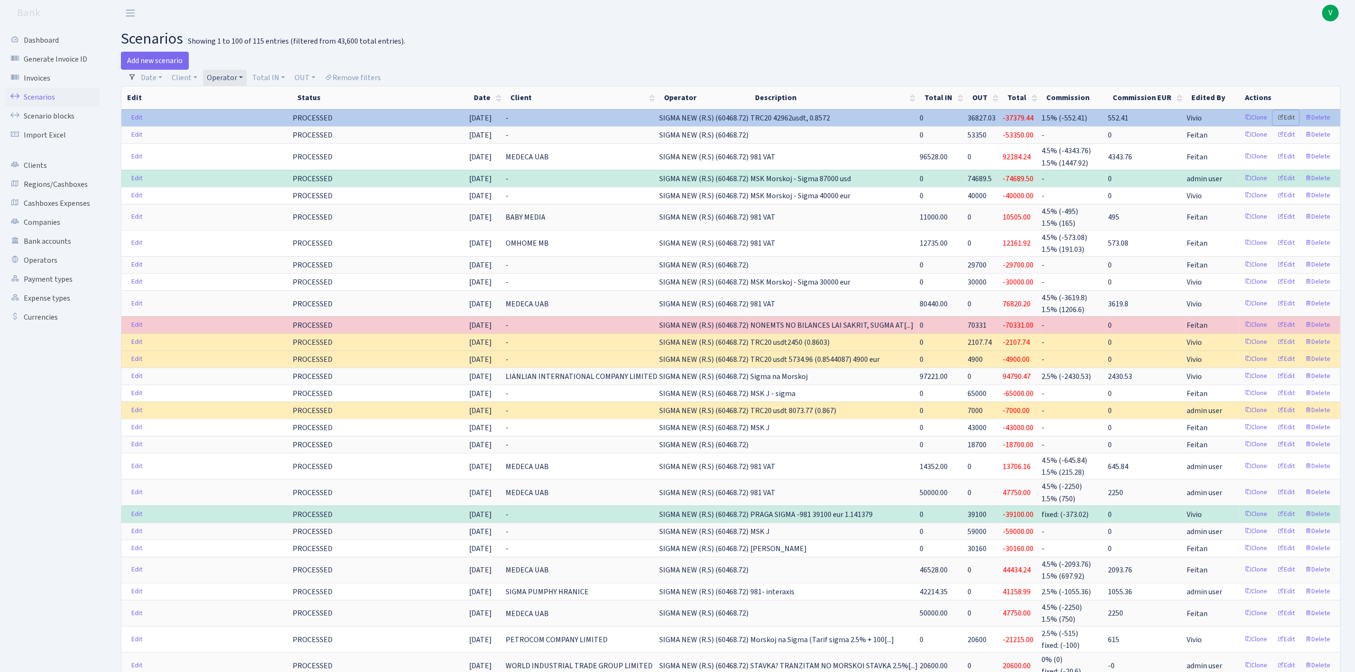
click at [1289, 117] on link "Edit" at bounding box center [1286, 117] width 26 height 15
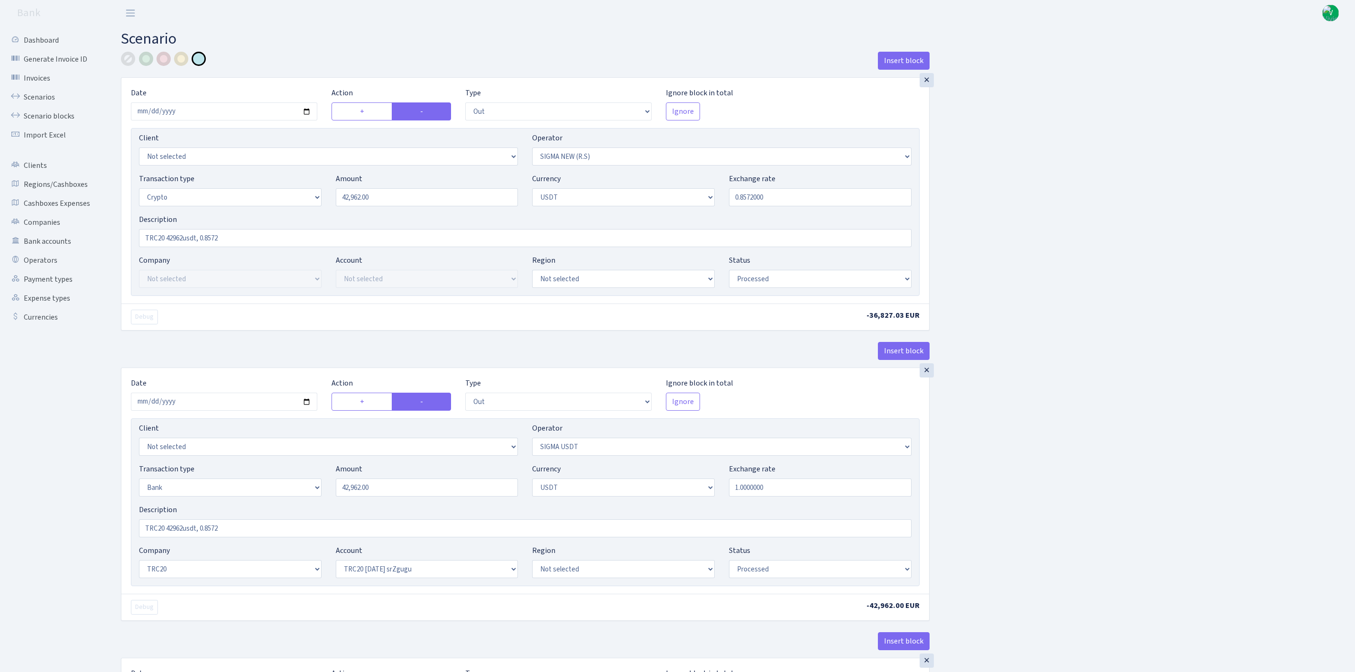
select select "out"
select select "370"
select select "3"
select select "6"
select select "processed"
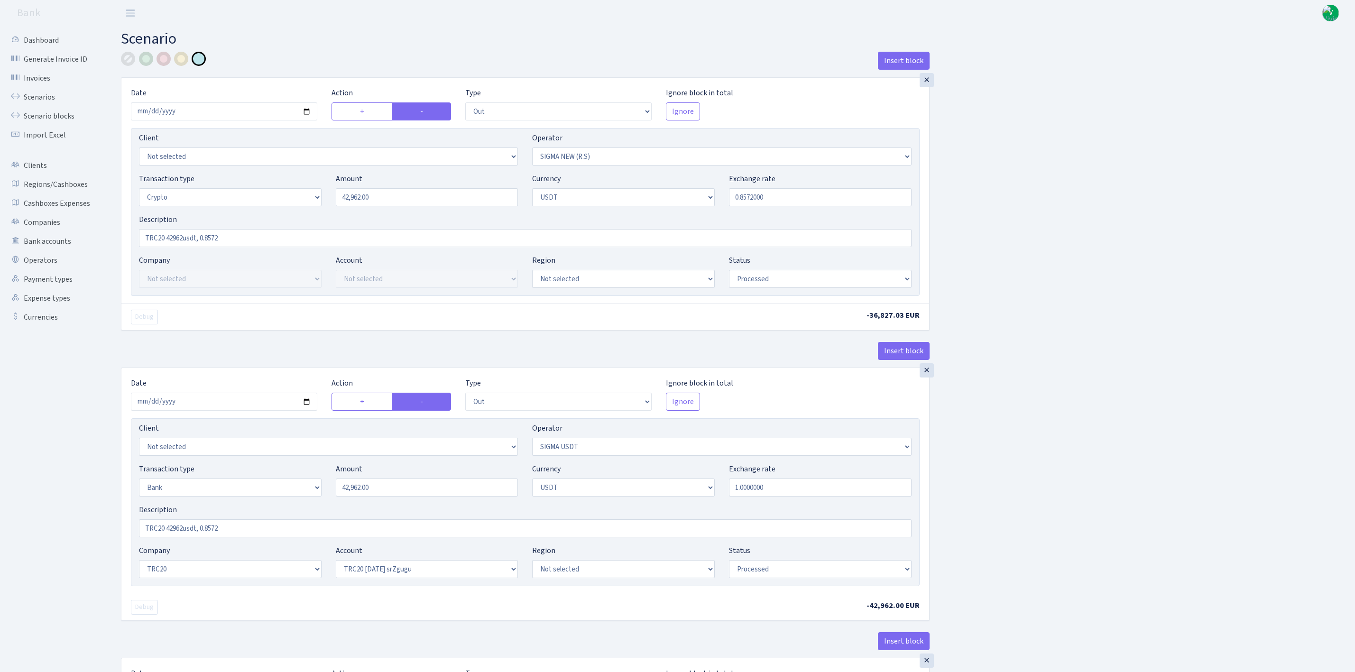
select select "out"
select select "426"
select select "2"
select select "6"
select select "20"
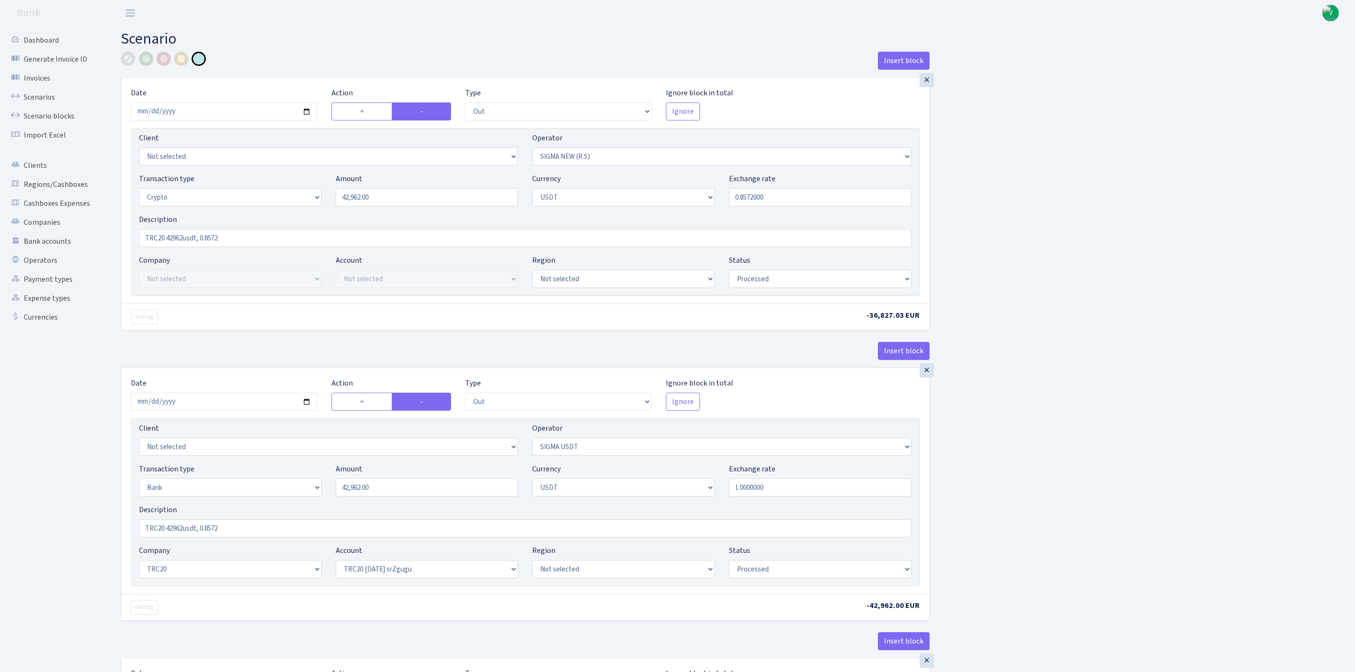
select select "61"
select select "processed"
select select "in"
select select "426"
select select "15"
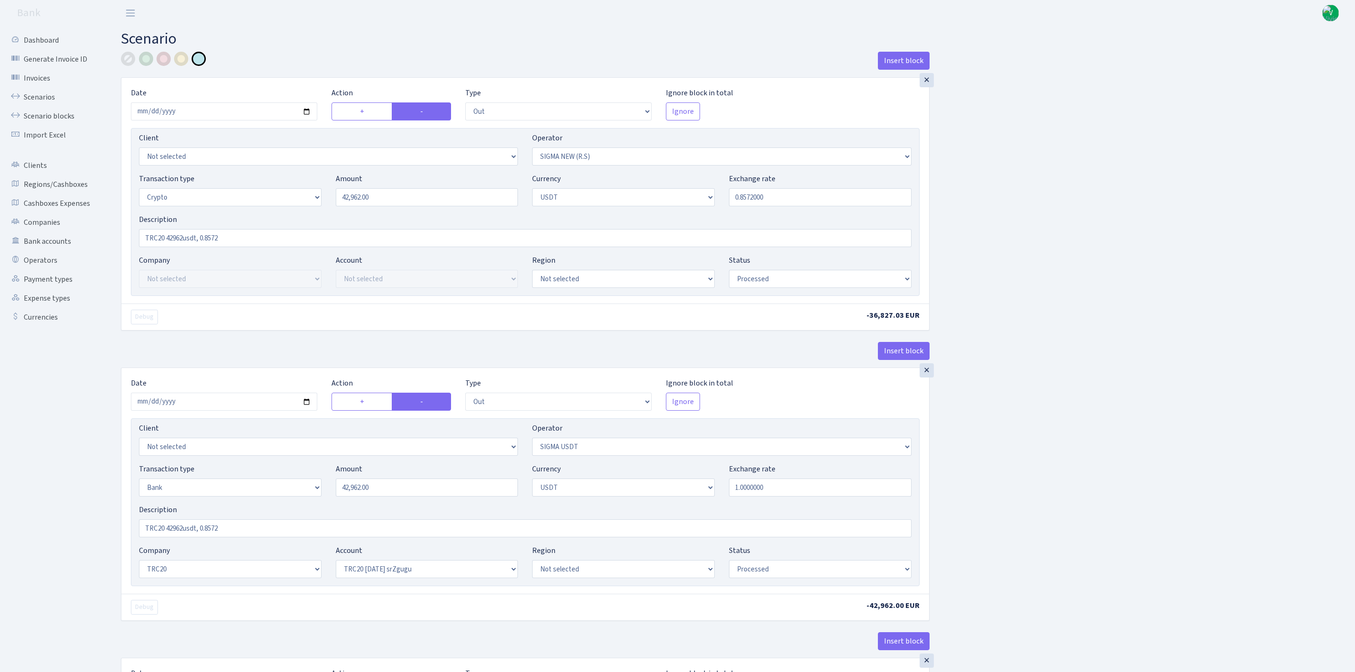
select select "6"
select select "processed"
select select "commission"
select select "370"
select select "processed"
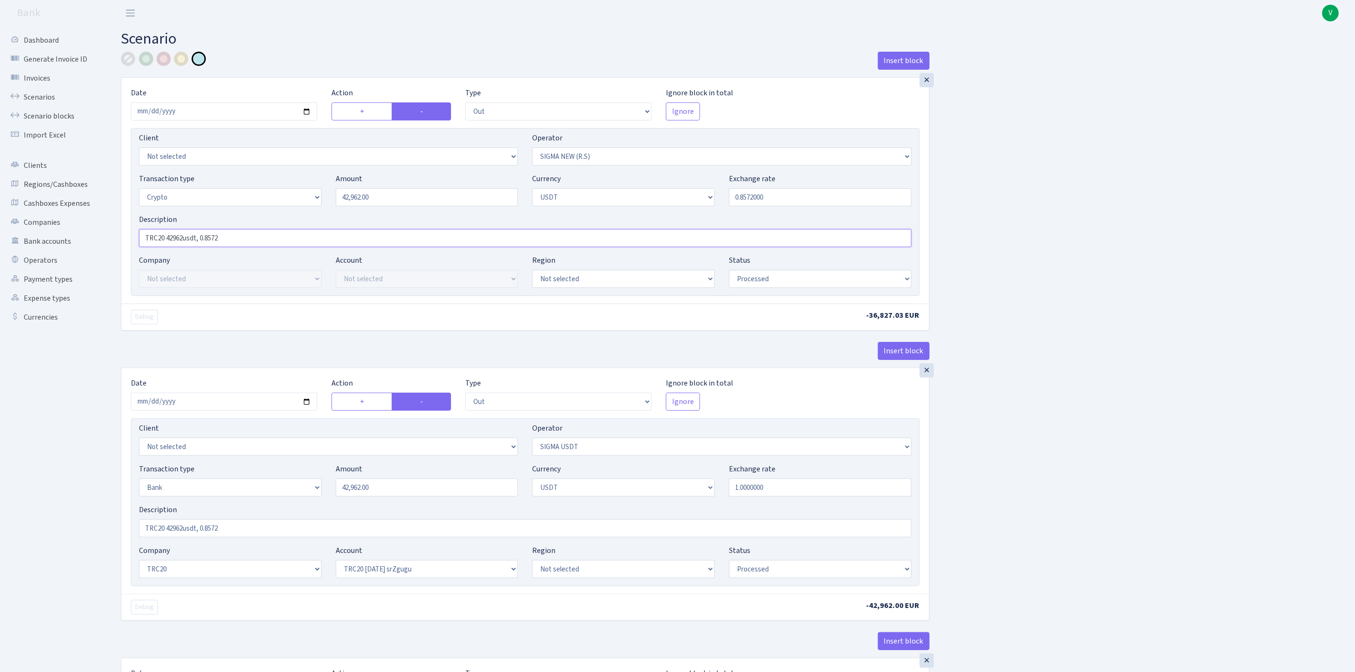
click at [401, 241] on input "TRC20 42962usdt, 0.8572" at bounding box center [525, 238] width 772 height 18
drag, startPoint x: 312, startPoint y: 240, endPoint x: 127, endPoint y: 225, distance: 185.1
click at [127, 225] on div "× Date 2025-08-29 Action + - Type --- In Out Commission Field required. Ignore …" at bounding box center [525, 191] width 808 height 226
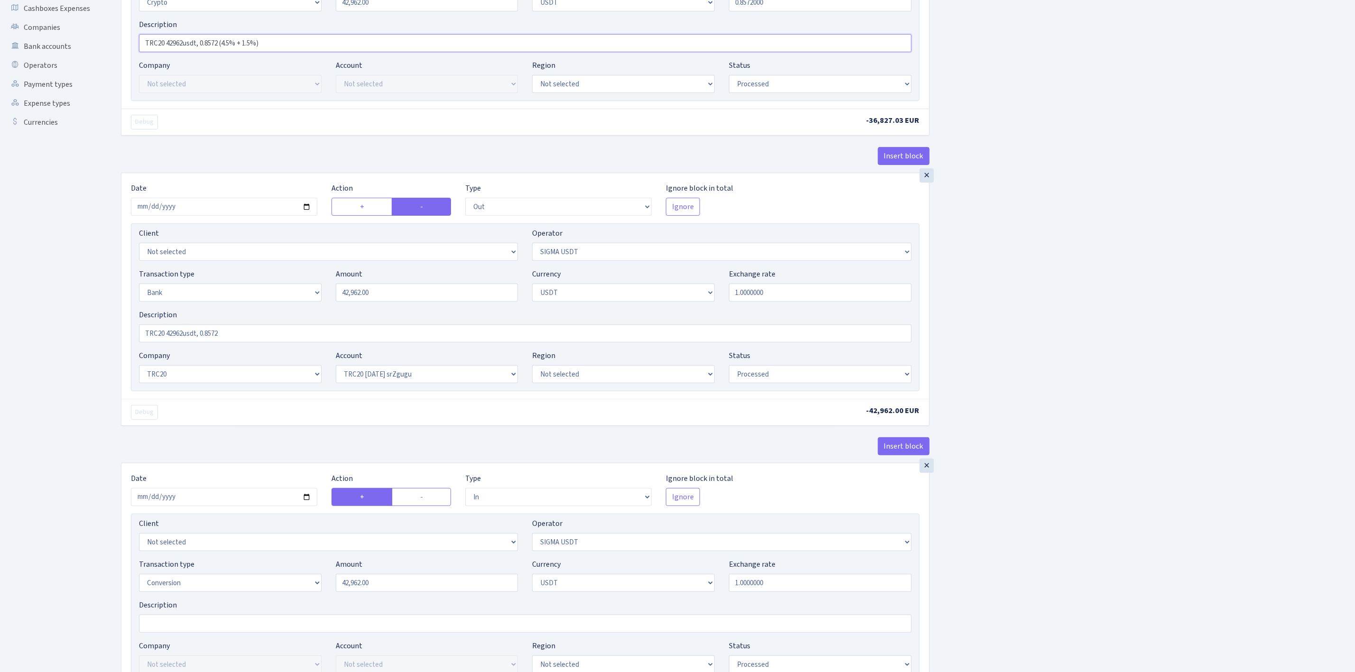
scroll to position [194, 0]
type input "TRC20 42962usdt, 0.8572 (4.5% + 1.5%)"
drag, startPoint x: 245, startPoint y: 339, endPoint x: 110, endPoint y: 331, distance: 134.9
click at [110, 331] on div "Insert block × Date 2025-08-29 Action + - Type --- In Out Commission Field requ…" at bounding box center [731, 461] width 1248 height 1206
paste input "(4.5% + 1.5%)"
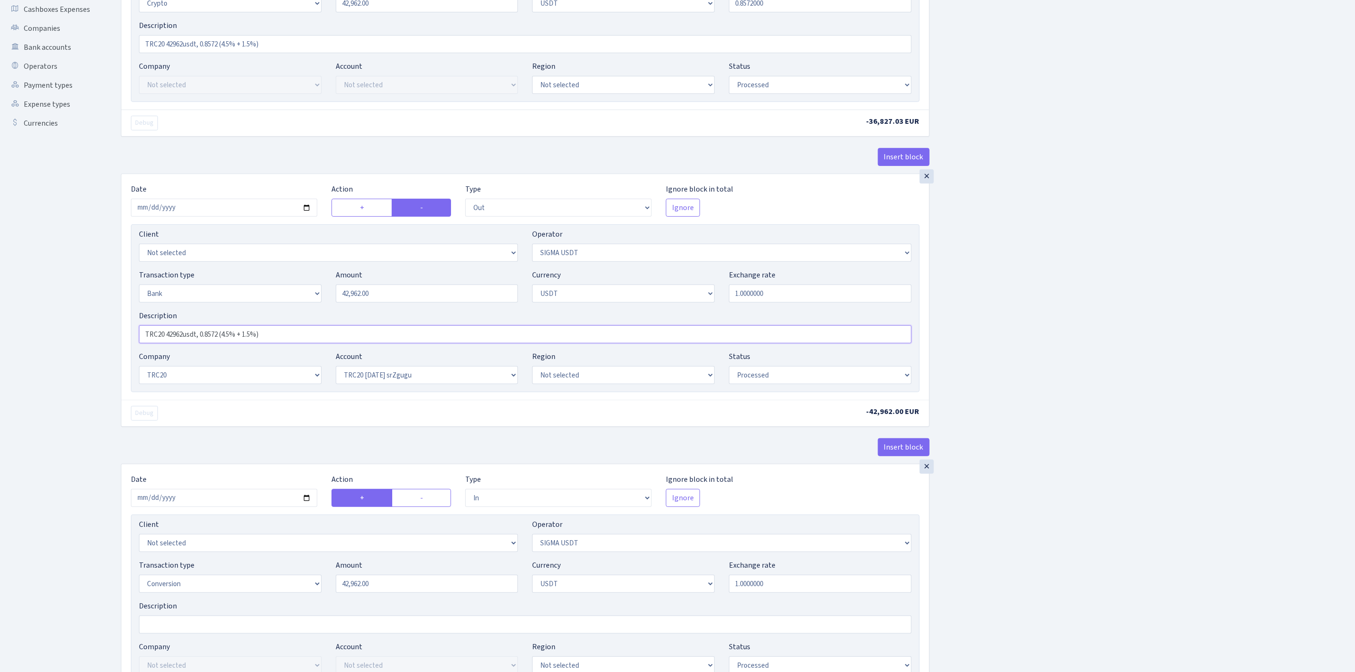
type input "TRC20 42962usdt, 0.8572 (4.5% + 1.5%)"
click at [1096, 346] on div "Insert block × Date 2025-08-29 Action + - Type --- In Out Commission Field requ…" at bounding box center [731, 452] width 1234 height 1188
click at [1083, 390] on div "Insert block × Date 2025-08-29 Action + - Type --- In Out Commission Field requ…" at bounding box center [731, 452] width 1234 height 1188
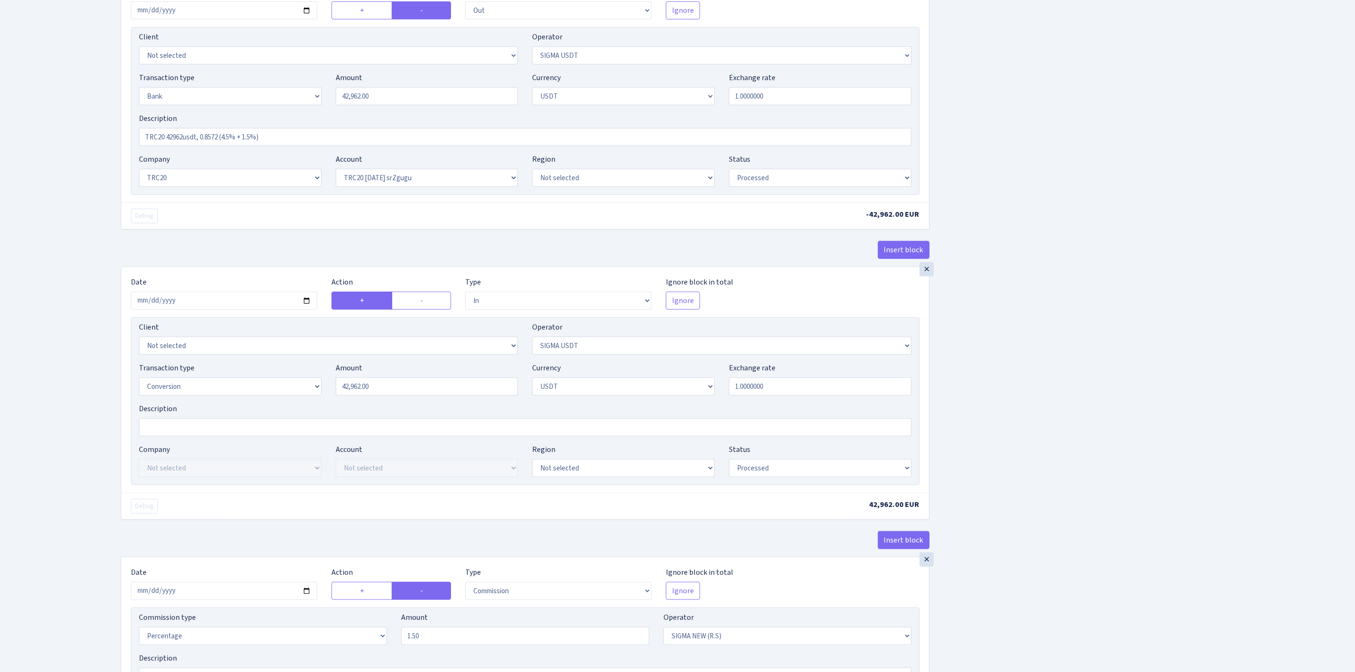
scroll to position [621, 0]
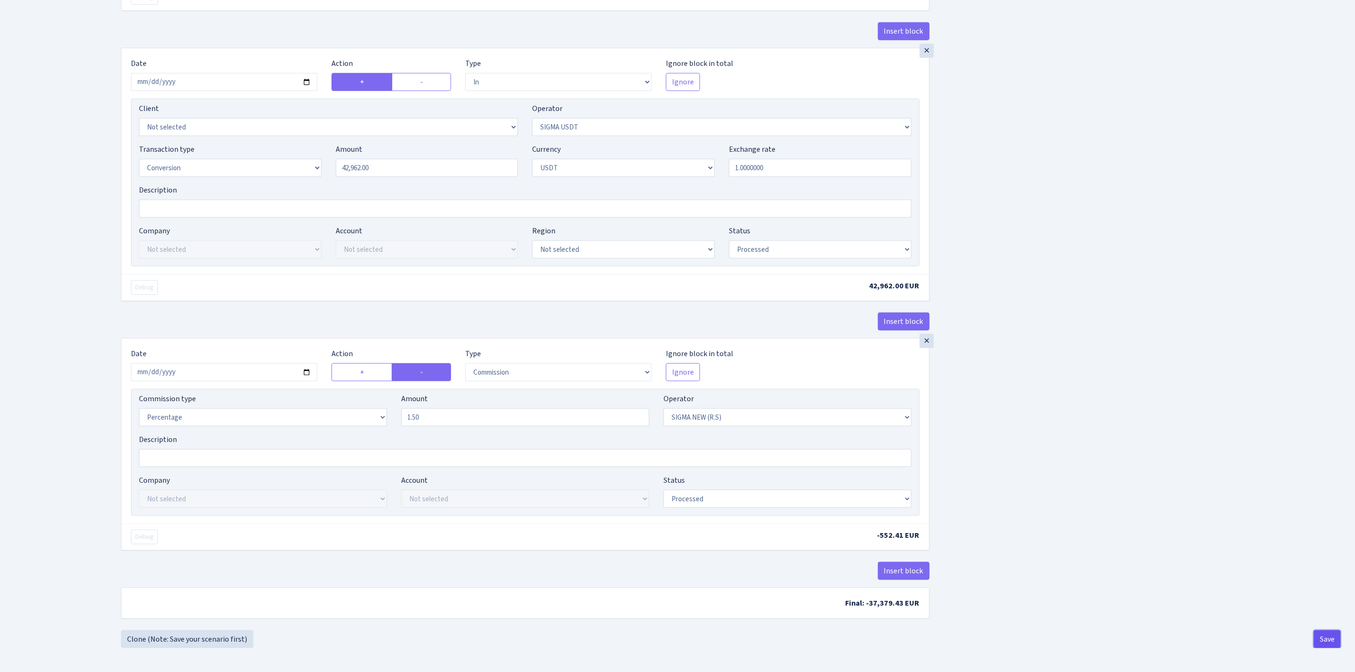
click at [1332, 636] on button "Save" at bounding box center [1327, 639] width 27 height 18
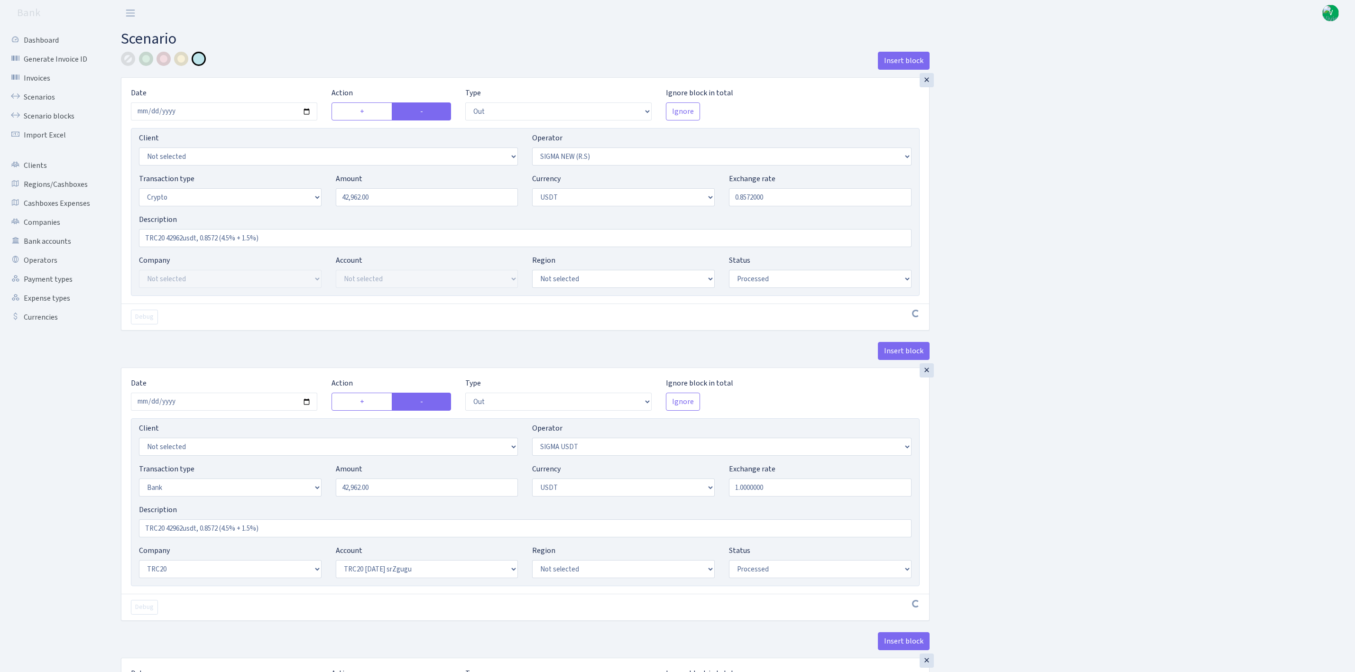
select select "out"
select select "370"
select select "3"
select select "6"
select select "processed"
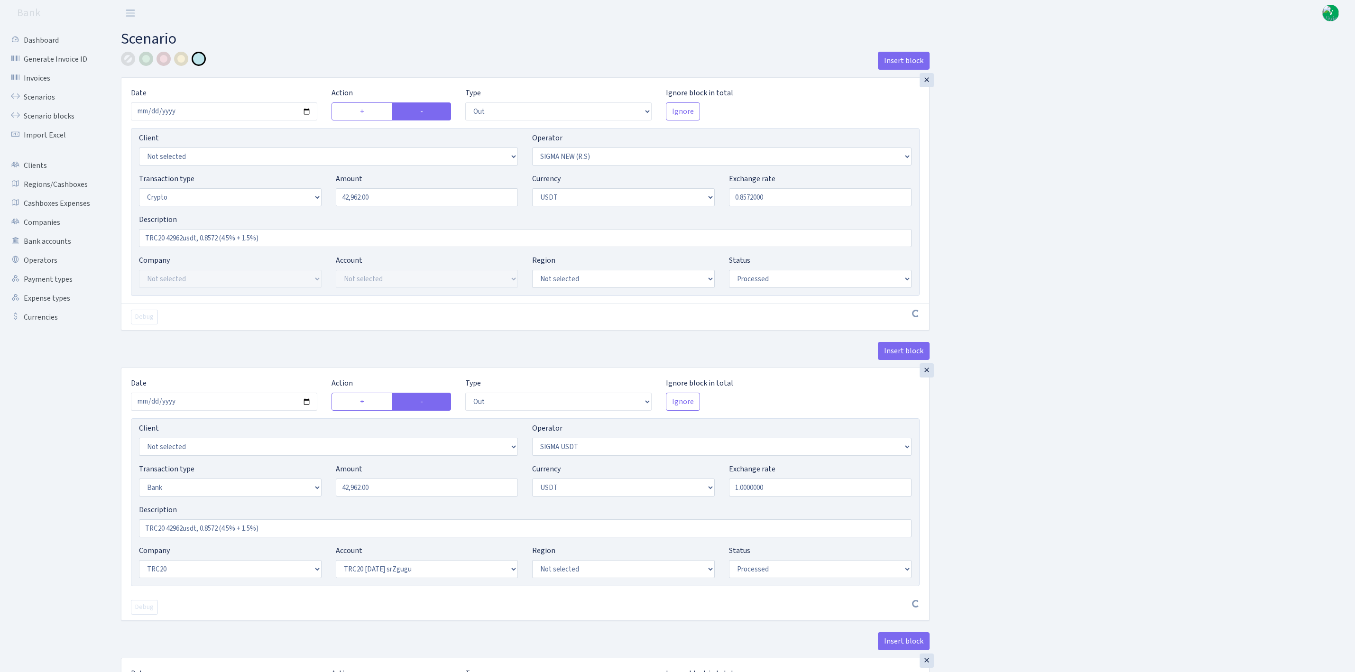
select select "out"
select select "426"
select select "2"
select select "6"
select select "20"
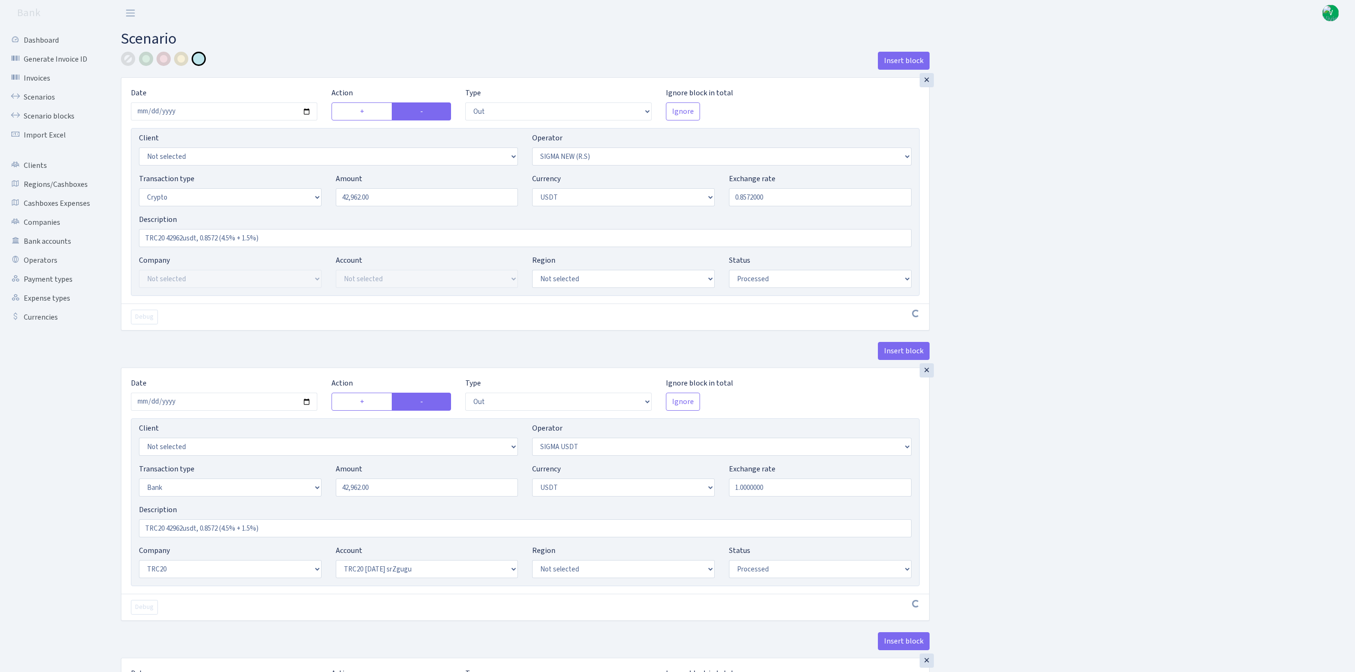
select select "61"
select select "processed"
select select "in"
select select "426"
select select "15"
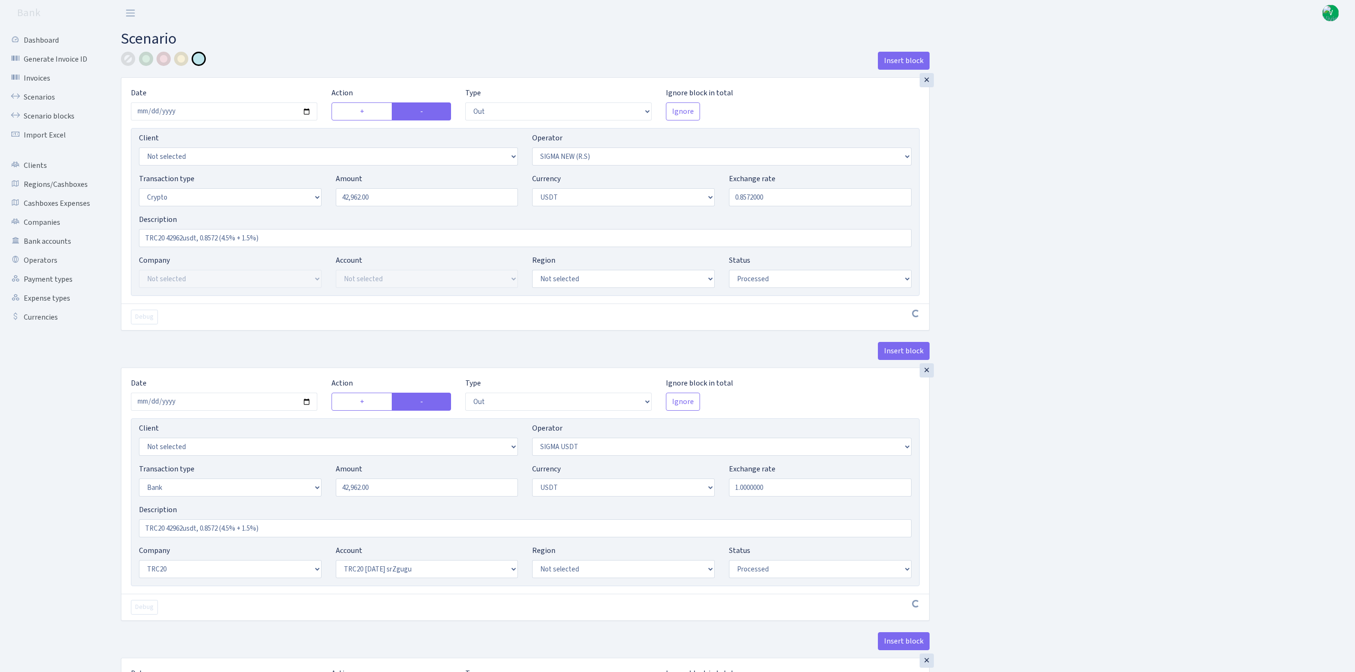
select select "6"
select select "processed"
select select "commission"
select select "370"
select select "processed"
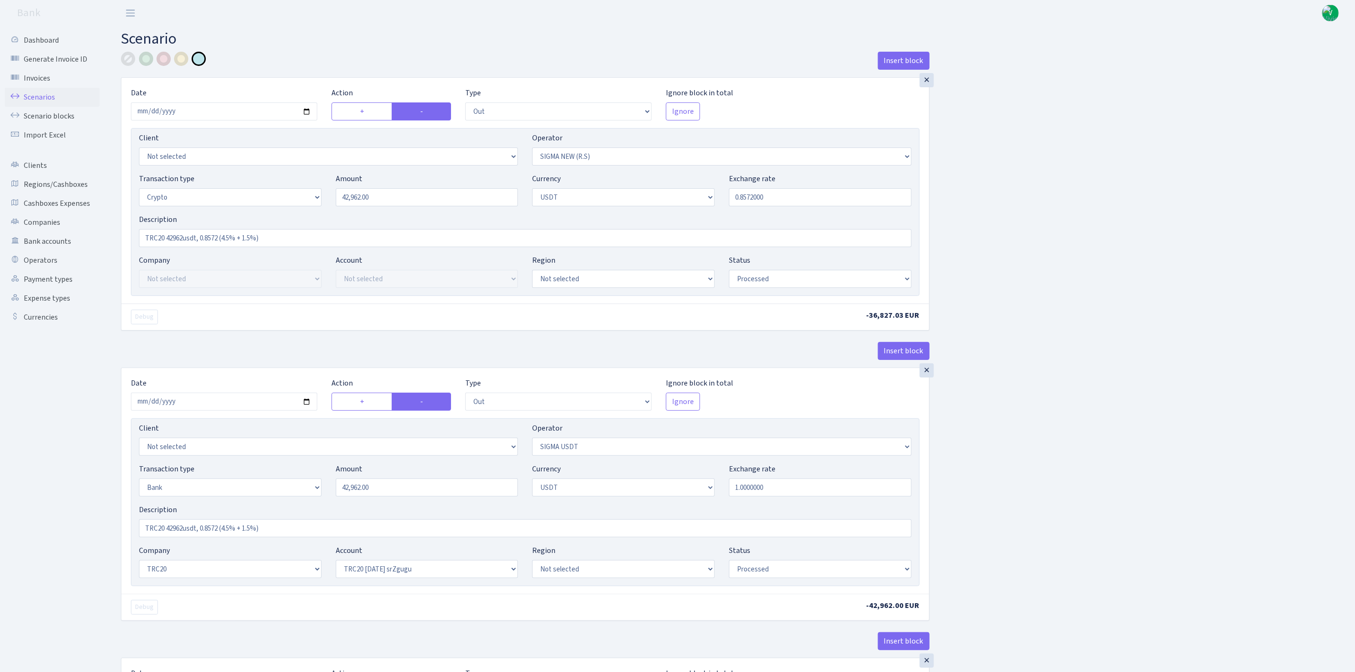
click at [64, 93] on link "Scenarios" at bounding box center [52, 97] width 95 height 19
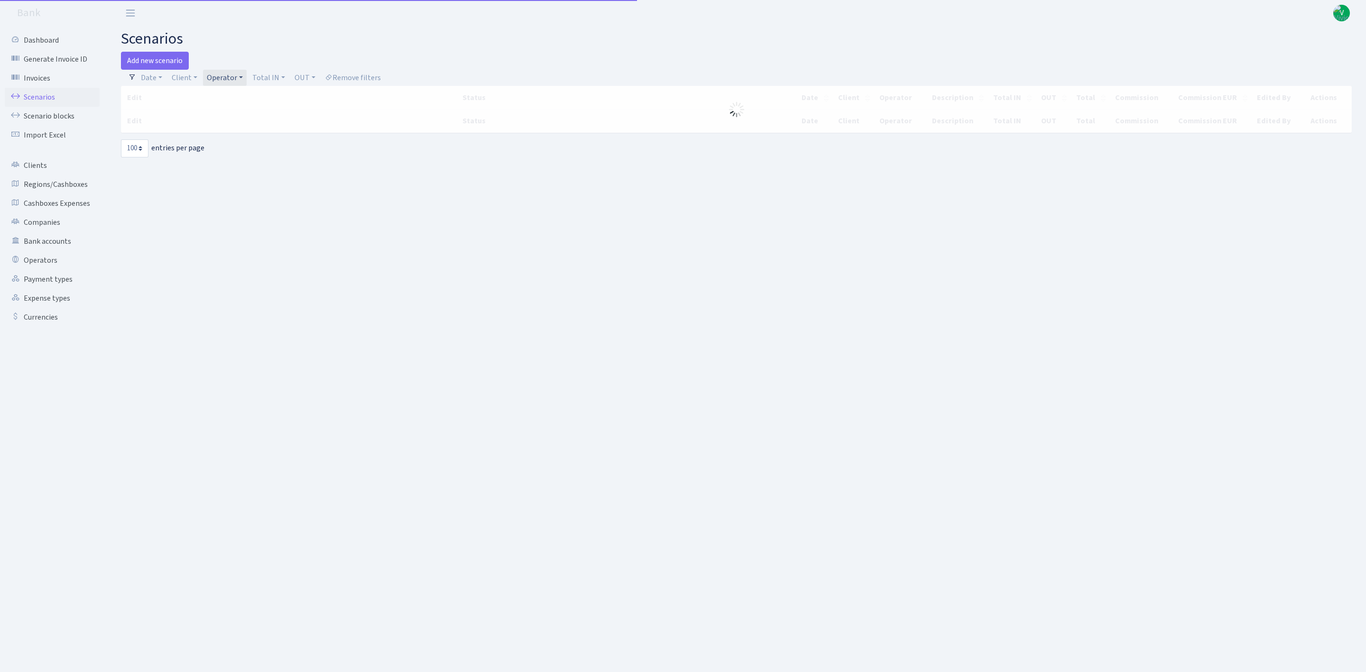
select select "100"
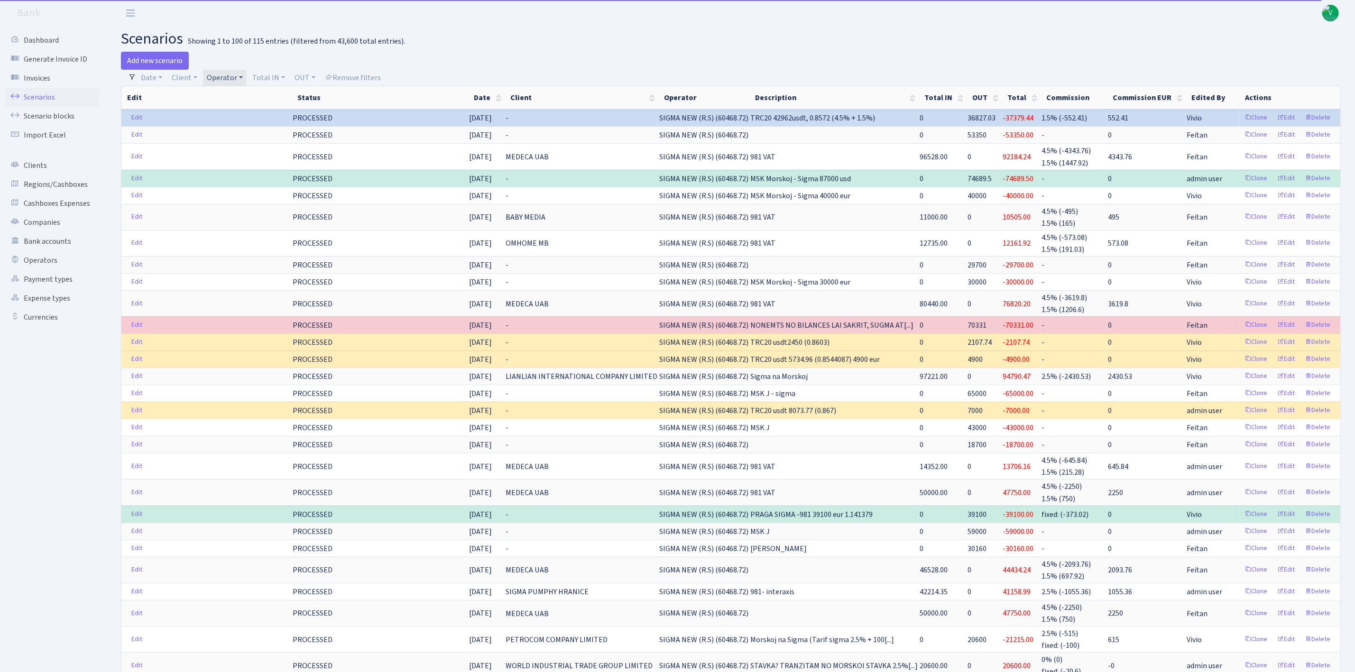
click at [225, 68] on div "Add new scenario" at bounding box center [422, 61] width 603 height 18
click at [230, 76] on link "Operator" at bounding box center [225, 78] width 44 height 16
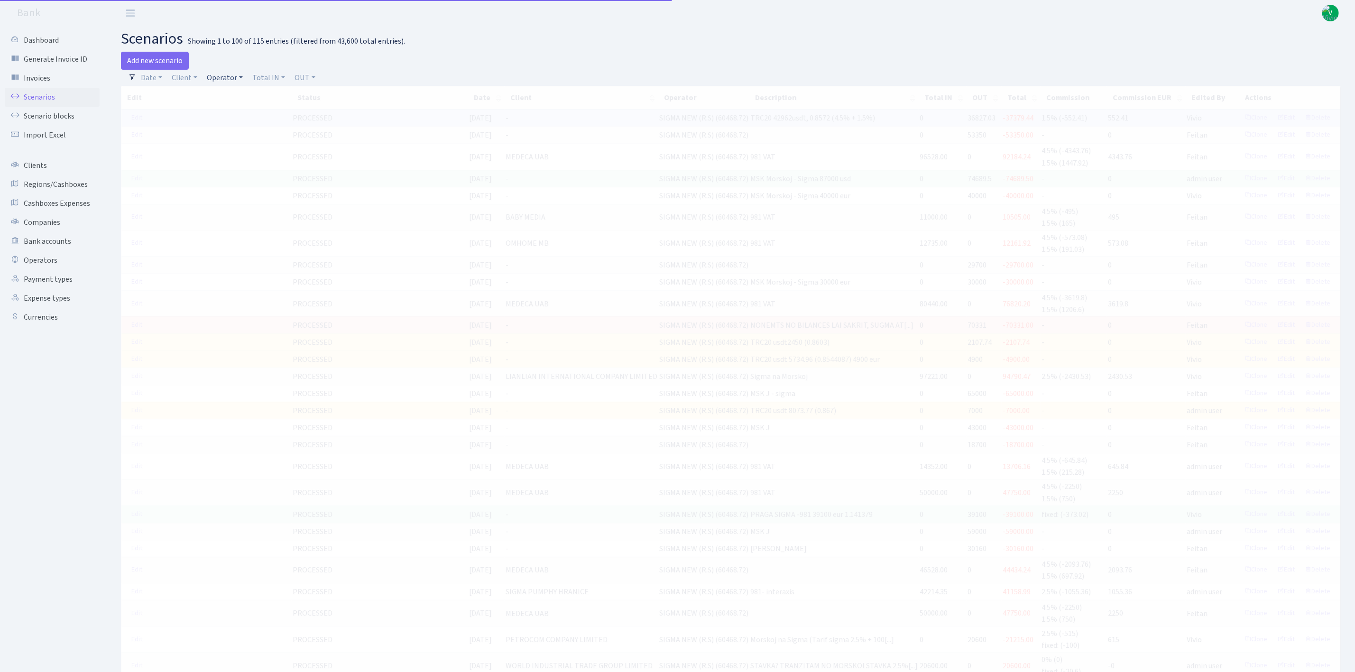
click at [240, 82] on link "Operator" at bounding box center [225, 78] width 44 height 16
click at [251, 112] on input "search" at bounding box center [241, 111] width 70 height 15
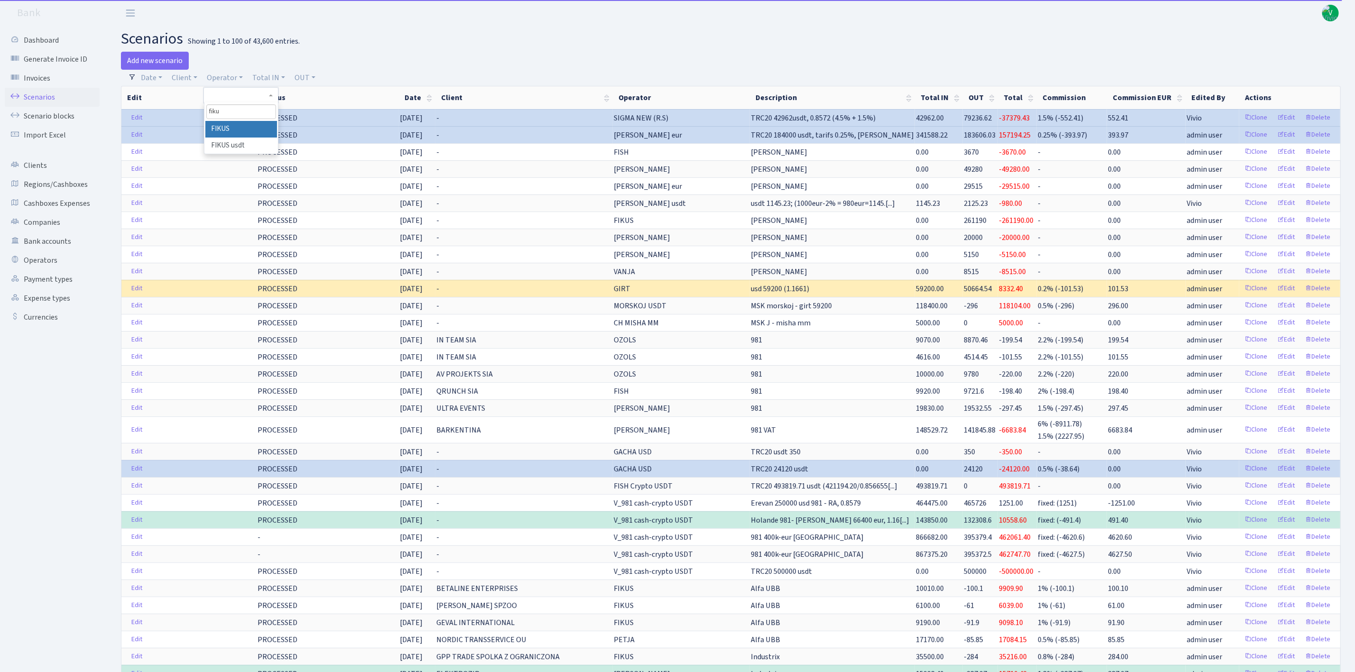
type input "fiku"
click at [262, 124] on li "FIKUS" at bounding box center [241, 129] width 72 height 17
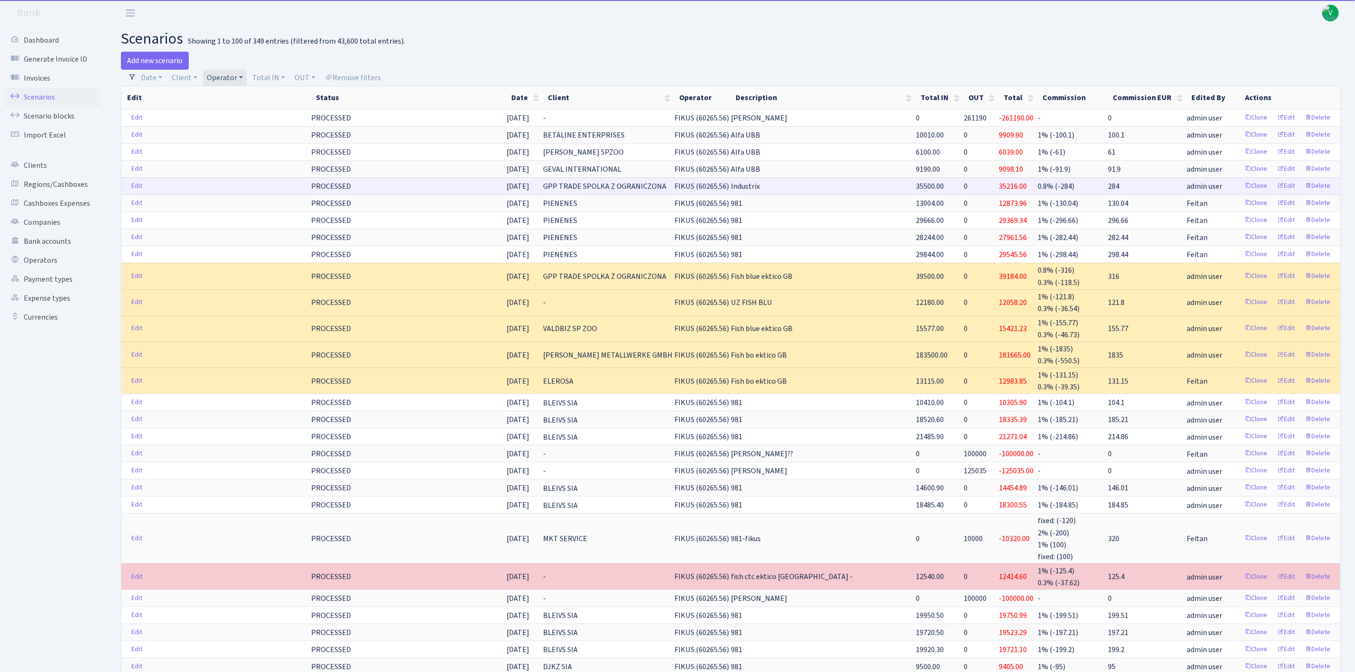
drag, startPoint x: 918, startPoint y: 188, endPoint x: 1198, endPoint y: 188, distance: 280.3
click at [1198, 188] on tr "Edit PROCESSED 29.08.2025 GPP TRADE SPOLKA Z OGRANICZONA FIKUS (60265.56) Indus…" at bounding box center [730, 185] width 1219 height 17
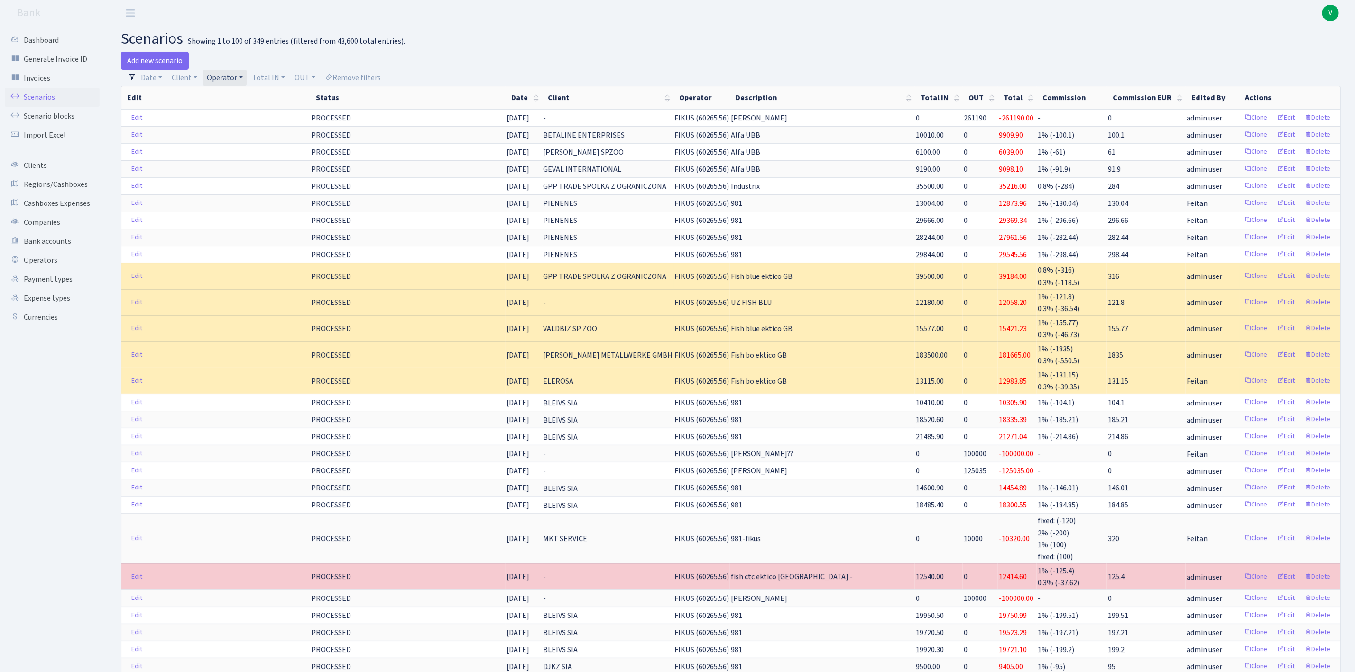
click at [219, 79] on link "Operator" at bounding box center [225, 78] width 44 height 16
click at [263, 97] on span "× FIKUS" at bounding box center [238, 95] width 57 height 9
click at [239, 77] on link "Operator" at bounding box center [225, 78] width 44 height 16
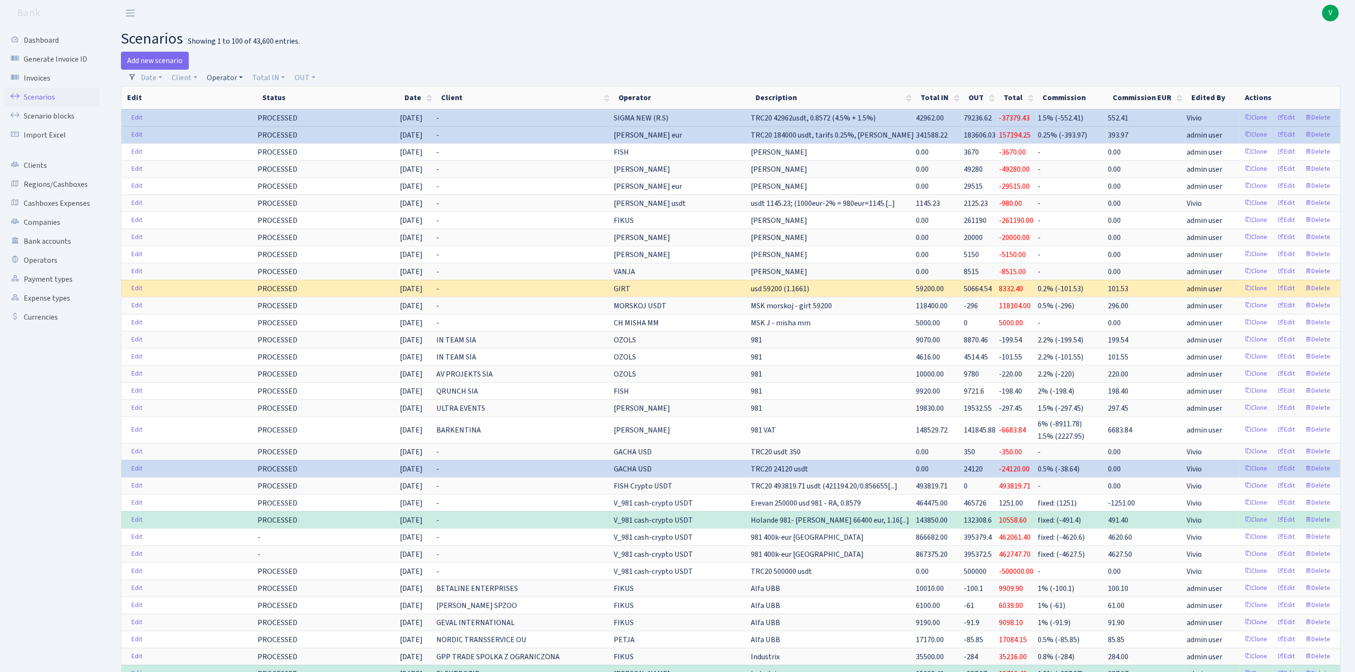
click at [224, 78] on link "Operator" at bounding box center [225, 78] width 44 height 16
click at [242, 111] on input "search" at bounding box center [241, 111] width 70 height 15
type input "svetlana"
click at [262, 169] on li "[PERSON_NAME]" at bounding box center [241, 173] width 72 height 17
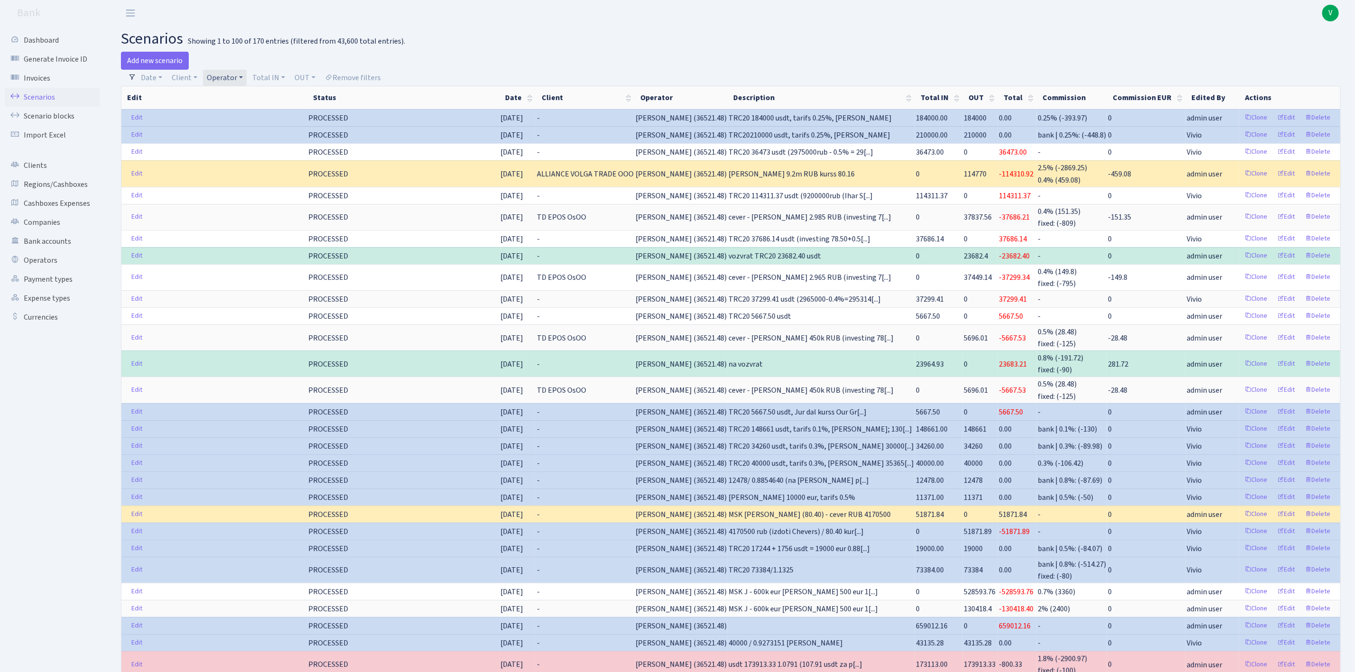
click at [230, 77] on link "Operator" at bounding box center [225, 78] width 44 height 16
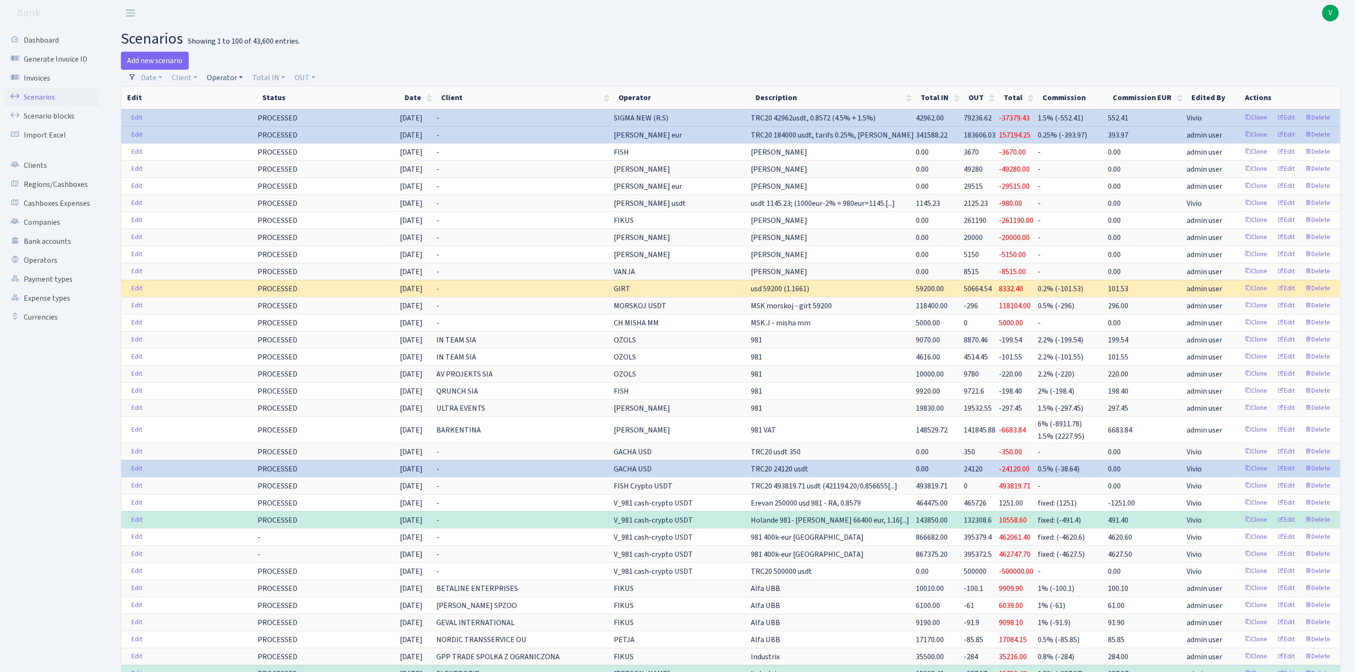
click at [226, 80] on link "Operator" at bounding box center [225, 78] width 44 height 16
click at [243, 110] on input "search" at bounding box center [241, 111] width 70 height 15
type input "green"
click at [265, 166] on li "GREEN eur" at bounding box center [241, 162] width 72 height 17
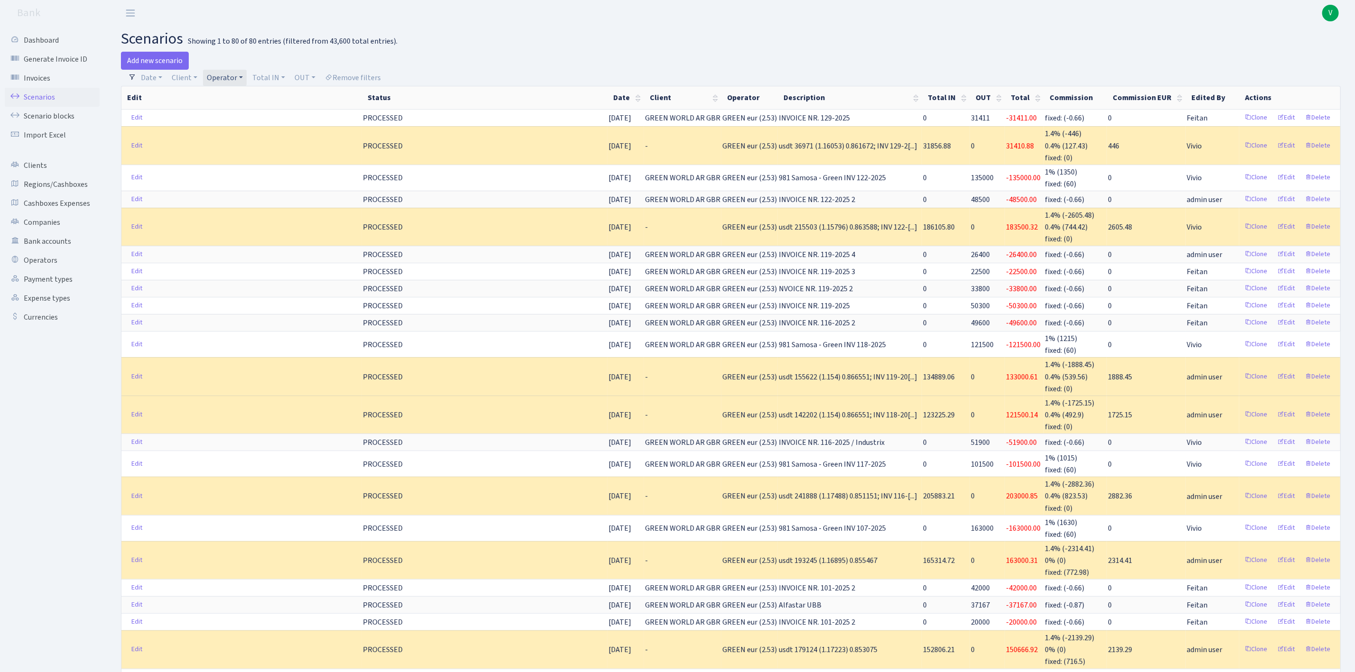
click at [222, 77] on link "Operator" at bounding box center [225, 78] width 44 height 16
click at [252, 91] on li "GREEN usdt" at bounding box center [241, 82] width 72 height 17
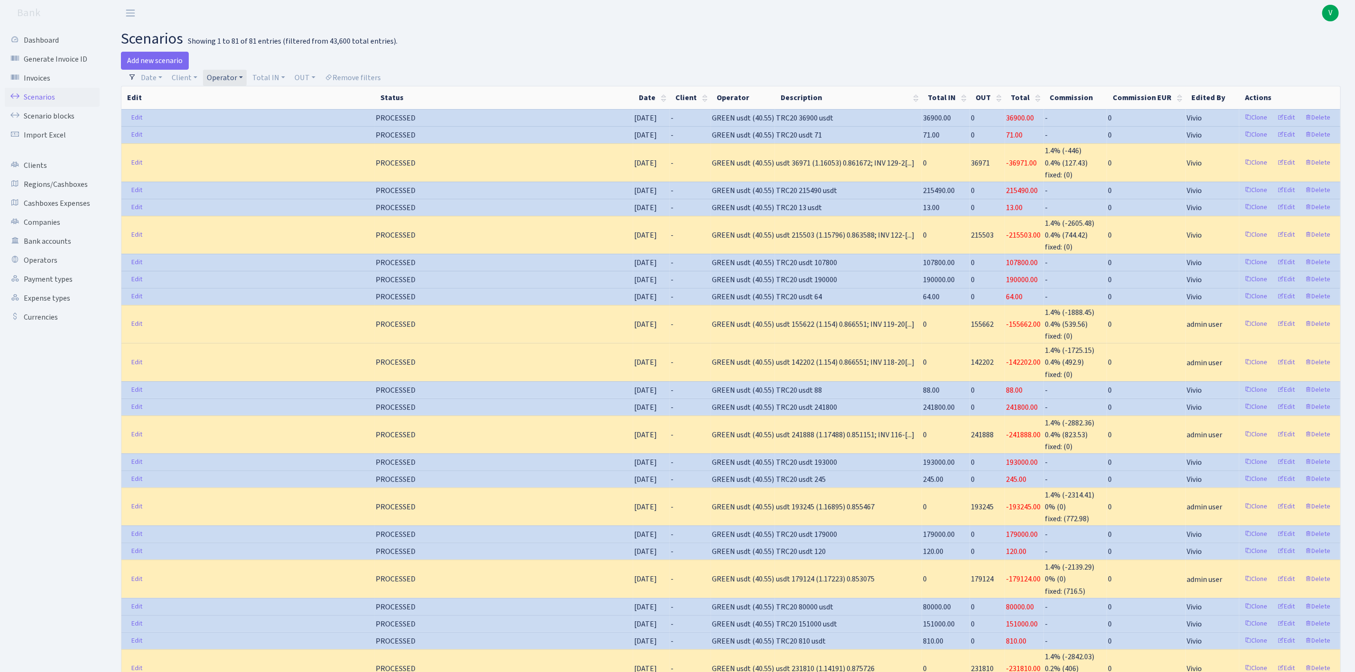
click at [230, 80] on link "Operator" at bounding box center [225, 78] width 44 height 16
click at [242, 85] on li "GREEN% eur (cash P)" at bounding box center [241, 71] width 72 height 27
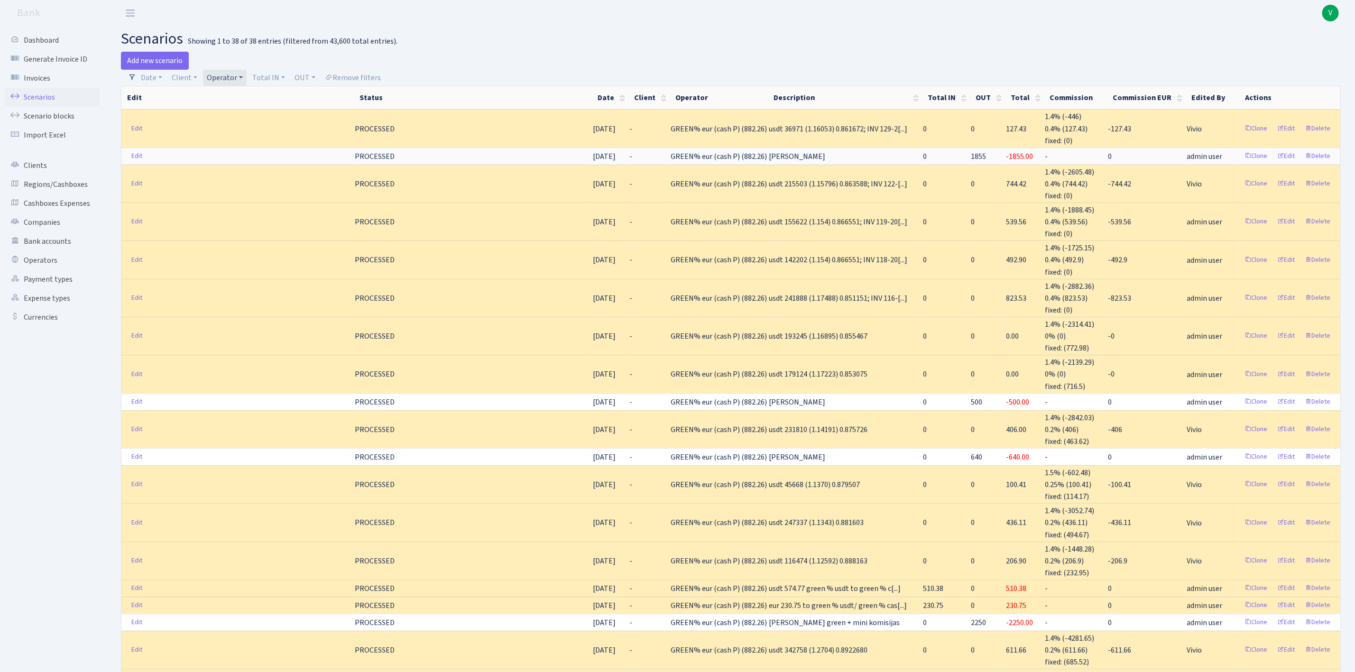
click at [232, 78] on link "Operator" at bounding box center [225, 78] width 44 height 16
click at [242, 149] on li "GREEN% usdt" at bounding box center [242, 140] width 74 height 17
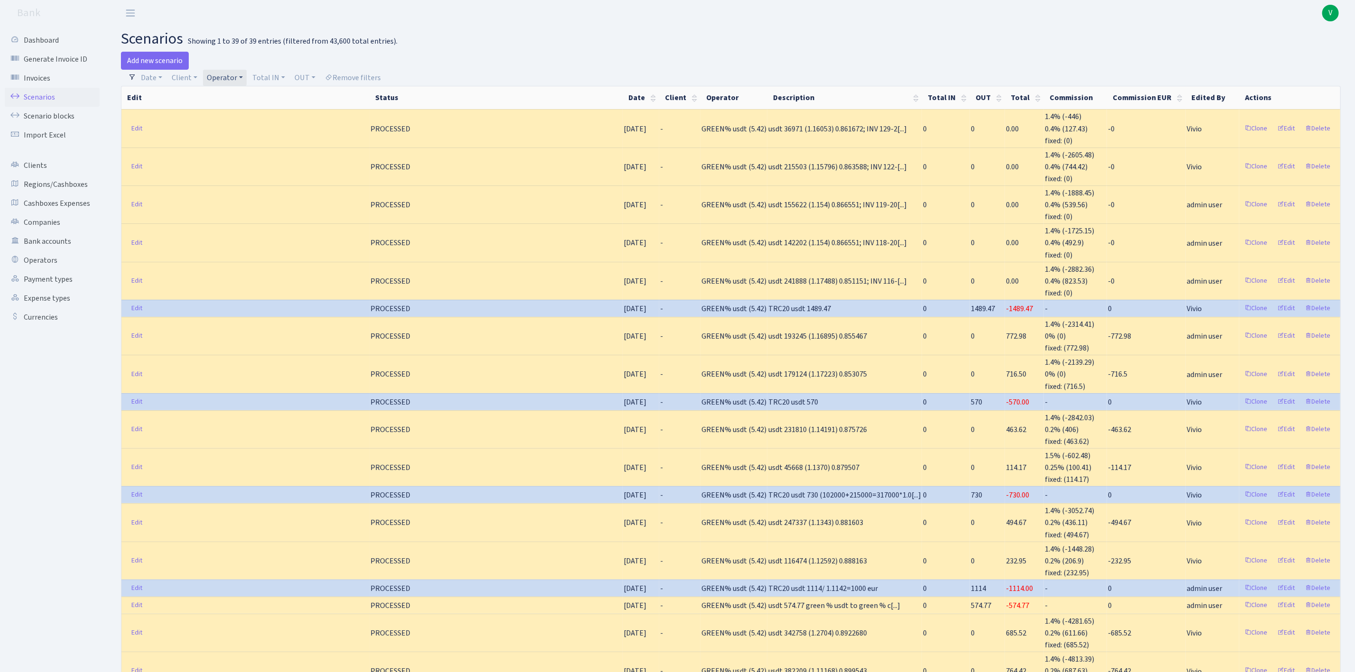
click at [233, 77] on link "Operator" at bounding box center [225, 78] width 44 height 16
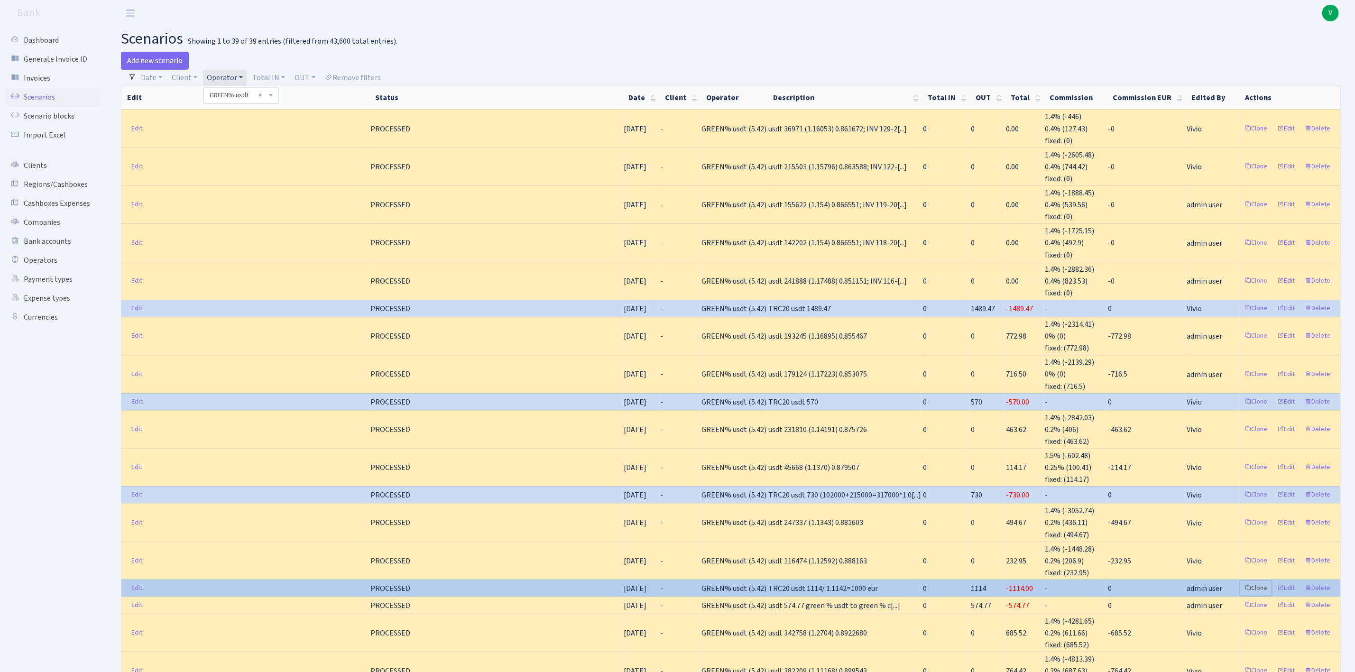
click at [1251, 584] on link "Clone" at bounding box center [1255, 588] width 31 height 15
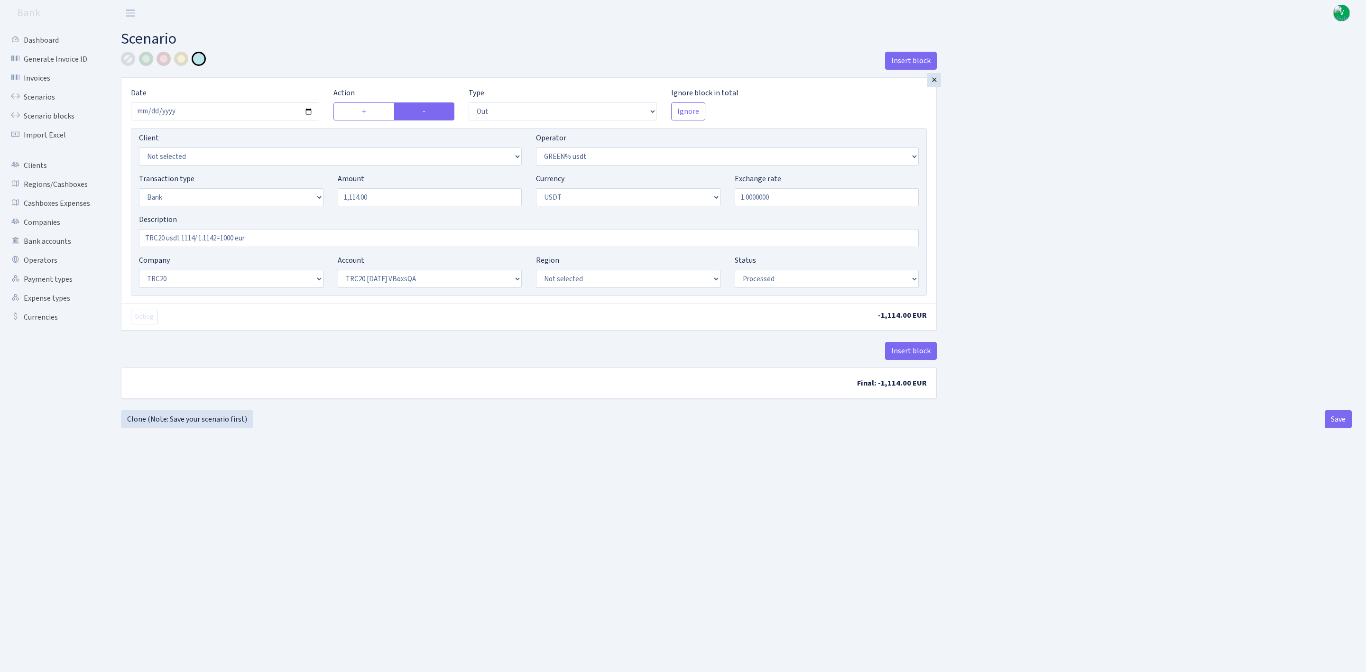
select select "out"
select select "464"
select select "2"
select select "6"
select select "20"
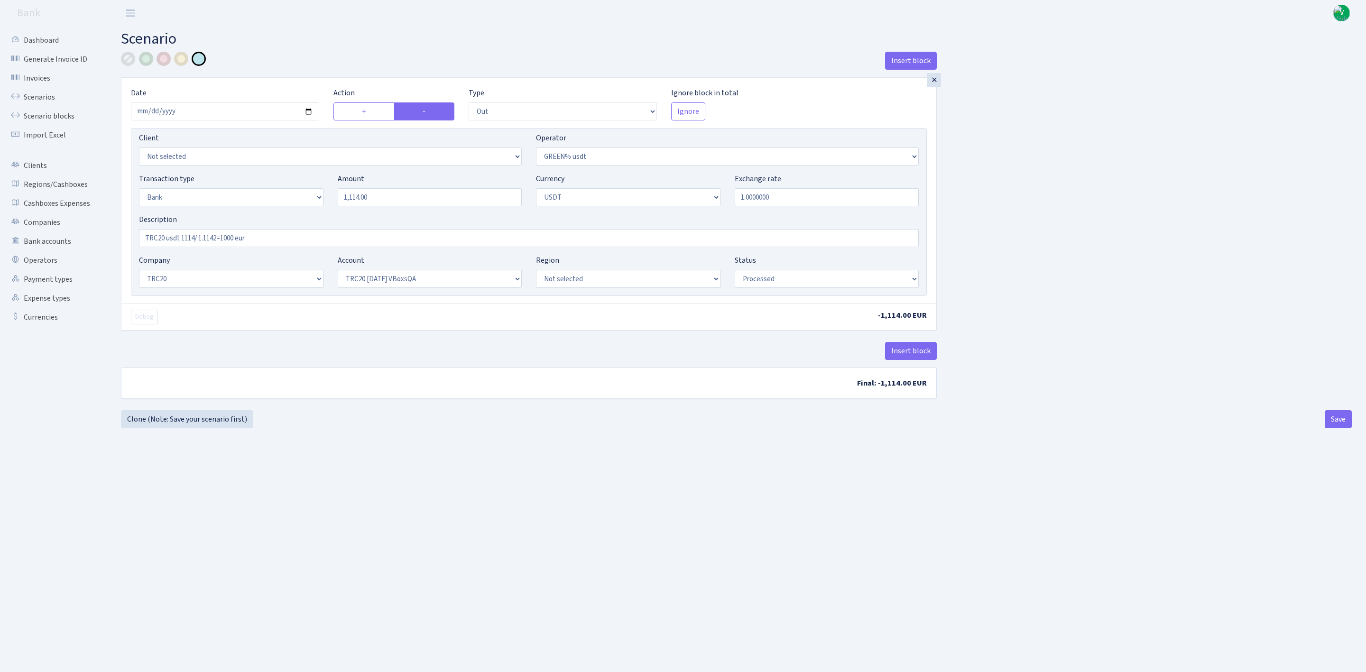
select select "57"
select select "processed"
click at [308, 112] on input "[DATE]" at bounding box center [225, 111] width 188 height 18
type input "[DATE]"
drag, startPoint x: 394, startPoint y: 199, endPoint x: 301, endPoint y: 188, distance: 94.1
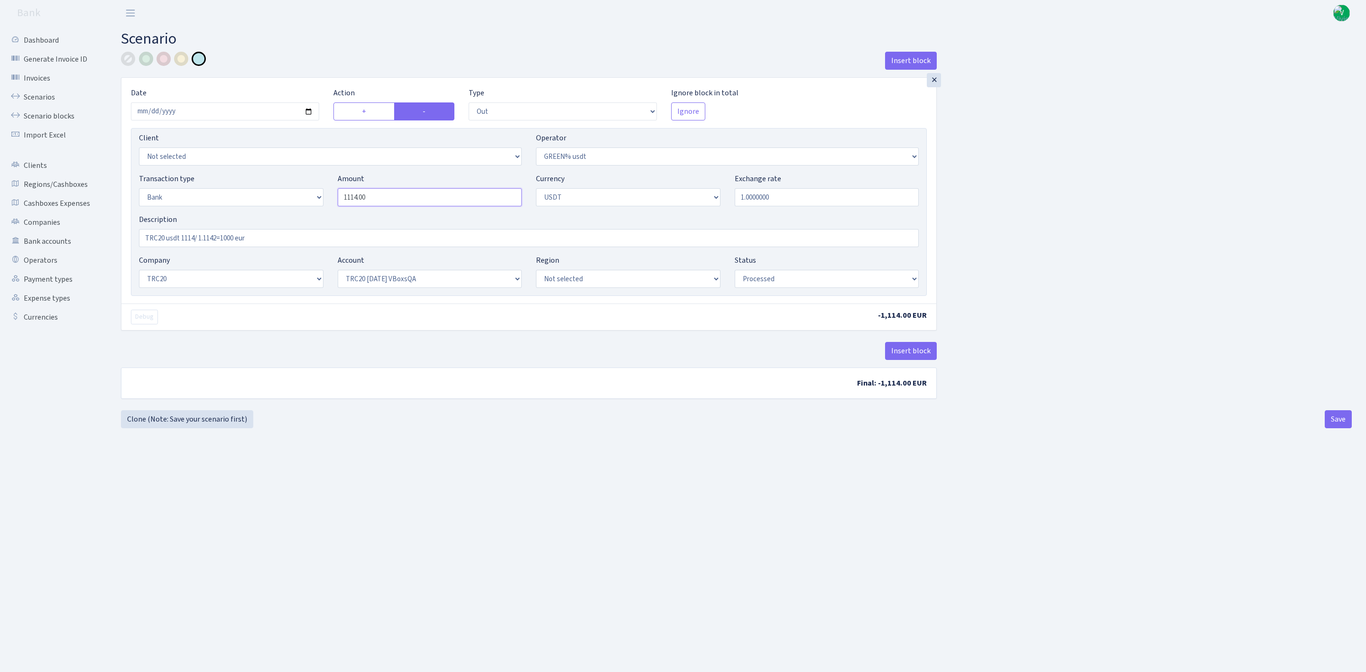
click at [301, 188] on div "Transaction type Not selected 981 ELF FISH crypto [PERSON_NAME] MM-BALTIC eur U…" at bounding box center [529, 193] width 794 height 41
type input "2"
type input "1,018.00"
click at [1009, 162] on div "Insert block × Date [DATE] Action + - Type --- In Out Commission Field required…" at bounding box center [736, 231] width 1245 height 359
drag, startPoint x: 195, startPoint y: 239, endPoint x: 182, endPoint y: 238, distance: 12.9
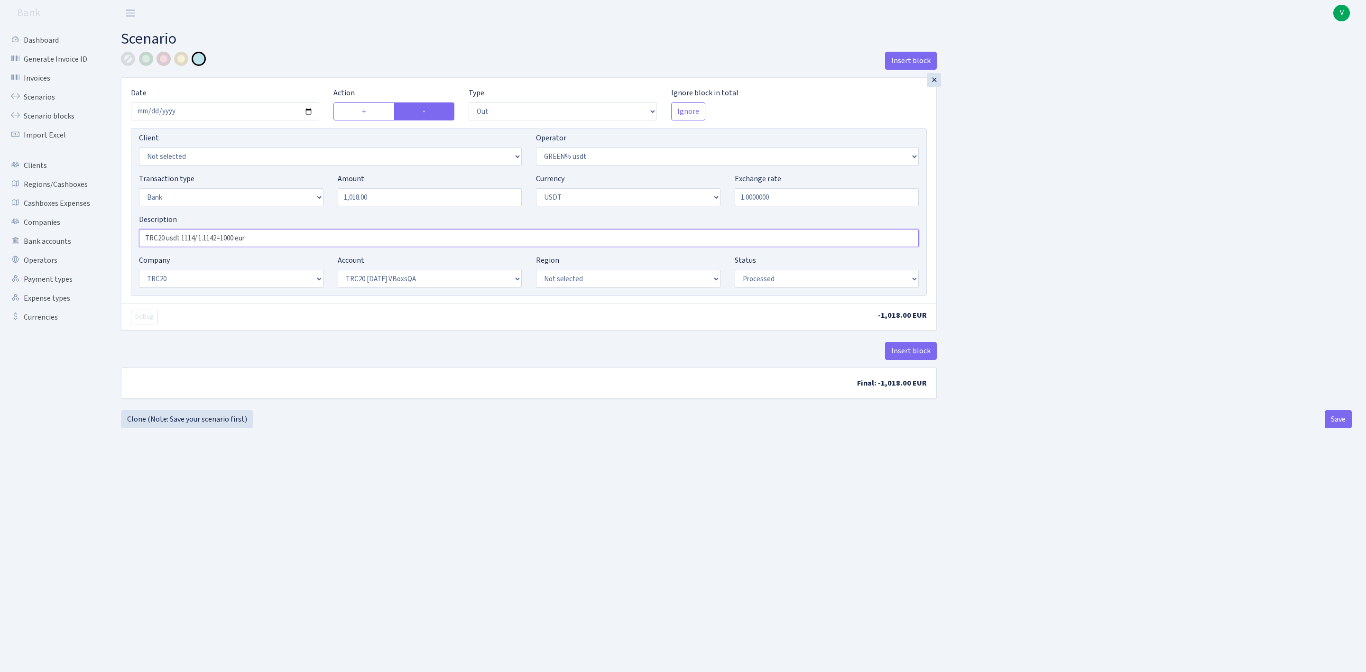
click at [182, 238] on input "TRC20 usdt 1114/ 1.1142=1000 eur" at bounding box center [529, 238] width 780 height 18
drag, startPoint x: 205, startPoint y: 235, endPoint x: 217, endPoint y: 236, distance: 11.9
click at [217, 236] on input "TRC20 usdt 1018/ 1.1142=1000 eur" at bounding box center [529, 238] width 780 height 18
drag, startPoint x: 222, startPoint y: 237, endPoint x: 236, endPoint y: 236, distance: 14.2
click at [236, 236] on input "TRC20 usdt 1018/ 1.1686=1000 eur" at bounding box center [529, 238] width 780 height 18
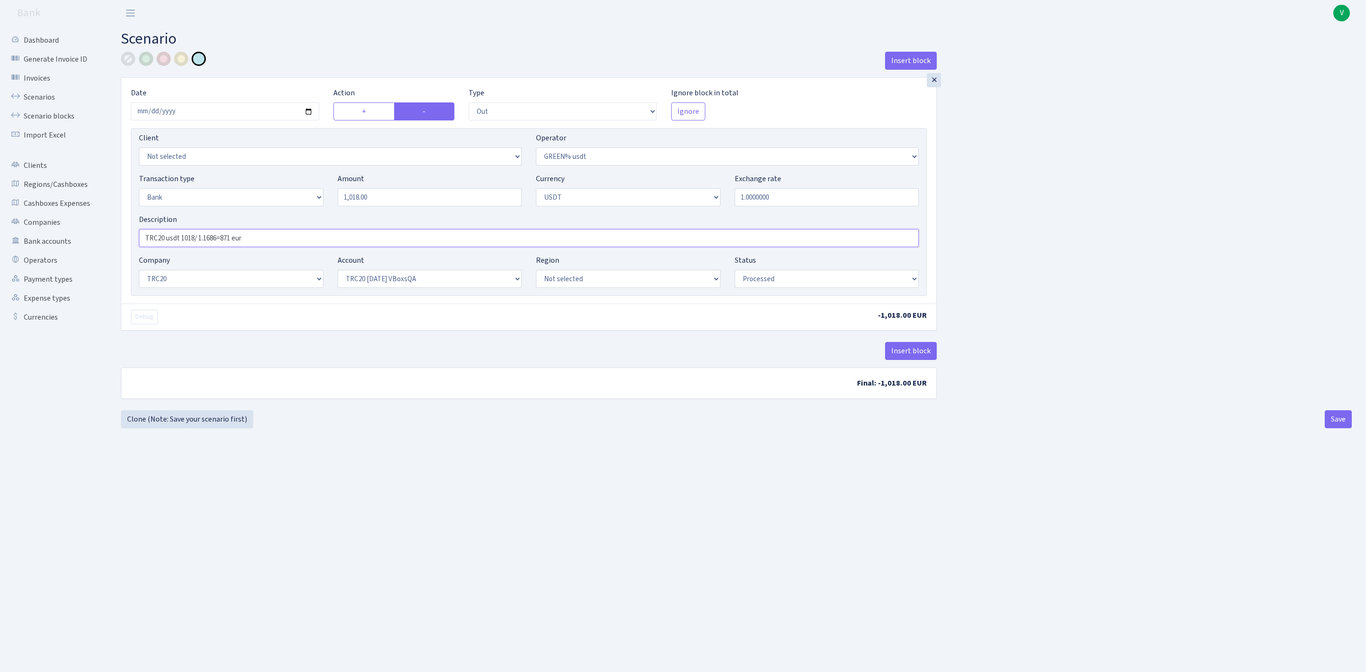
drag, startPoint x: 289, startPoint y: 242, endPoint x: 131, endPoint y: 212, distance: 160.7
click at [131, 212] on div "Client Not selected 1 KOC GEMICILIK VE TASIMACILIK 1/BALDERE-SILDEDZE SIGNE 1/S…" at bounding box center [529, 212] width 796 height 168
type input "TRC20 usdt 1018/ 1.1686=871 eur"
click at [380, 279] on select "Not selected TRC20 2024.08.01 S8dYrDY TRC20 2024.09.12 KEMg2gdc TRC20 2024.10.1…" at bounding box center [430, 279] width 184 height 18
select select "66"
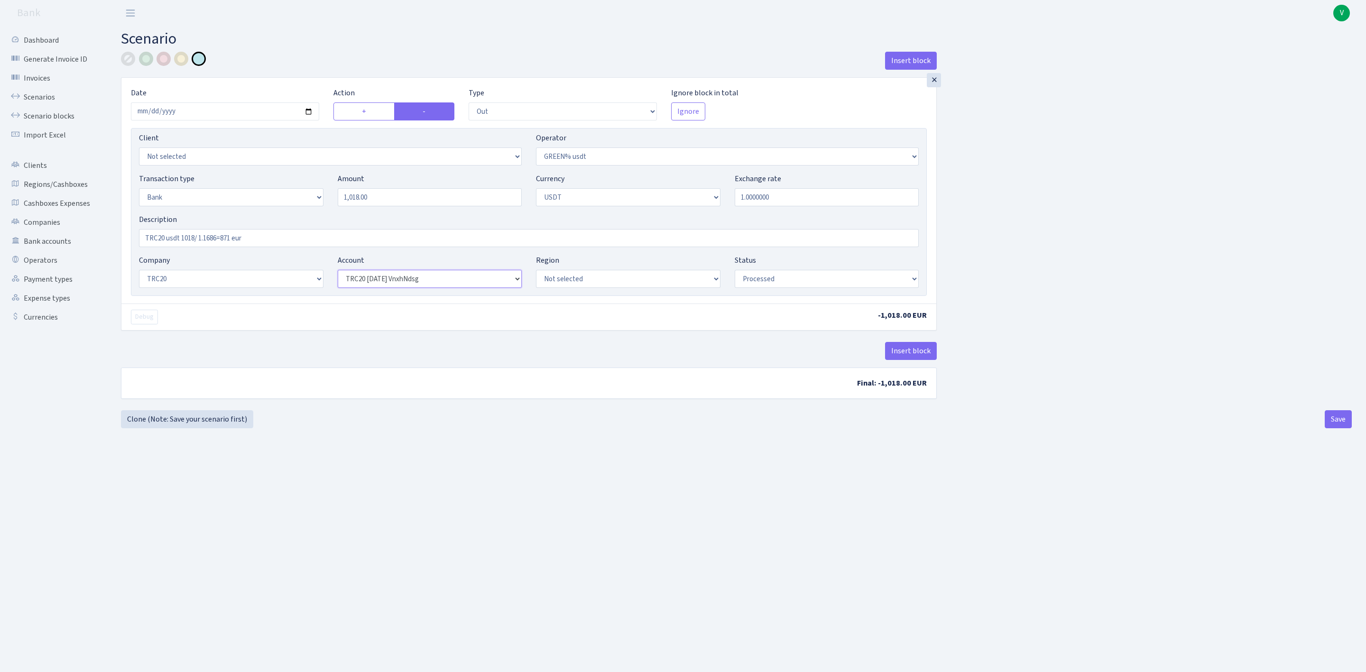
click at [338, 271] on select "Not selected TRC20 2024.08.01 S8dYrDY TRC20 2024.09.12 KEMg2gdc TRC20 2024.10.1…" at bounding box center [430, 279] width 184 height 18
click at [668, 458] on main "Scenario Insert block × Date 2025-08-28 Action + - Type --- In Out Commission F…" at bounding box center [736, 337] width 1259 height 622
click at [1341, 423] on button "Save" at bounding box center [1337, 419] width 27 height 18
select select "out"
select select "464"
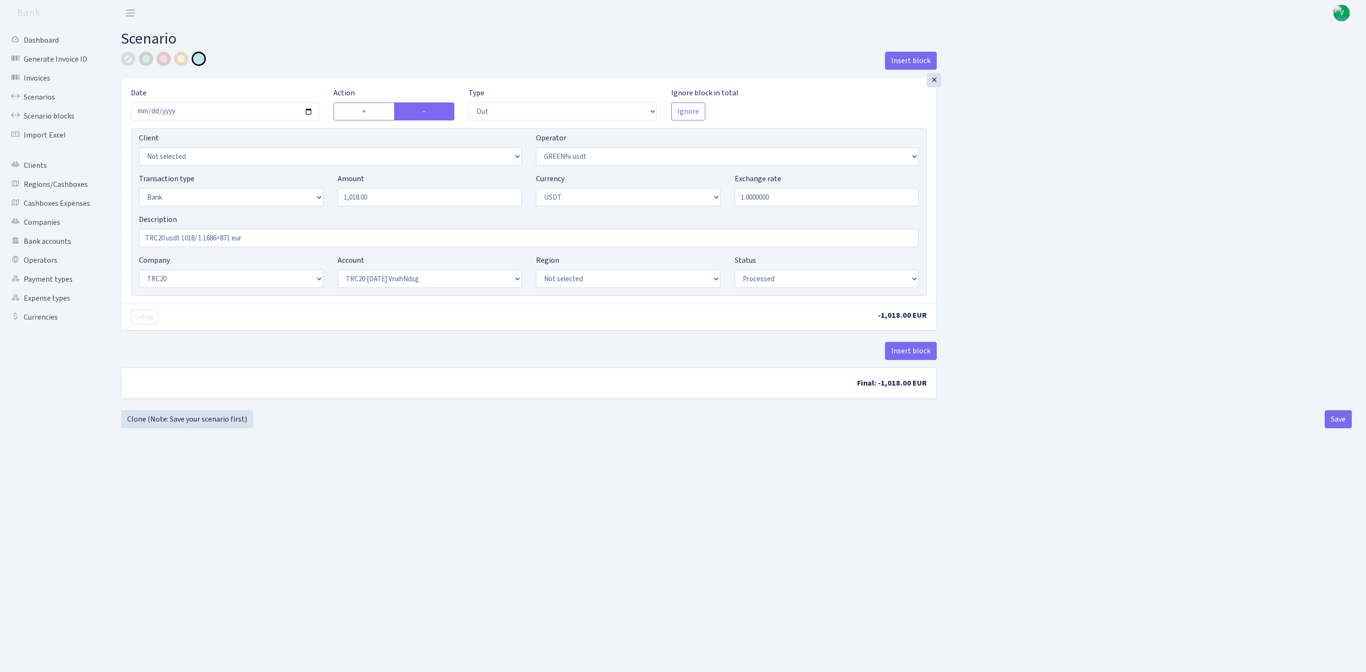
select select "2"
select select "6"
select select "20"
select select "66"
select select "processed"
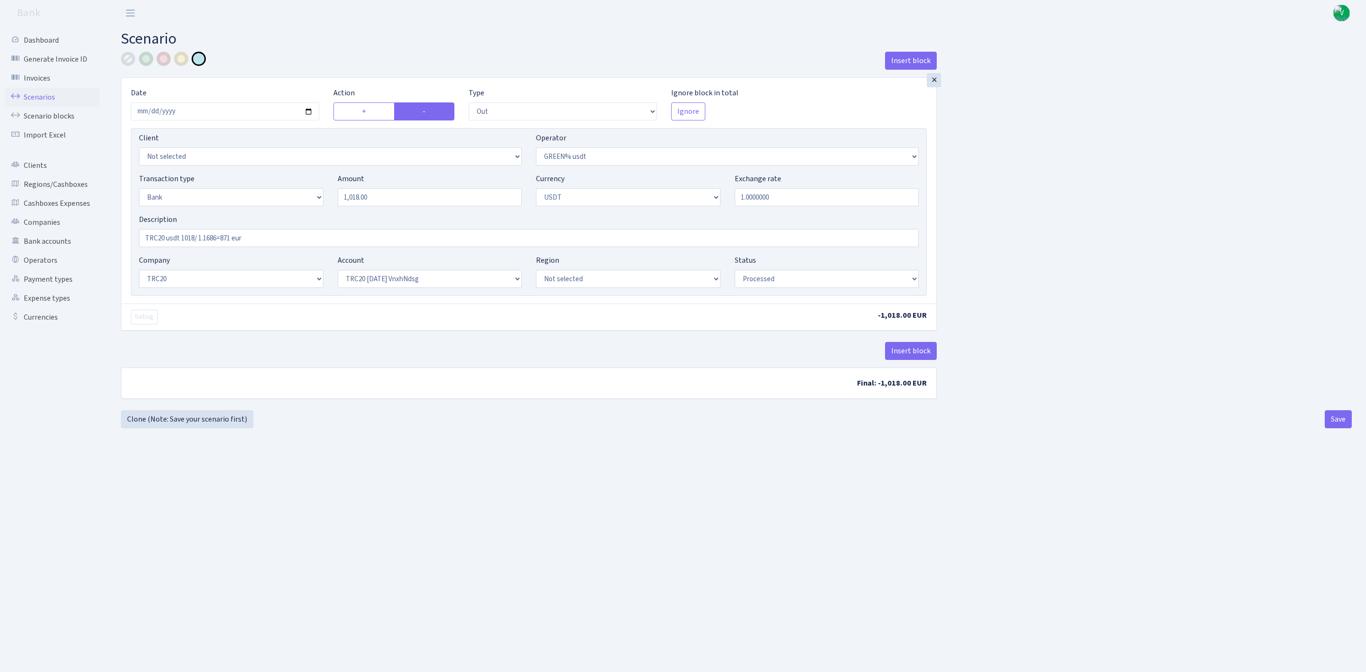
click at [49, 97] on link "Scenarios" at bounding box center [52, 97] width 95 height 19
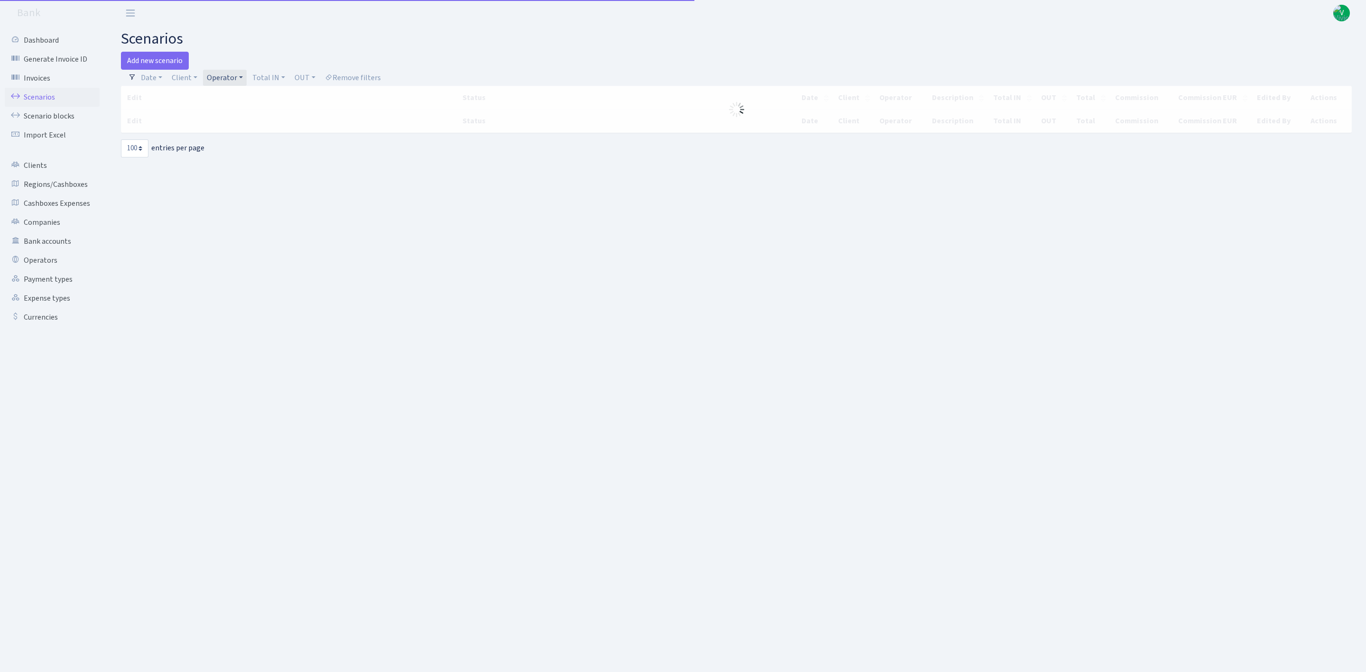
select select "100"
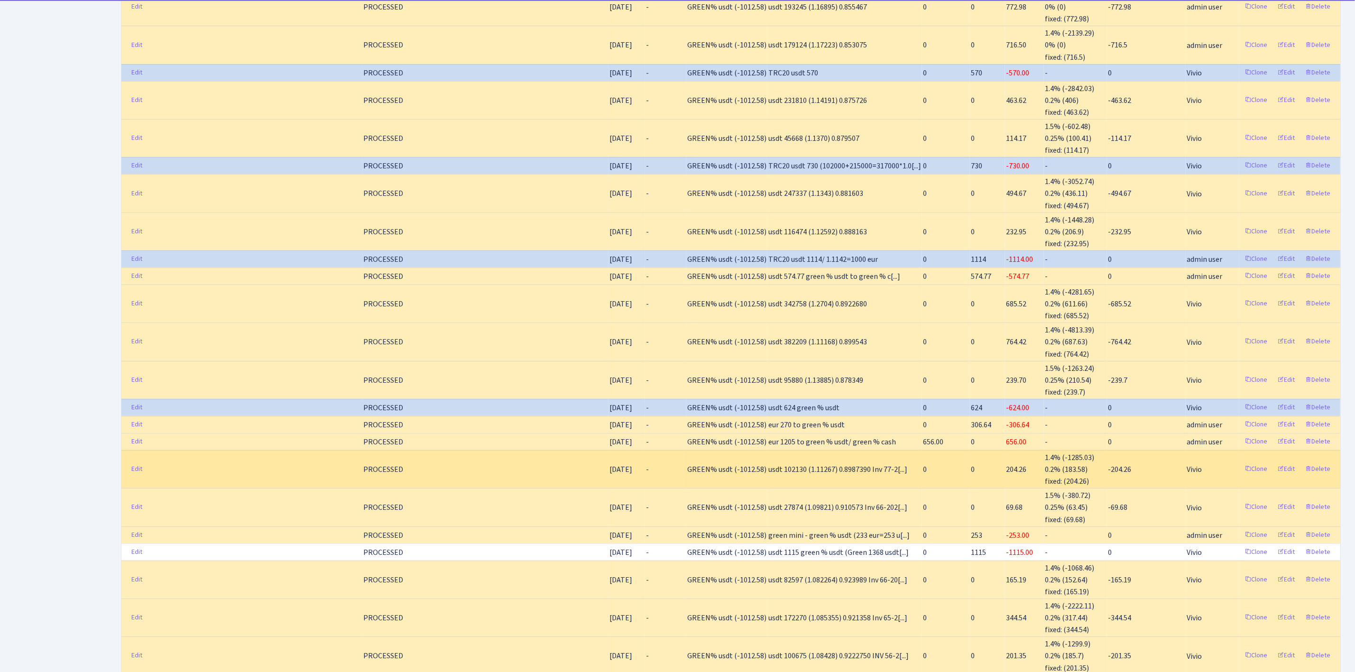
scroll to position [344, 0]
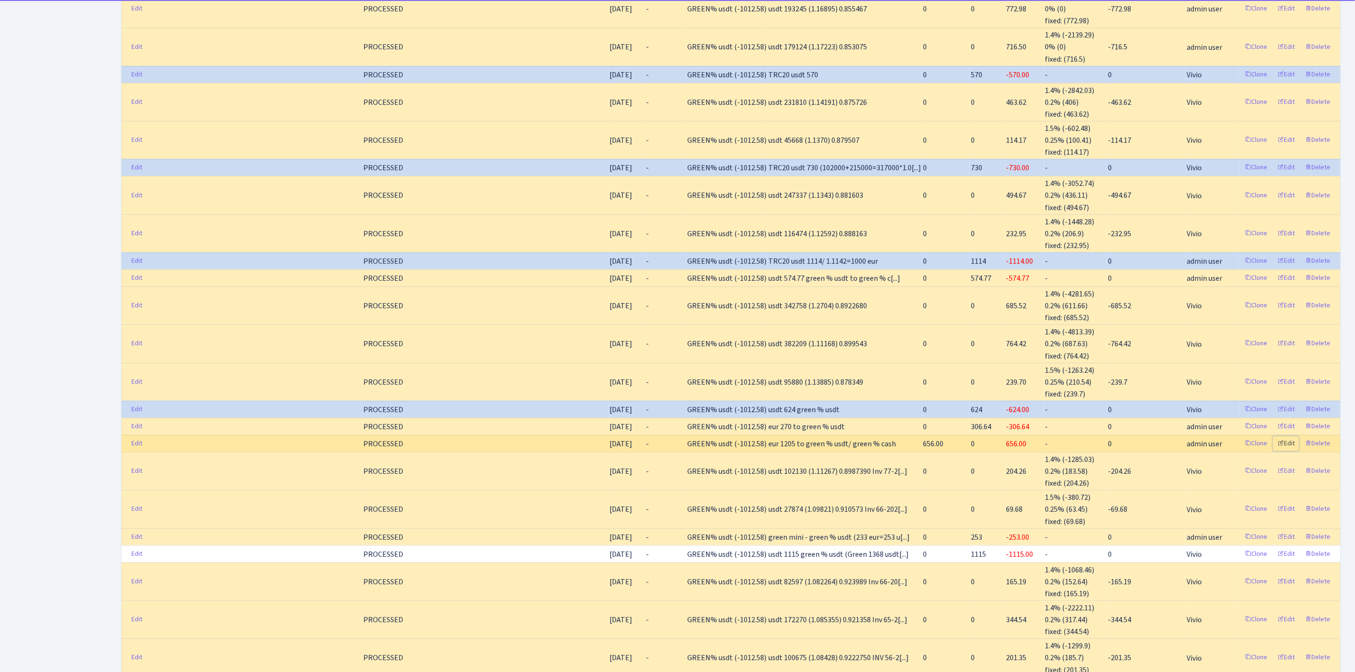
click at [1290, 441] on link "Edit" at bounding box center [1286, 443] width 26 height 15
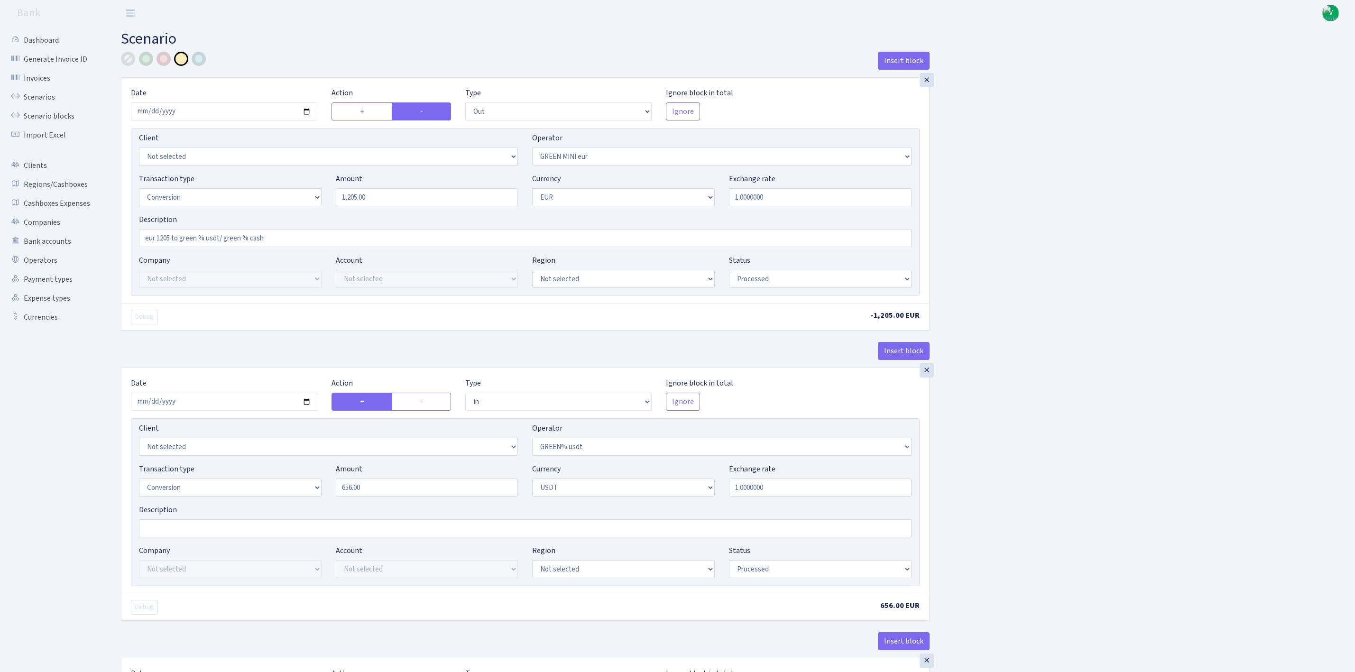
select select "out"
select select "465"
select select "15"
select select "1"
select select "processed"
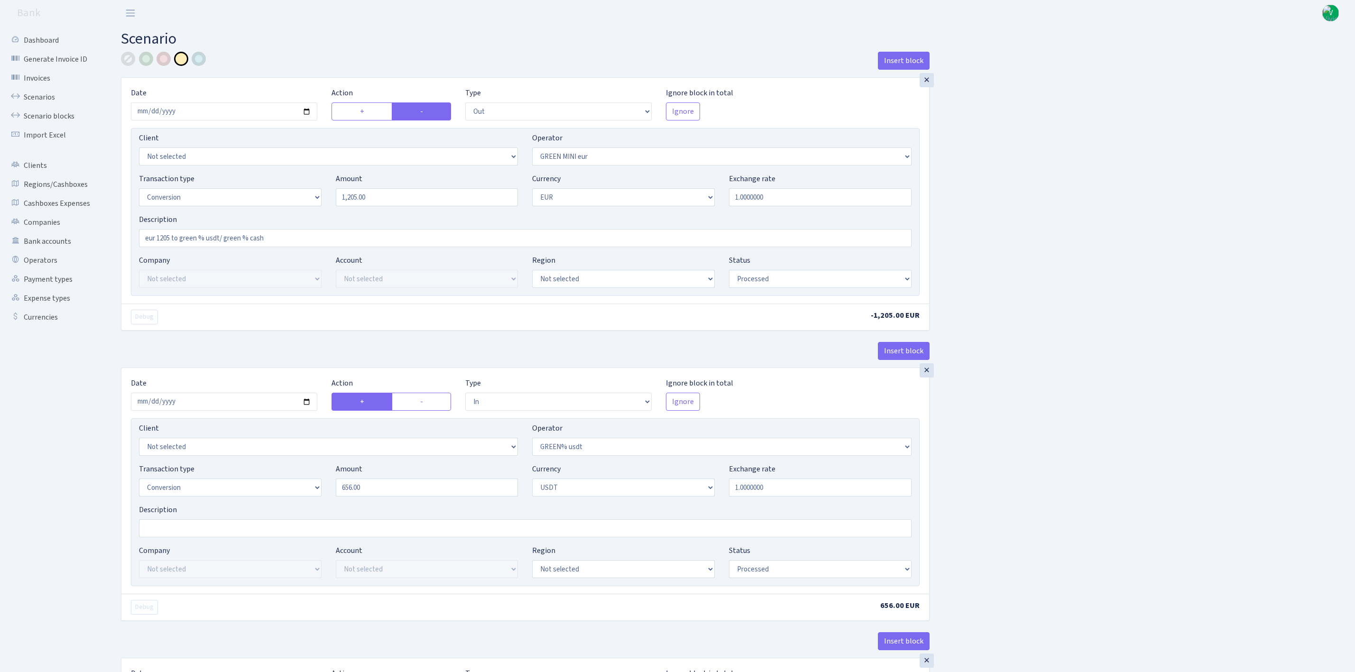
select select "in"
select select "464"
select select "15"
select select "6"
select select "processed"
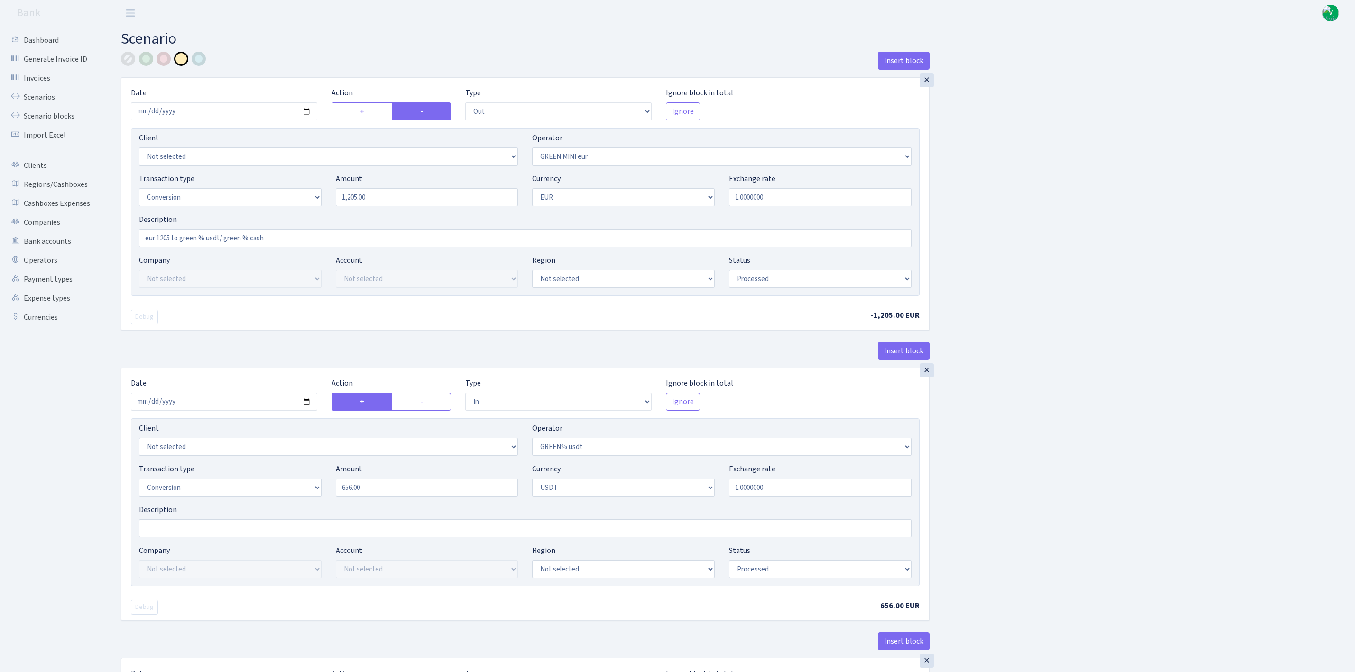
select select "in"
select select "463"
select select "15"
select select "1"
select select "processed"
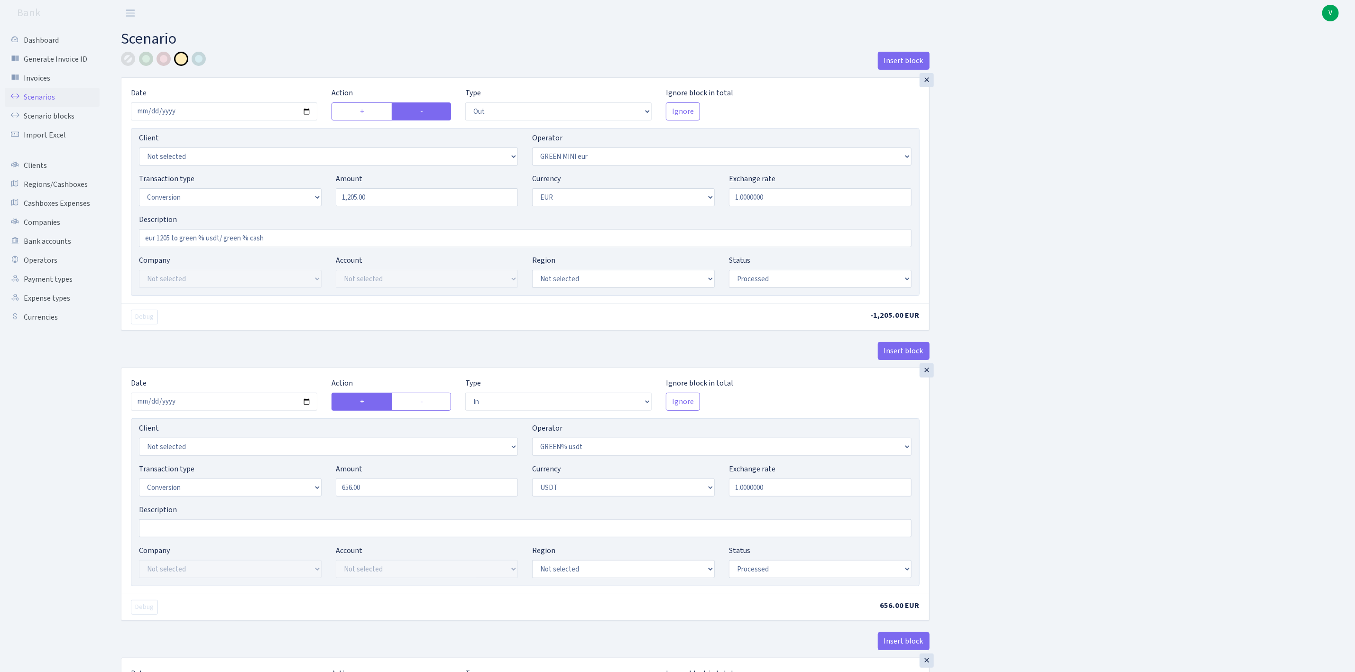
click at [37, 96] on link "Scenarios" at bounding box center [52, 97] width 95 height 19
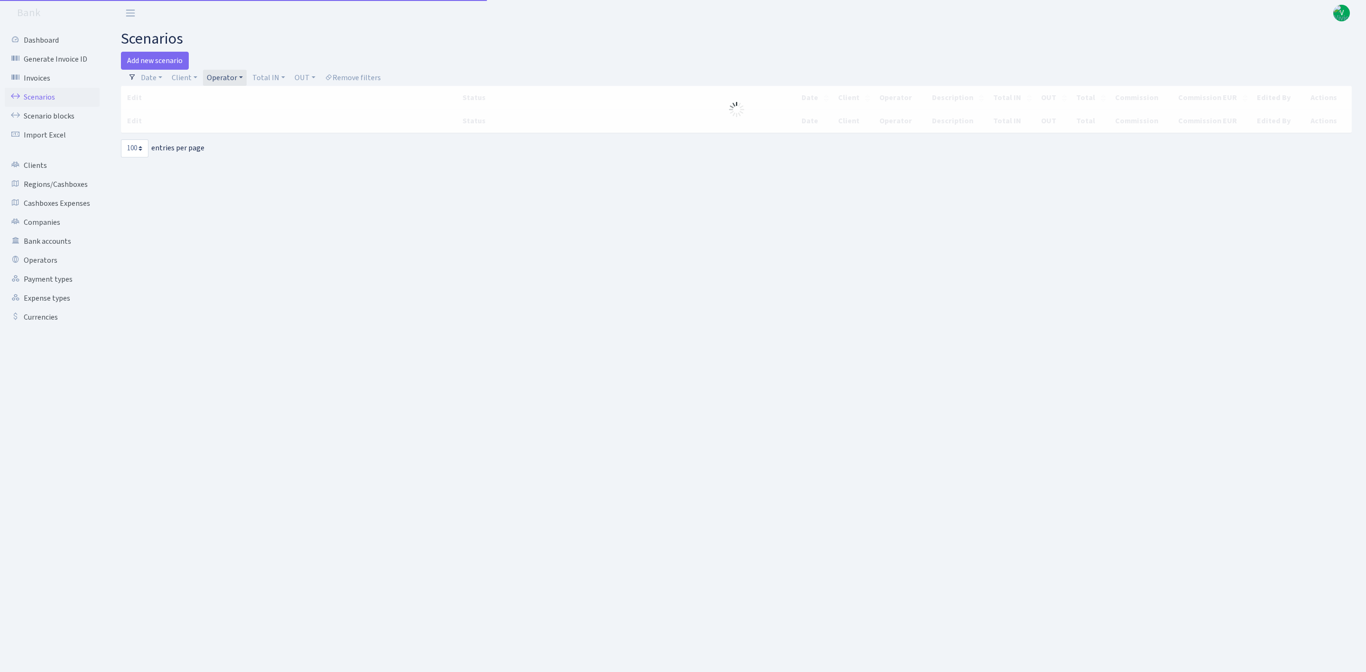
select select "100"
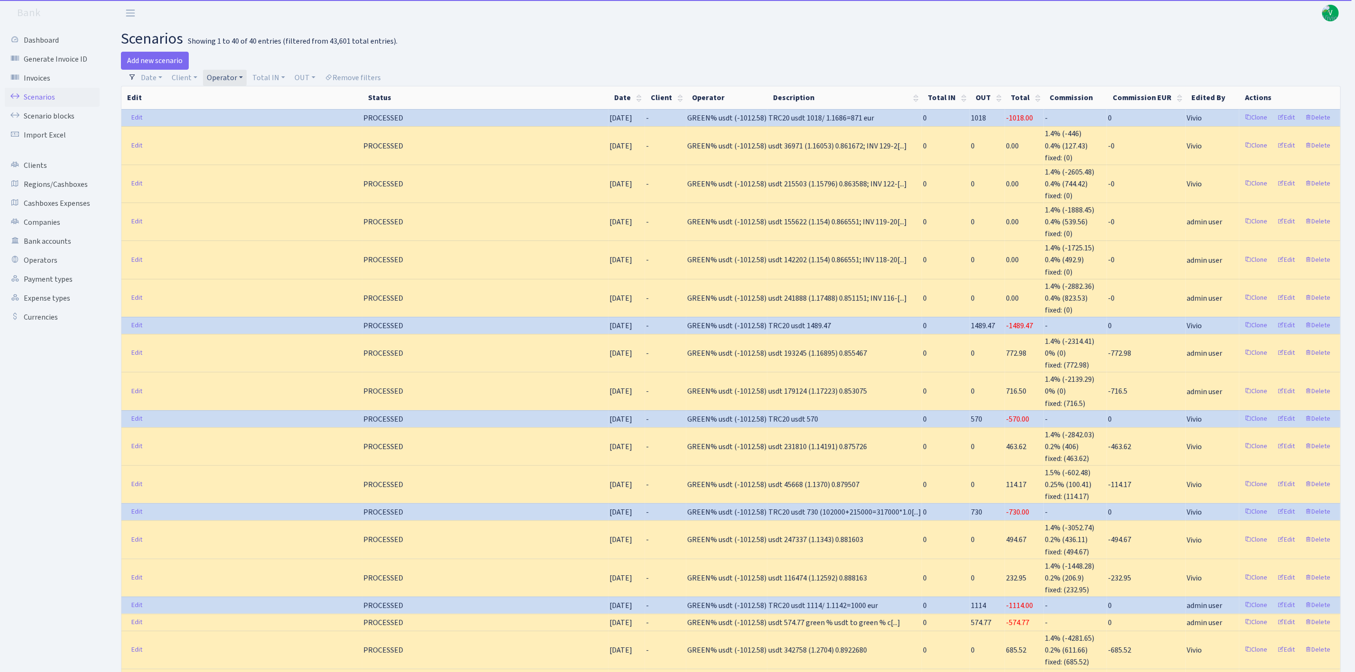
click at [232, 77] on link "Operator" at bounding box center [225, 78] width 44 height 16
click at [252, 58] on li "GREEN% eur (cash P)" at bounding box center [241, 44] width 72 height 27
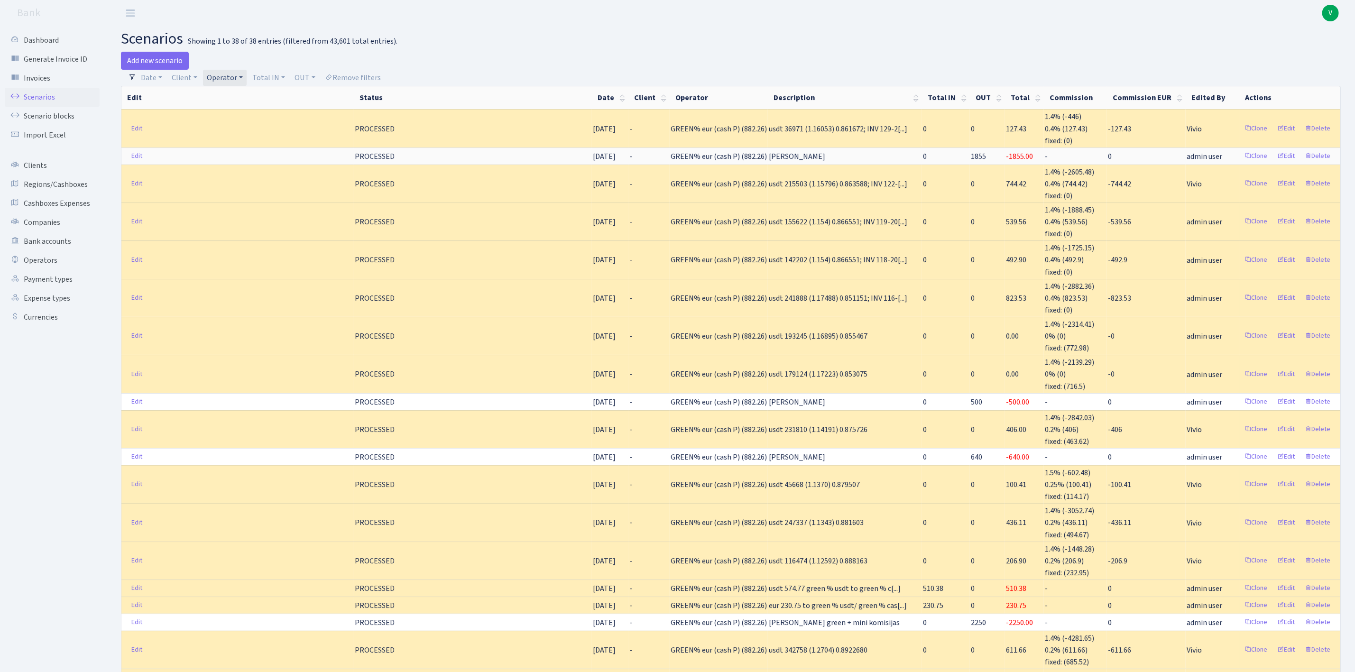
click at [238, 80] on link "Operator" at bounding box center [225, 78] width 44 height 16
select select
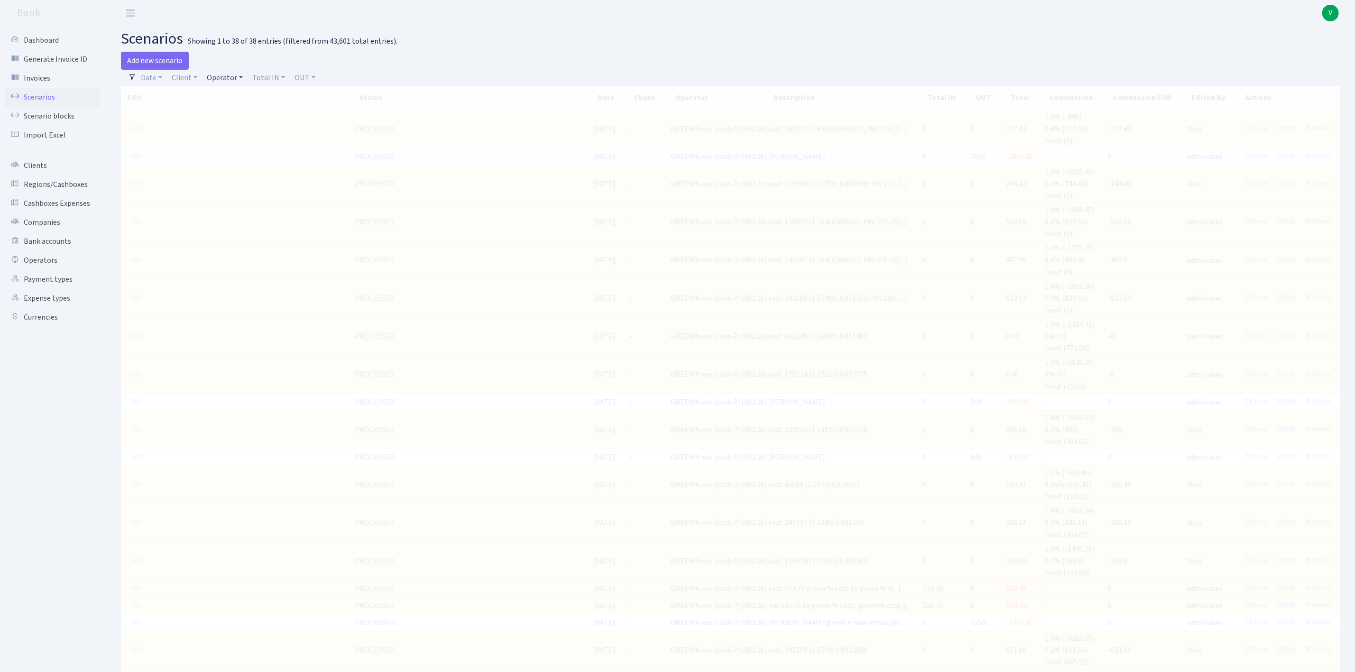
click at [218, 74] on link "Operator" at bounding box center [225, 78] width 44 height 16
click at [231, 116] on input "search" at bounding box center [241, 111] width 70 height 15
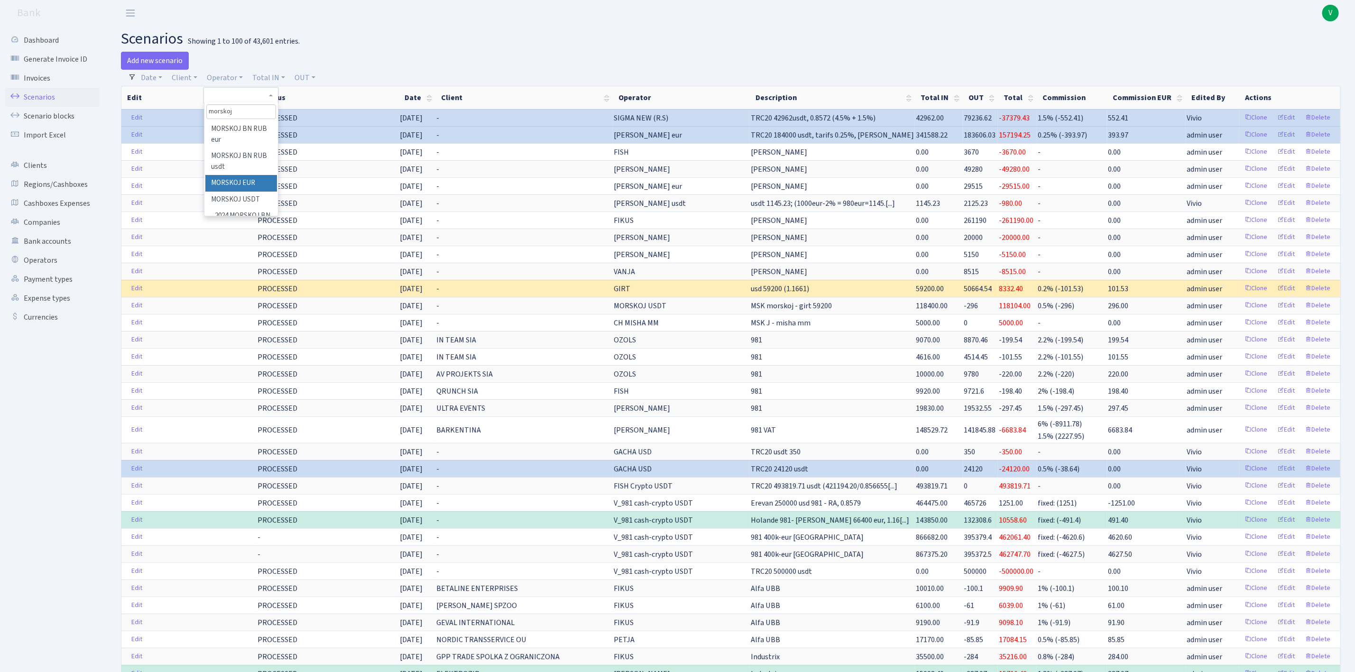
type input "morskoj"
click at [238, 181] on li "MORSKOJ EUR" at bounding box center [241, 183] width 72 height 17
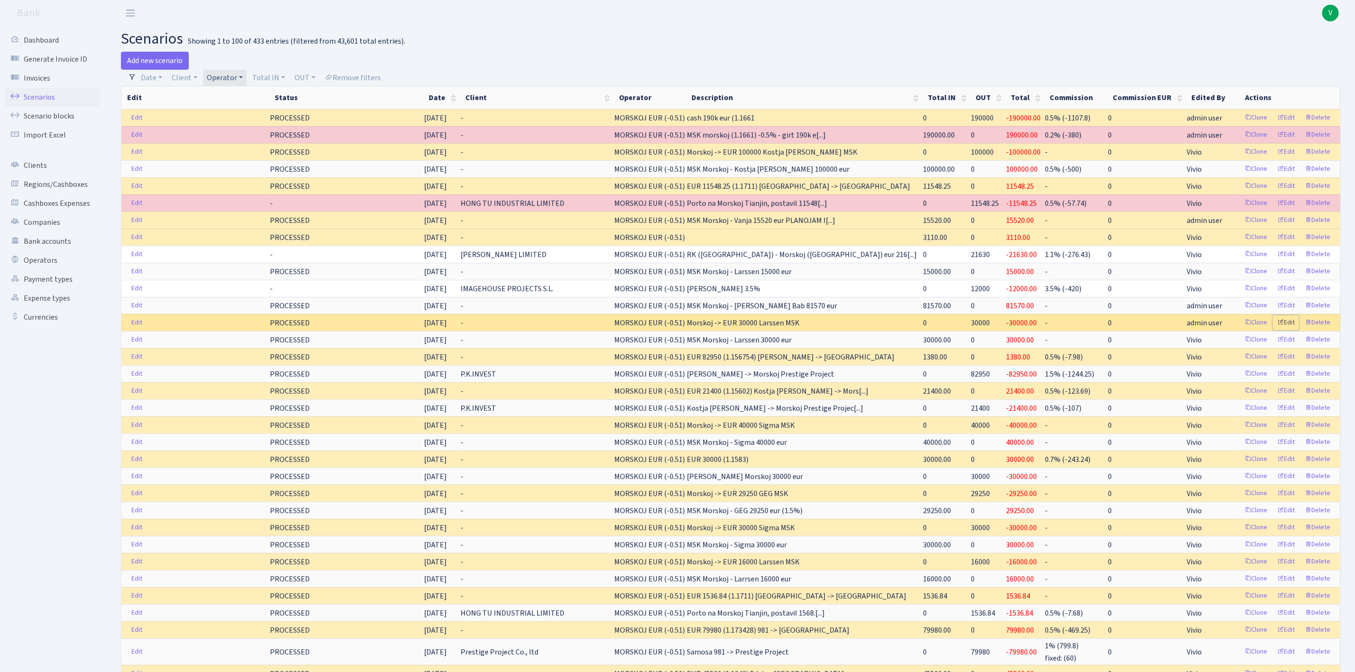
click at [1286, 330] on link "Edit" at bounding box center [1286, 322] width 26 height 15
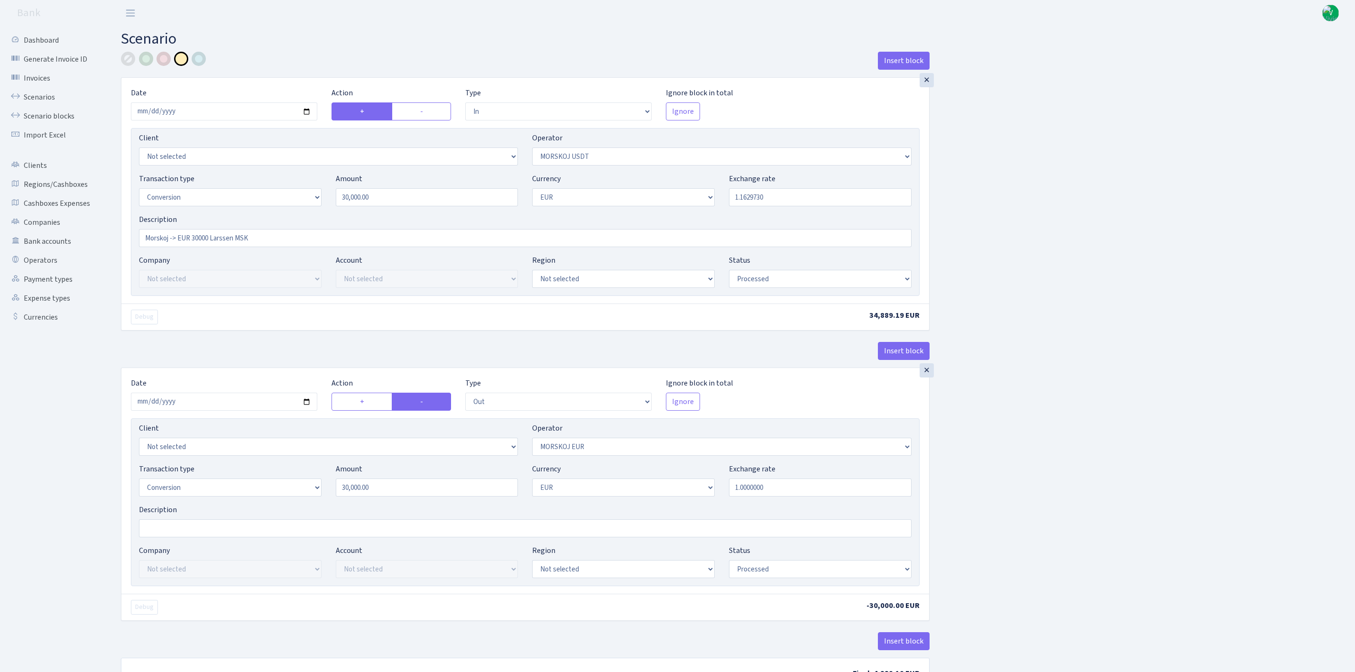
select select "in"
select select "324"
select select "15"
select select "1"
select select "processed"
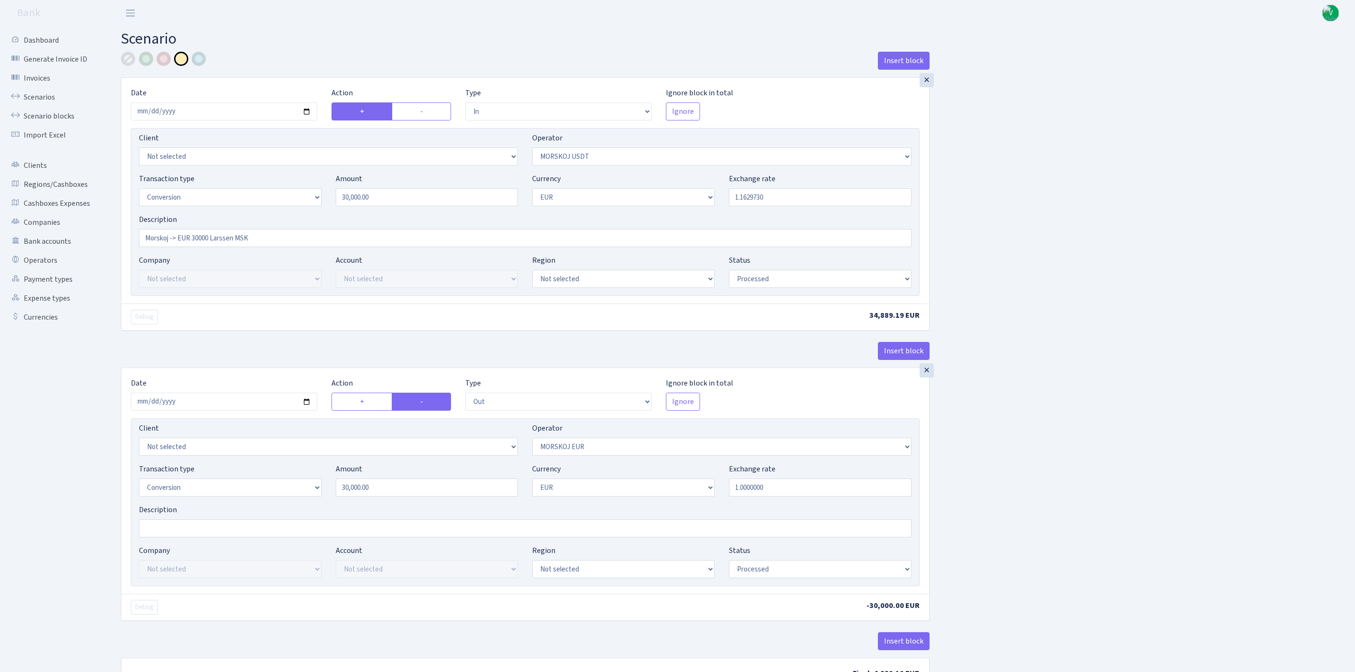
select select "out"
select select "323"
select select "15"
select select "1"
select select "processed"
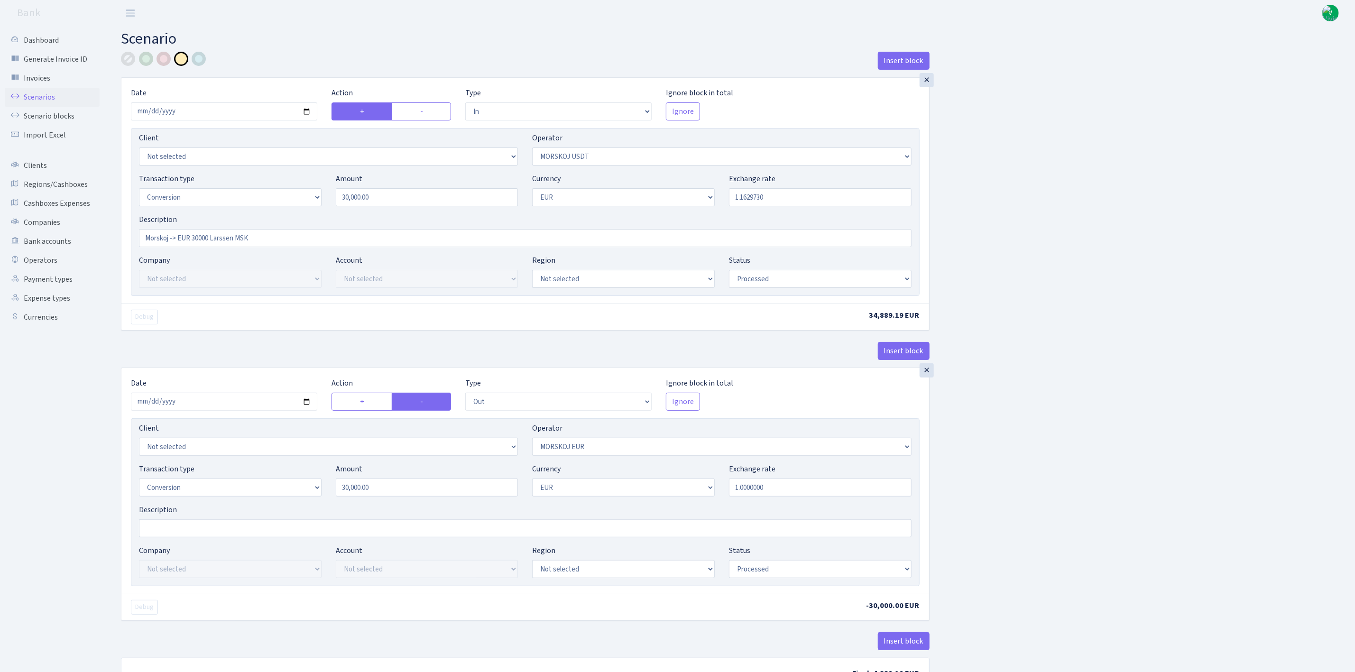
click at [53, 97] on link "Scenarios" at bounding box center [52, 97] width 95 height 19
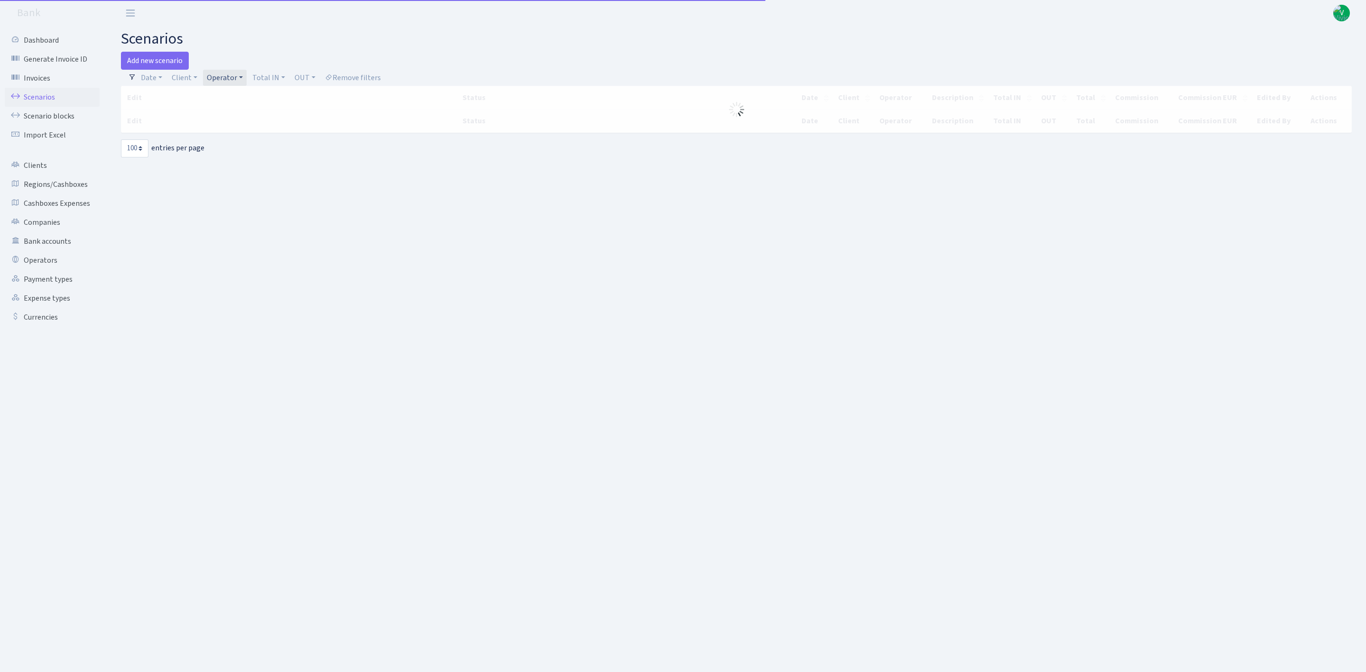
select select "100"
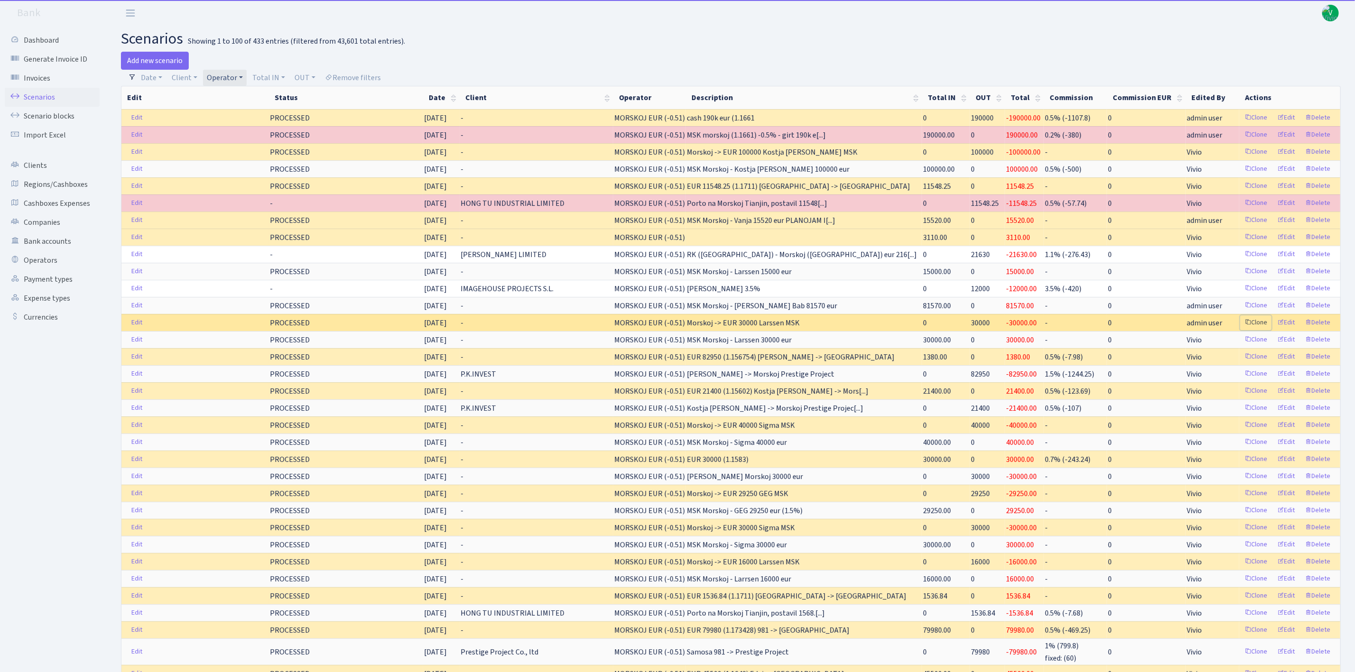
click at [1255, 330] on link "Clone" at bounding box center [1255, 322] width 31 height 15
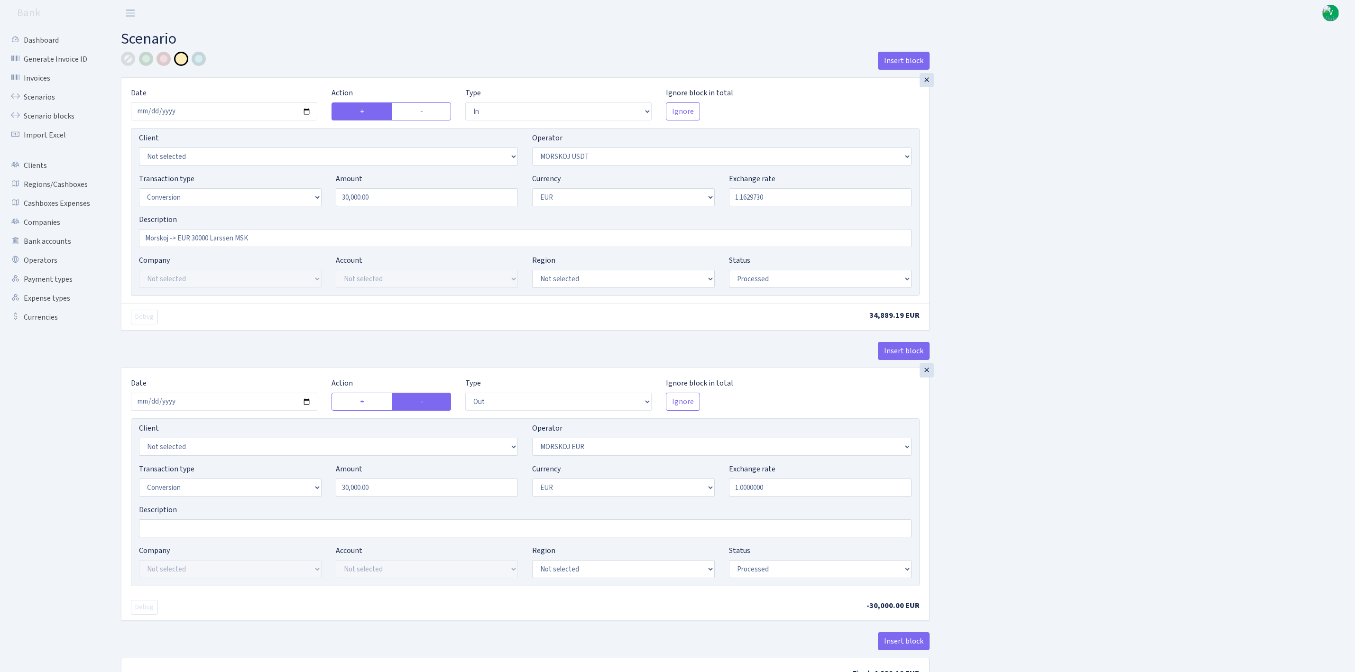
select select "in"
select select "324"
select select "15"
select select "1"
select select "processed"
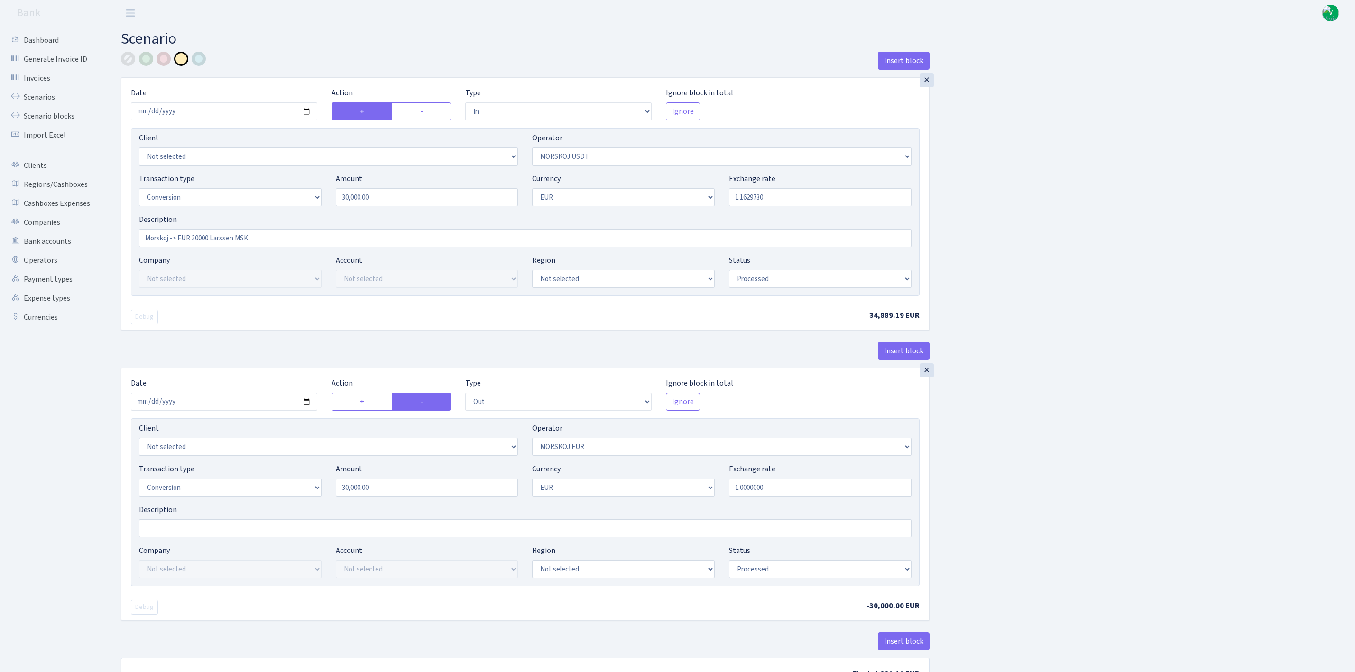
select select "out"
select select "323"
select select "15"
select select "1"
select select "processed"
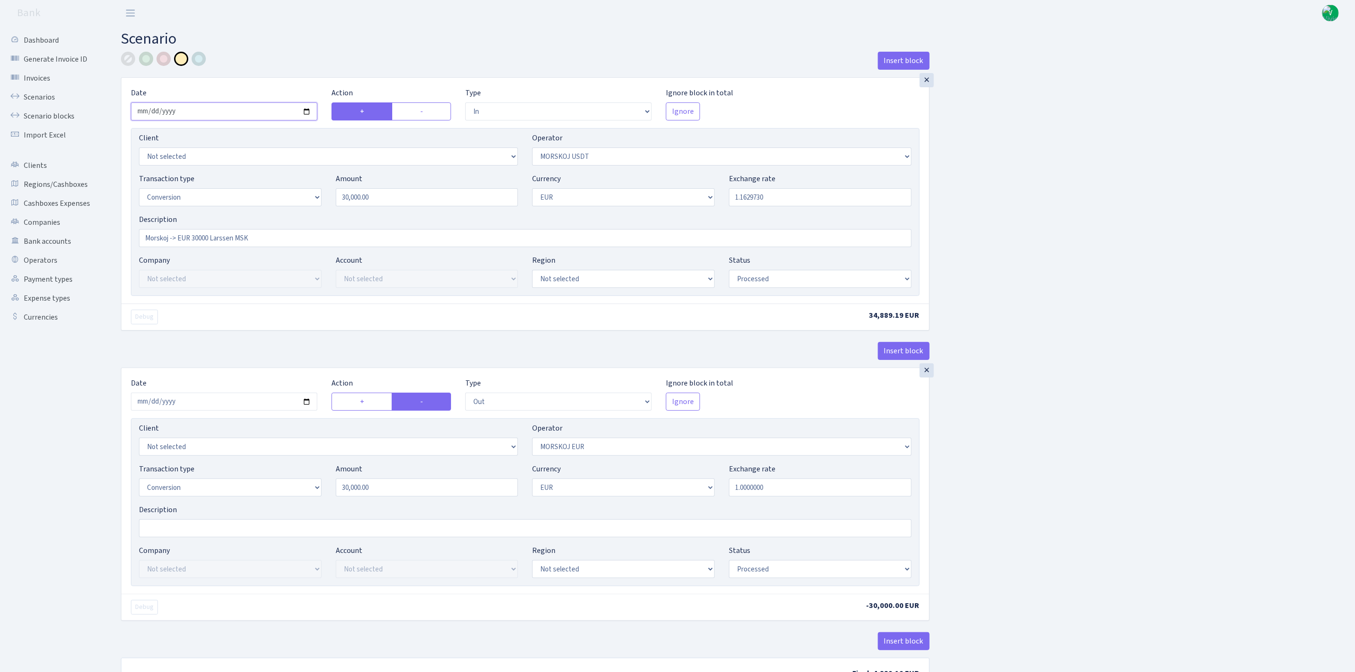
click at [309, 112] on input "2025-08-06" at bounding box center [224, 111] width 186 height 18
type input "[DATE]"
click at [595, 158] on select "Not selected 981 981 AED 981 BN usdt 981 CASH USDT 981 CASH USDT EUR 981 GOLD 9…" at bounding box center [721, 156] width 379 height 18
select select "464"
click at [532, 149] on select "Not selected 981 981 AED 981 BN usdt 981 CASH USDT 981 CASH USDT EUR 981 GOLD 9…" at bounding box center [721, 156] width 379 height 18
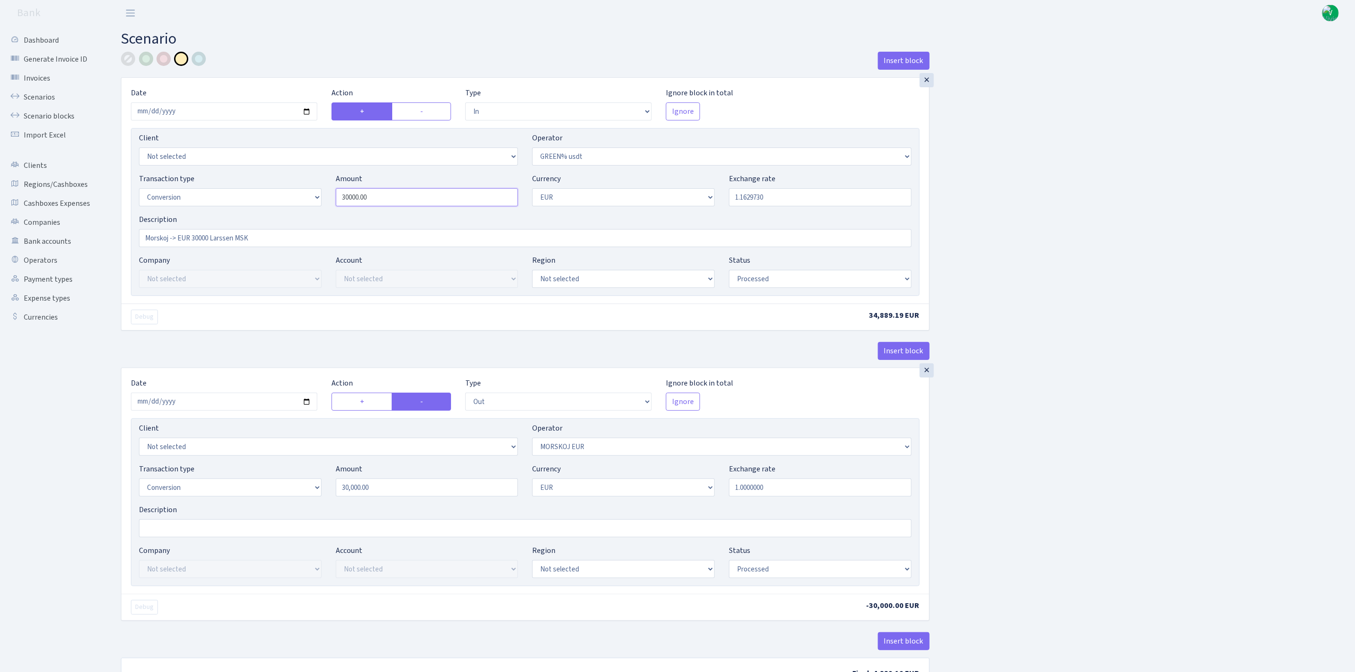
drag, startPoint x: 402, startPoint y: 206, endPoint x: 318, endPoint y: 198, distance: 84.3
click at [318, 198] on div "Transaction type Not selected 981 ELF FISH crypto GIRT IVO dekl MM-BALTIC eur U…" at bounding box center [525, 193] width 787 height 41
click at [740, 220] on div "Description Morskoj -> EUR 30000 Larssen MSK" at bounding box center [525, 230] width 772 height 33
type input "871.00"
drag, startPoint x: 746, startPoint y: 195, endPoint x: 864, endPoint y: 198, distance: 118.1
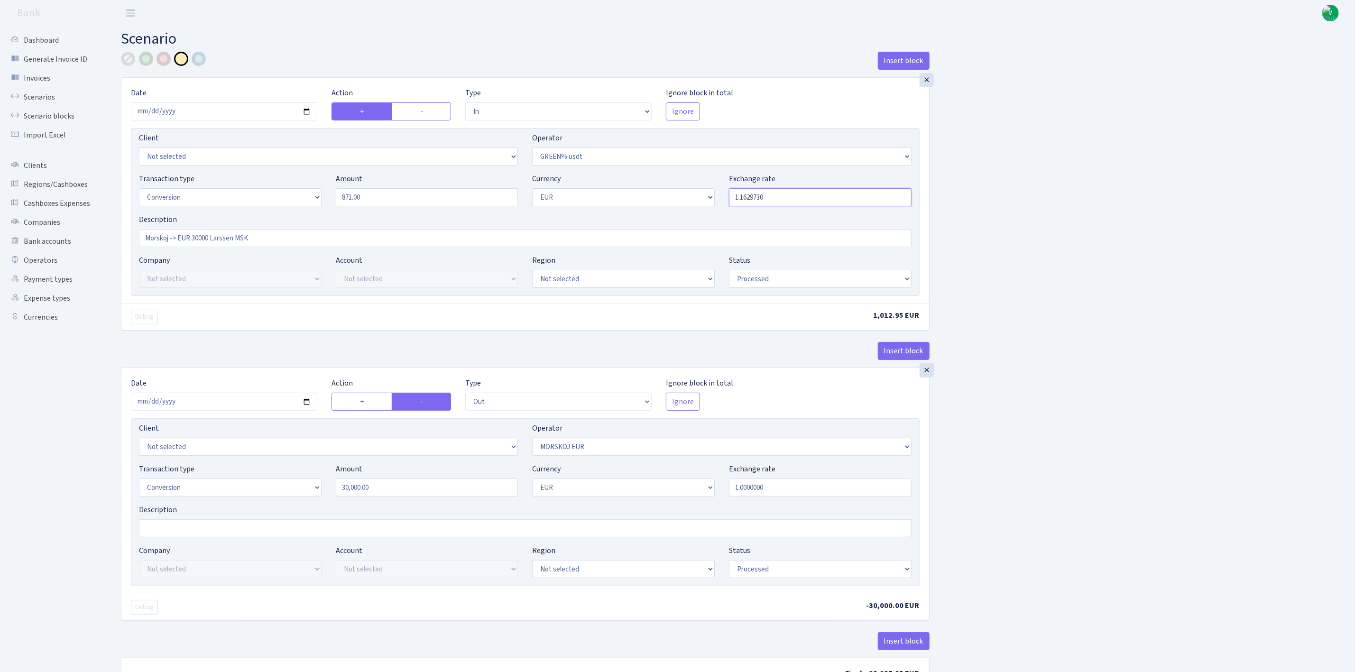
click at [864, 198] on input "1.1629730" at bounding box center [820, 197] width 183 height 18
click at [1159, 202] on div "Insert block × Date 2025-08-28 Action + - Type --- In Out Commission Field requ…" at bounding box center [731, 376] width 1234 height 649
type input "1.1686000"
drag, startPoint x: 329, startPoint y: 243, endPoint x: 0, endPoint y: 181, distance: 334.5
click at [0, 180] on div "Dashboard Generate Invoice ID Invoices Scenarios Scenario blocks Import Excel C…" at bounding box center [677, 372] width 1355 height 692
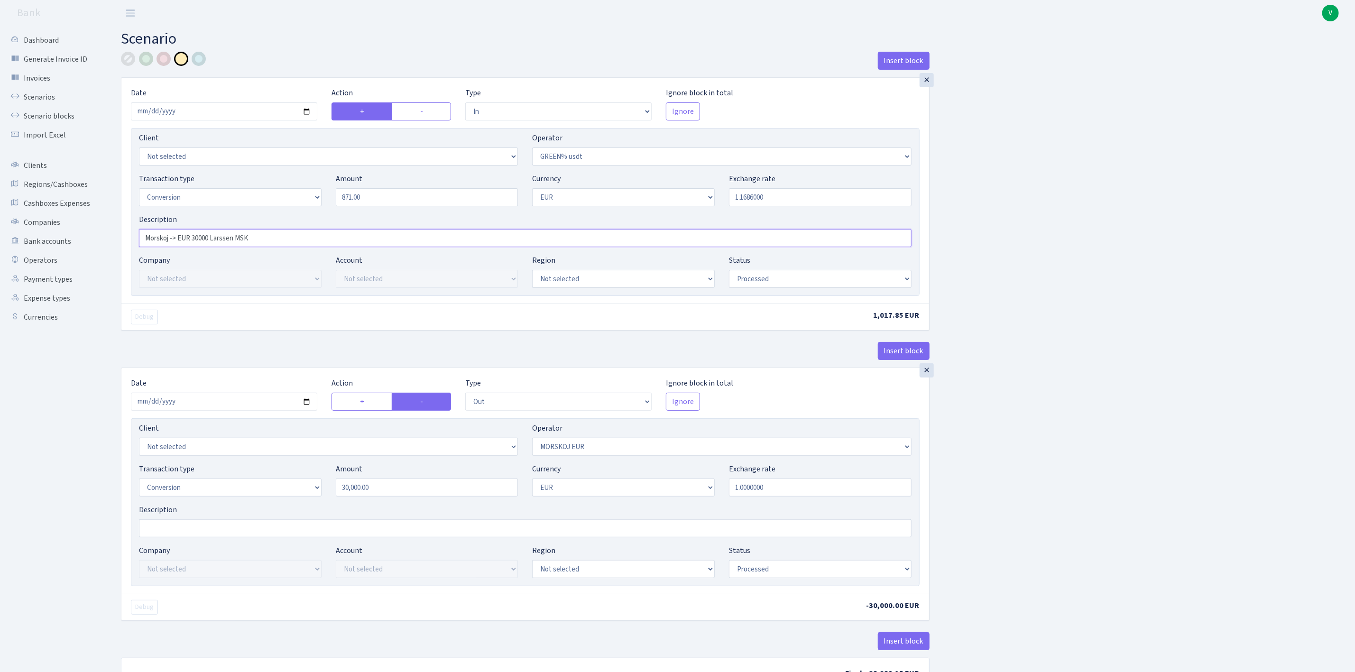
paste input "TRC20 usdt 1018/ 1.1686=871 eur"
type input "TRC20 usdt 1018/ 1.1686=871 eur"
click at [306, 404] on input "2025-08-06" at bounding box center [224, 402] width 186 height 18
type input "2025-08-28"
drag, startPoint x: 401, startPoint y: 496, endPoint x: 293, endPoint y: 480, distance: 109.2
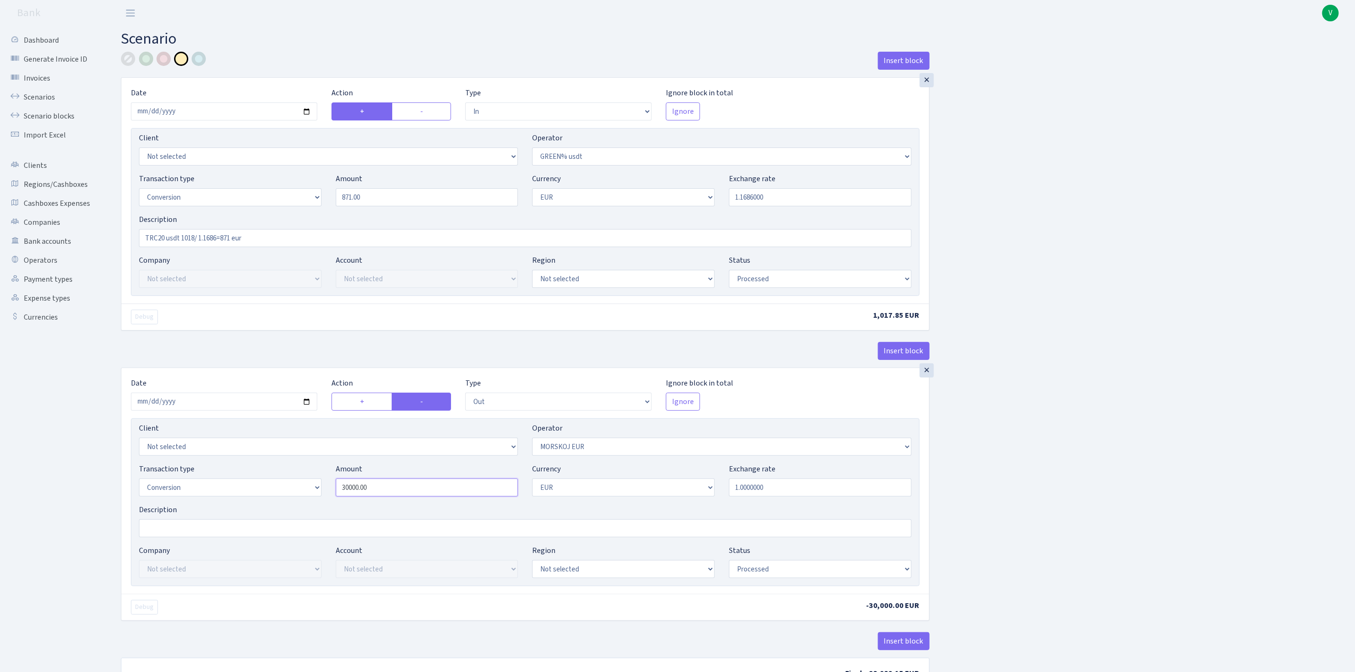
click at [293, 480] on div "Transaction type Not selected 981 ELF FISH crypto GIRT IVO dekl MM-BALTIC eur U…" at bounding box center [525, 483] width 787 height 41
click at [612, 454] on select "Not selected 981 981 AED 981 BN usdt 981 CASH USDT 981 CASH USDT EUR 981 GOLD 9…" at bounding box center [721, 447] width 379 height 18
type input "871.00"
select select "463"
click at [532, 441] on select "Not selected 981 981 AED 981 BN usdt 981 CASH USDT 981 CASH USDT EUR 981 GOLD 9…" at bounding box center [721, 447] width 379 height 18
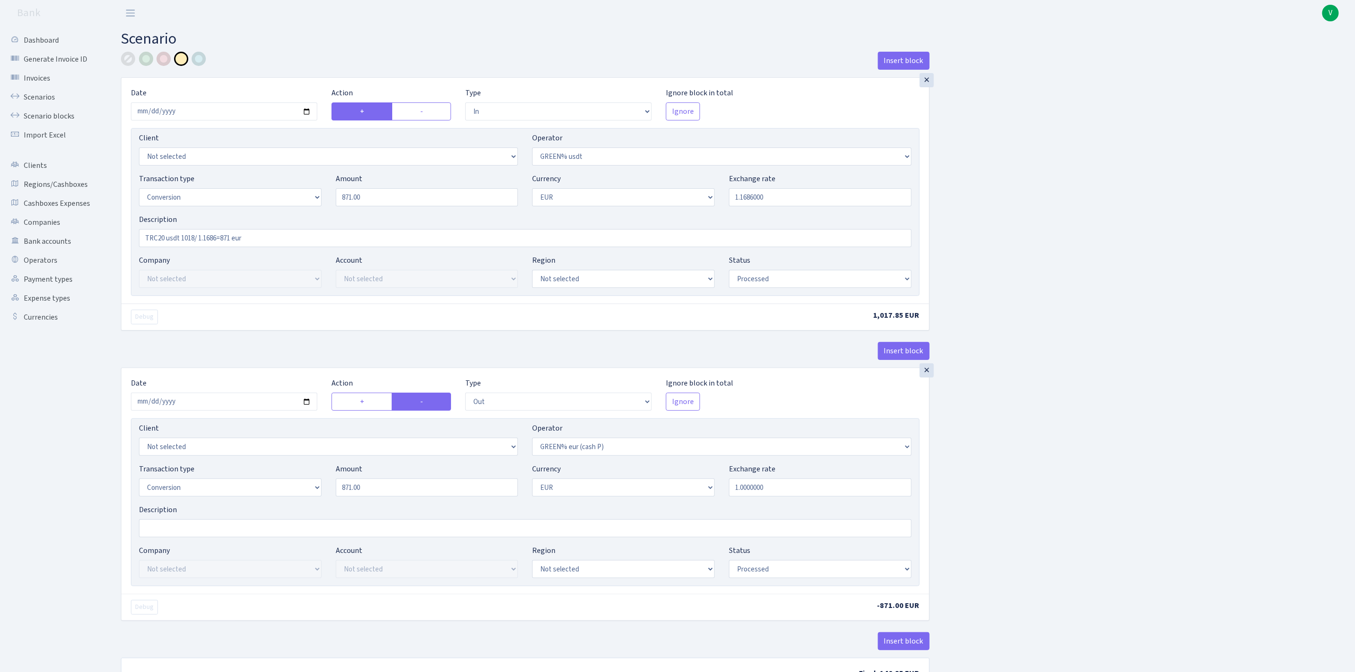
click at [1109, 439] on div "Insert block × Date 2025-08-28 Action + - Type --- In Out Commission Field requ…" at bounding box center [731, 376] width 1234 height 649
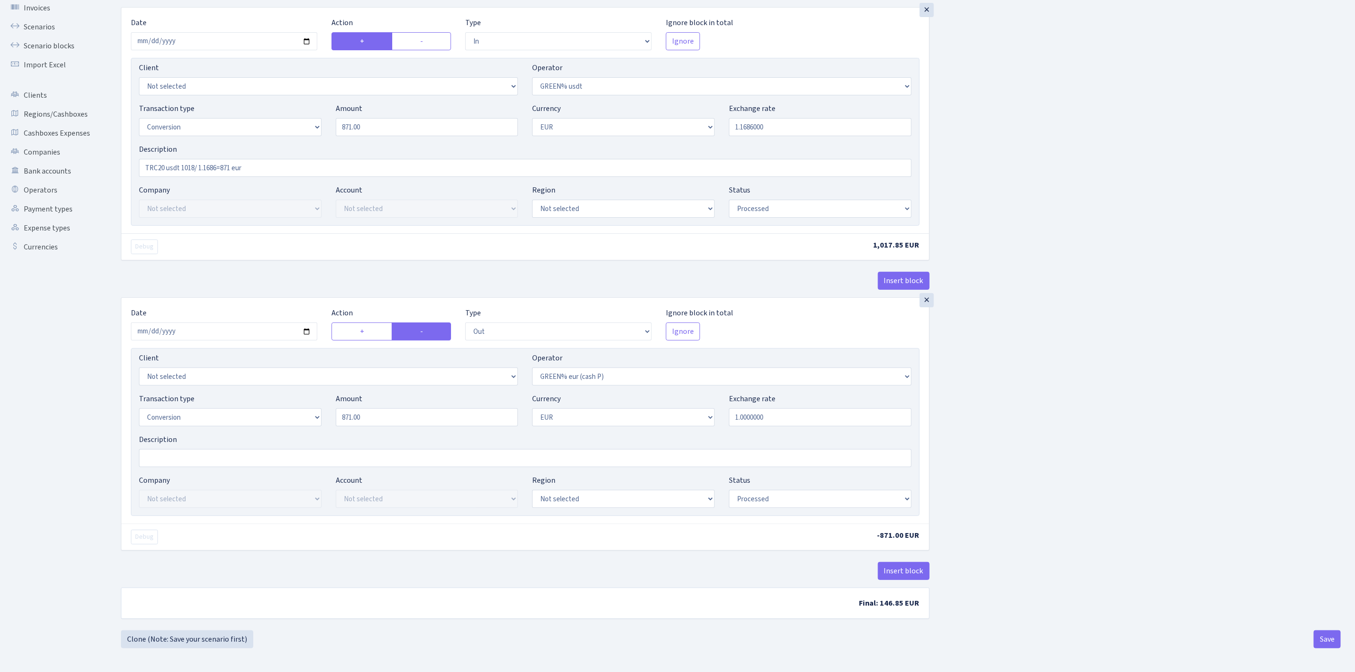
scroll to position [77, 0]
click at [1329, 639] on button "Save" at bounding box center [1327, 639] width 27 height 18
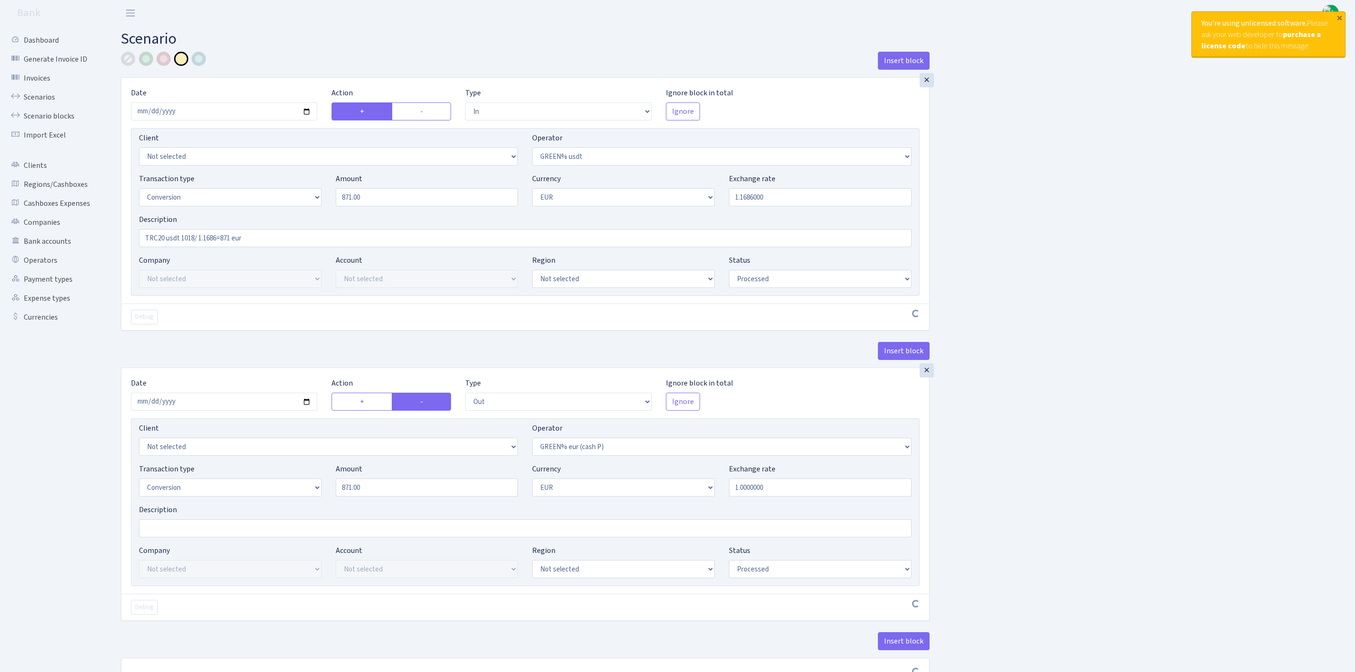
select select "in"
select select "464"
select select "15"
select select "1"
select select "processed"
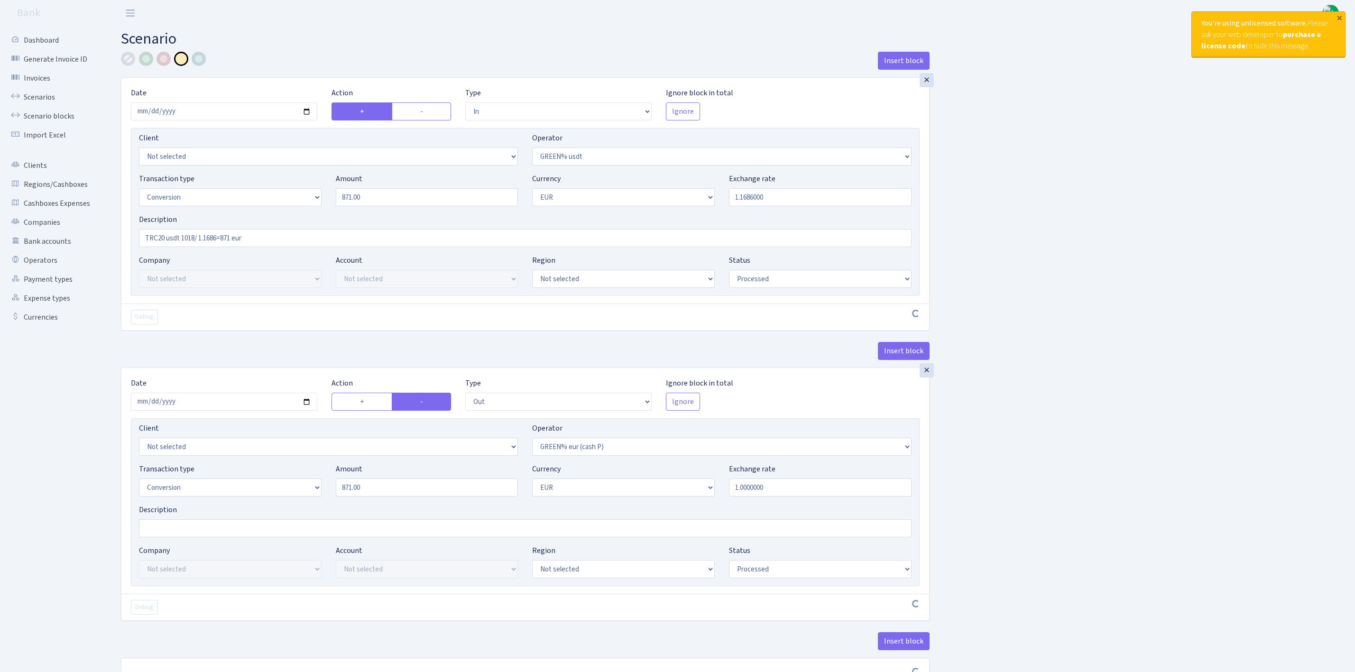
select select "out"
select select "463"
select select "15"
select select "1"
select select "processed"
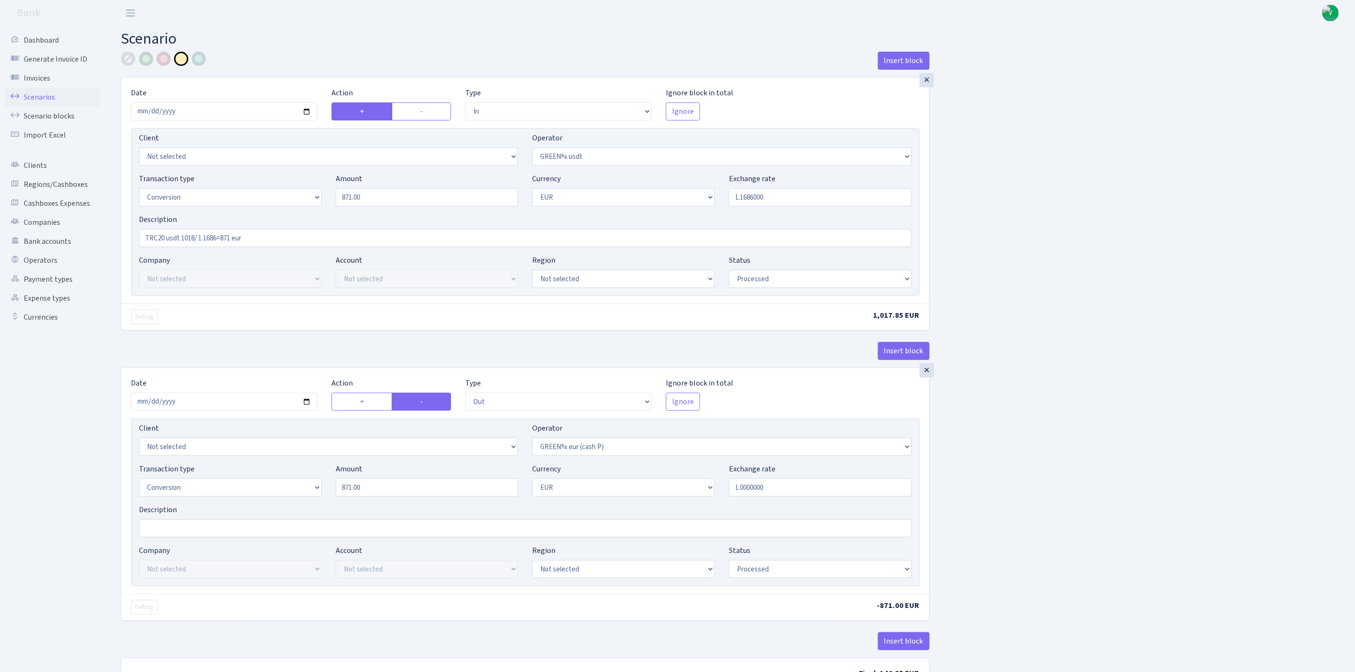
click at [35, 94] on link "Scenarios" at bounding box center [52, 97] width 95 height 19
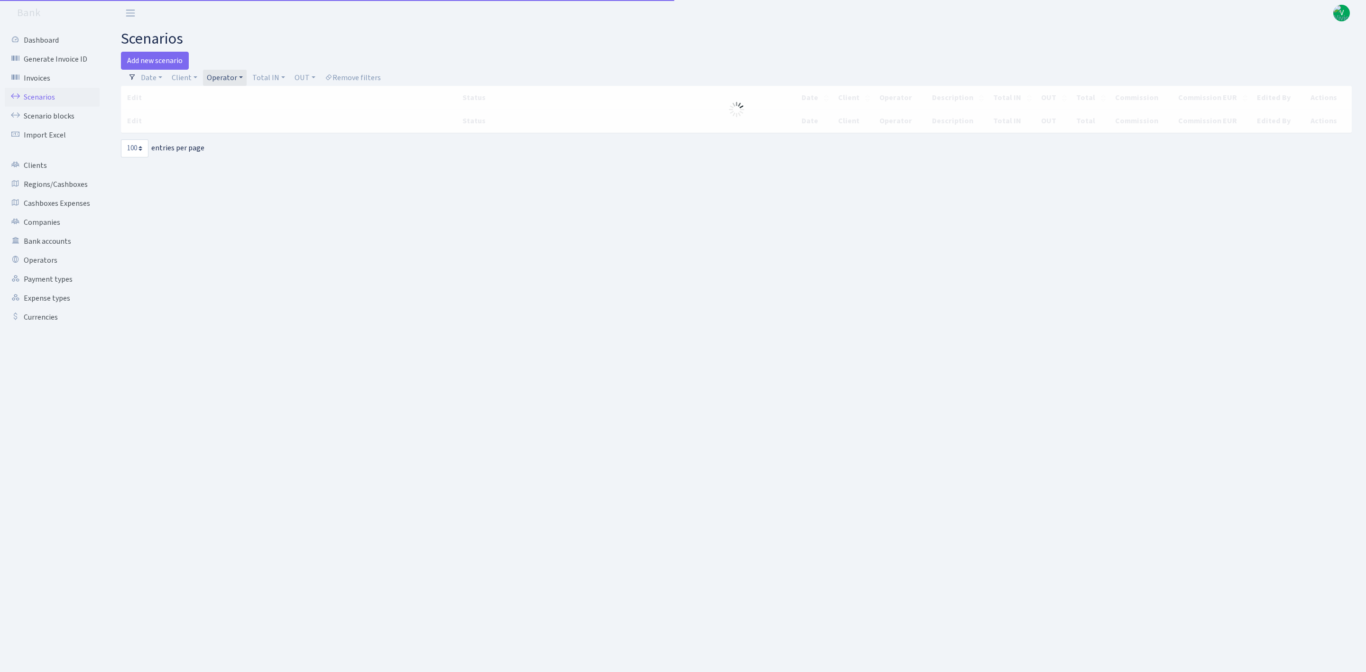
select select "100"
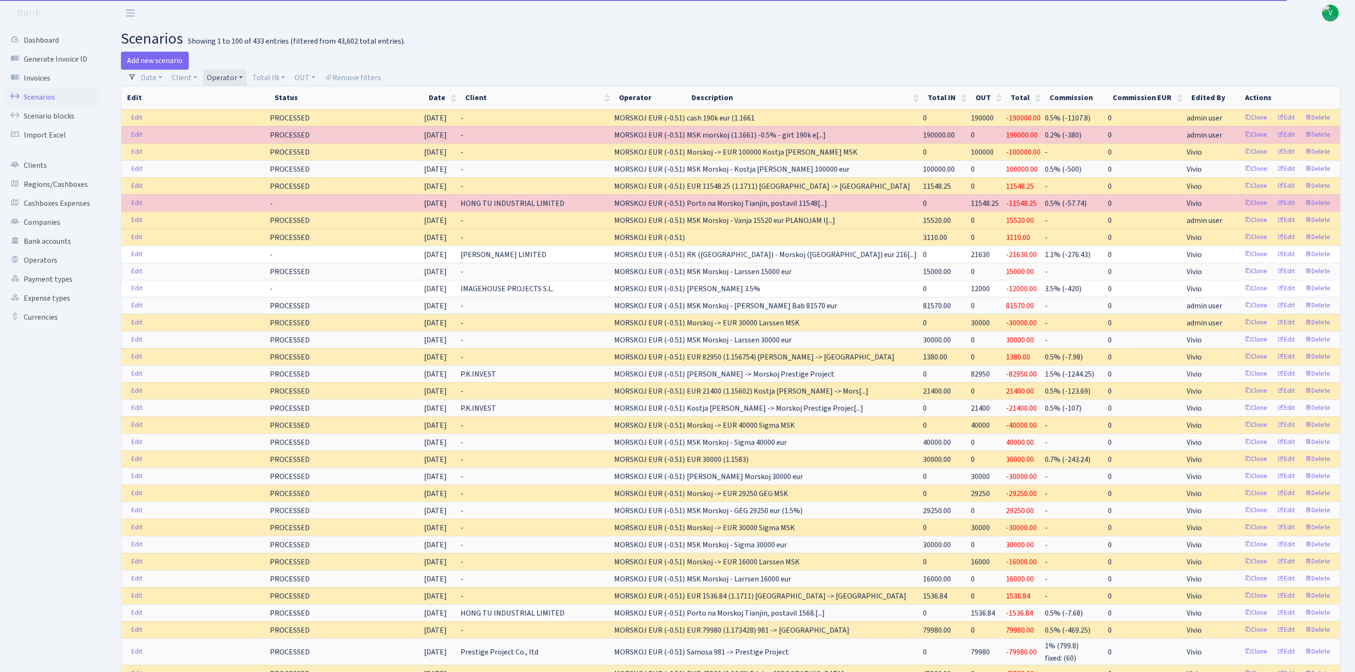
click at [225, 77] on link "Operator" at bounding box center [225, 78] width 44 height 16
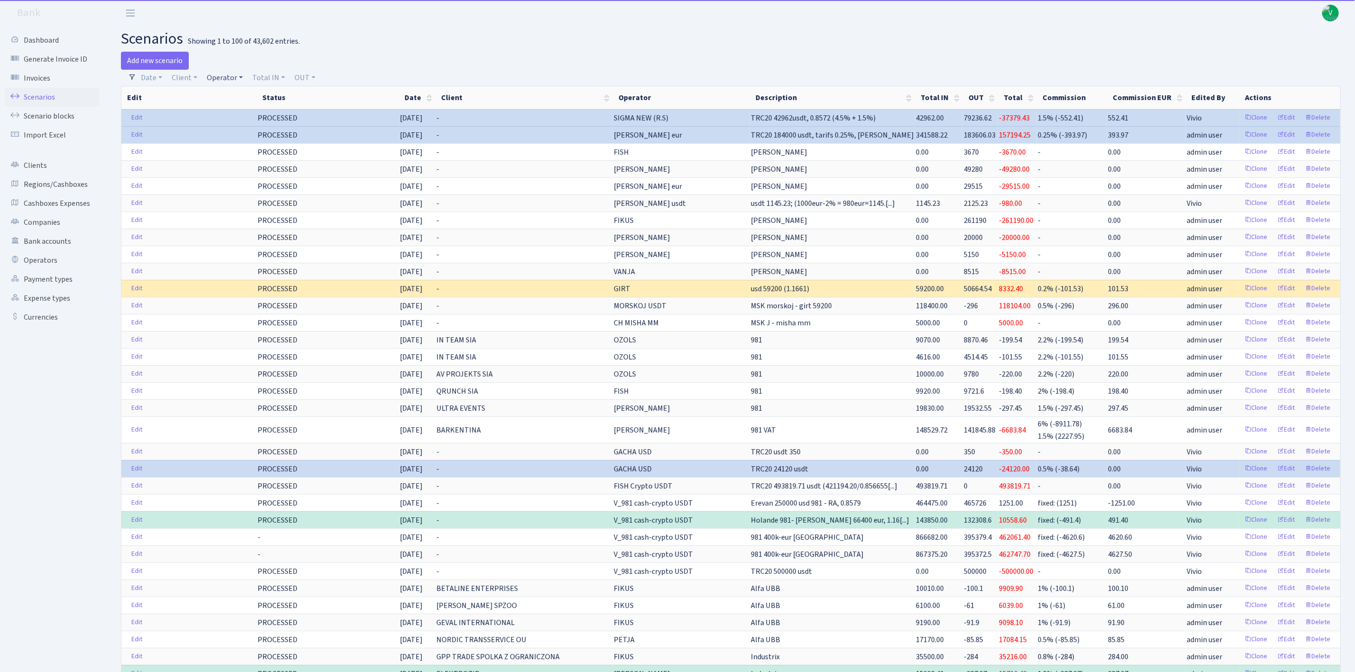
click at [216, 76] on link "Operator" at bounding box center [225, 78] width 44 height 16
click at [230, 111] on input "search" at bounding box center [241, 111] width 70 height 15
type input "gree"
click at [255, 191] on li "GREEN% eur (cash P)" at bounding box center [241, 185] width 72 height 27
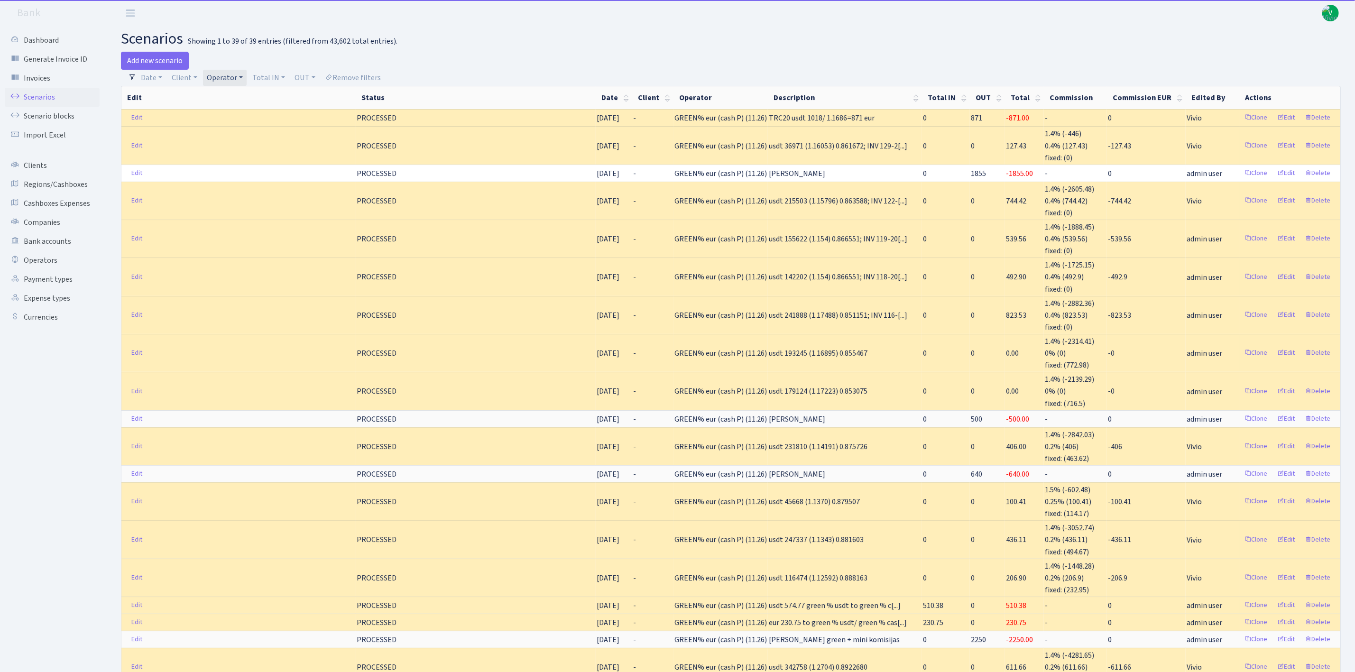
click at [215, 80] on link "Operator" at bounding box center [225, 78] width 44 height 16
click at [256, 137] on li "GREEN% usdt" at bounding box center [242, 128] width 74 height 17
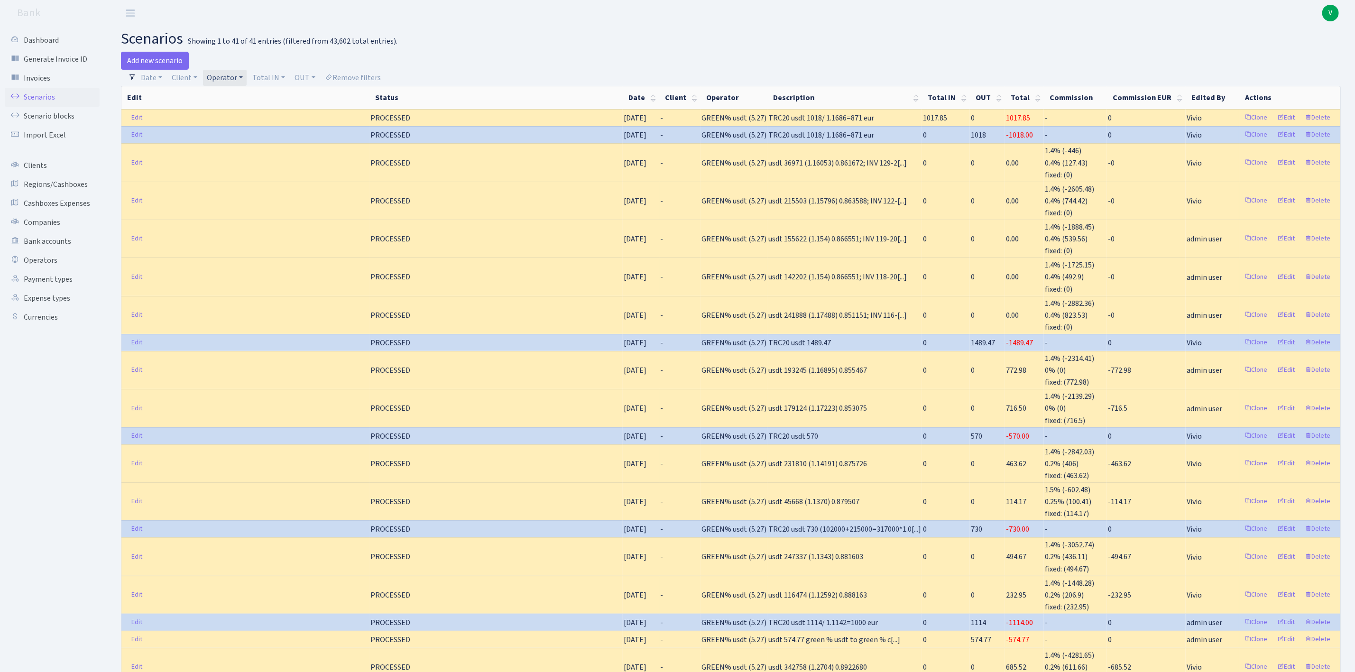
click at [227, 75] on link "Operator" at bounding box center [225, 78] width 44 height 16
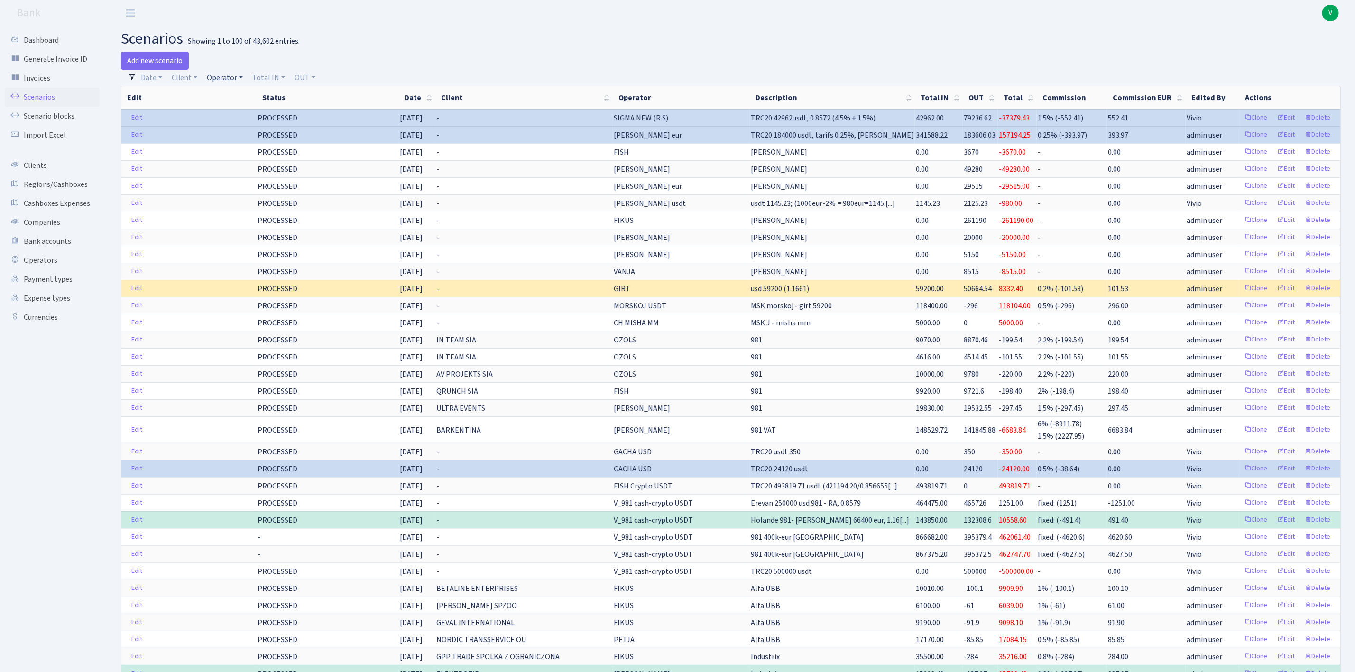
click at [221, 74] on link "Operator" at bounding box center [225, 78] width 44 height 16
click at [247, 108] on input "search" at bounding box center [241, 111] width 70 height 15
type input "morskoj"
click at [255, 178] on li "MORSKOJ EUR" at bounding box center [241, 183] width 72 height 17
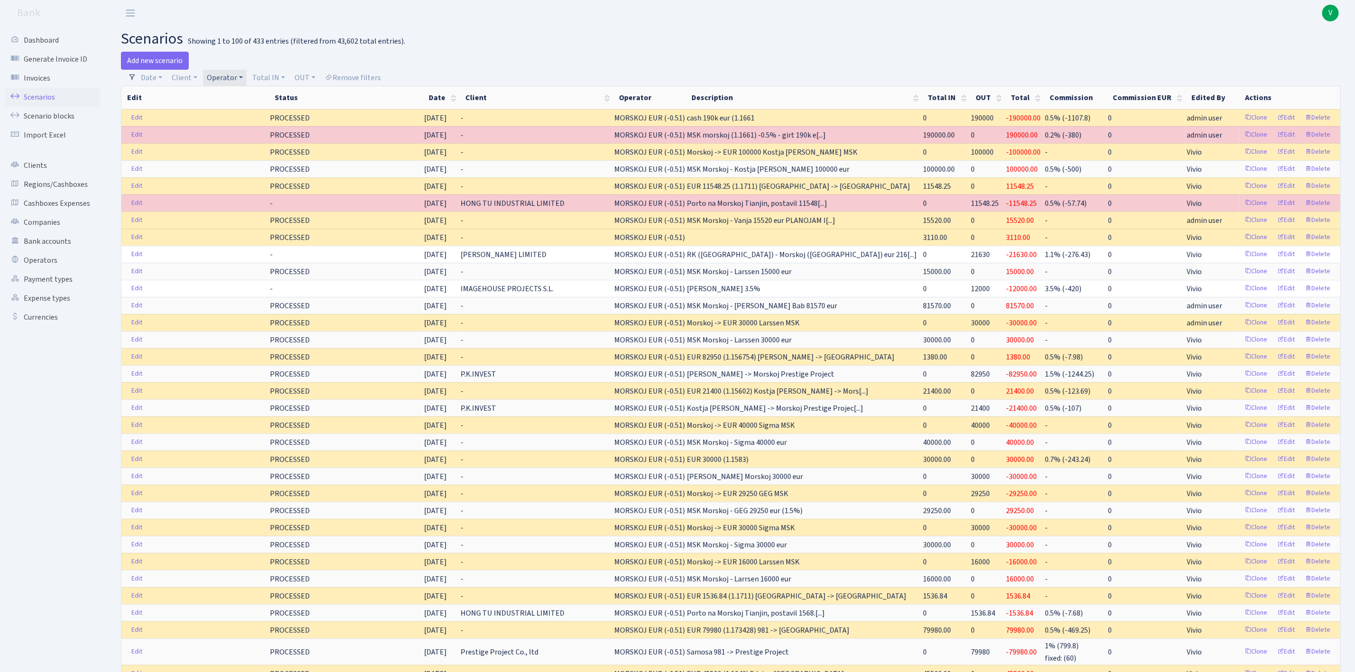
click at [239, 81] on link "Operator" at bounding box center [225, 78] width 44 height 16
click at [242, 48] on li "MORSKOJ USDT" at bounding box center [241, 40] width 72 height 17
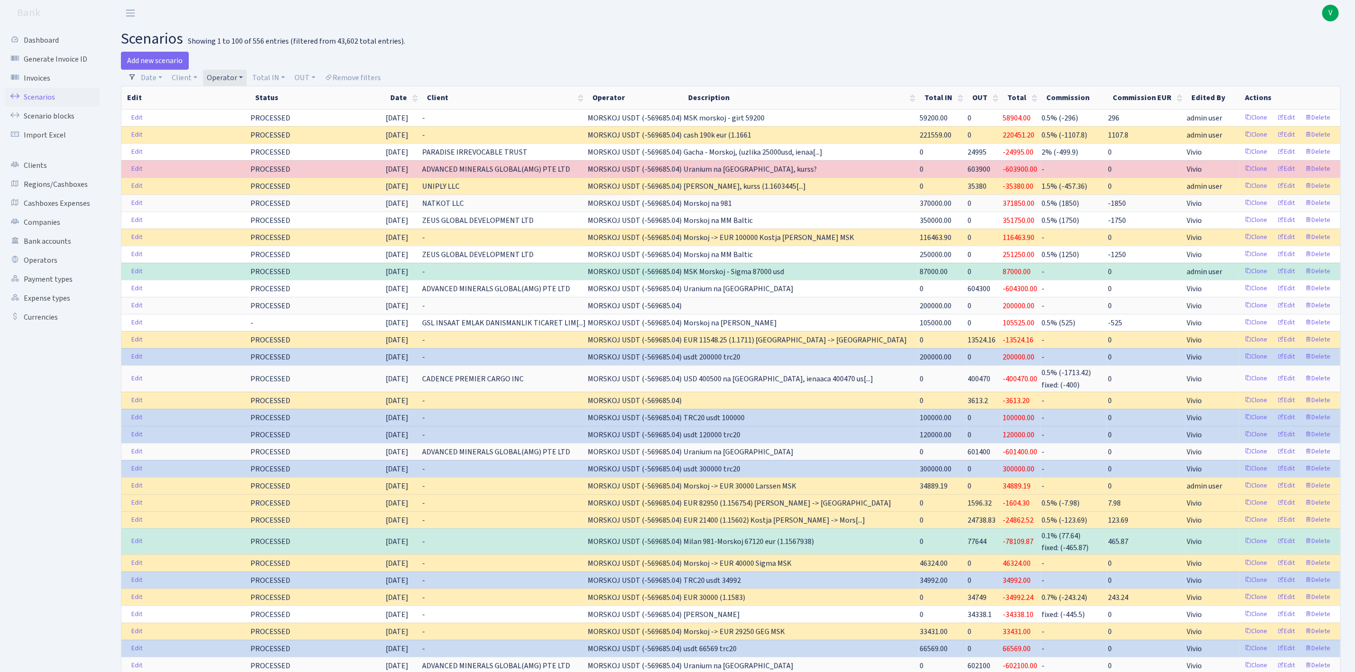
click at [232, 79] on link "Operator" at bounding box center [225, 78] width 44 height 16
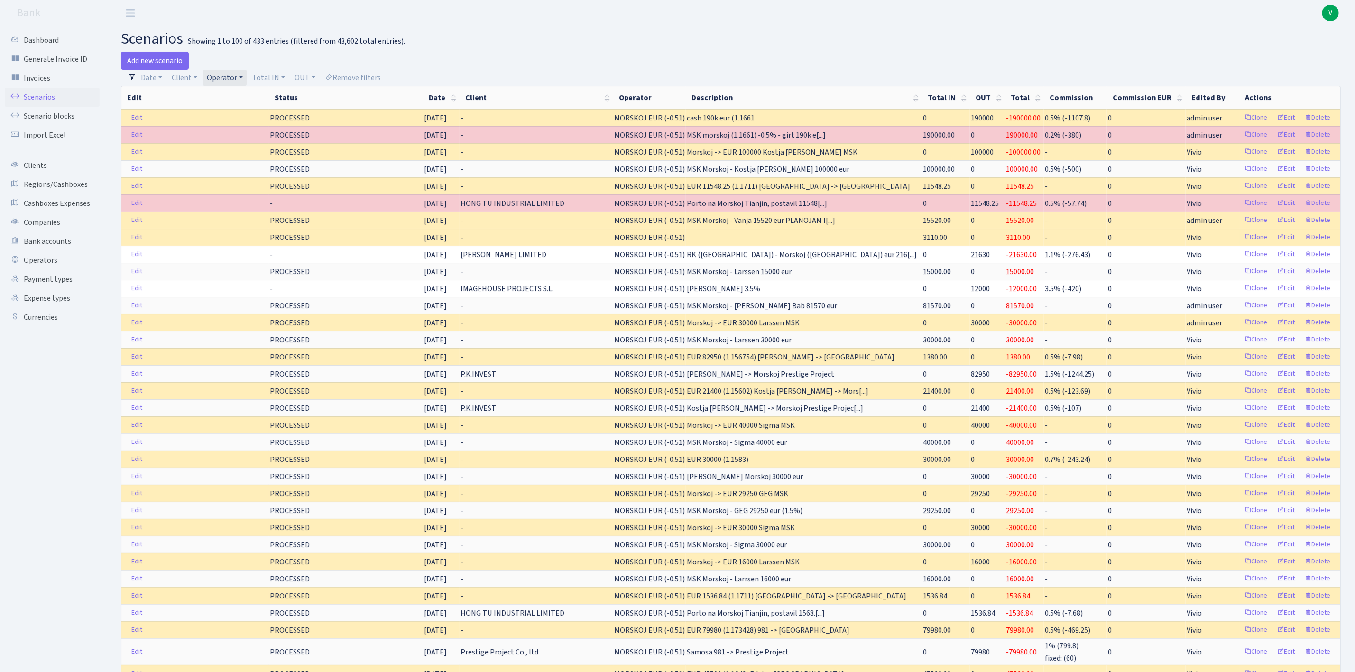
click at [233, 77] on link "Operator" at bounding box center [225, 78] width 44 height 16
click at [251, 32] on li "MORSKOJ USDT" at bounding box center [241, 23] width 72 height 17
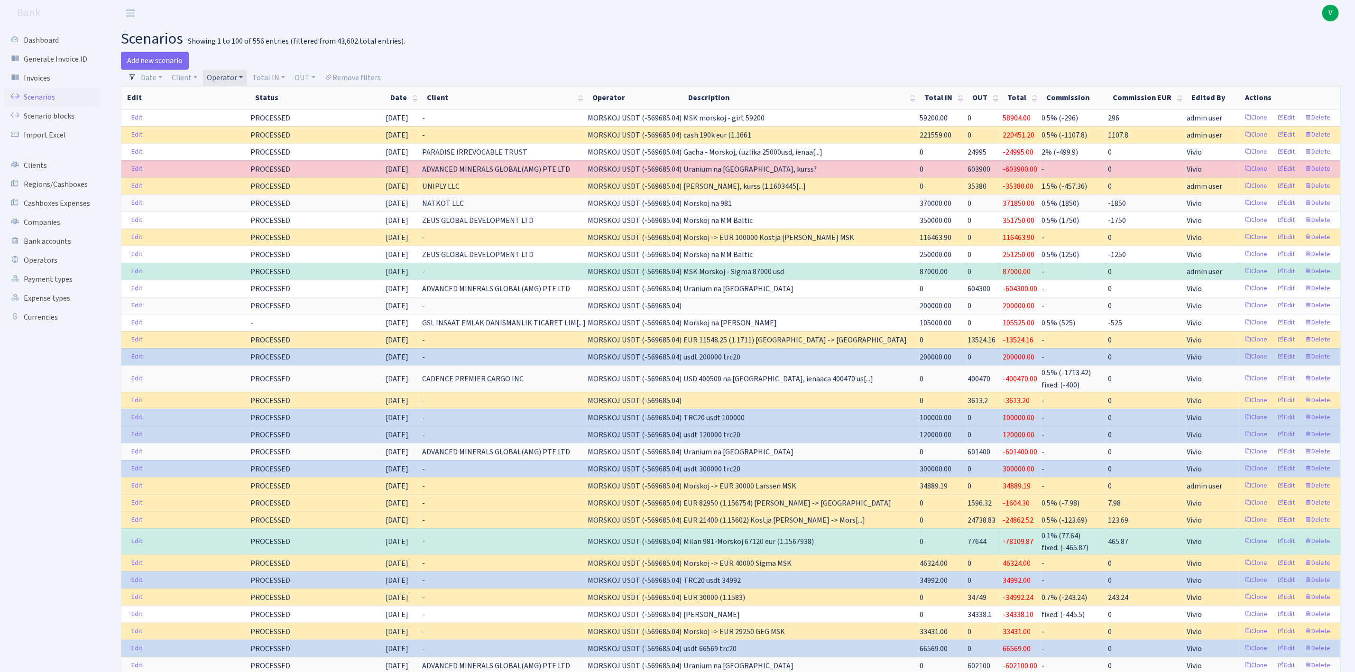
click at [239, 82] on link "Operator" at bounding box center [225, 78] width 44 height 16
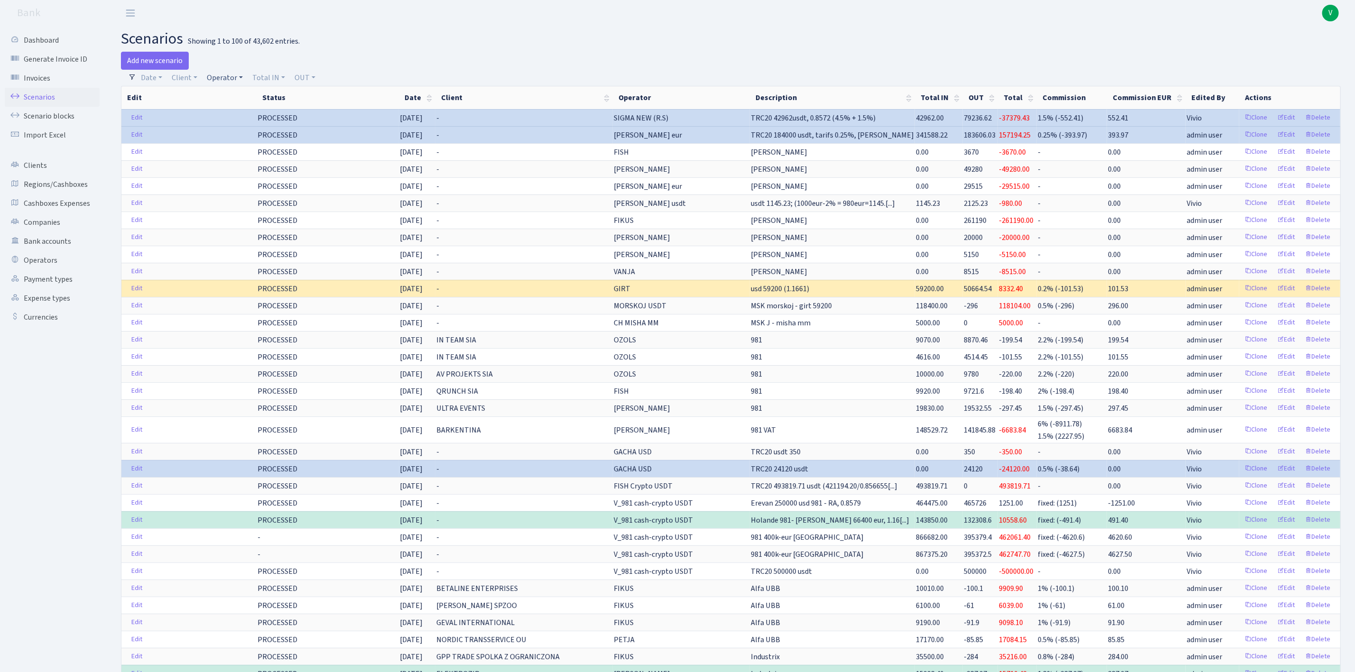
click at [222, 77] on link "Operator" at bounding box center [225, 78] width 44 height 16
click at [233, 107] on input "search" at bounding box center [241, 111] width 70 height 15
type input "mm"
click at [255, 155] on li "MM-BALTIC eur" at bounding box center [241, 162] width 72 height 17
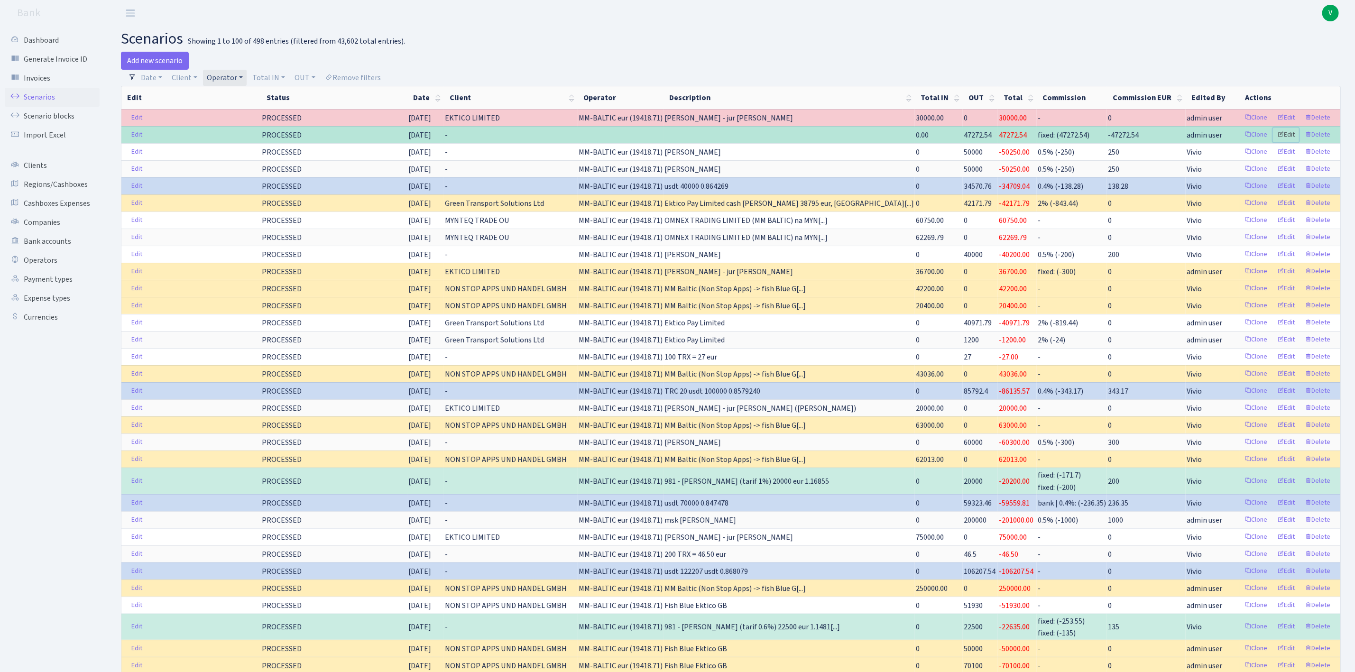
click at [1287, 139] on link "Edit" at bounding box center [1286, 135] width 26 height 15
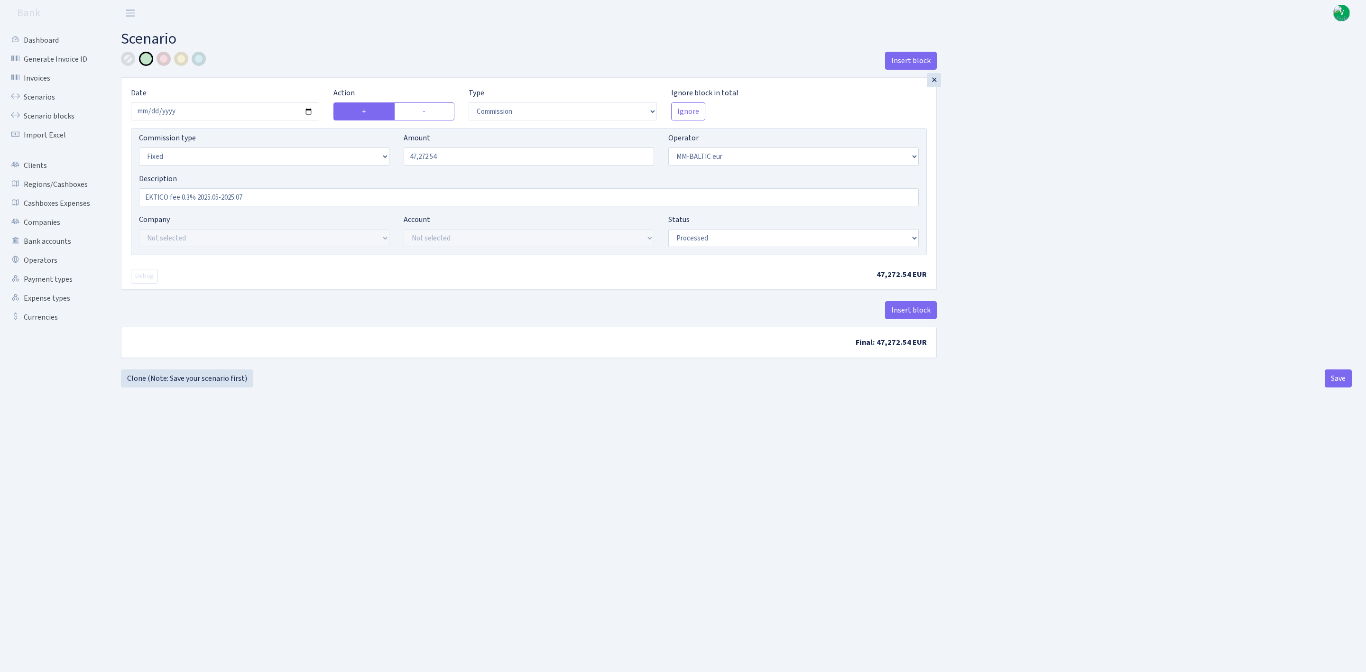
select select "commission"
select select "fixed"
select select "458"
select select "processed"
click at [38, 95] on link "Scenarios" at bounding box center [52, 97] width 95 height 19
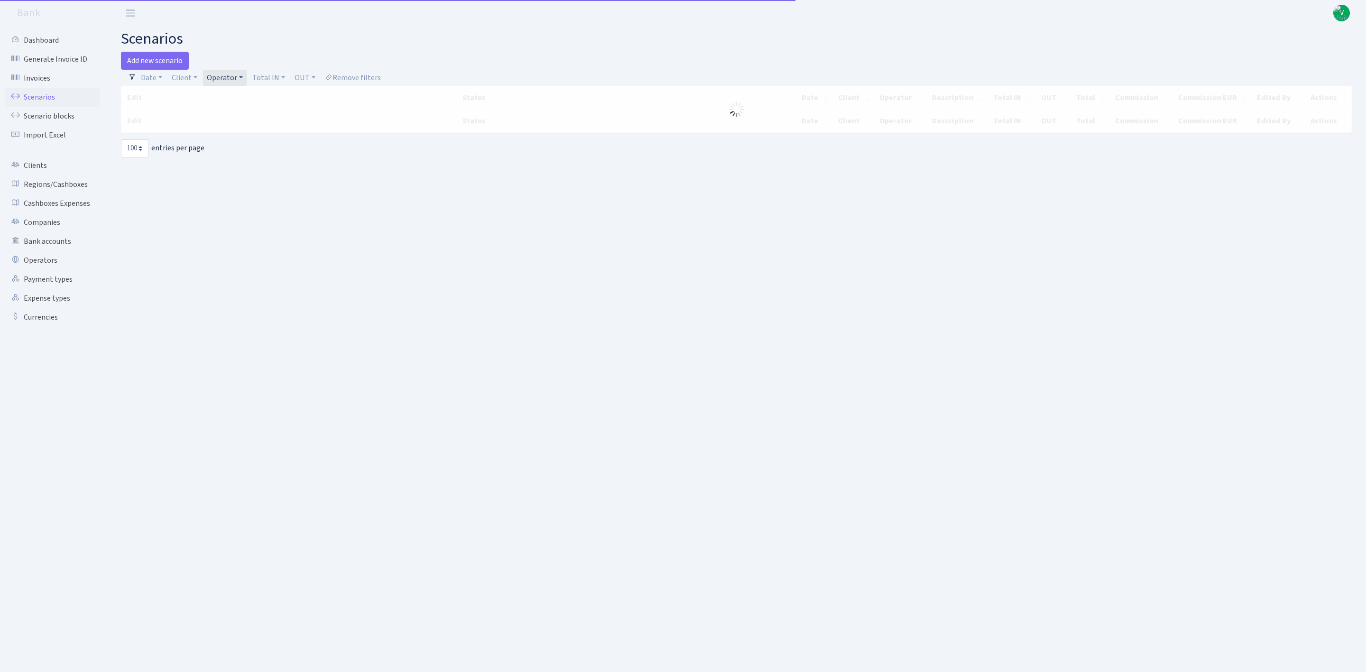
select select "100"
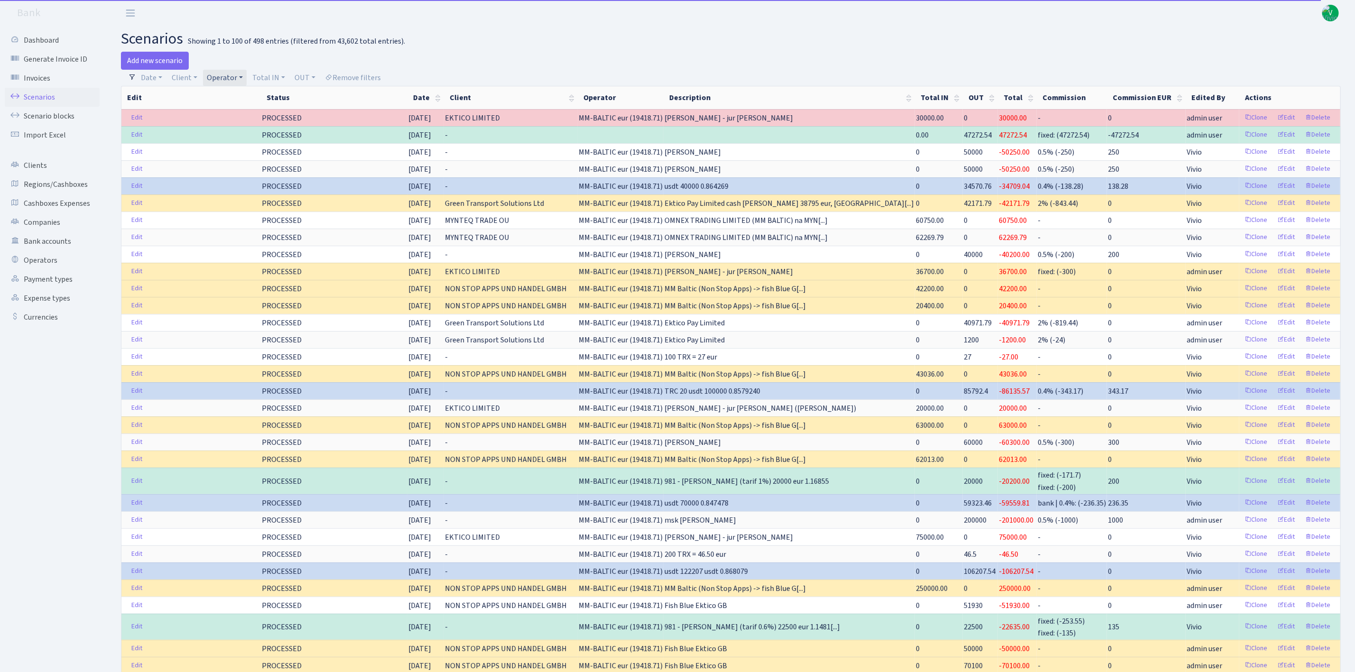
click at [224, 85] on link "Operator" at bounding box center [225, 78] width 44 height 16
click at [224, 77] on link "Operator" at bounding box center [225, 78] width 44 height 16
click at [225, 77] on link "Operator" at bounding box center [225, 78] width 44 height 16
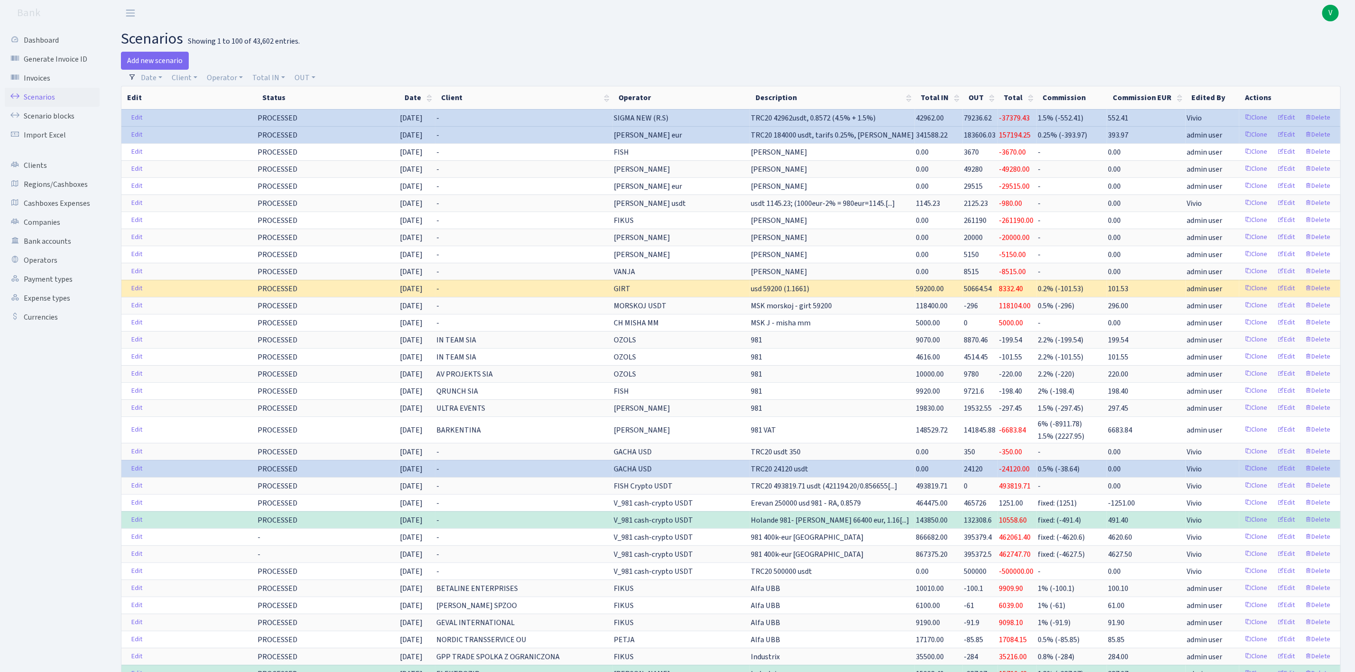
click at [1332, 13] on span "V" at bounding box center [1330, 13] width 17 height 17
